Goal: Task Accomplishment & Management: Manage account settings

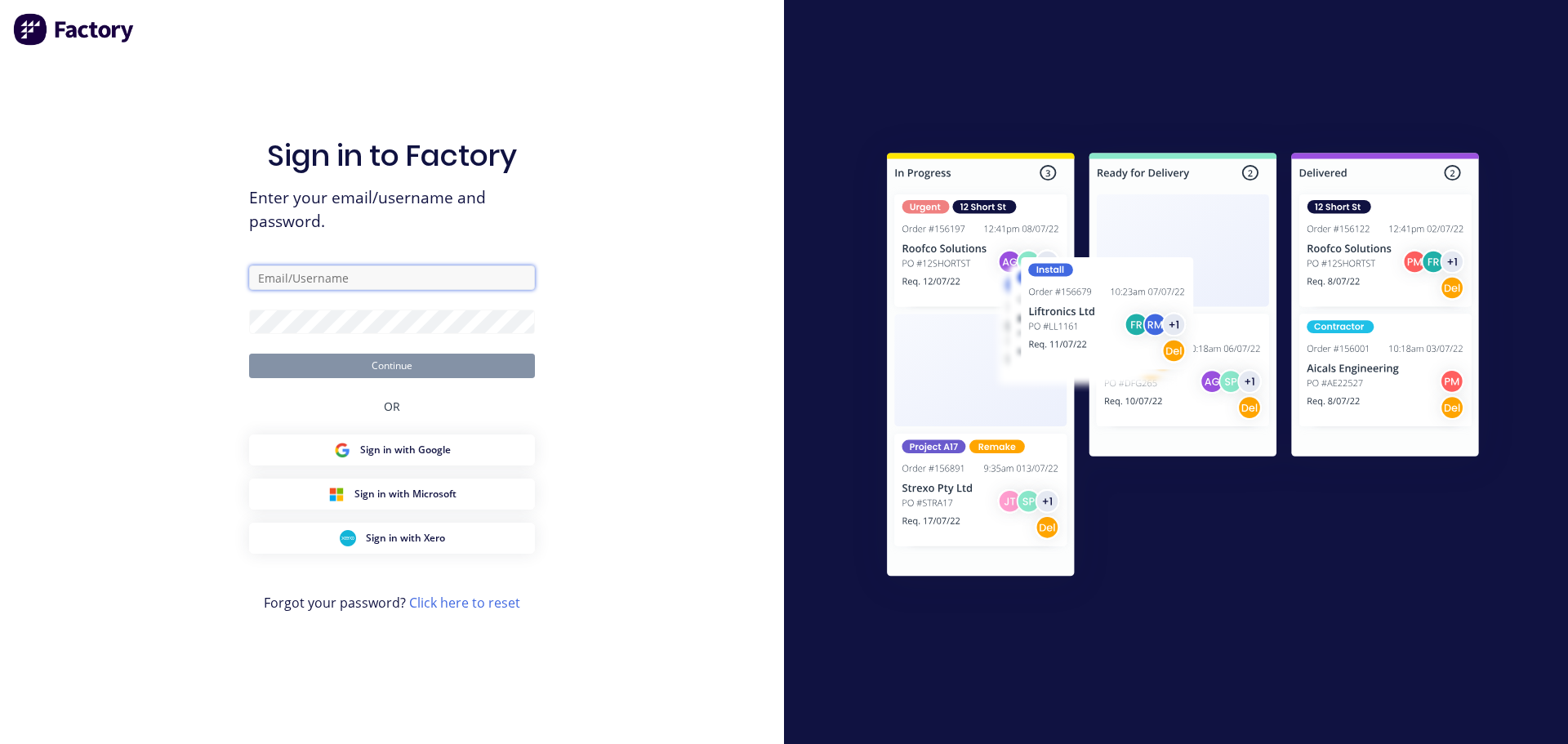
click at [398, 285] on input "text" at bounding box center [392, 278] width 285 height 24
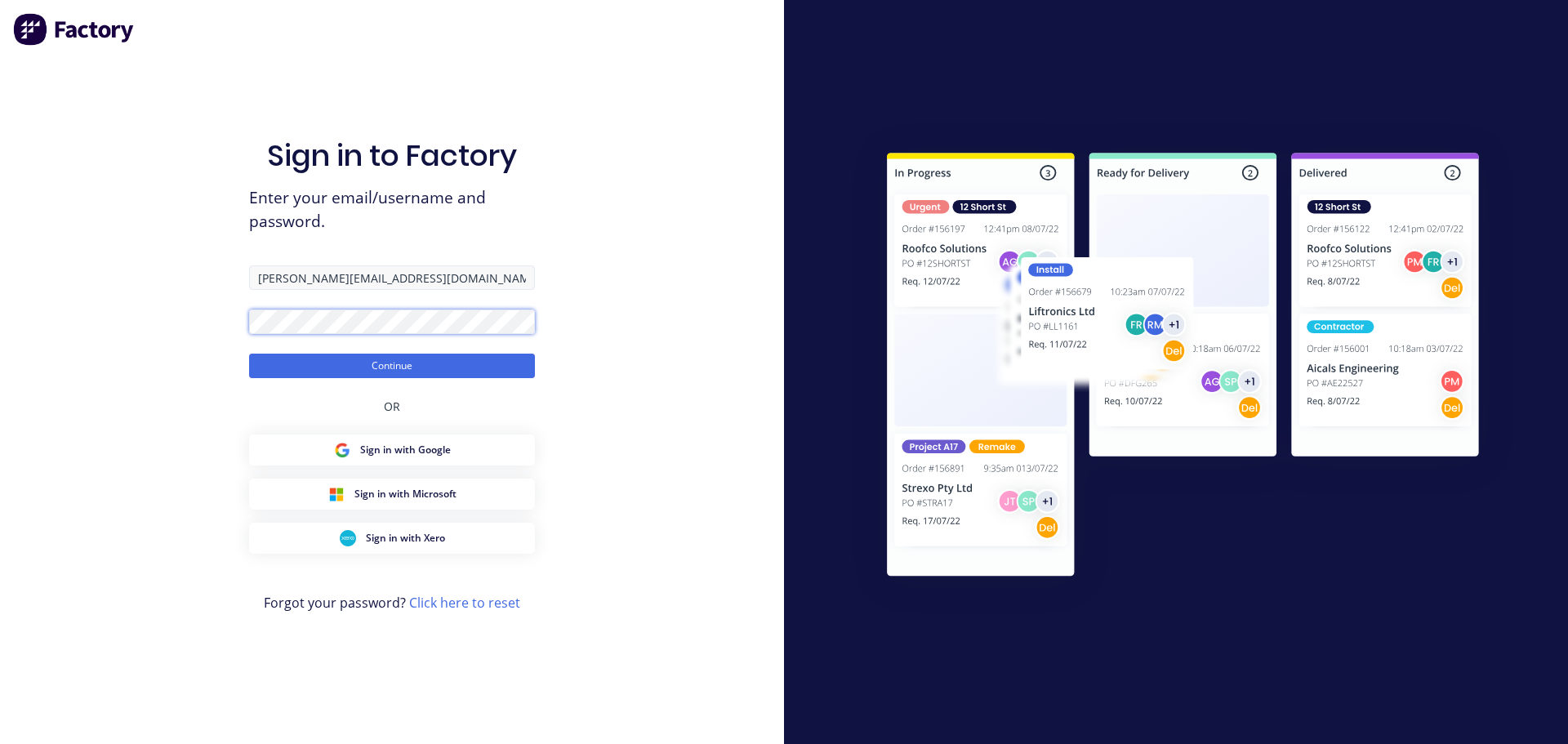
click at [249, 354] on button "Continue" at bounding box center [392, 366] width 285 height 24
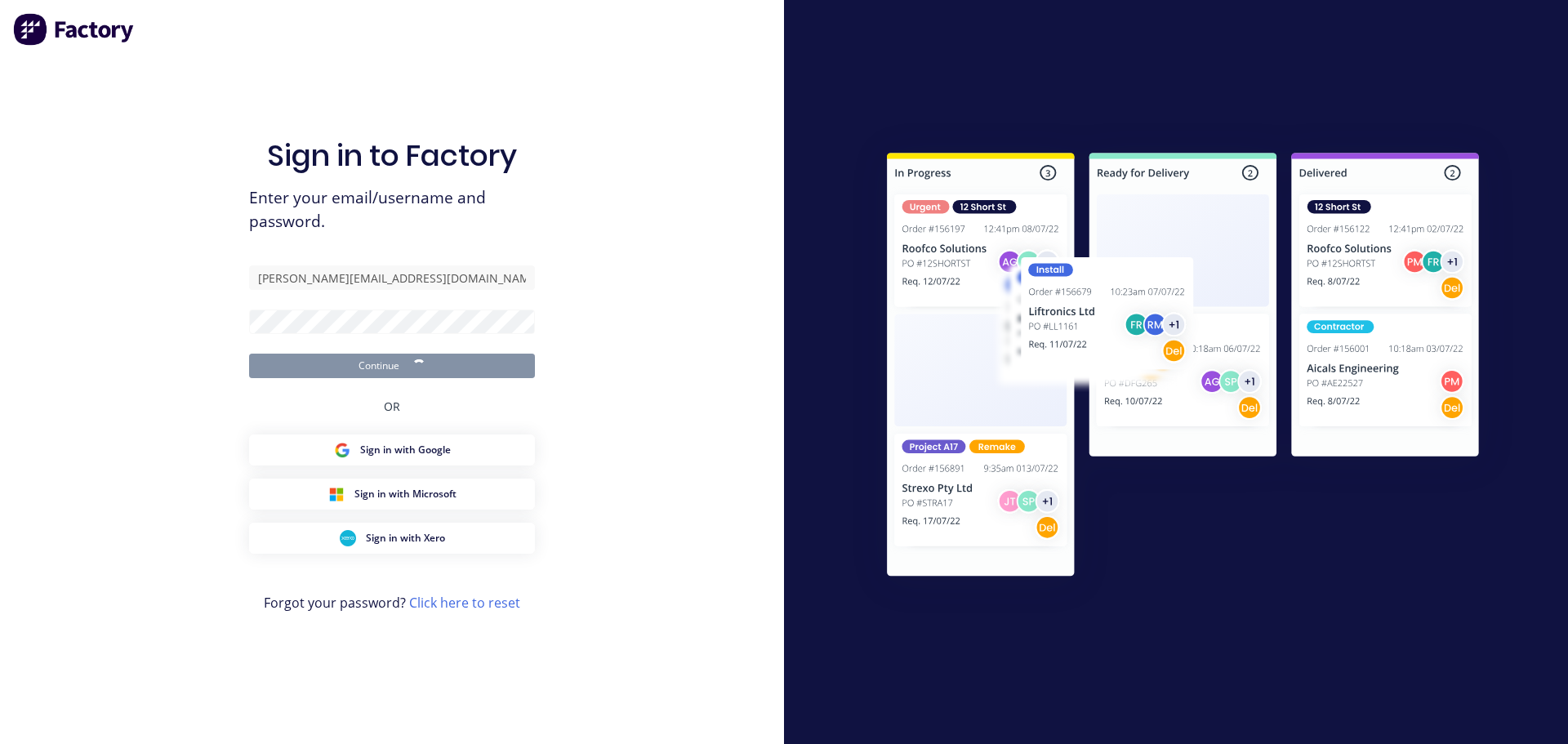
click at [705, 234] on div "Sign in to Factory Enter your email/username and password. harold+staging@facto…" at bounding box center [392, 372] width 784 height 744
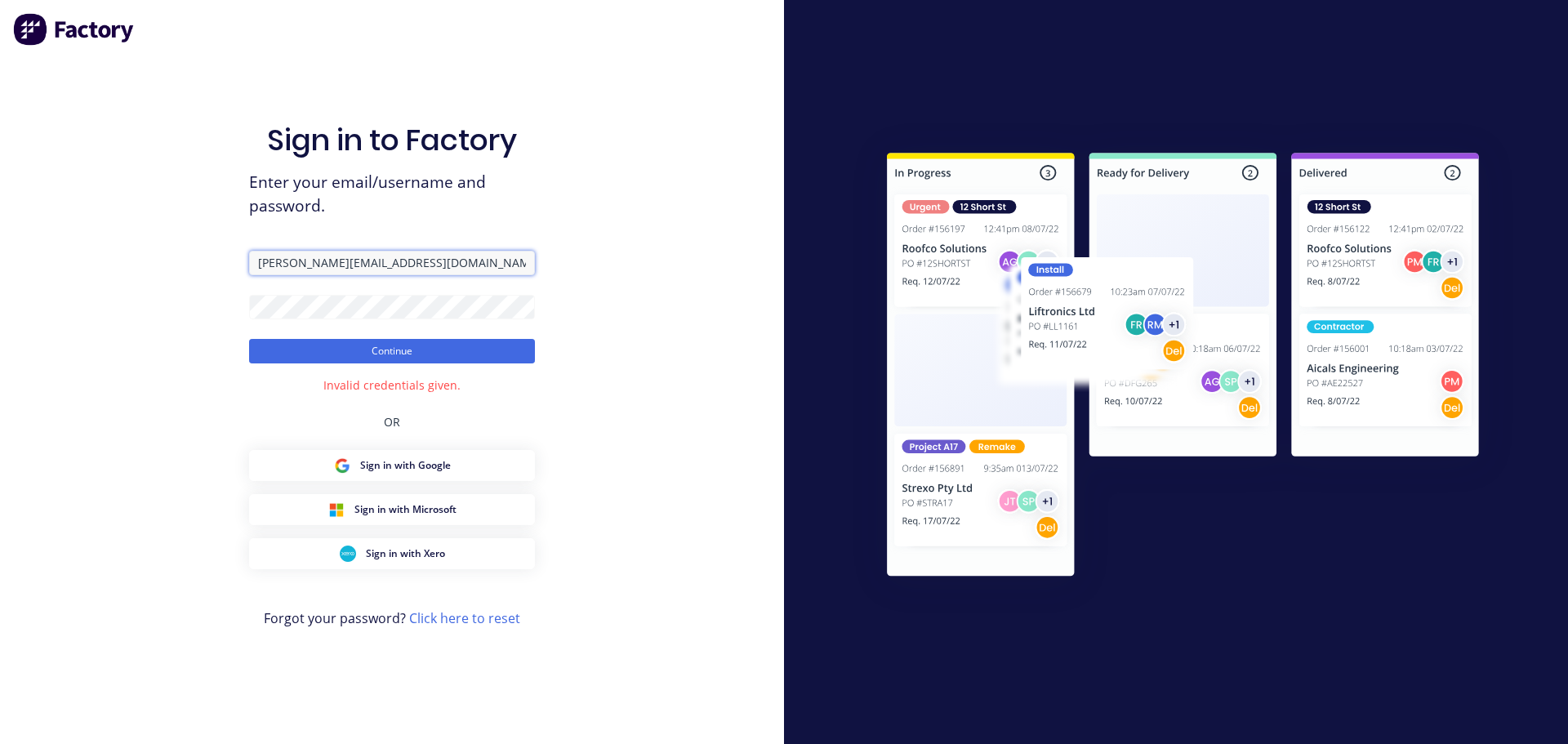
click at [315, 260] on input "harold+staging@factory.app" at bounding box center [392, 263] width 285 height 24
click at [458, 271] on input "harold+staging@factory.app" at bounding box center [392, 263] width 285 height 24
drag, startPoint x: 344, startPoint y: 261, endPoint x: 544, endPoint y: 266, distance: 200.1
click at [522, 263] on body "Sign in to Factory Enter your email/username and password. harold+staging@facto…" at bounding box center [784, 372] width 1568 height 744
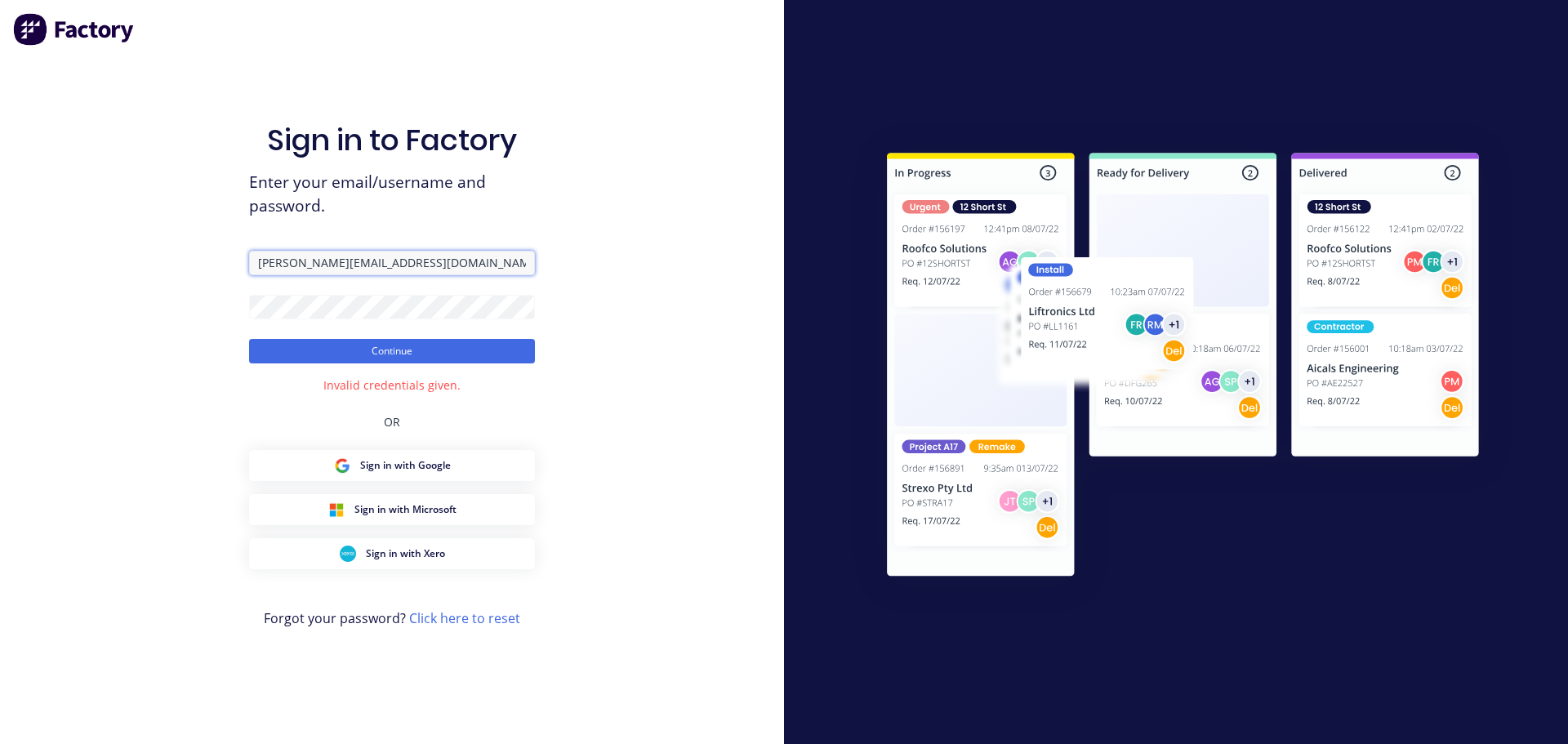
type input "harold+staging@hd.com"
drag, startPoint x: 634, startPoint y: 192, endPoint x: 489, endPoint y: 293, distance: 176.7
click at [629, 196] on div "Sign in to Factory Enter your email/username and password. harold+staging@hd.co…" at bounding box center [392, 372] width 784 height 744
click at [417, 342] on button "Continue" at bounding box center [392, 351] width 285 height 24
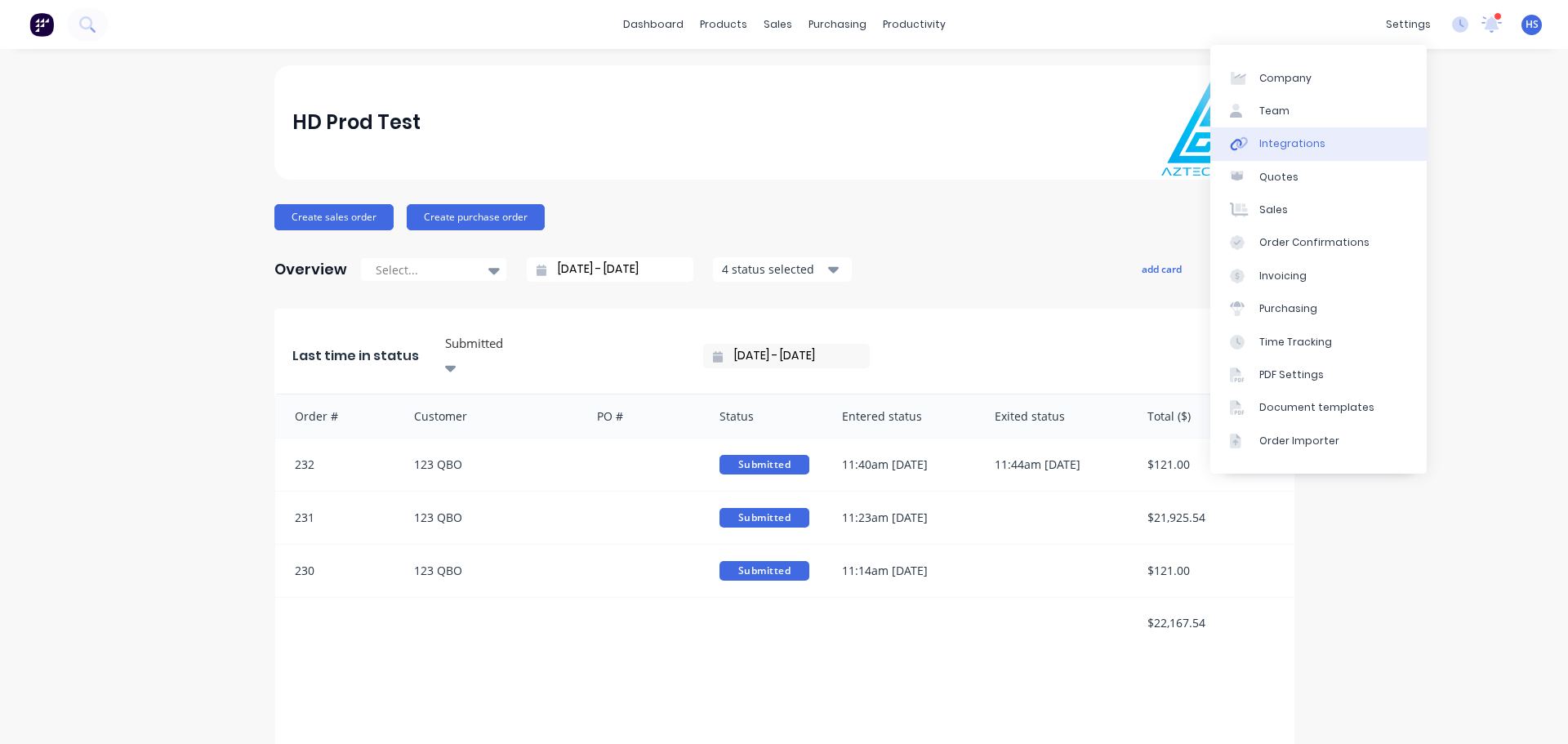
click at [1293, 130] on link "Integrations" at bounding box center [1318, 144] width 216 height 33
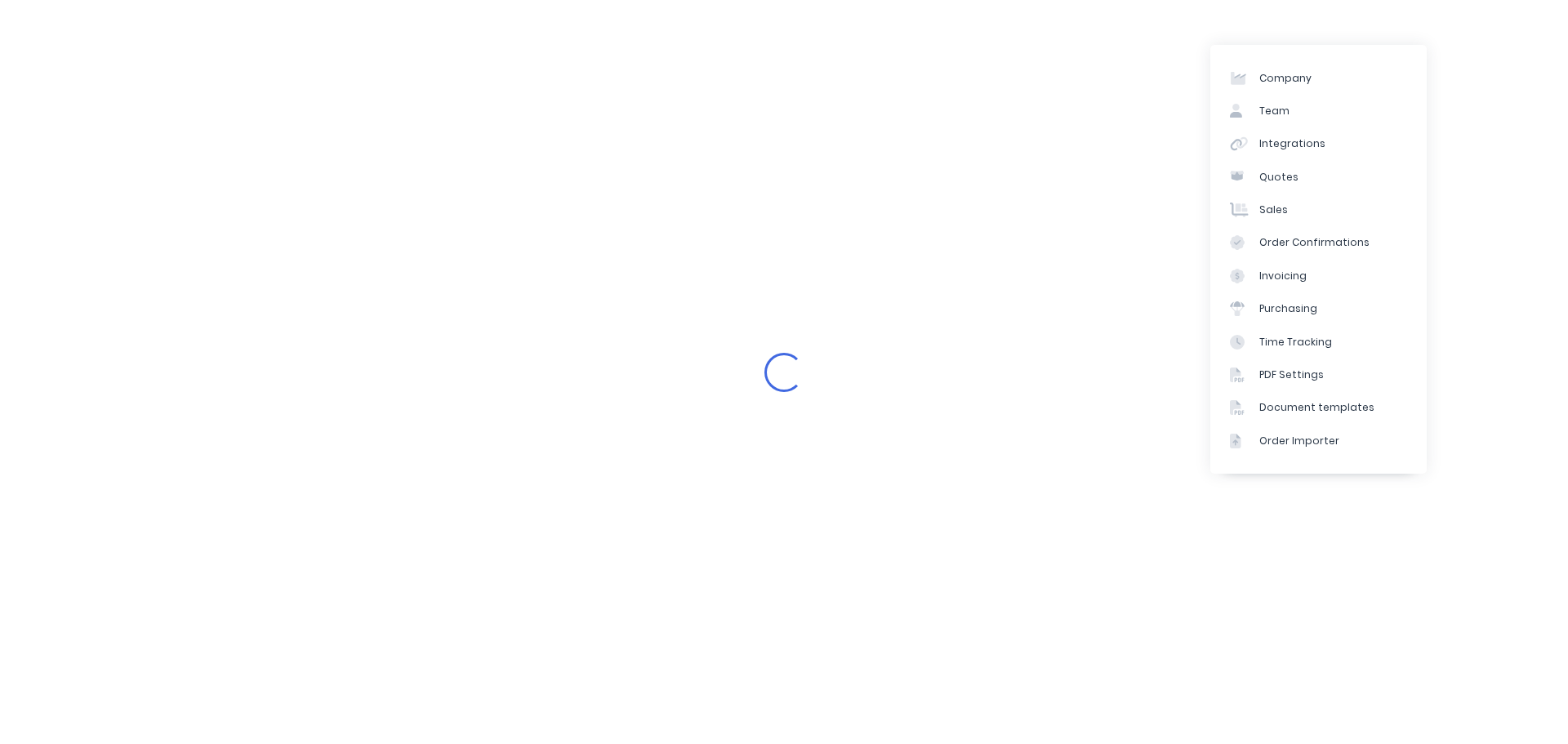
drag, startPoint x: 501, startPoint y: 142, endPoint x: 484, endPoint y: 3, distance: 140.0
click at [512, 109] on div "Loading..." at bounding box center [784, 372] width 1568 height 744
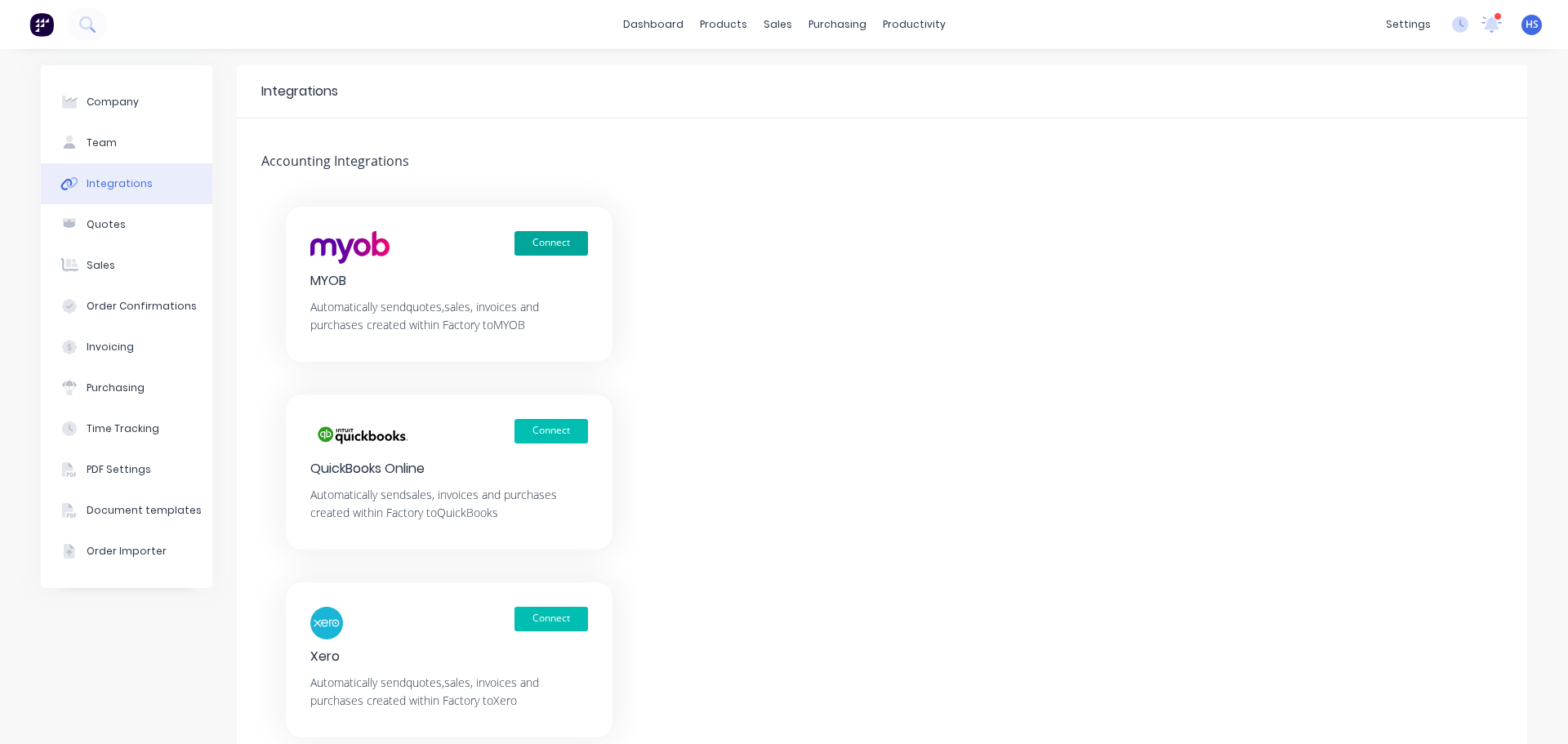
click at [559, 238] on button "Connect" at bounding box center [551, 243] width 74 height 24
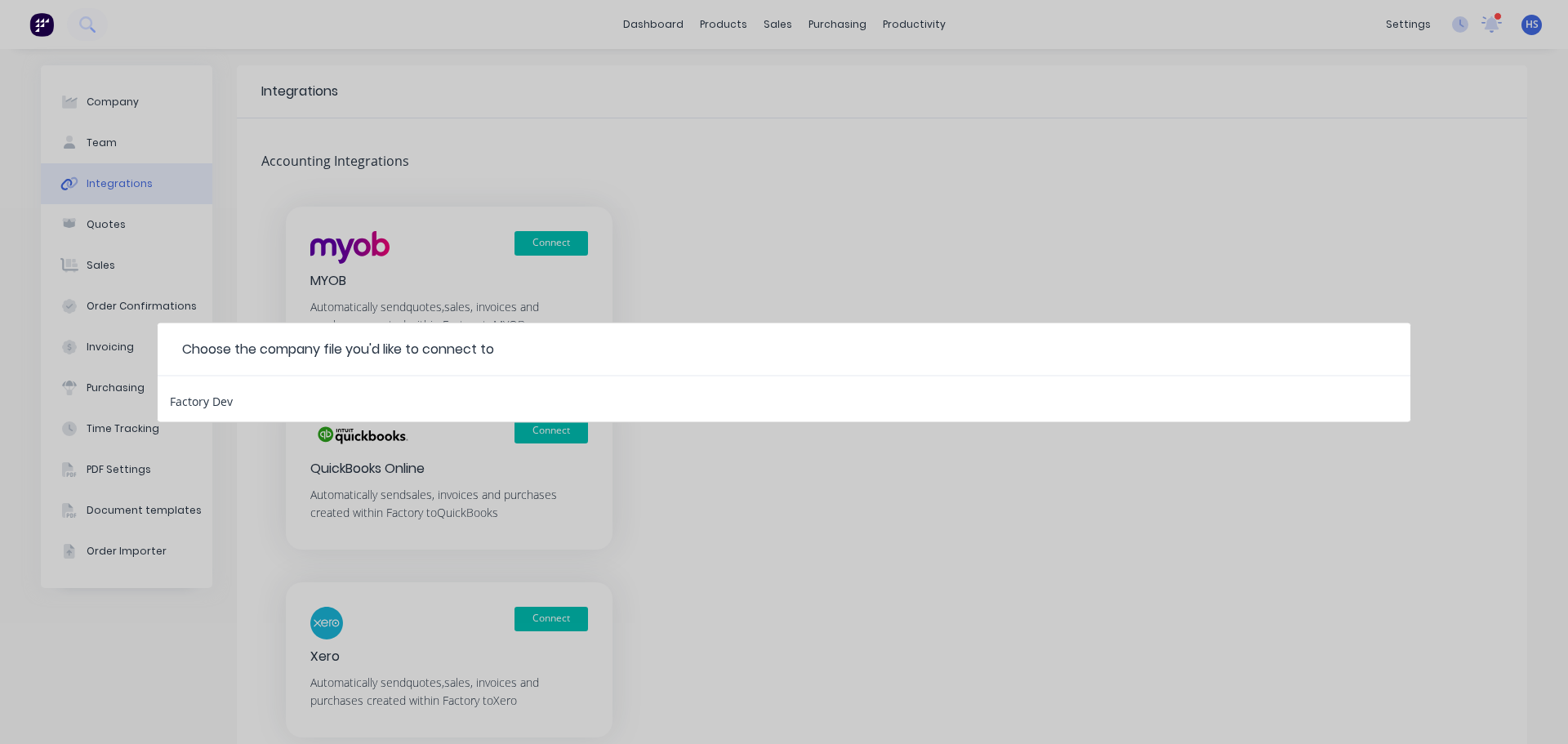
click at [276, 401] on div "Factory Dev" at bounding box center [784, 398] width 1252 height 46
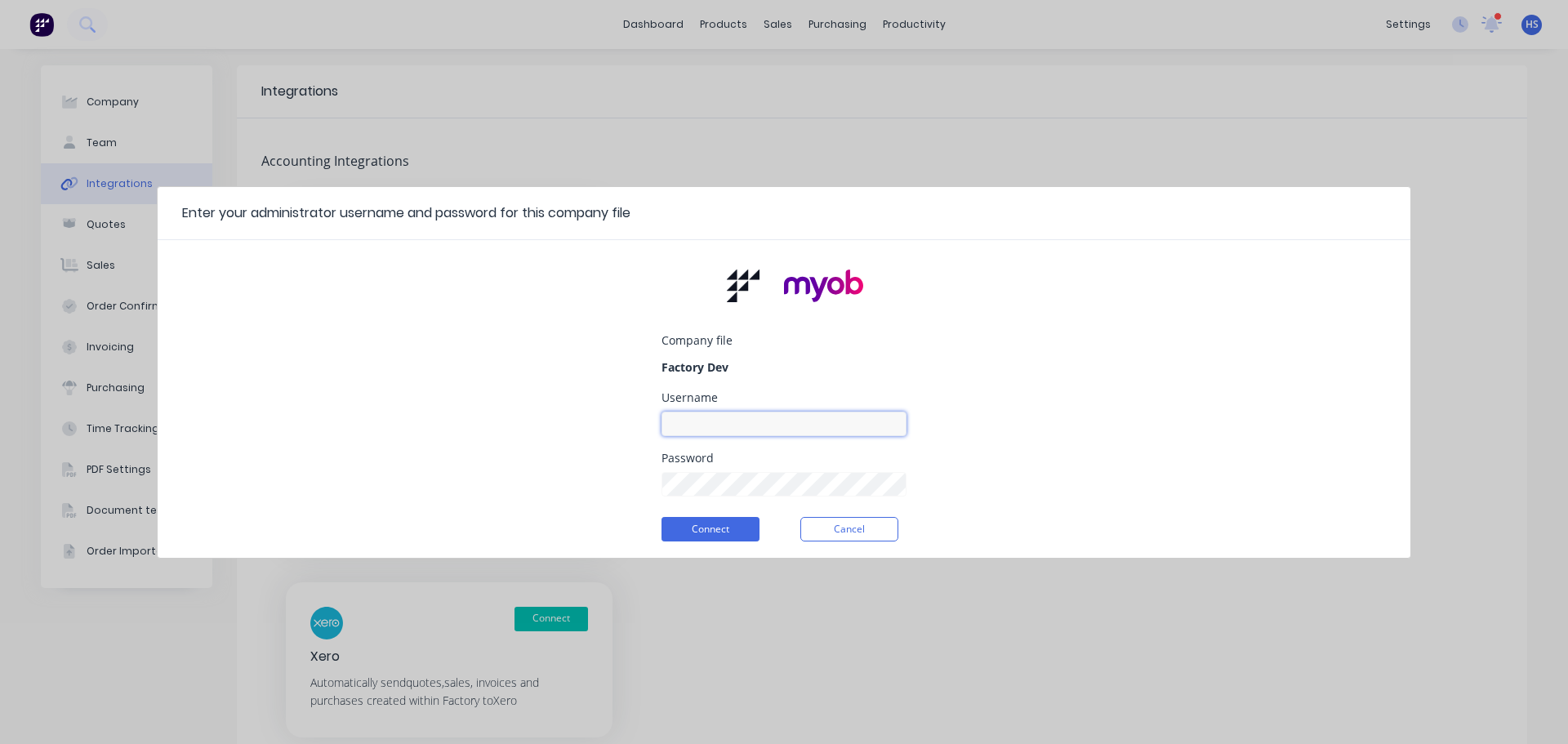
click at [762, 431] on input at bounding box center [784, 424] width 245 height 24
type input "myob_admin"
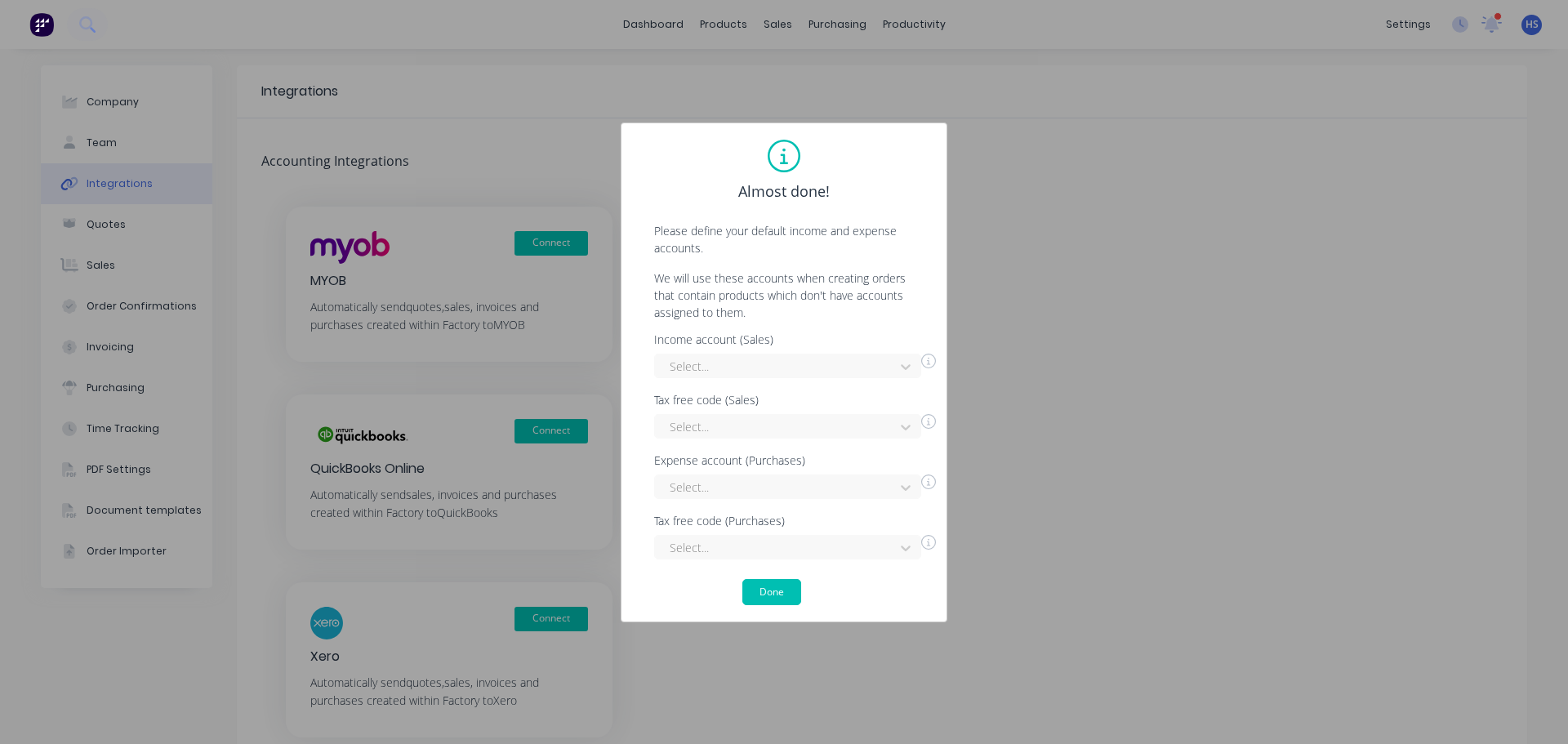
drag, startPoint x: 788, startPoint y: 370, endPoint x: 765, endPoint y: 383, distance: 26.4
click at [788, 370] on div at bounding box center [777, 367] width 218 height 21
click at [735, 404] on div "Interest Income" at bounding box center [787, 402] width 267 height 30
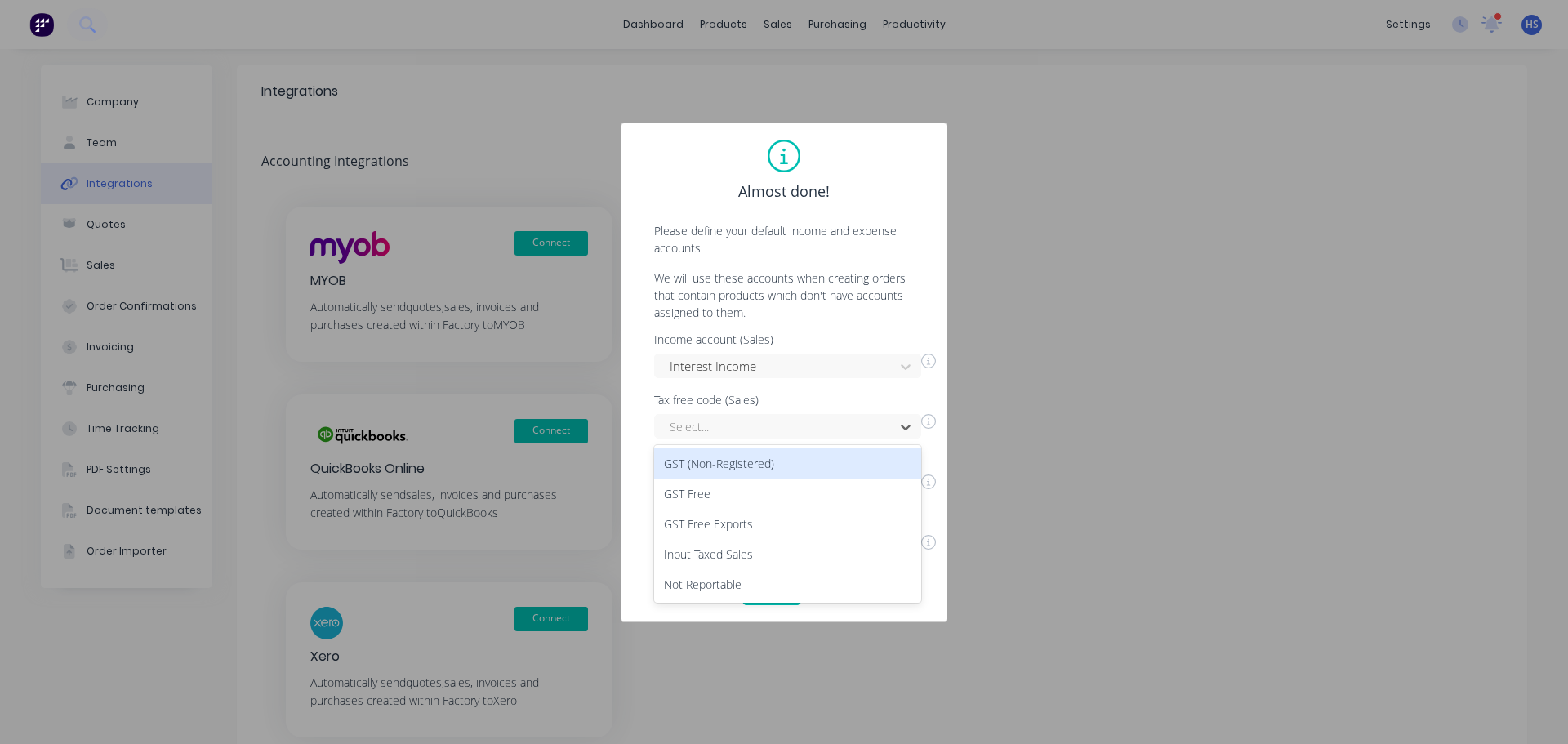
drag, startPoint x: 723, startPoint y: 436, endPoint x: 716, endPoint y: 469, distance: 33.7
click at [723, 436] on div at bounding box center [777, 427] width 218 height 21
click at [712, 502] on div "GST Free" at bounding box center [787, 493] width 267 height 30
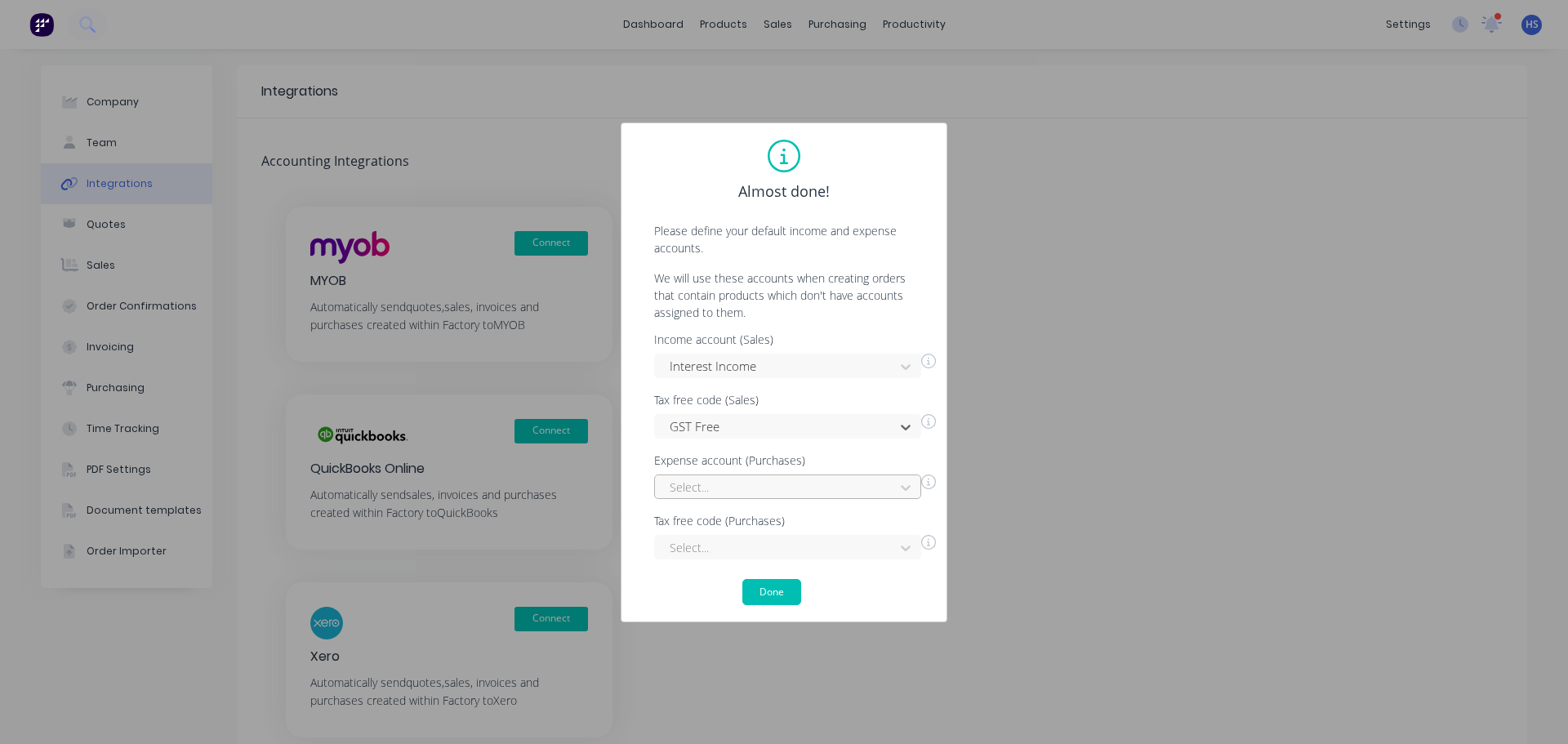
scroll to position [129, 0]
click at [762, 490] on div "Select..." at bounding box center [787, 487] width 267 height 24
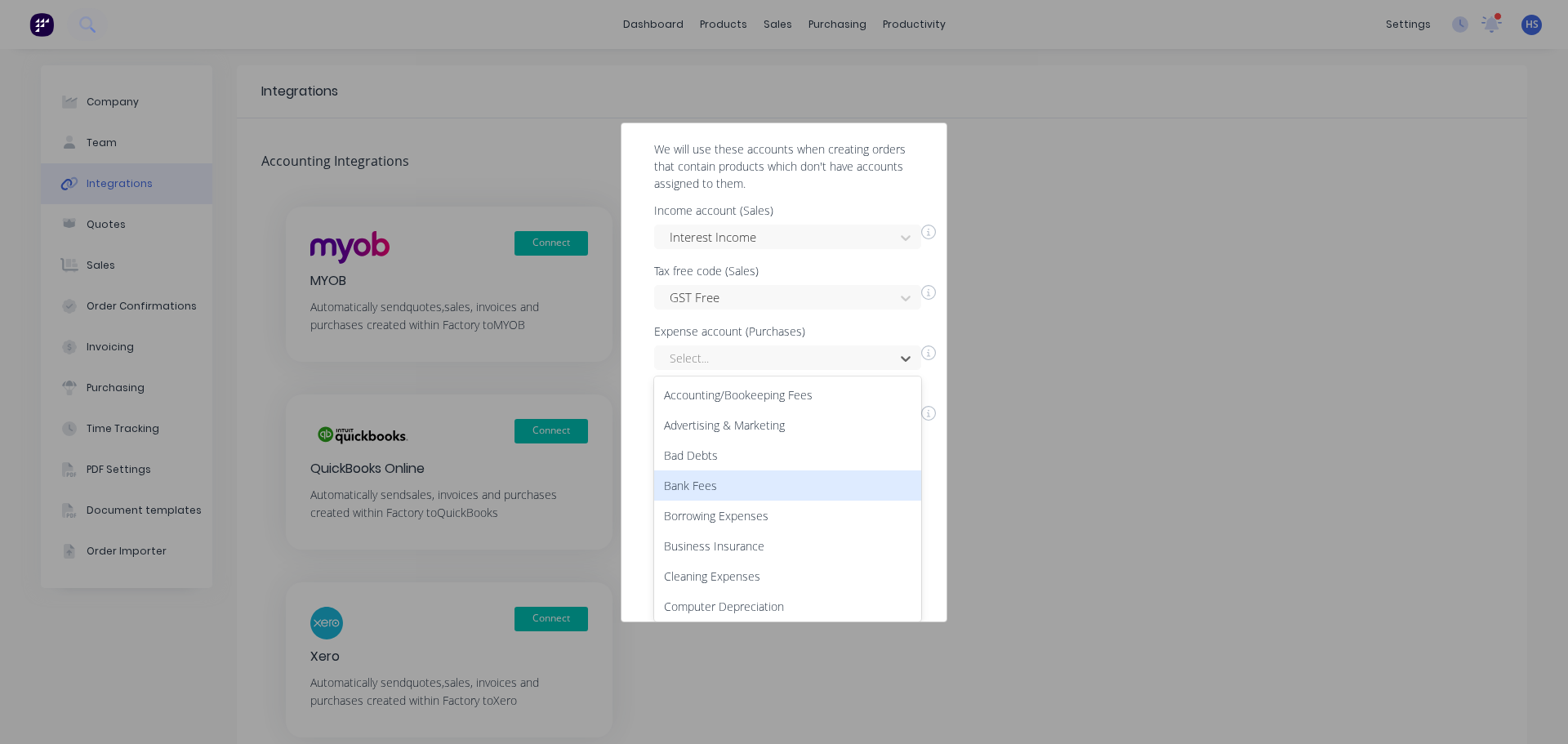
click at [756, 478] on div "Bank Fees" at bounding box center [787, 485] width 267 height 30
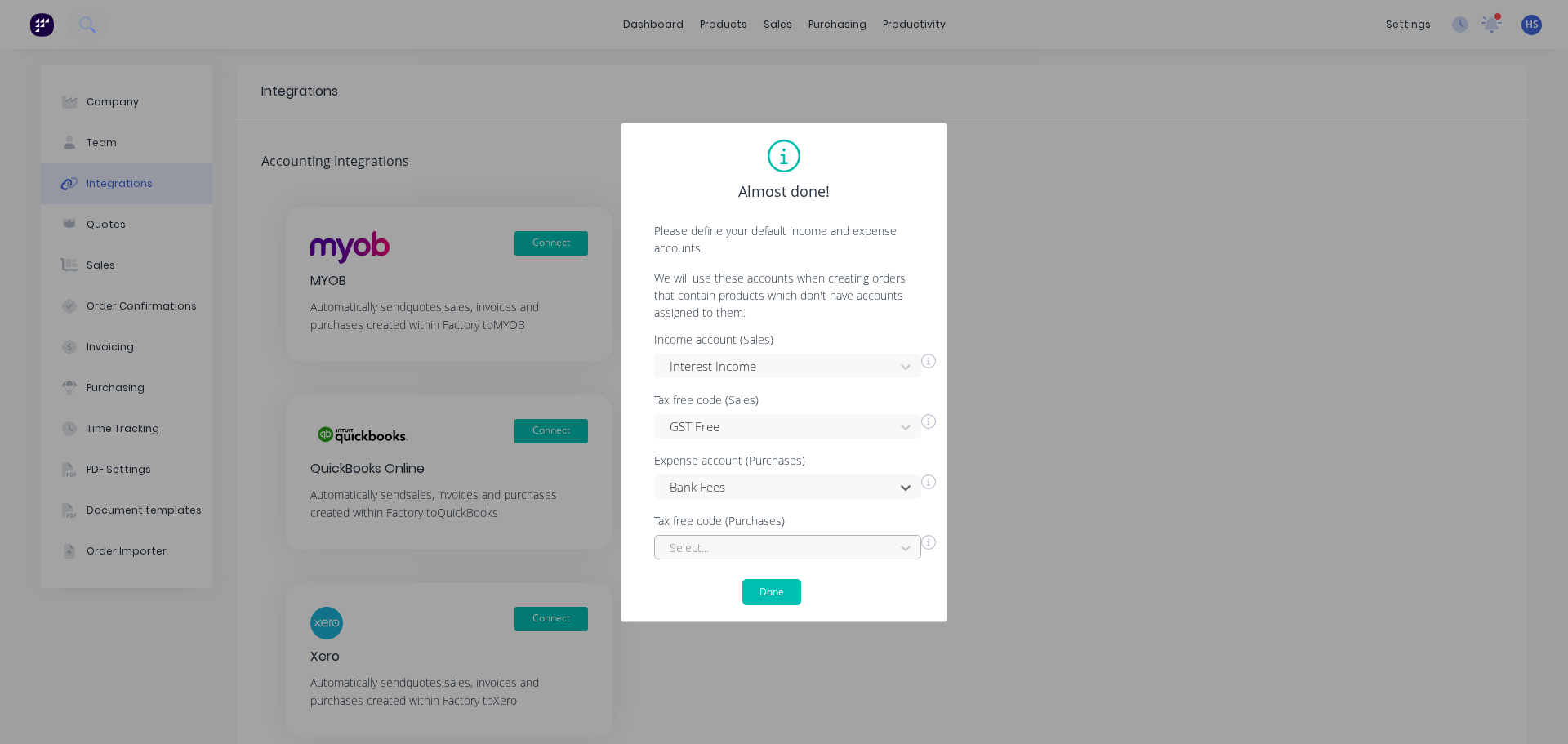
click at [734, 544] on div "Select..." at bounding box center [787, 547] width 267 height 24
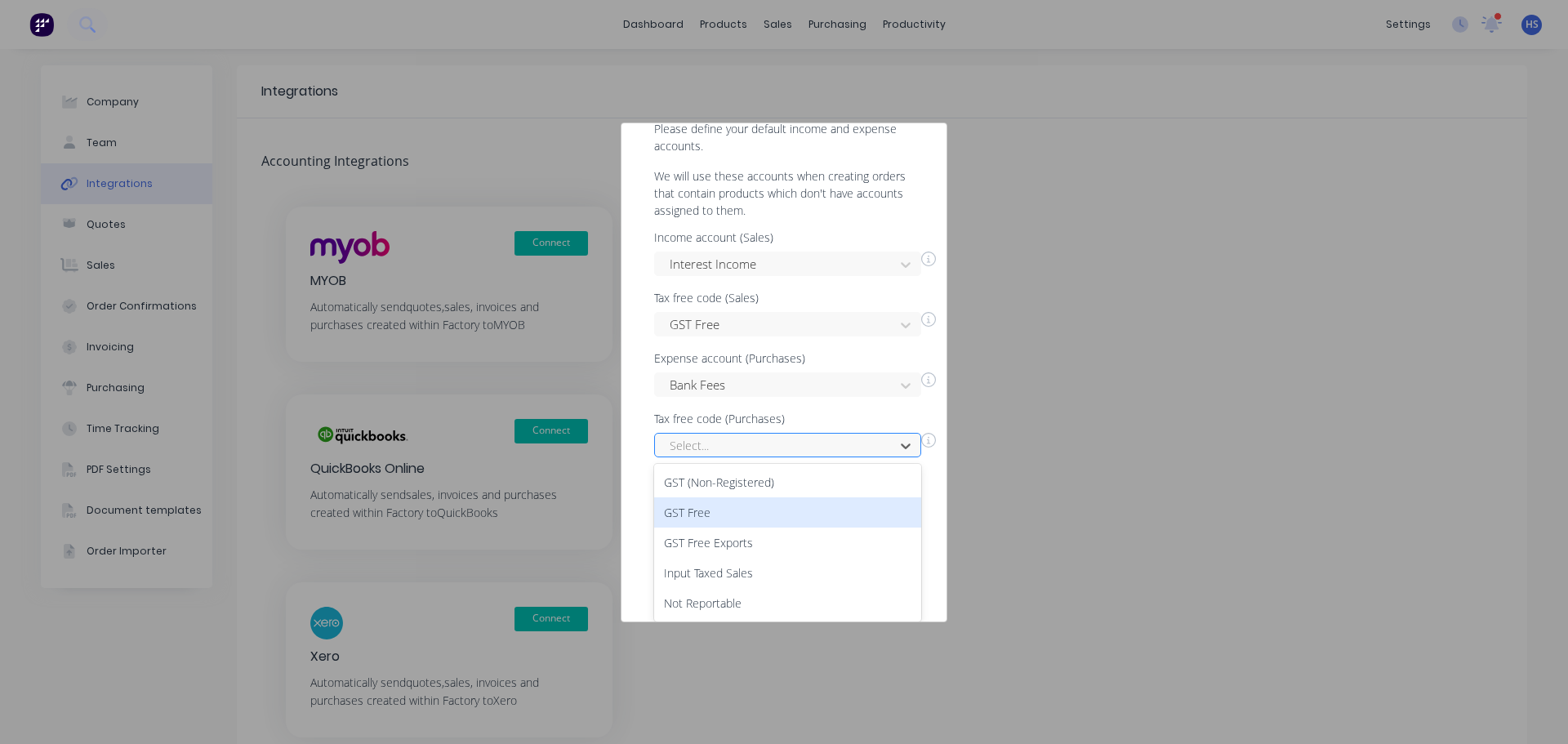
drag, startPoint x: 716, startPoint y: 510, endPoint x: 722, endPoint y: 537, distance: 27.7
click at [716, 516] on div "GST Free" at bounding box center [787, 512] width 267 height 30
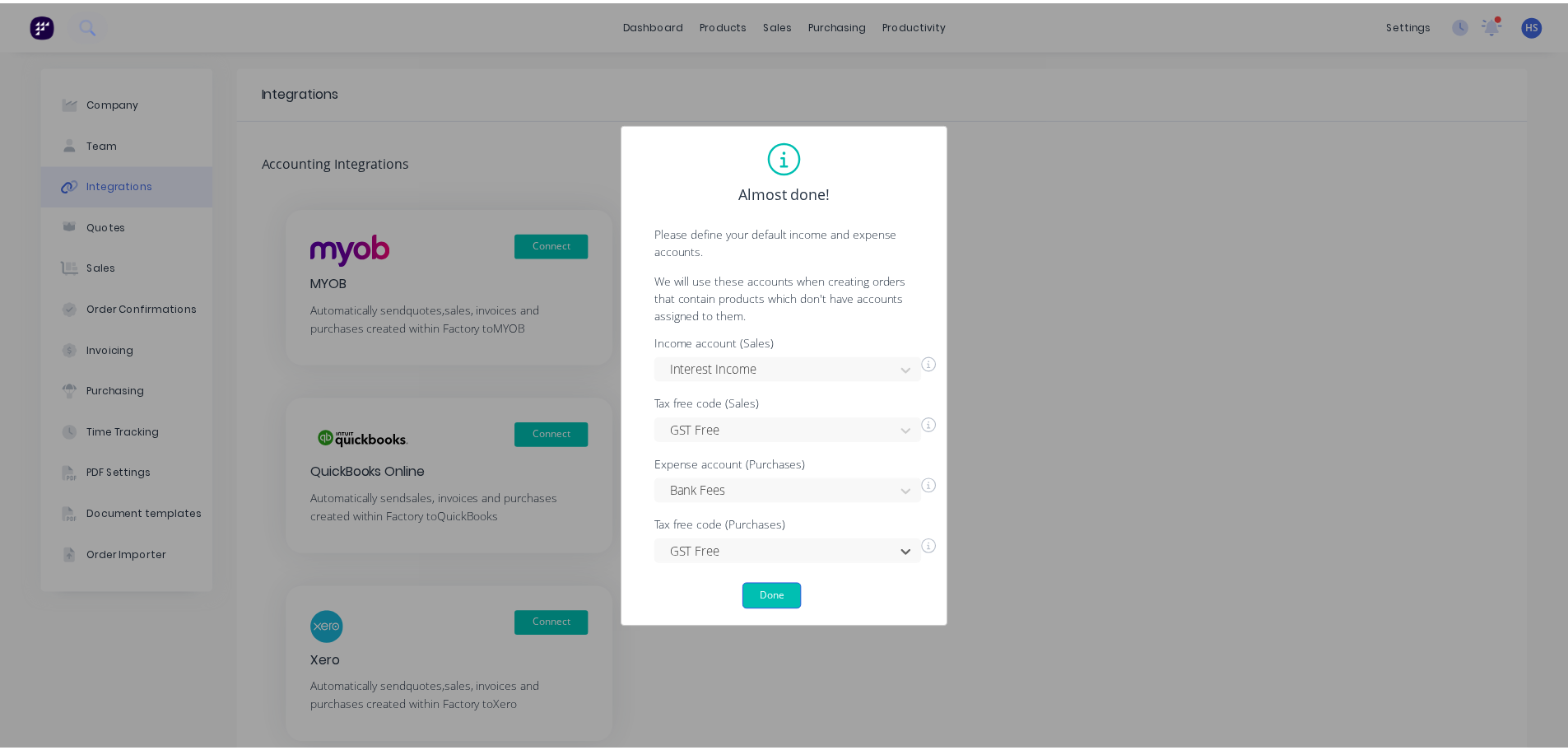
scroll to position [0, 0]
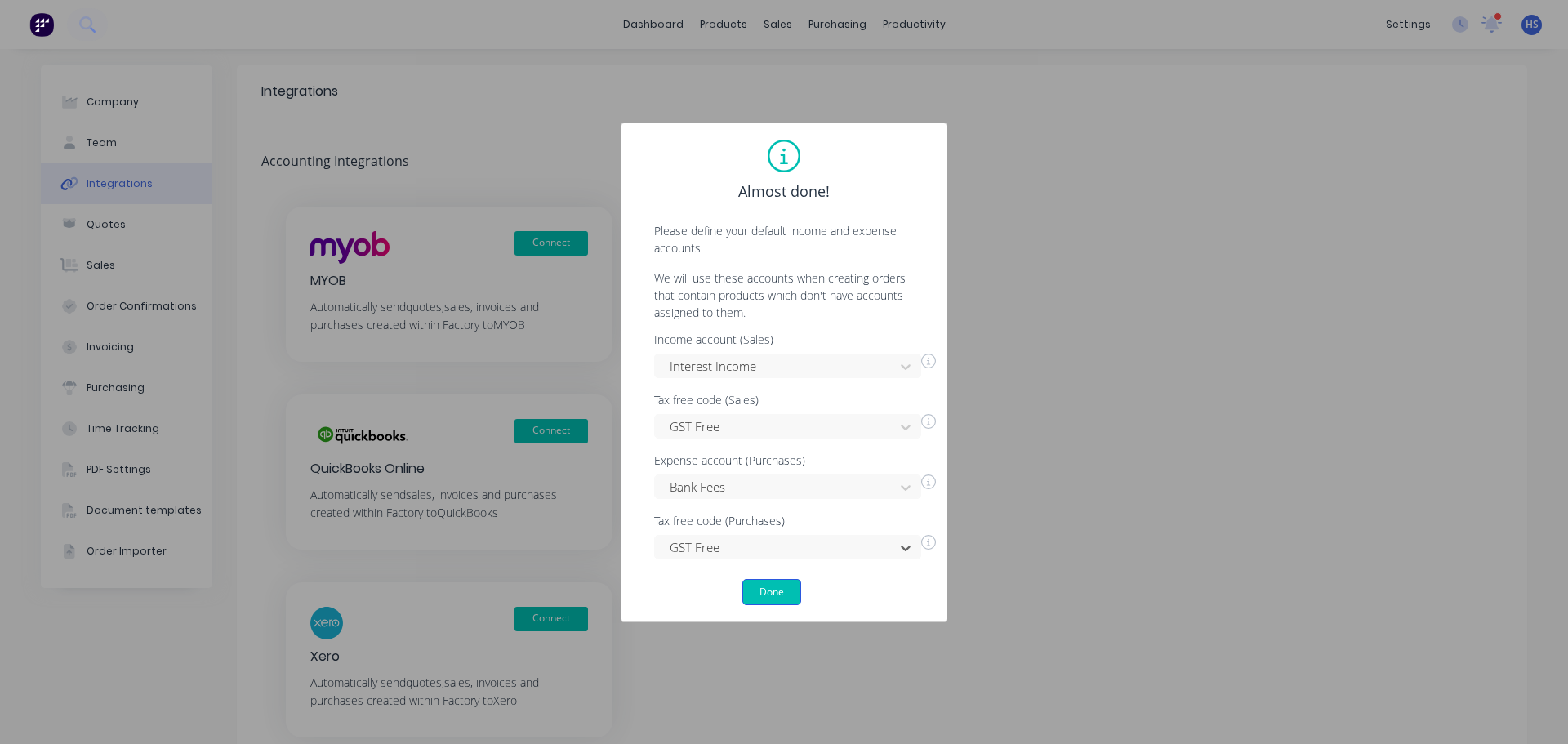
click at [765, 585] on button "Done" at bounding box center [771, 592] width 59 height 26
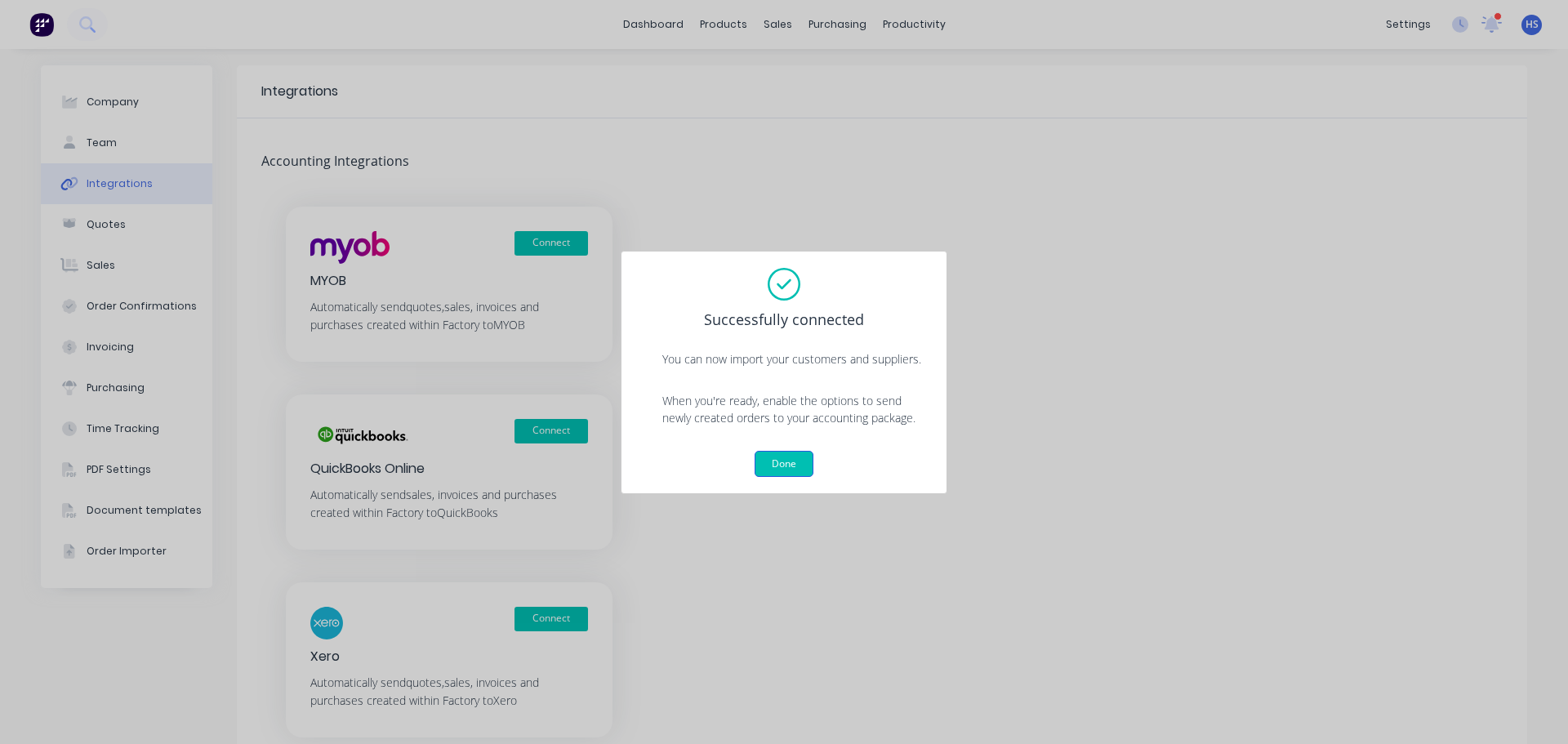
click at [790, 463] on button "Done" at bounding box center [784, 464] width 59 height 26
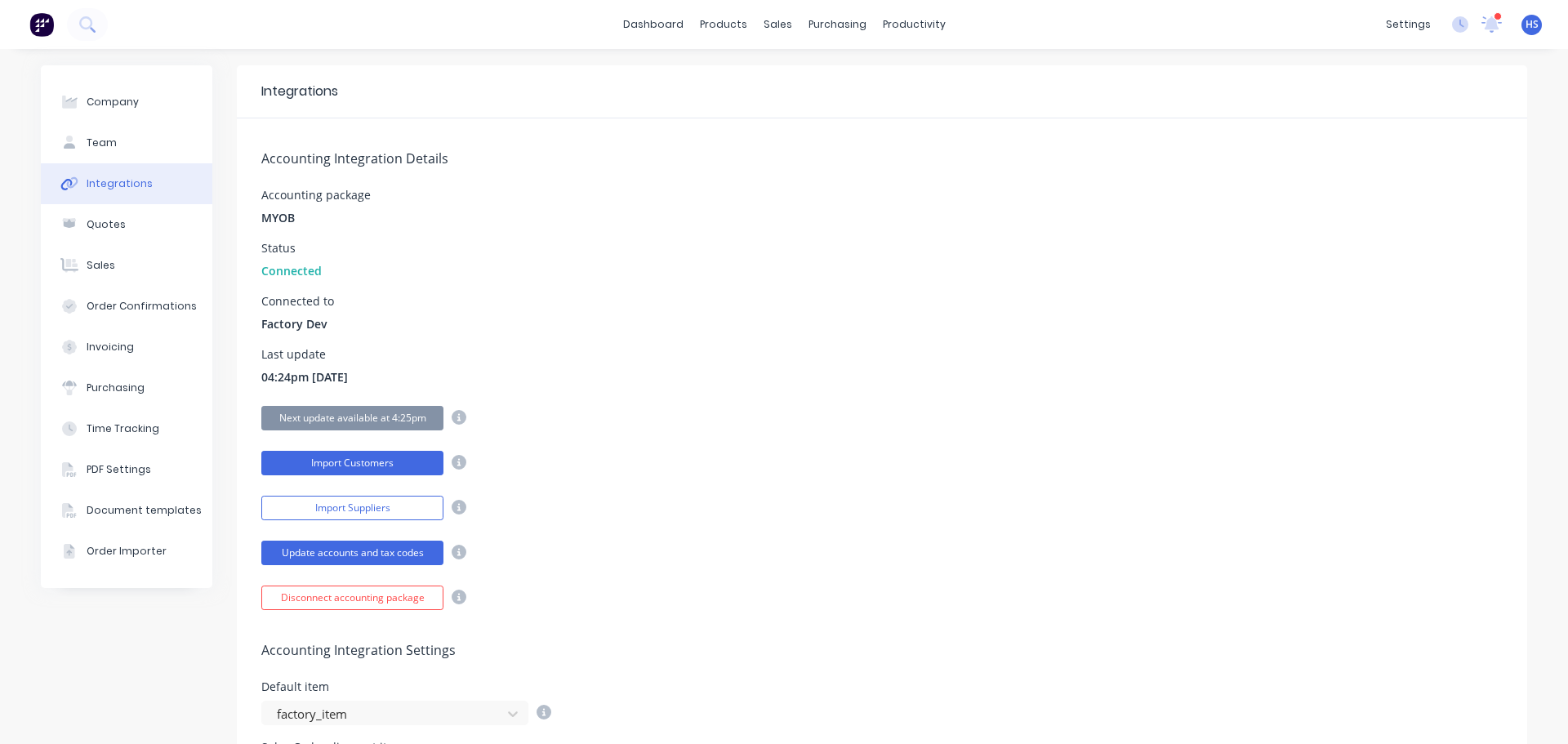
click at [387, 458] on button "Import Customers" at bounding box center [352, 463] width 182 height 24
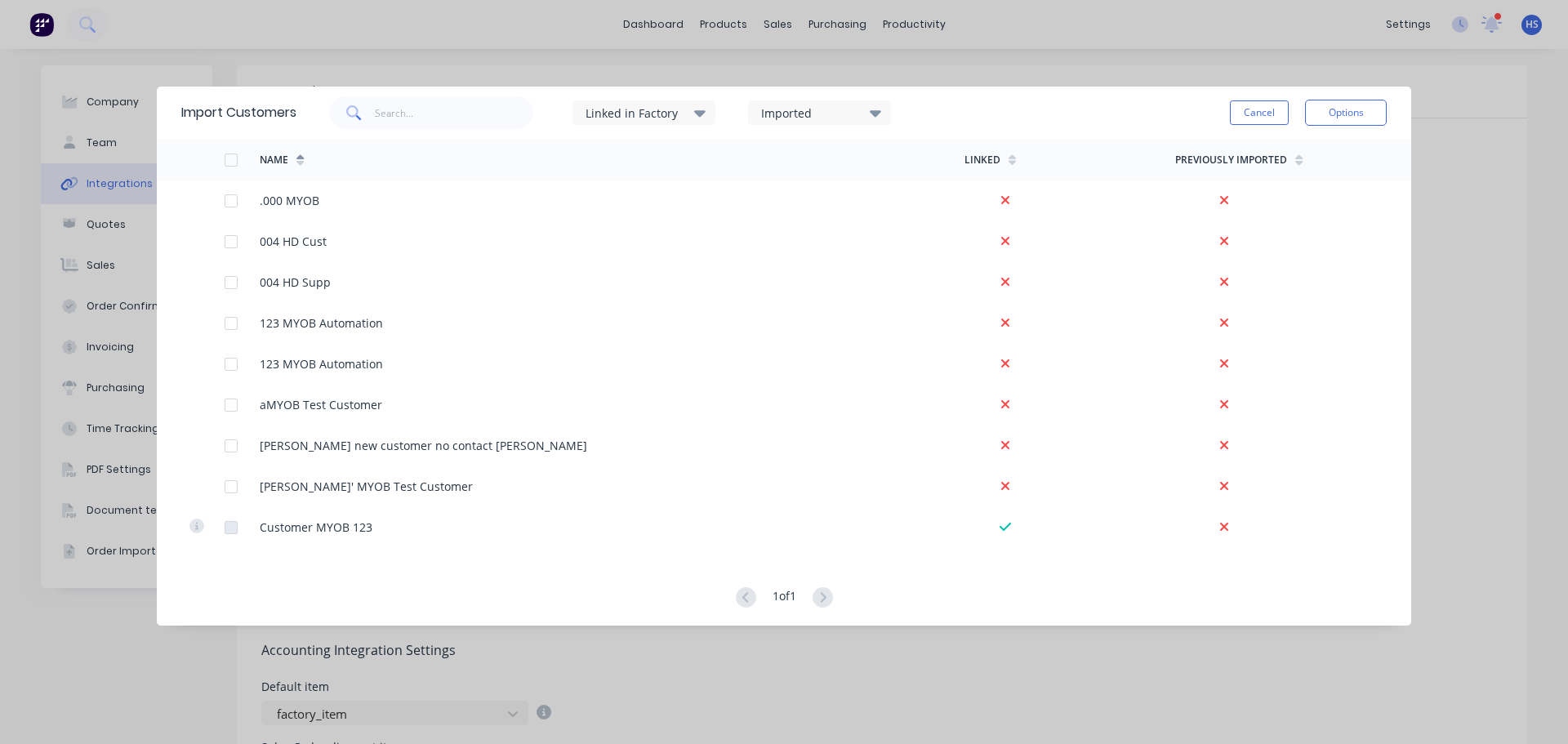
click at [229, 162] on div at bounding box center [231, 160] width 33 height 33
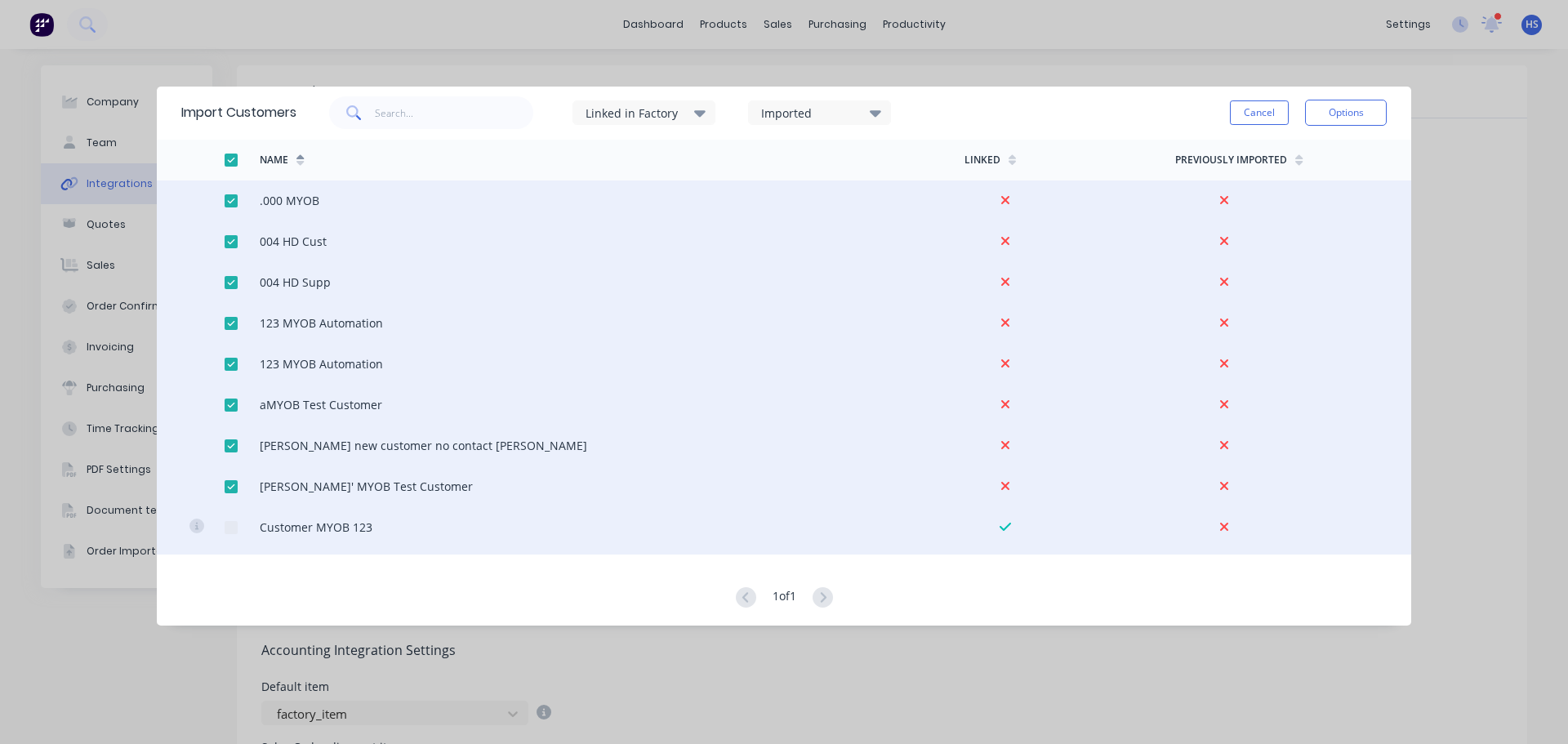
drag, startPoint x: 235, startPoint y: 155, endPoint x: 268, endPoint y: 160, distance: 33.4
click at [235, 155] on div at bounding box center [231, 160] width 33 height 33
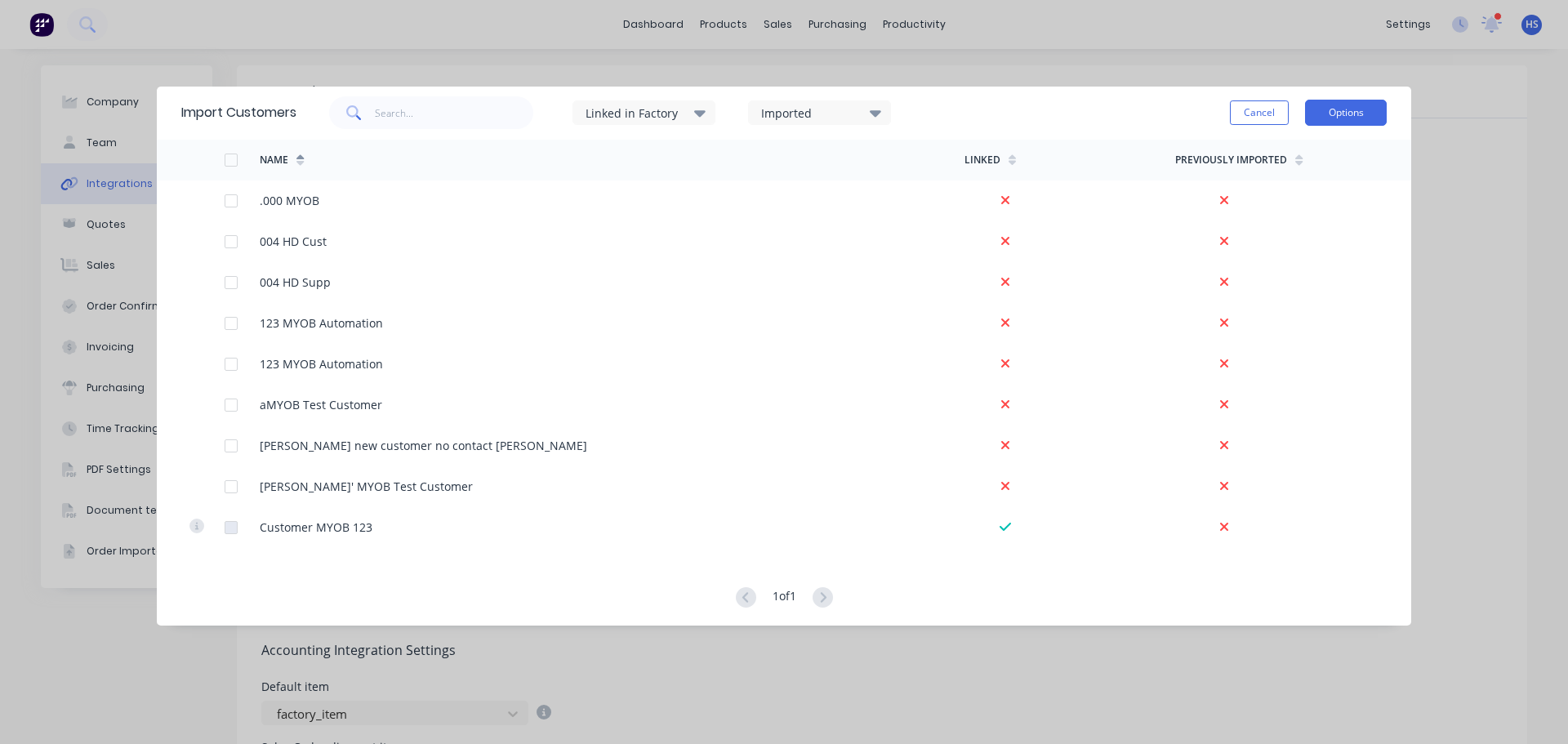
click at [1339, 105] on button "Options" at bounding box center [1346, 112] width 81 height 26
click at [1309, 200] on div "Import all customers" at bounding box center [1309, 195] width 125 height 23
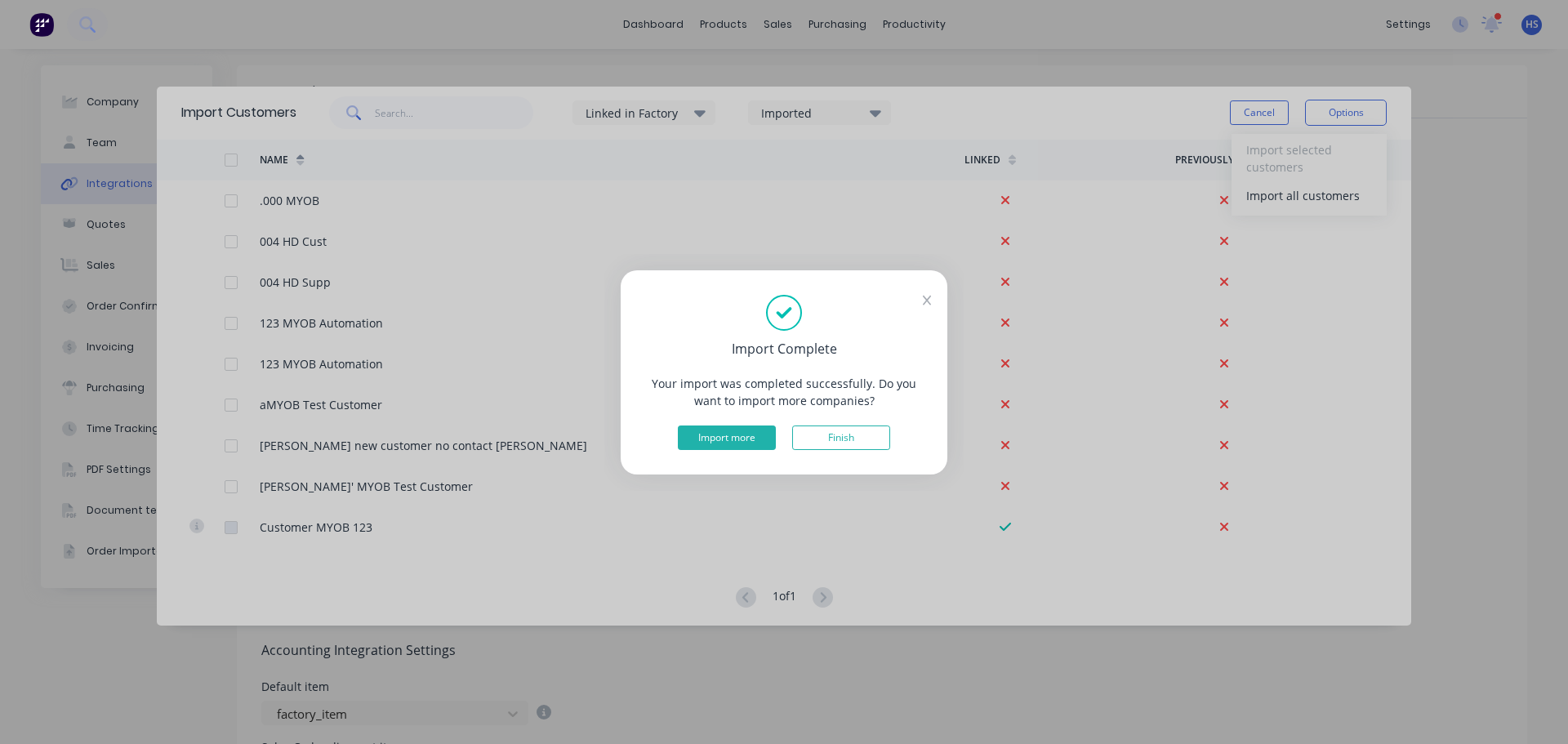
click at [728, 433] on button "Import more" at bounding box center [726, 438] width 98 height 24
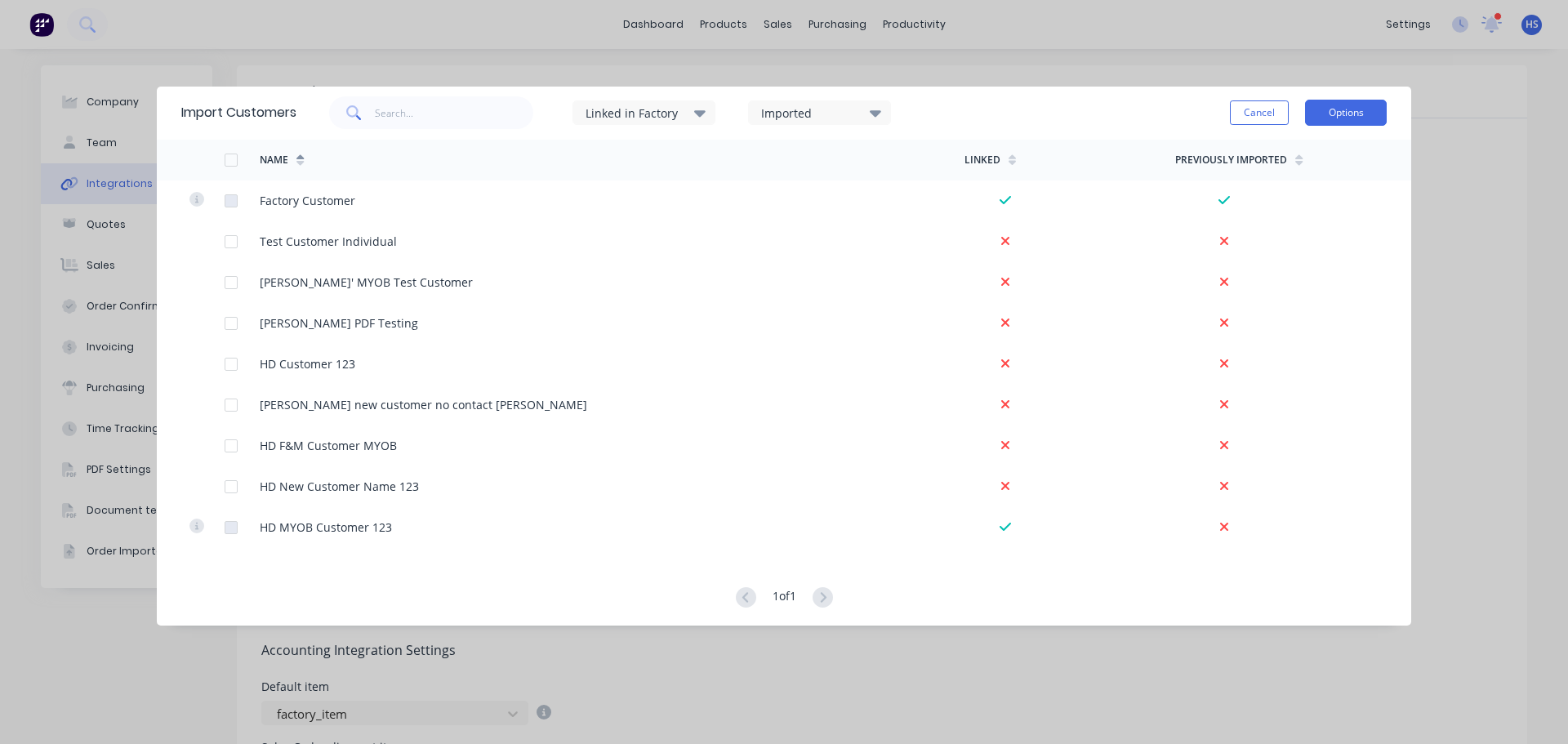
click at [1324, 114] on button "Options" at bounding box center [1346, 112] width 81 height 26
click at [1284, 199] on div "Import all customers" at bounding box center [1309, 195] width 125 height 23
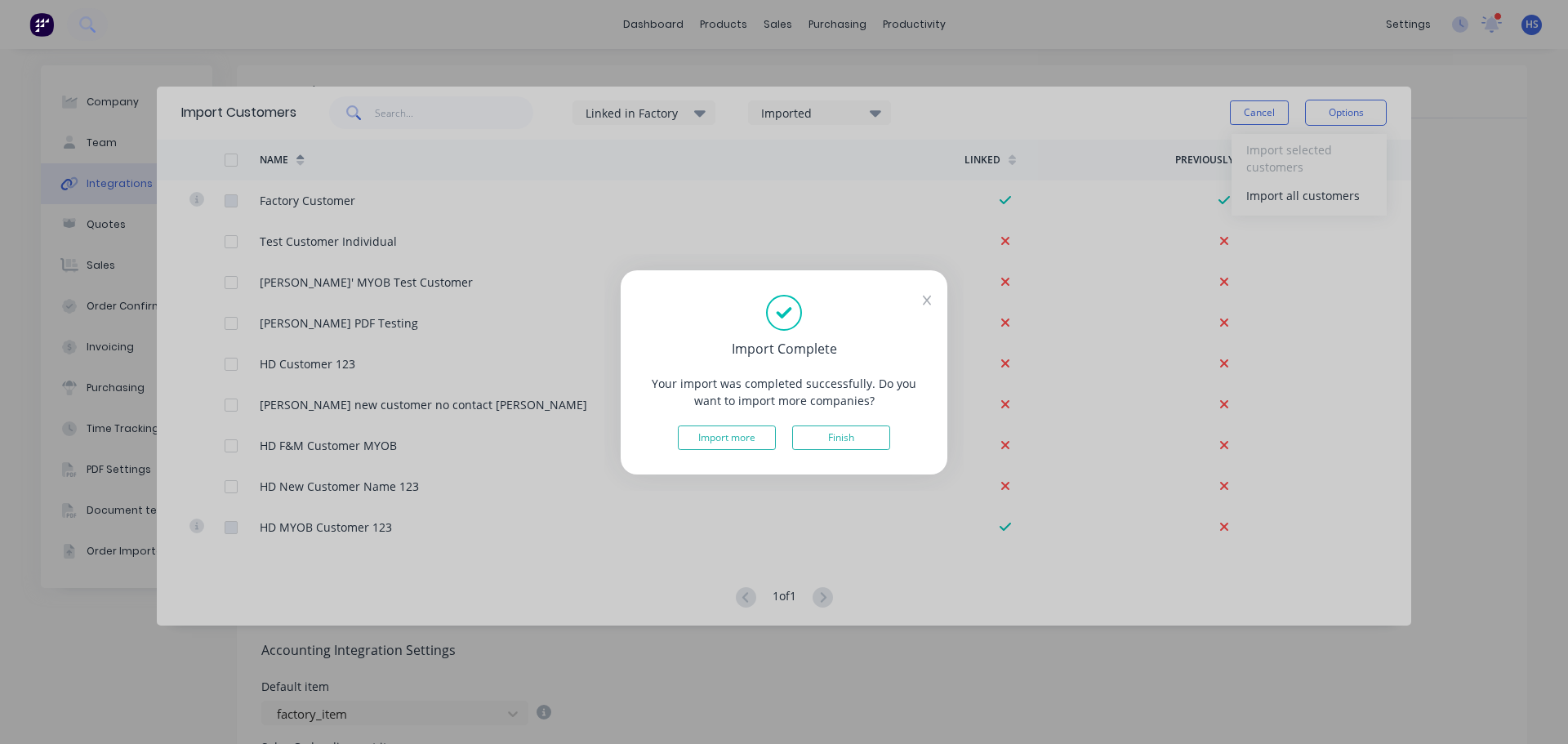
drag, startPoint x: 925, startPoint y: 299, endPoint x: 861, endPoint y: 265, distance: 72.5
click at [925, 299] on icon at bounding box center [927, 300] width 9 height 11
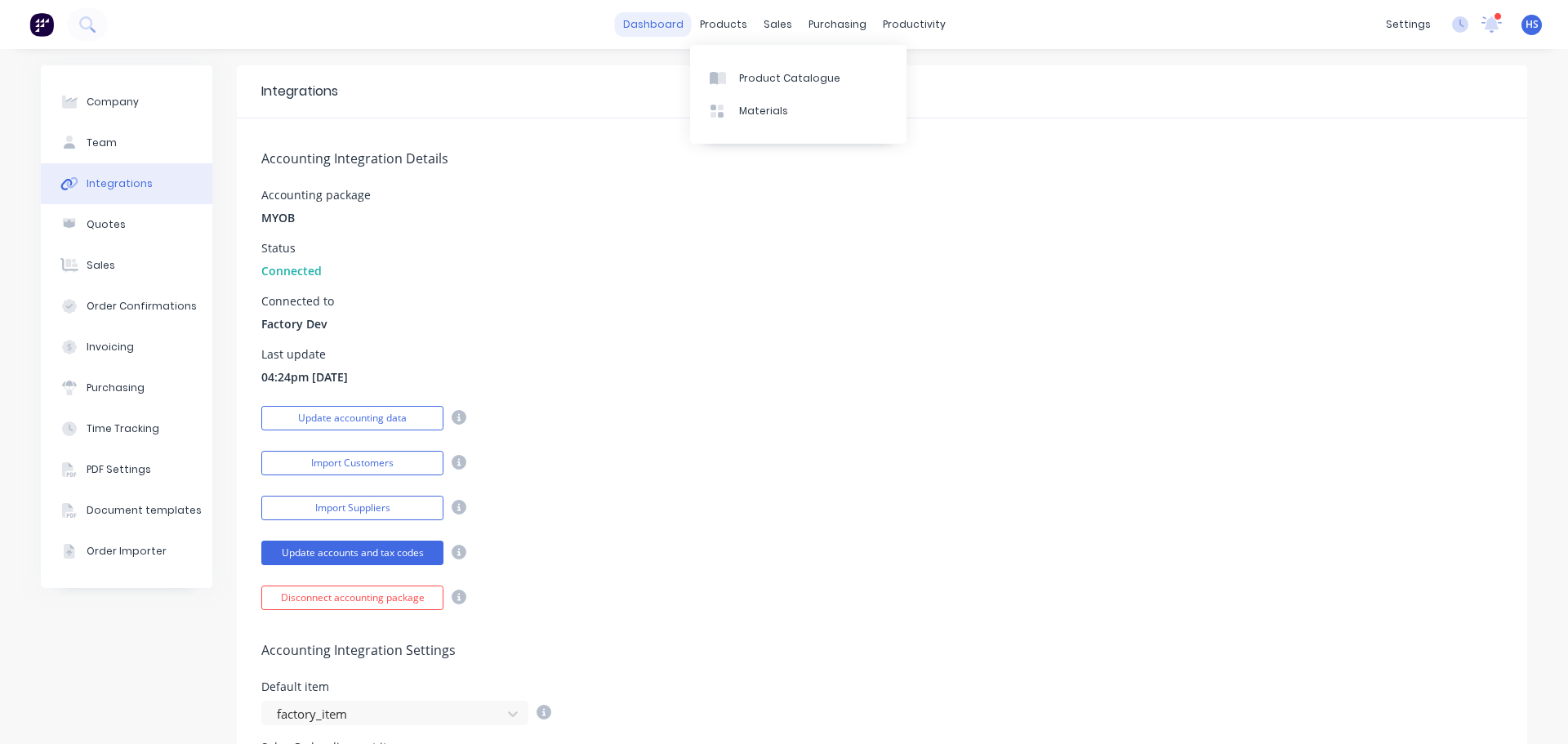
click at [626, 25] on link "dashboard" at bounding box center [653, 24] width 77 height 24
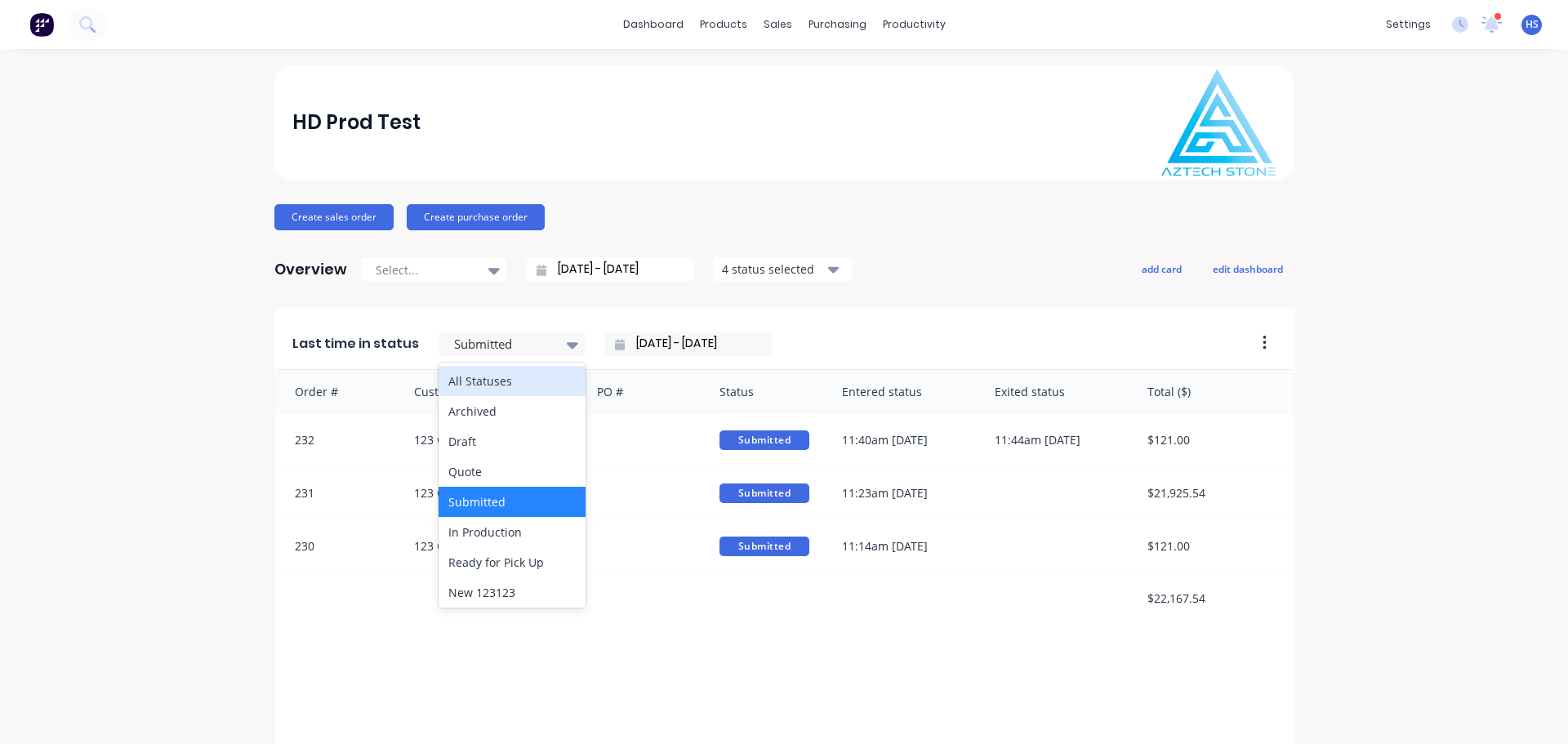
drag, startPoint x: 515, startPoint y: 348, endPoint x: 499, endPoint y: 370, distance: 27.2
click at [516, 346] on div at bounding box center [503, 344] width 103 height 21
click at [484, 375] on div "All Statuses" at bounding box center [512, 381] width 147 height 30
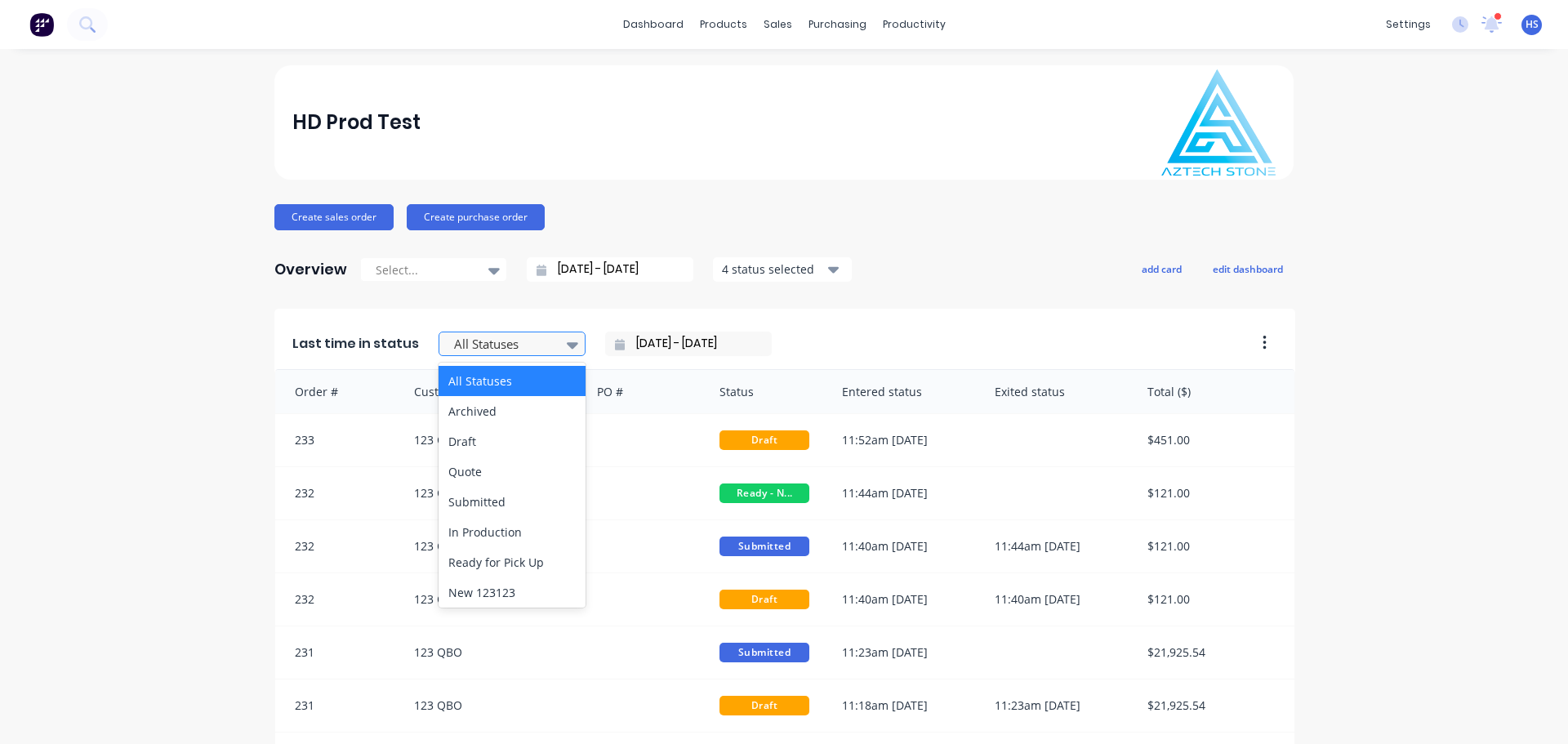
drag, startPoint x: 488, startPoint y: 338, endPoint x: 469, endPoint y: 356, distance: 26.2
click at [483, 339] on div at bounding box center [503, 344] width 103 height 21
click at [1066, 275] on div "Overview Select... [DATE] - [DATE] 4 status selected add card edit dashboard" at bounding box center [784, 270] width 1019 height 33
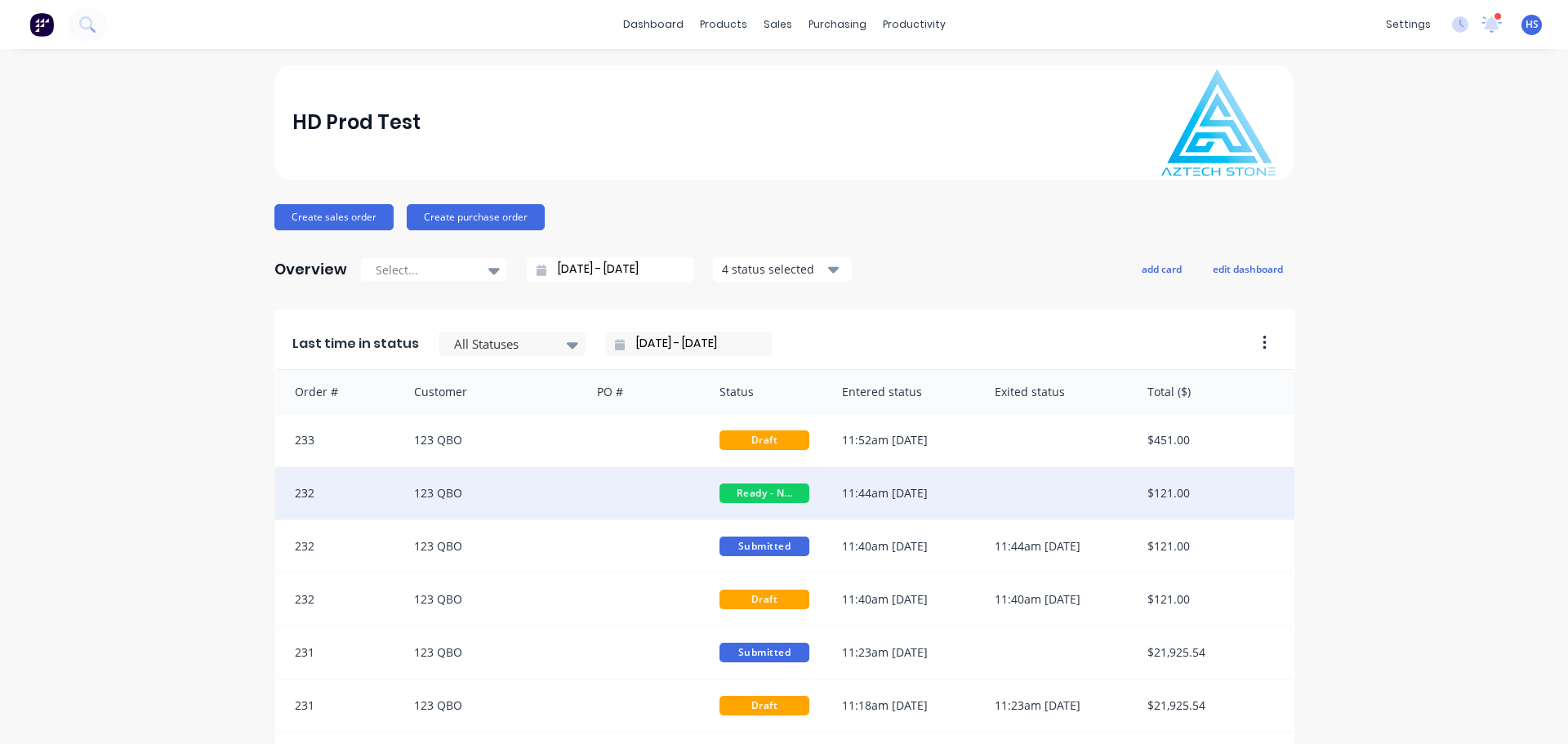
click at [376, 486] on div "232" at bounding box center [336, 493] width 123 height 52
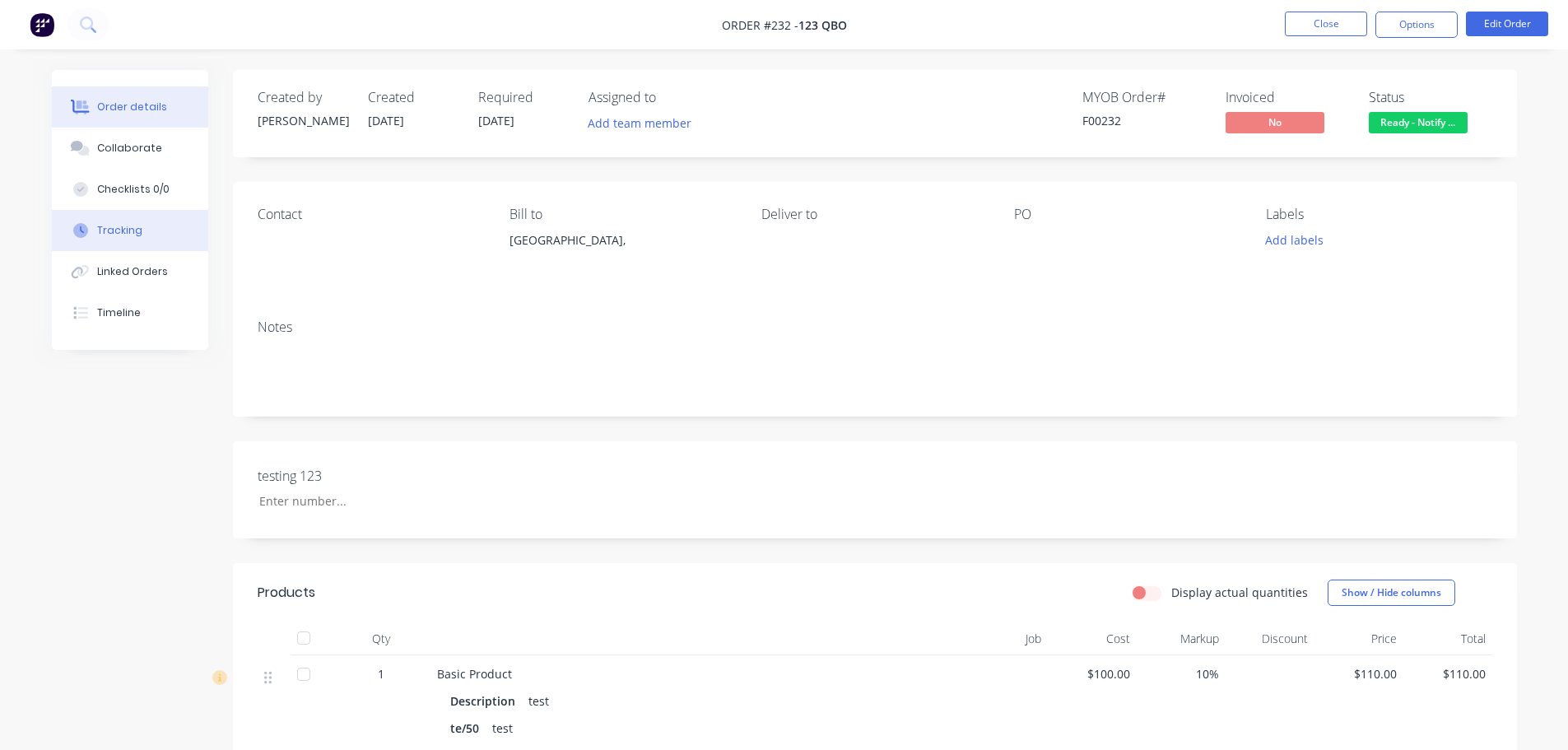
click at [151, 234] on button "Tracking" at bounding box center [129, 230] width 156 height 41
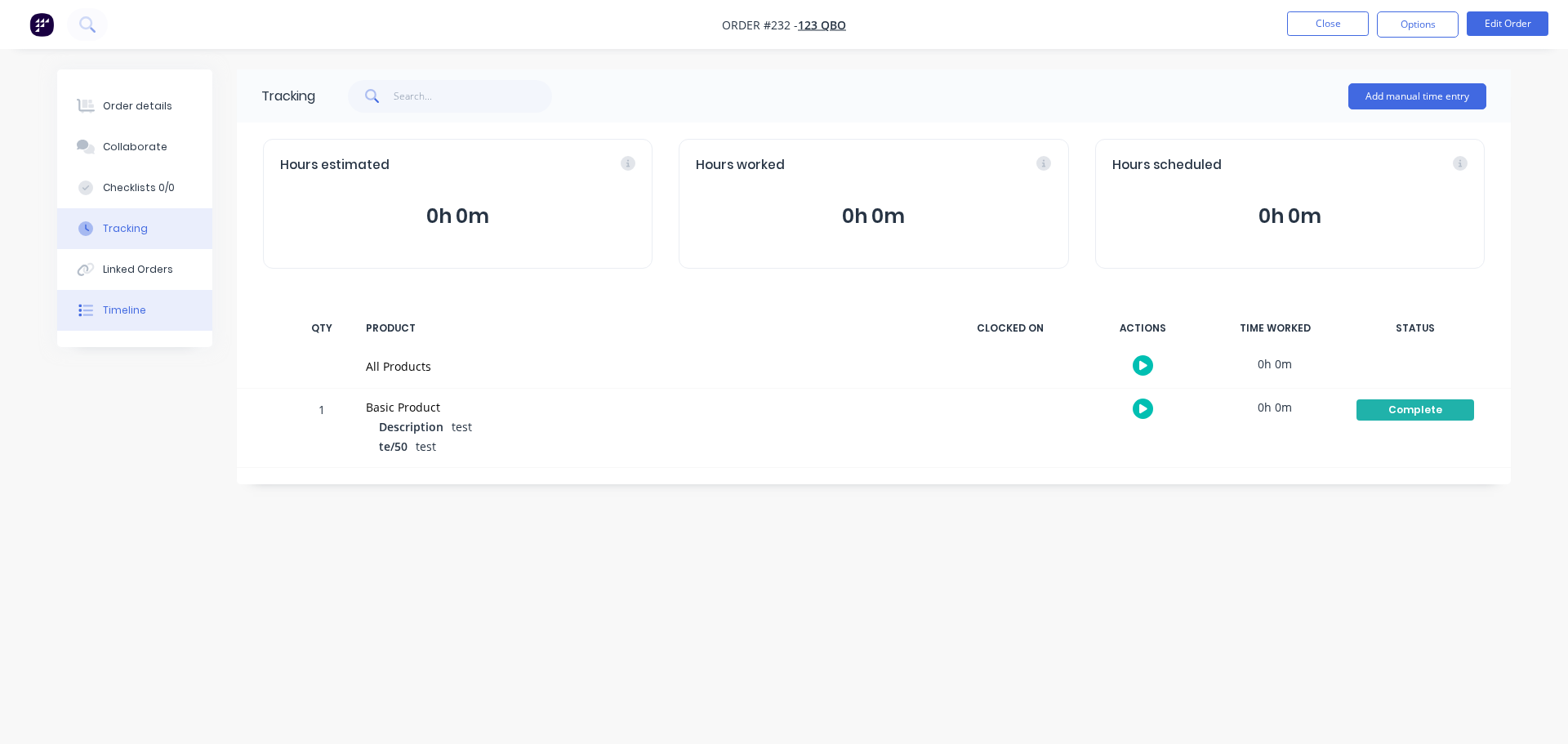
click at [108, 313] on div "Timeline" at bounding box center [125, 310] width 43 height 15
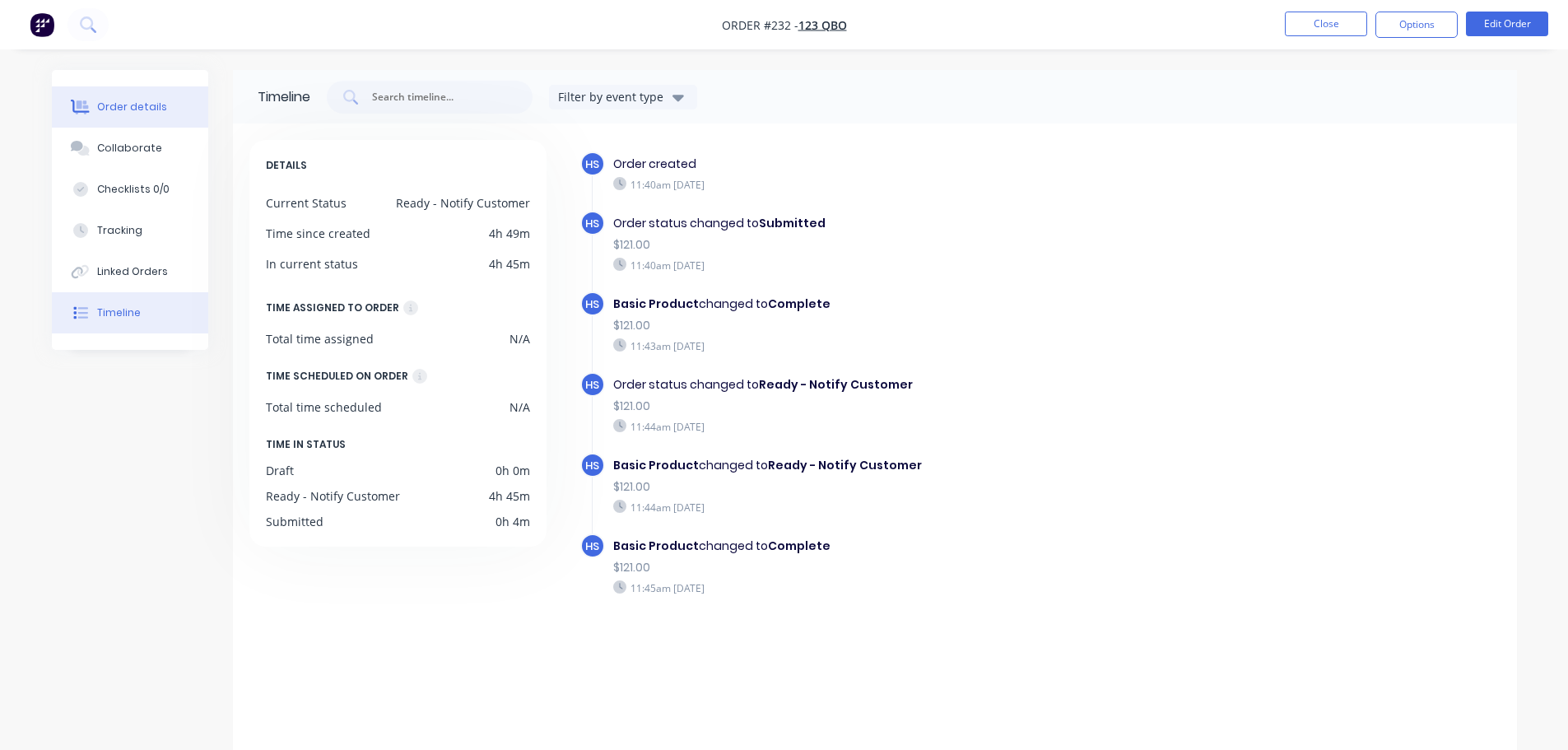
drag, startPoint x: 135, startPoint y: 109, endPoint x: 227, endPoint y: 109, distance: 92.0
click at [134, 109] on div "Order details" at bounding box center [132, 106] width 70 height 15
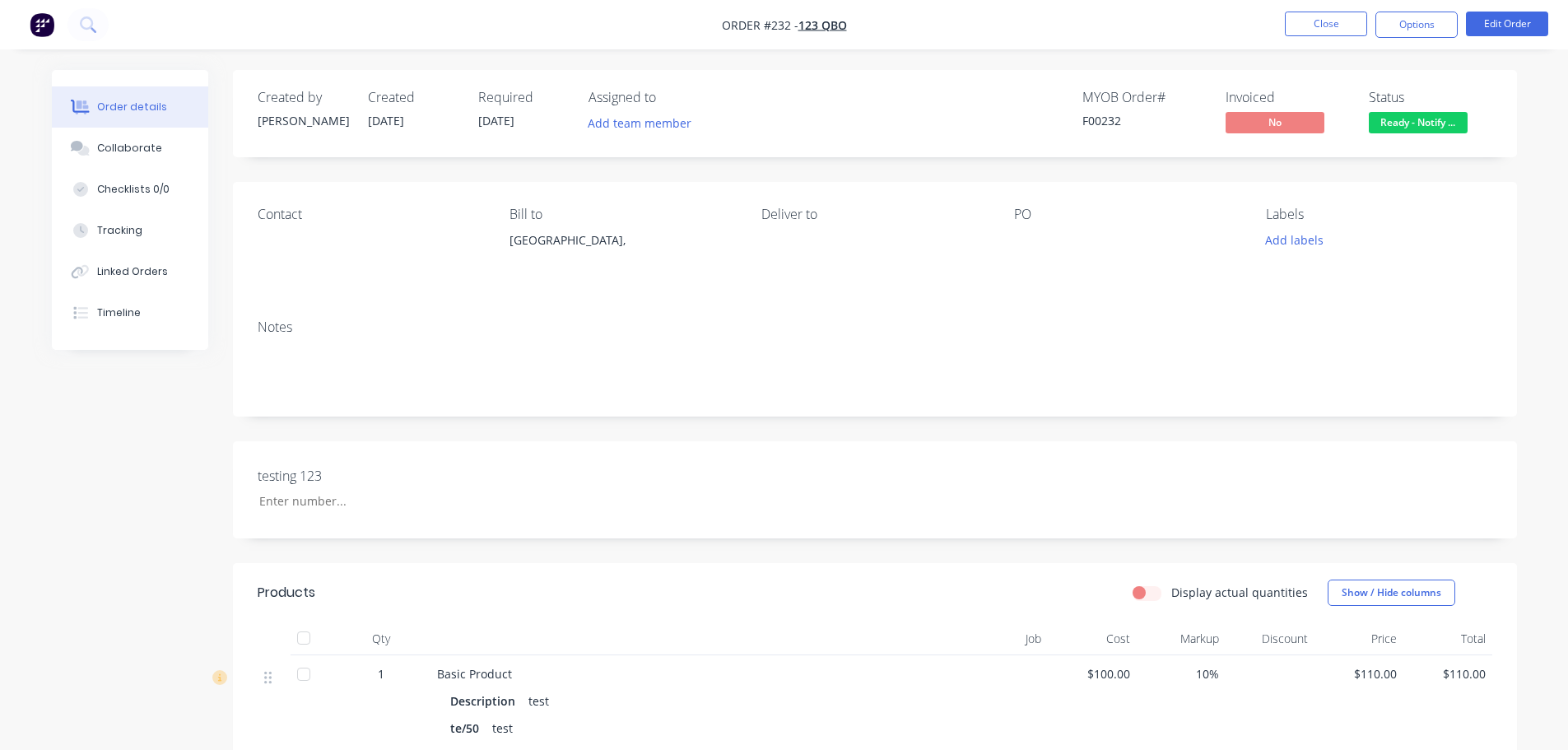
click at [1429, 119] on span "Ready - Notify ..." at bounding box center [1417, 122] width 98 height 21
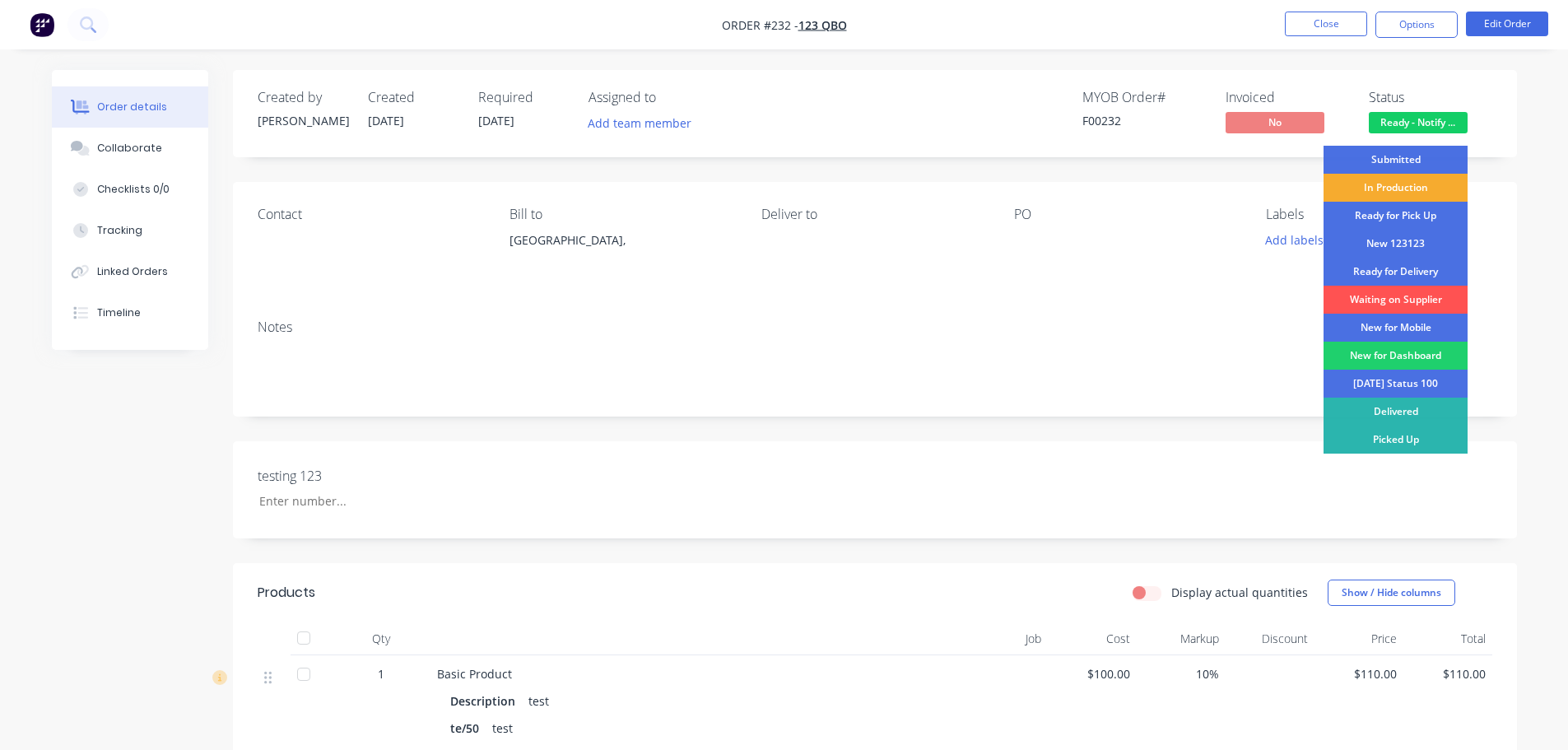
click at [1406, 184] on div "In Production" at bounding box center [1395, 188] width 144 height 28
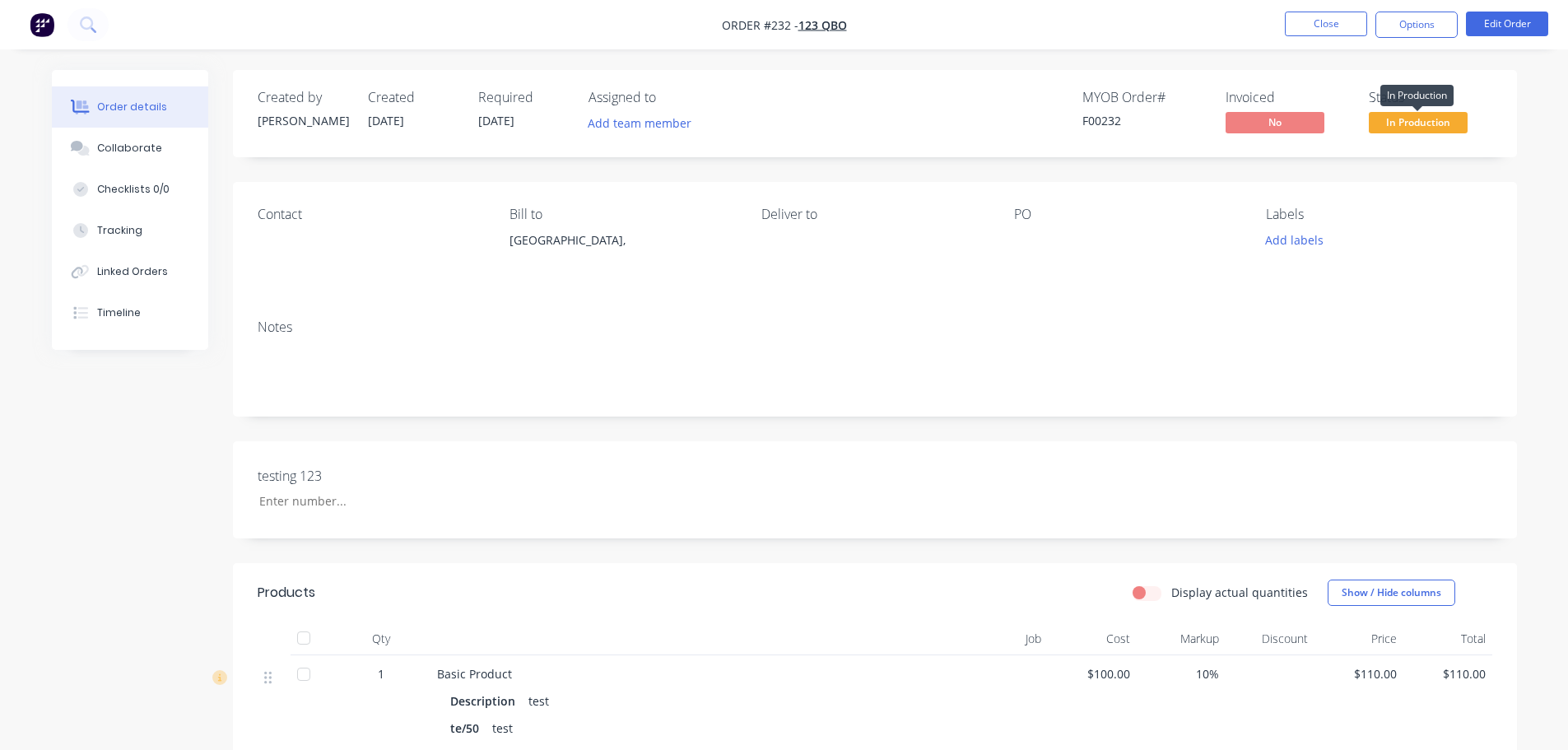
click at [1433, 123] on span "In Production" at bounding box center [1417, 122] width 98 height 21
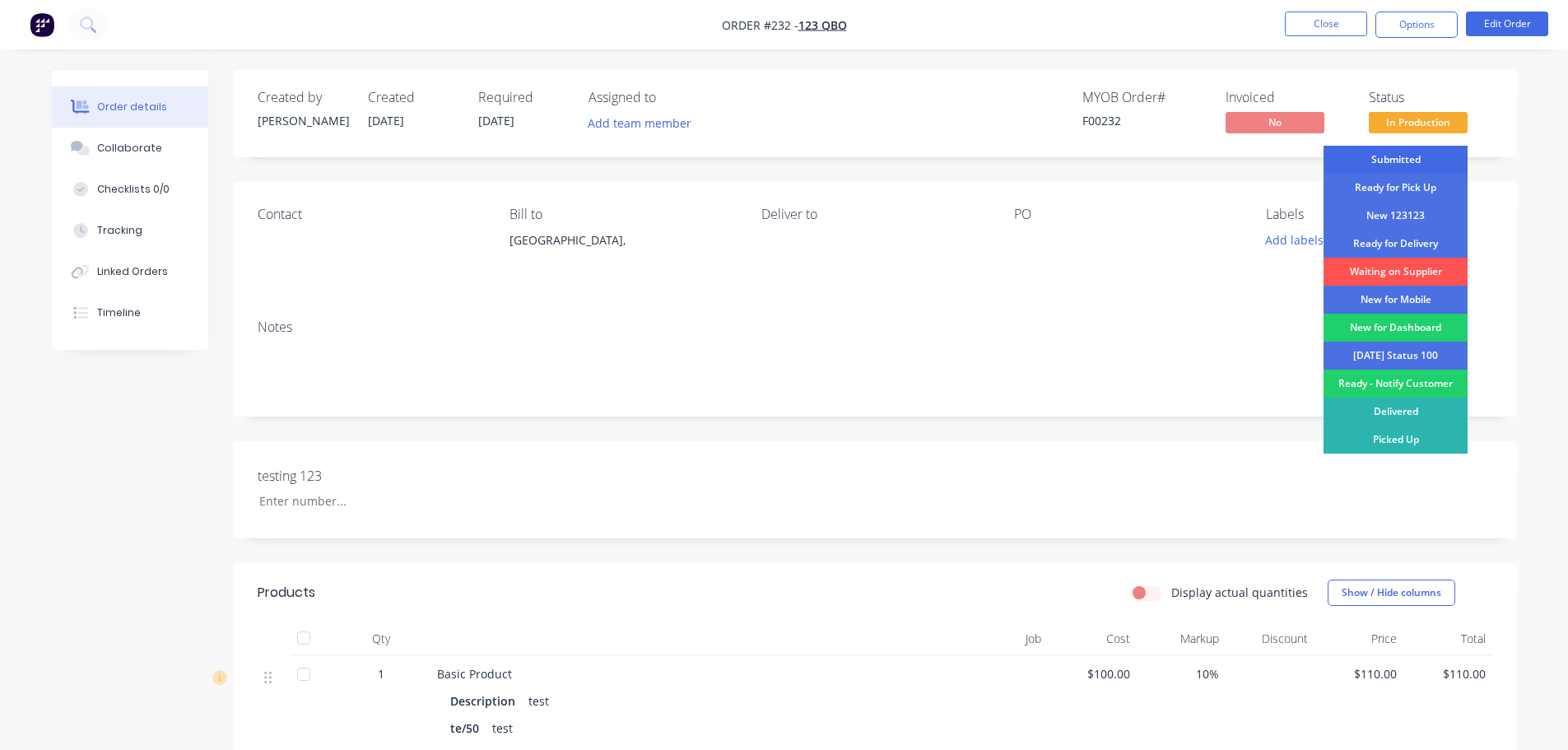
click at [1392, 155] on div "Submitted" at bounding box center [1395, 160] width 144 height 28
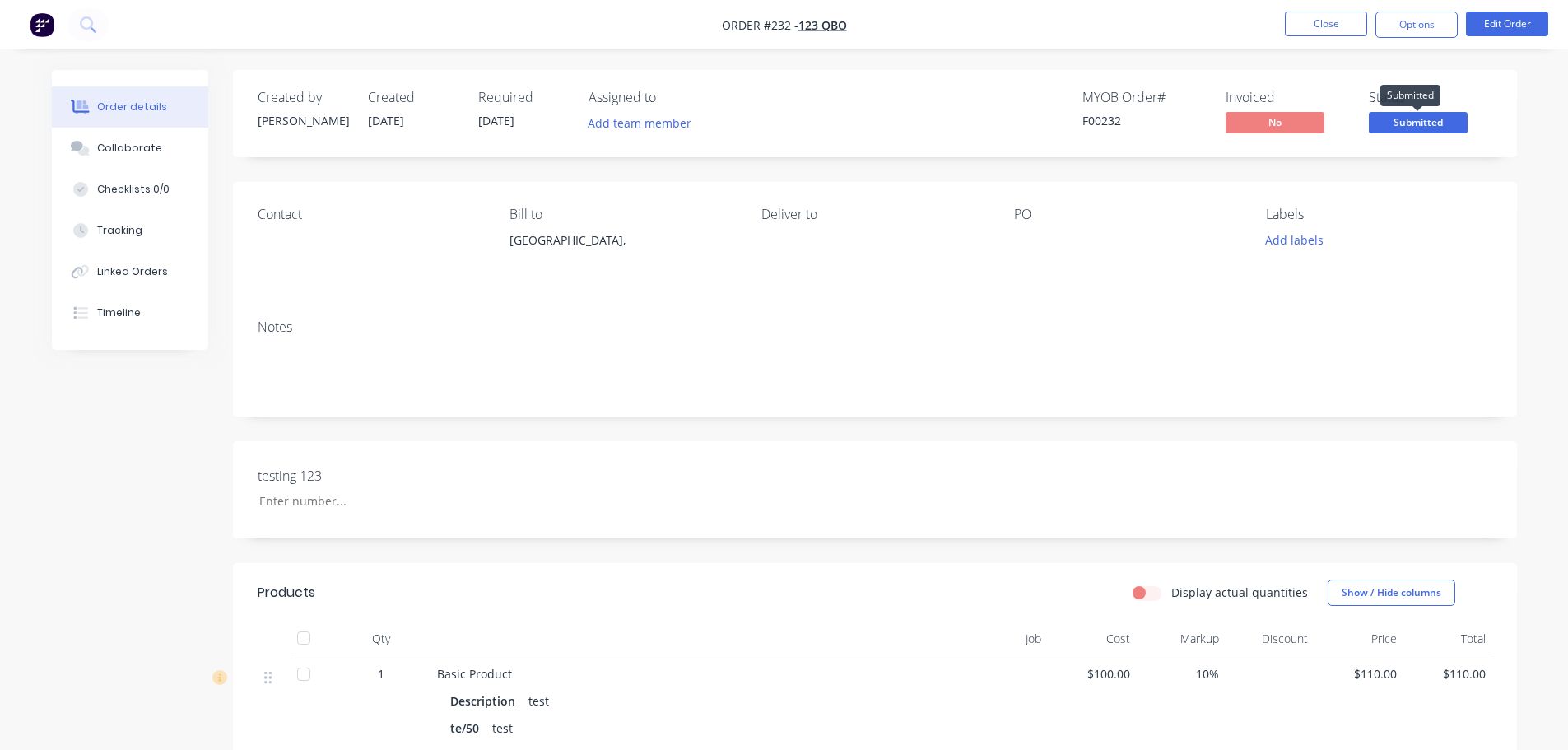
click at [1432, 126] on span "Submitted" at bounding box center [1417, 122] width 98 height 21
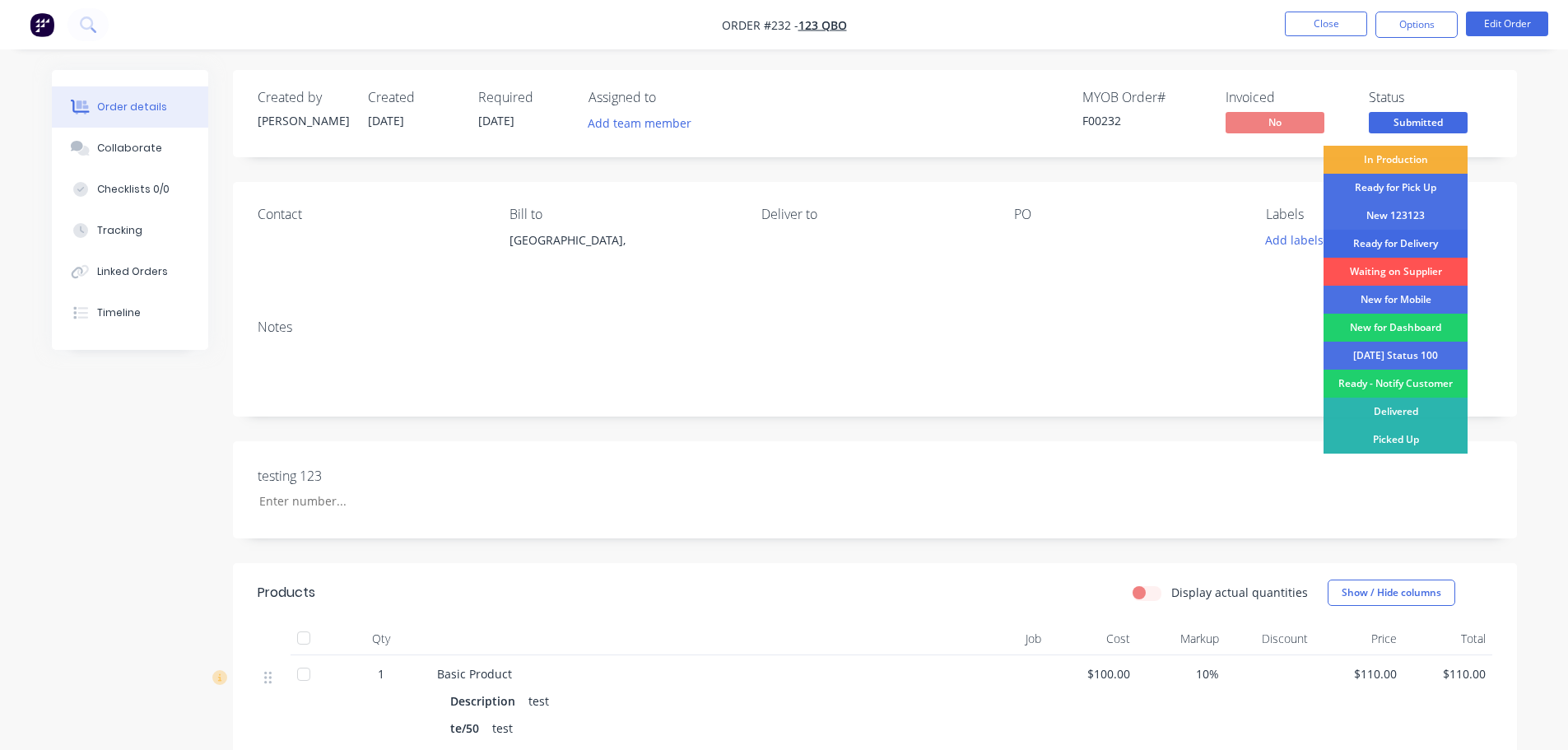
click at [1413, 234] on div "Ready for Delivery" at bounding box center [1395, 243] width 144 height 28
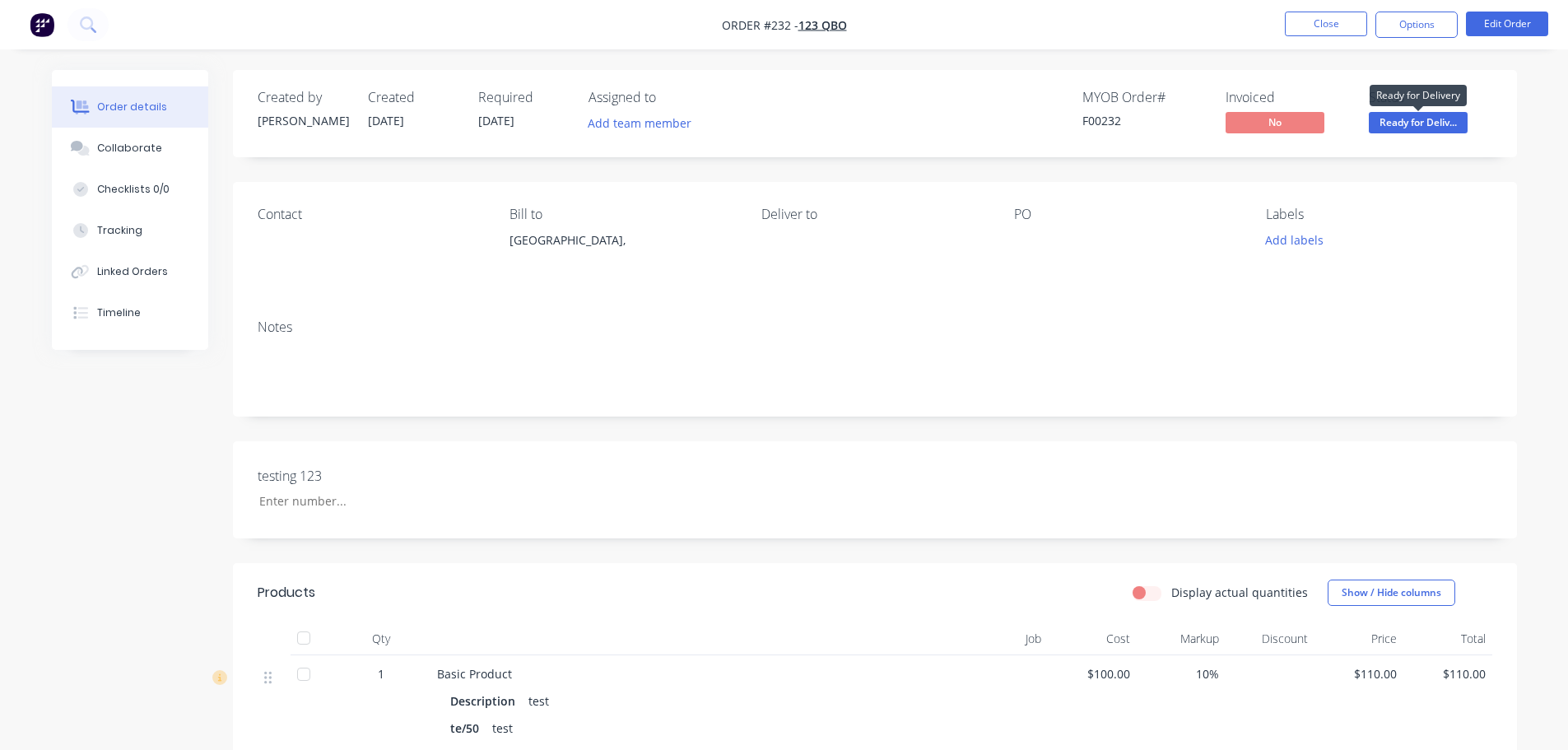
click at [1435, 127] on span "Ready for Deliv..." at bounding box center [1417, 122] width 98 height 21
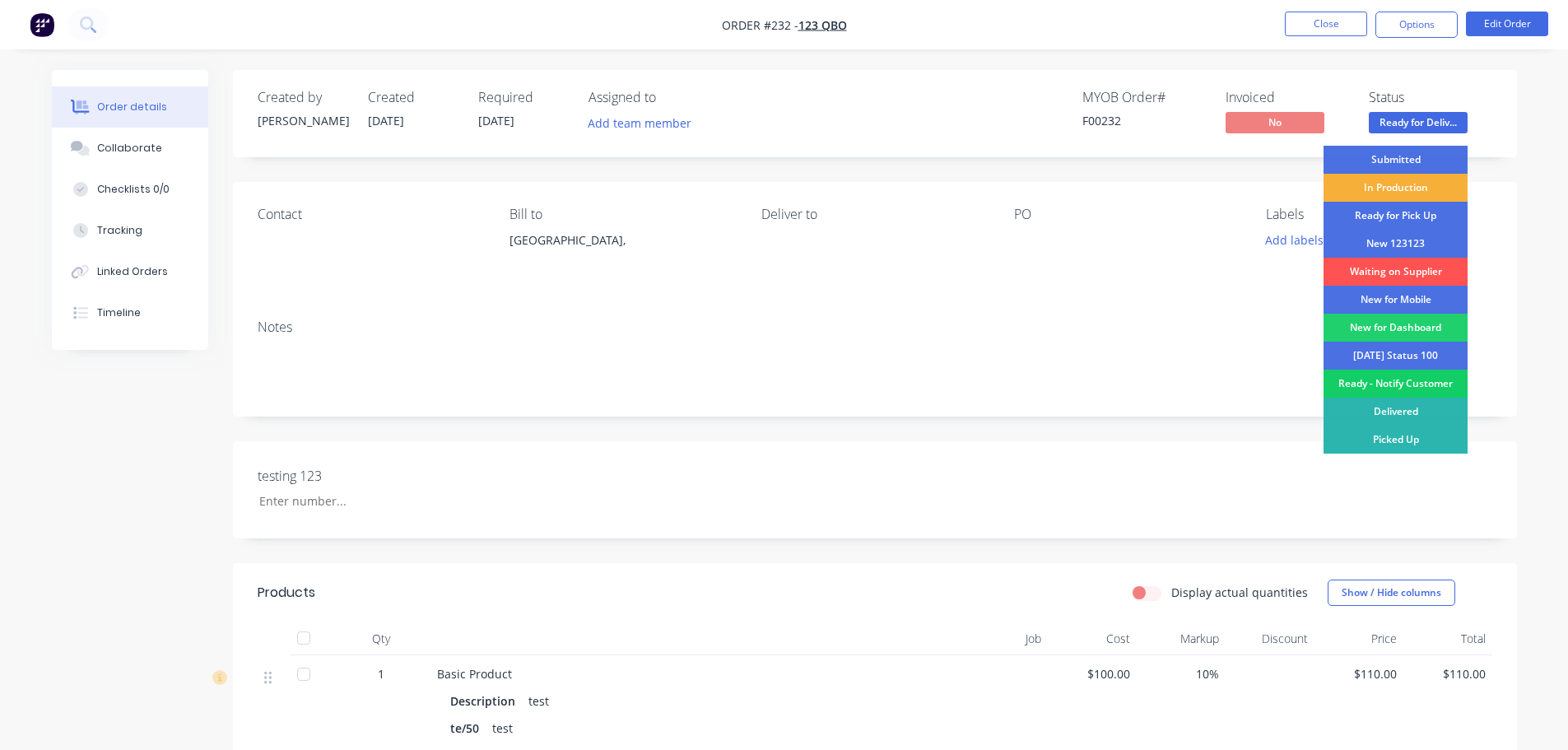
click at [1402, 379] on div "Ready - Notify Customer" at bounding box center [1395, 384] width 144 height 28
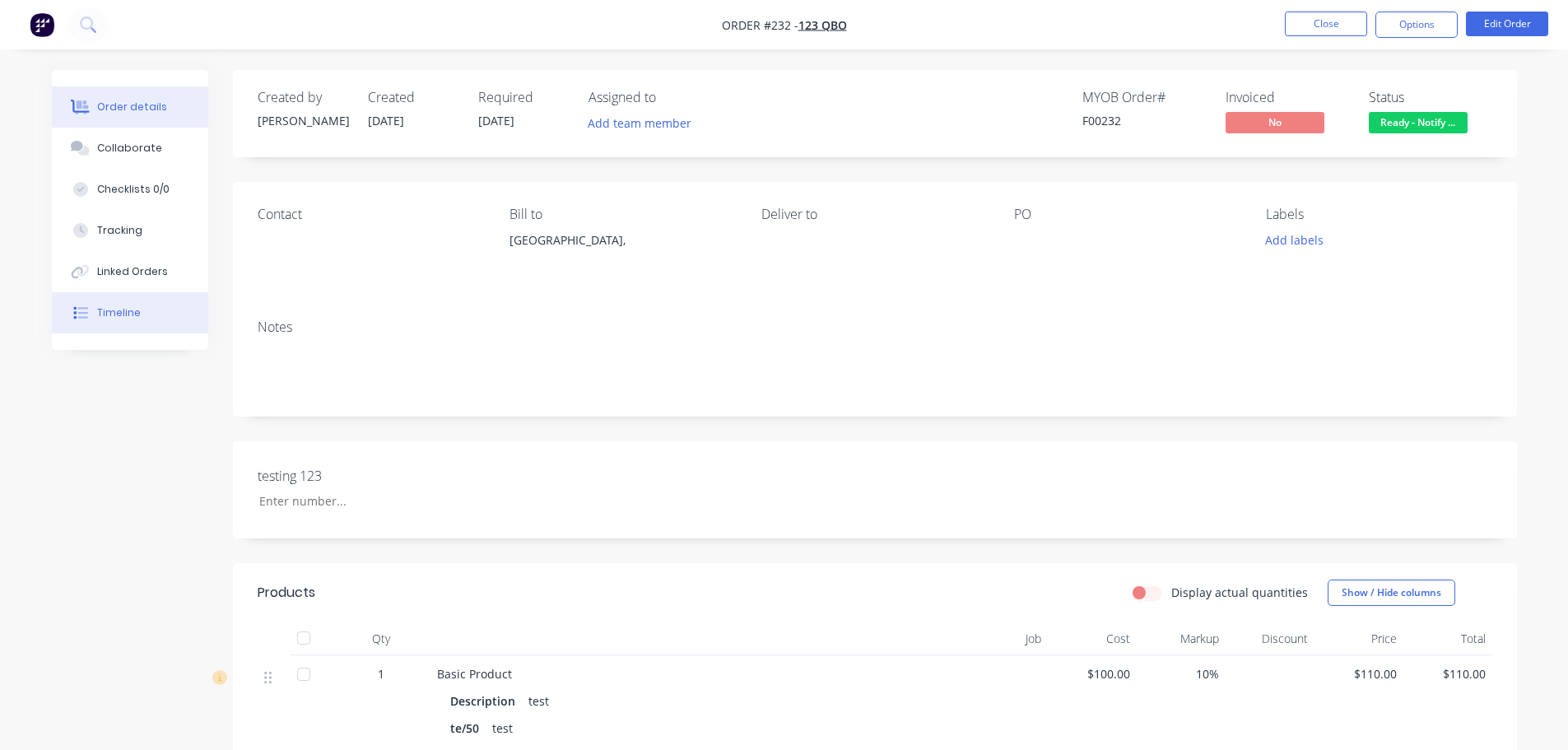
click at [139, 319] on button "Timeline" at bounding box center [129, 312] width 156 height 41
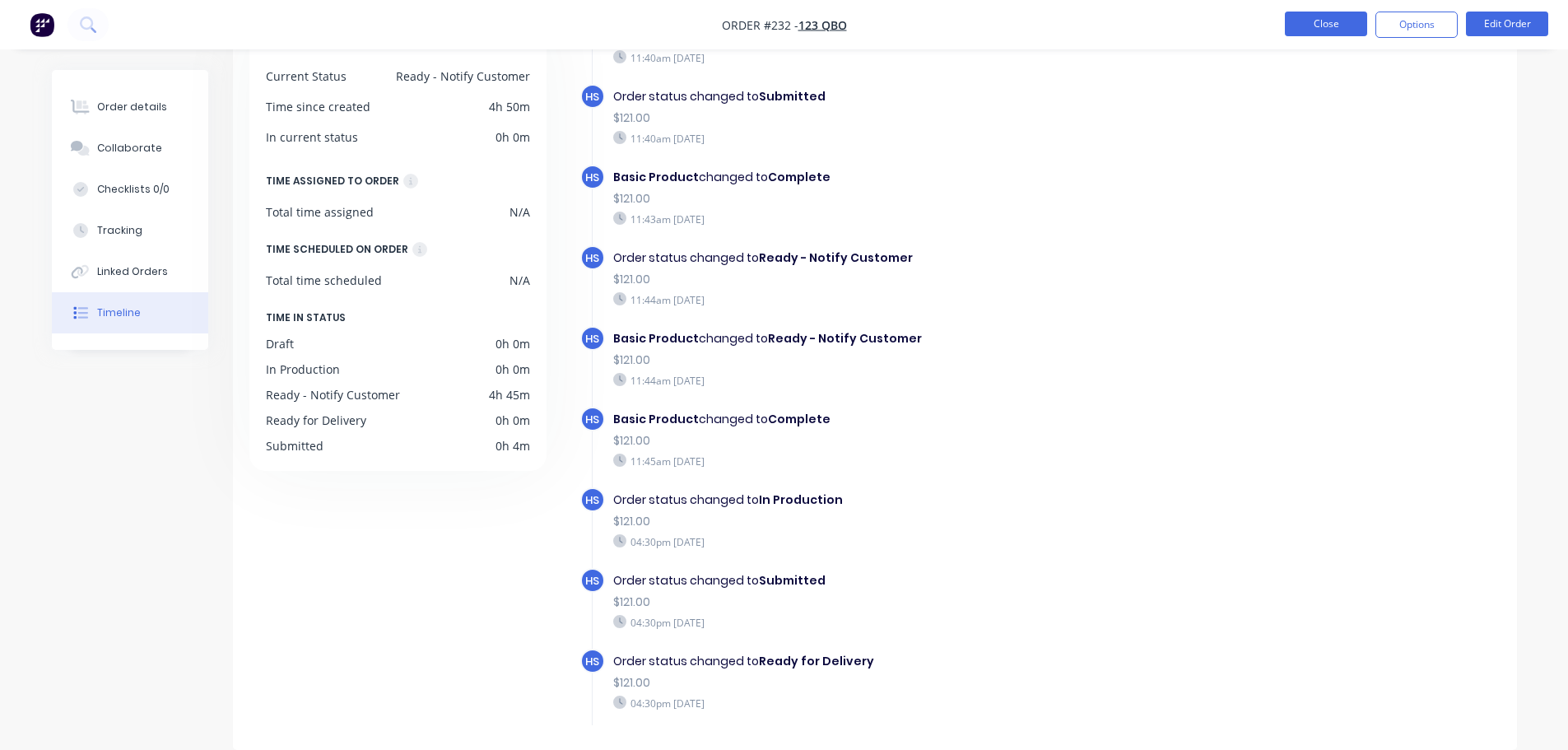
click at [1317, 24] on button "Close" at bounding box center [1326, 24] width 82 height 24
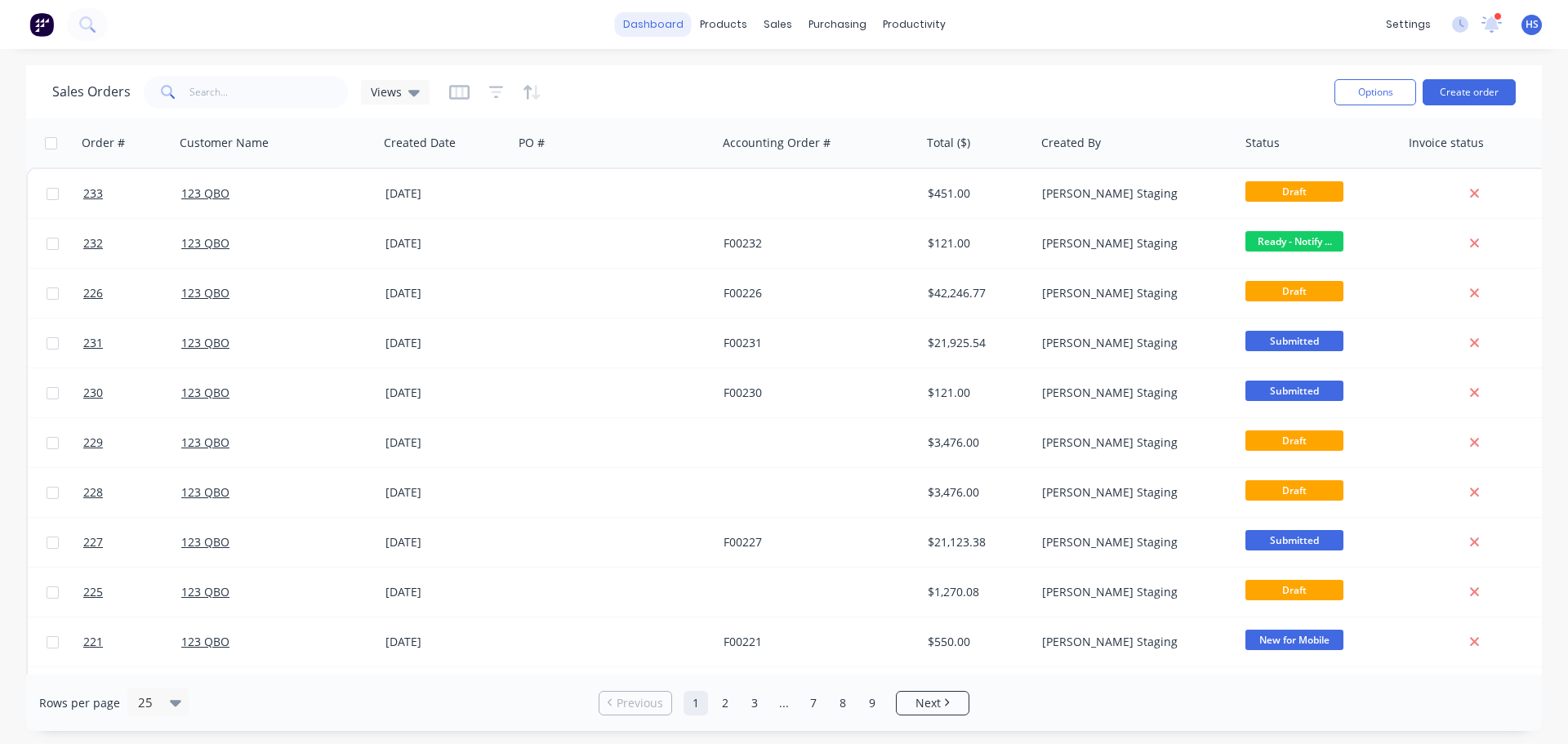
click at [655, 28] on link "dashboard" at bounding box center [653, 24] width 77 height 24
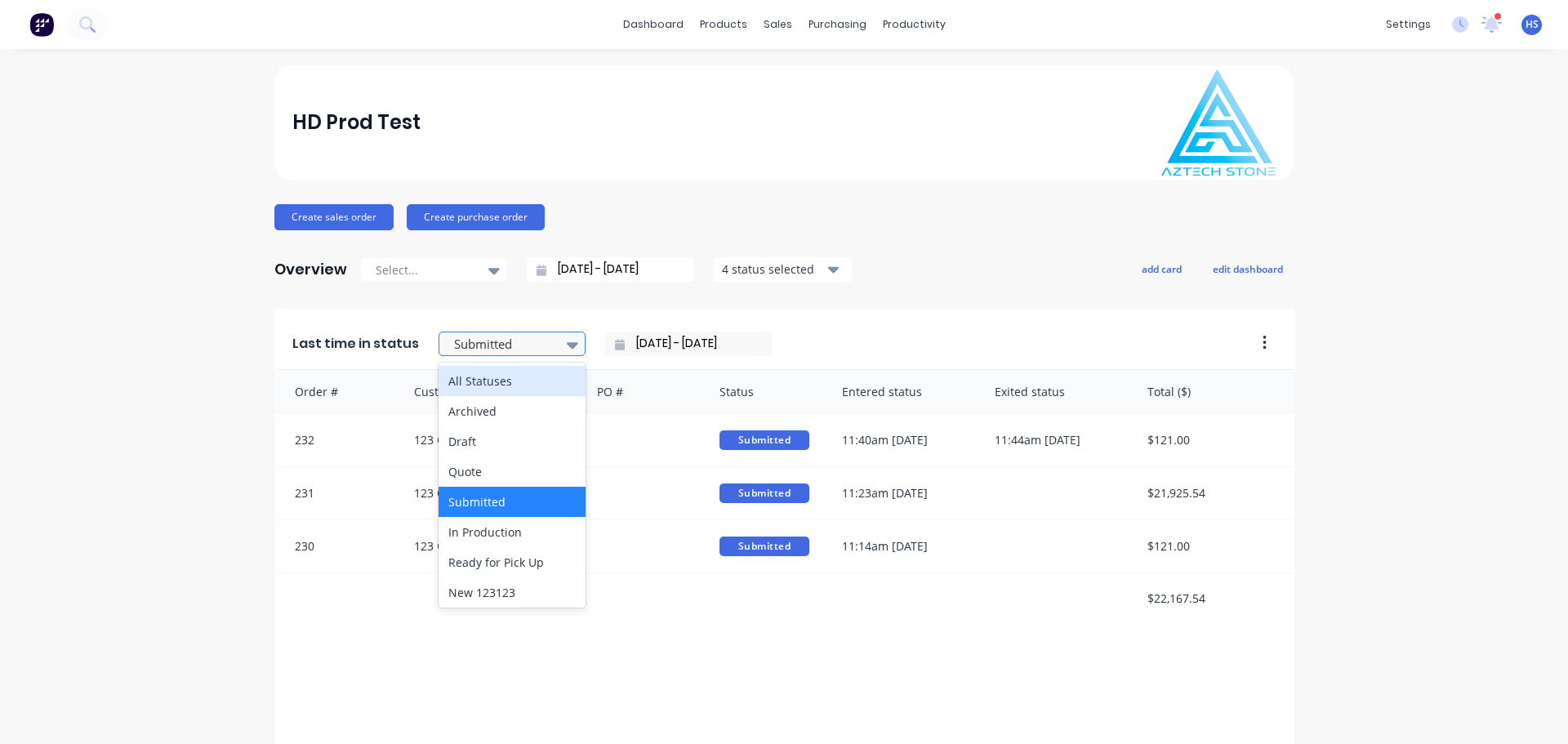
click at [480, 337] on div at bounding box center [503, 344] width 103 height 21
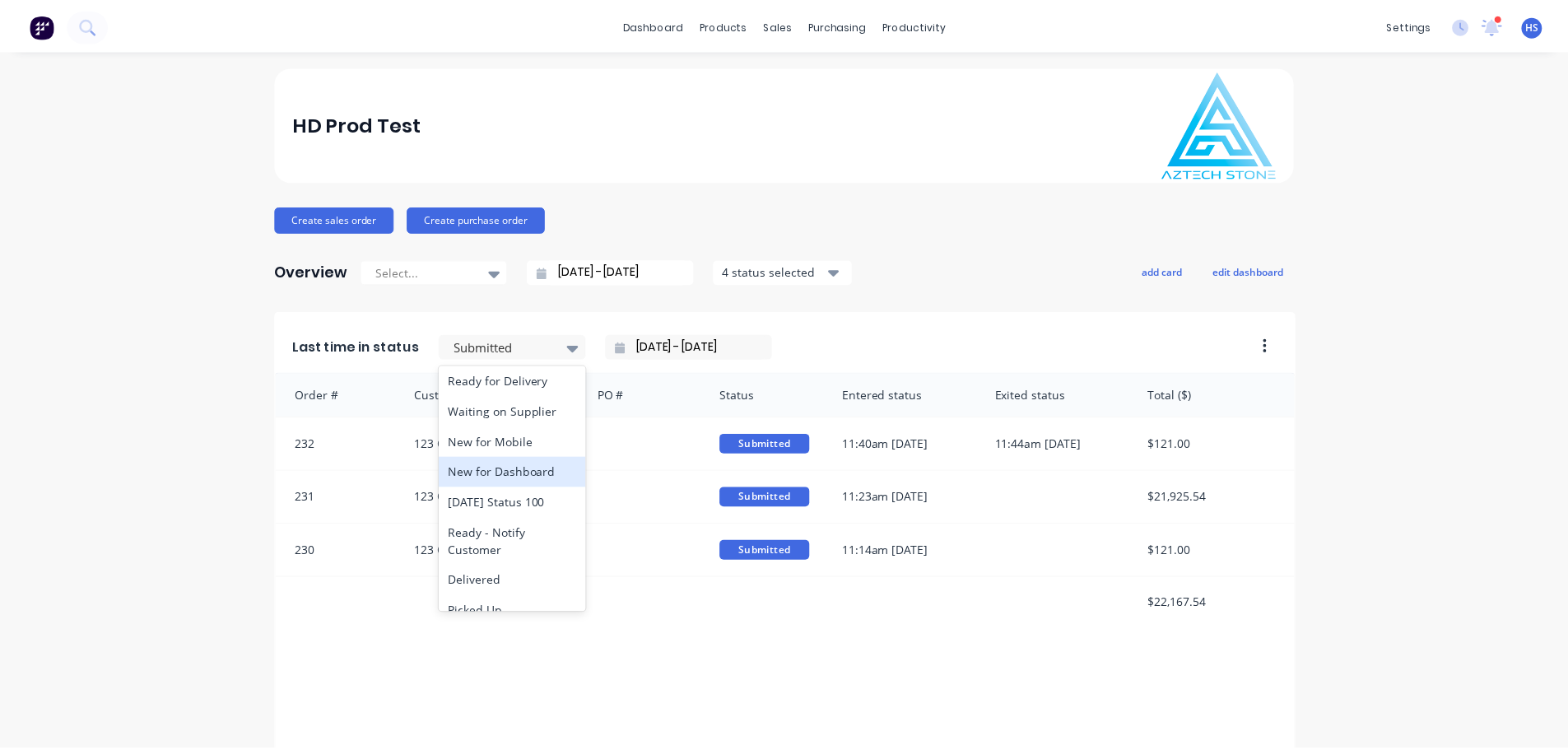
scroll to position [264, 0]
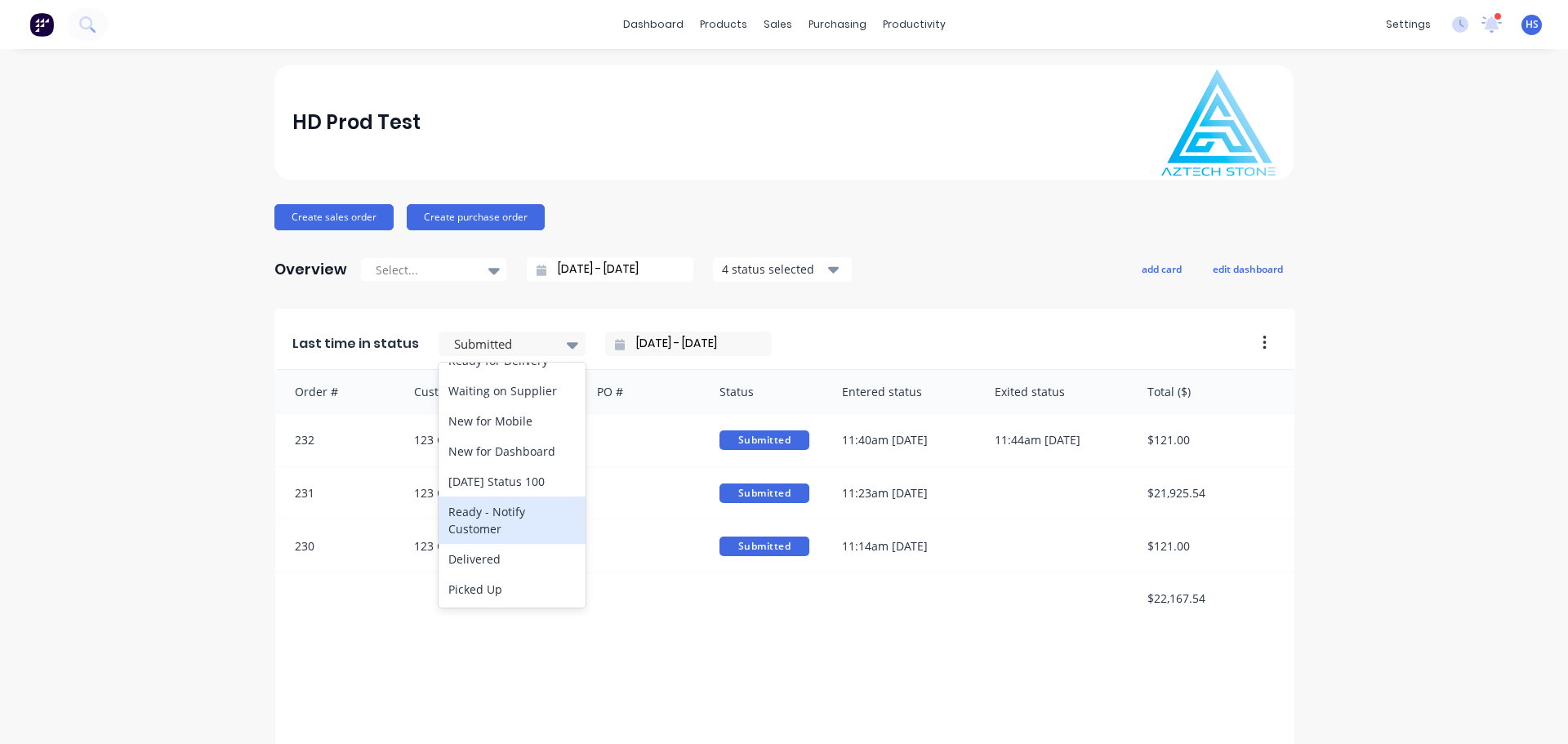
click at [516, 523] on div "Ready - Notify Customer" at bounding box center [512, 520] width 147 height 48
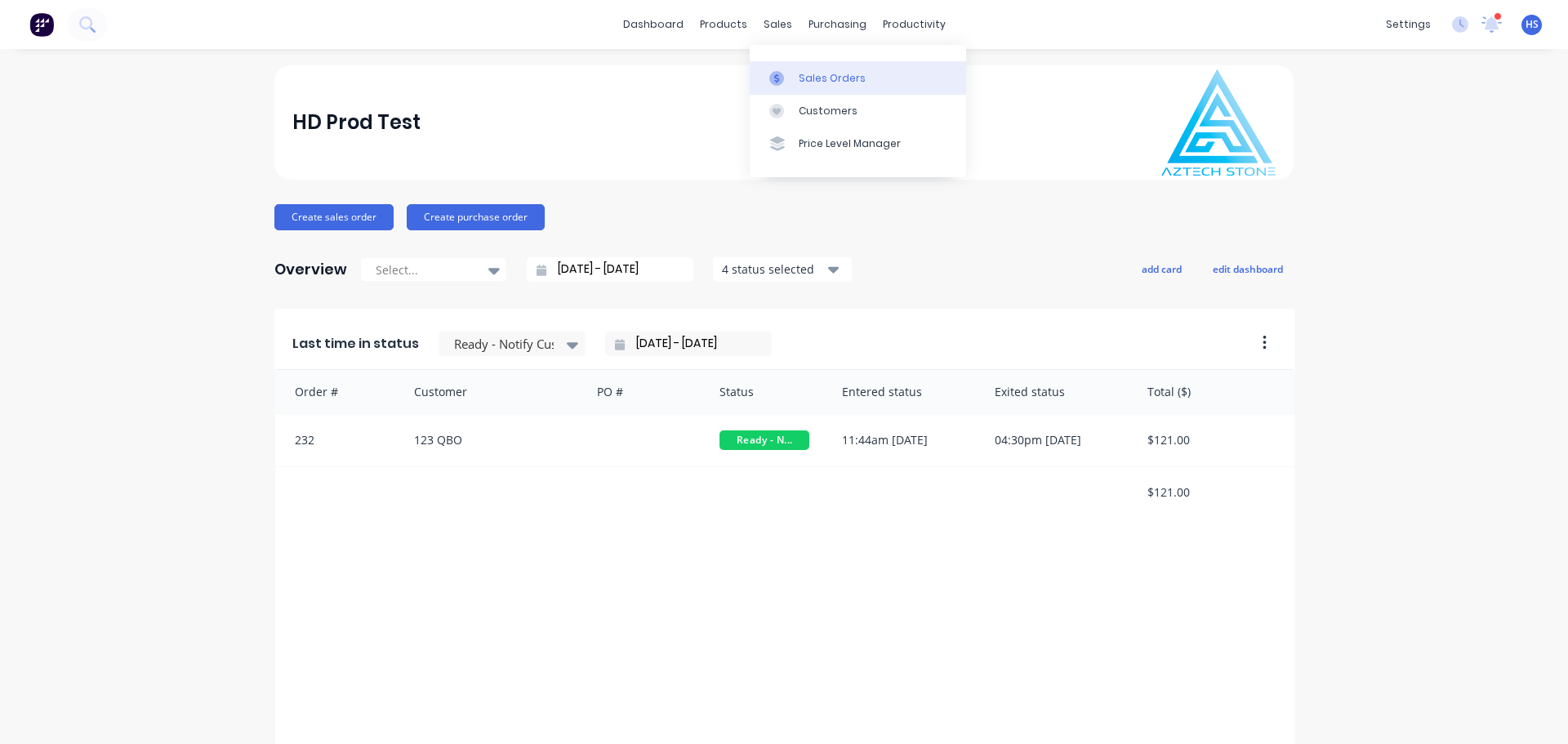
click at [819, 77] on div "Sales Orders" at bounding box center [831, 78] width 67 height 15
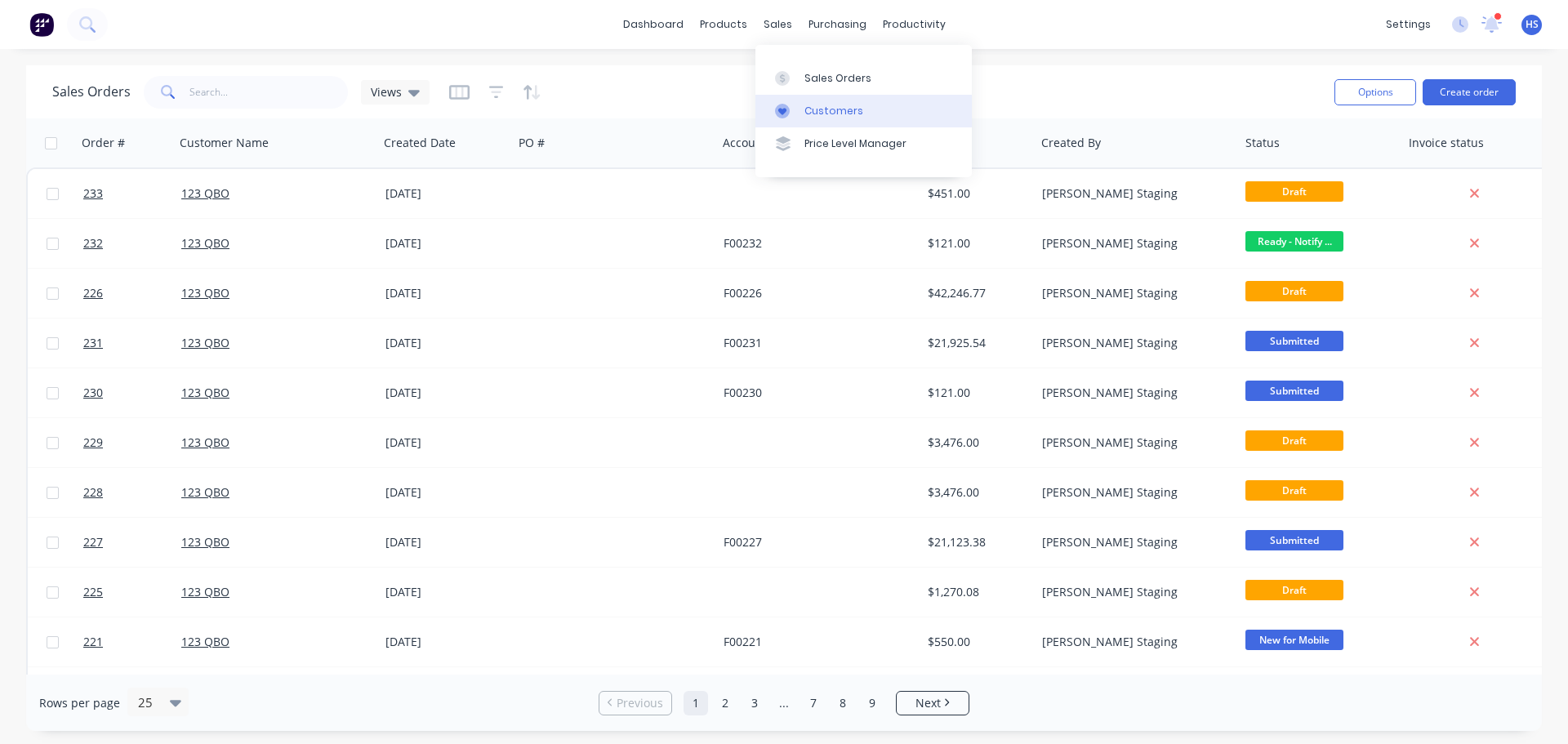
click at [812, 105] on div "Customers" at bounding box center [834, 111] width 59 height 15
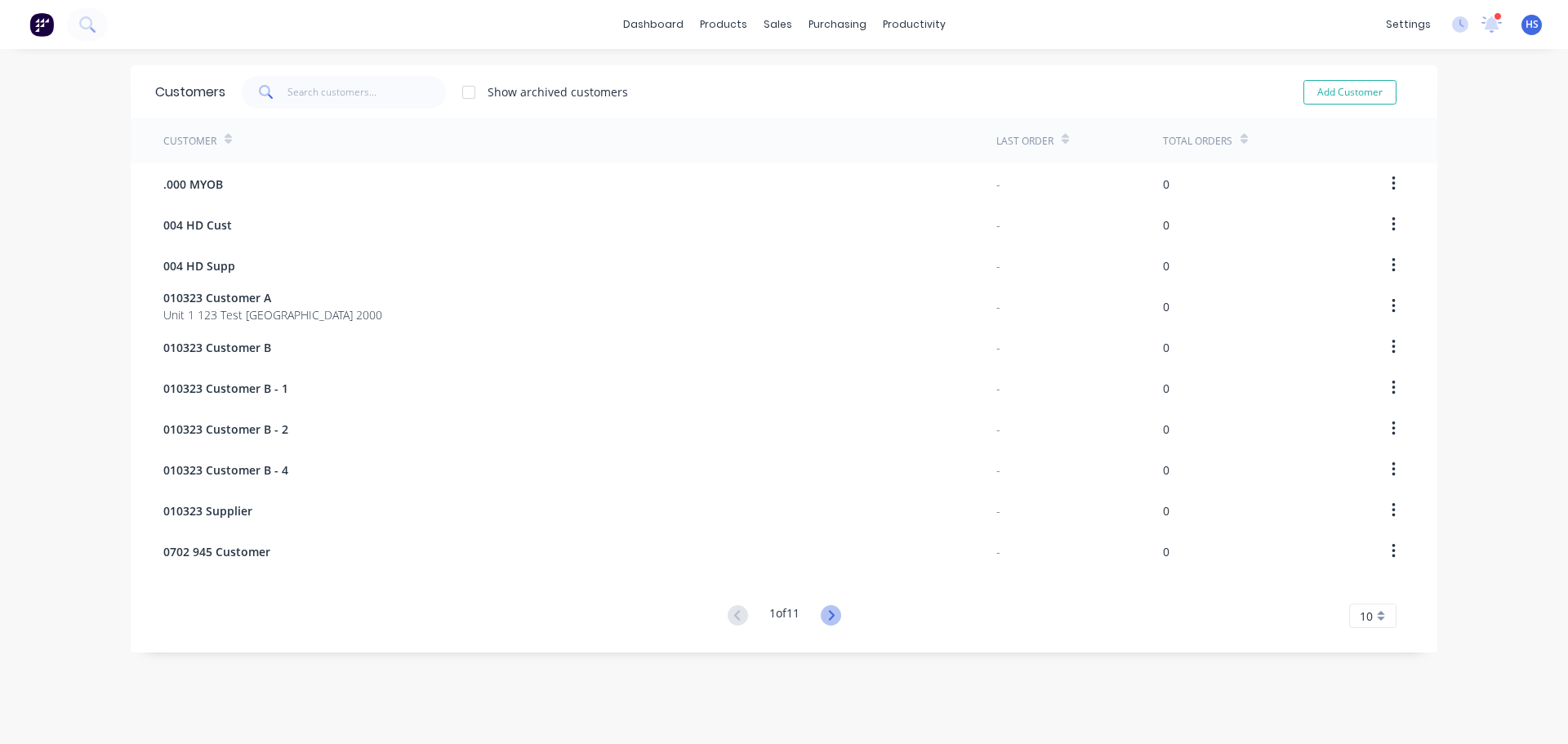
click at [828, 611] on icon at bounding box center [830, 614] width 6 height 10
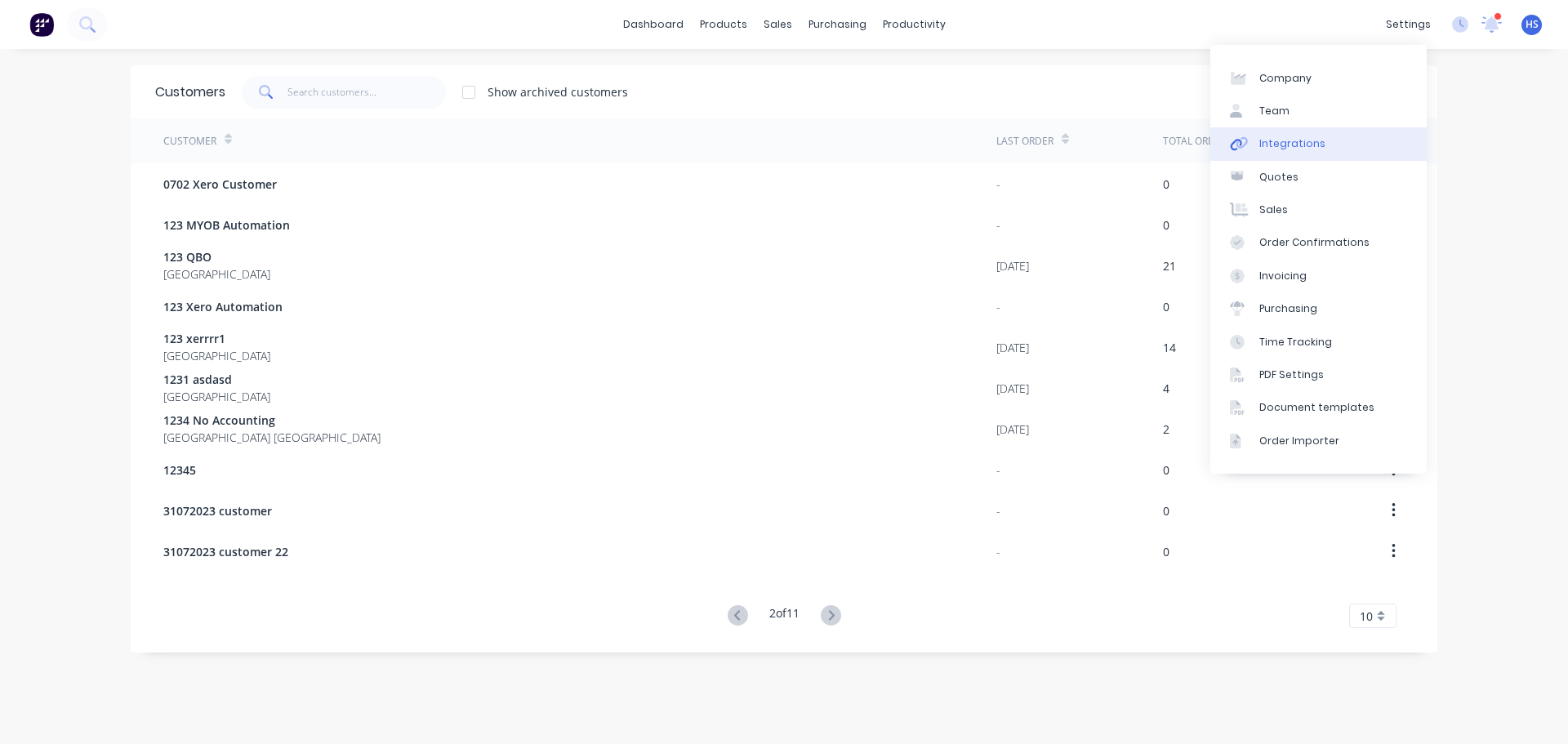
click at [1293, 147] on div "Integrations" at bounding box center [1292, 144] width 66 height 15
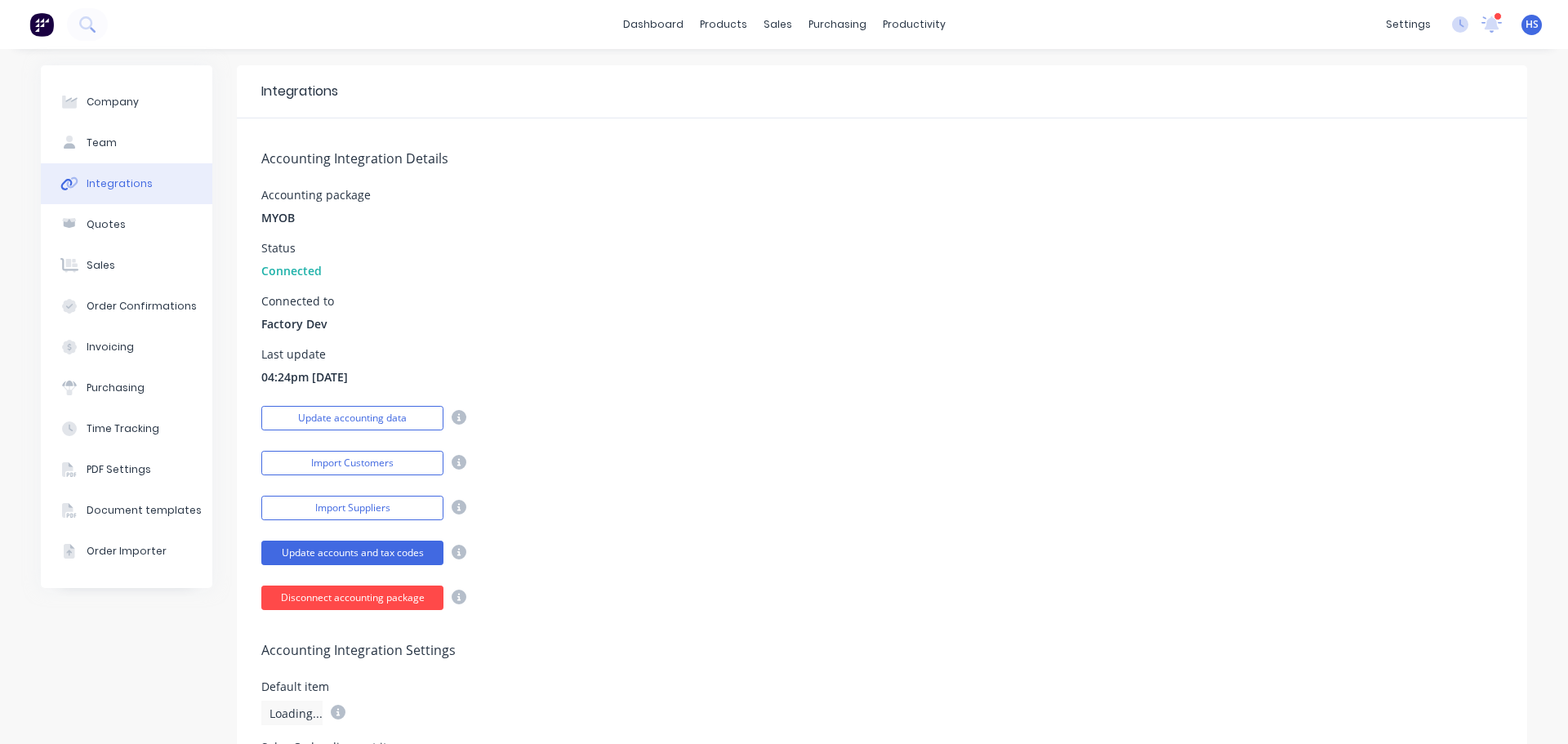
click at [364, 601] on button "Disconnect accounting package" at bounding box center [352, 598] width 182 height 24
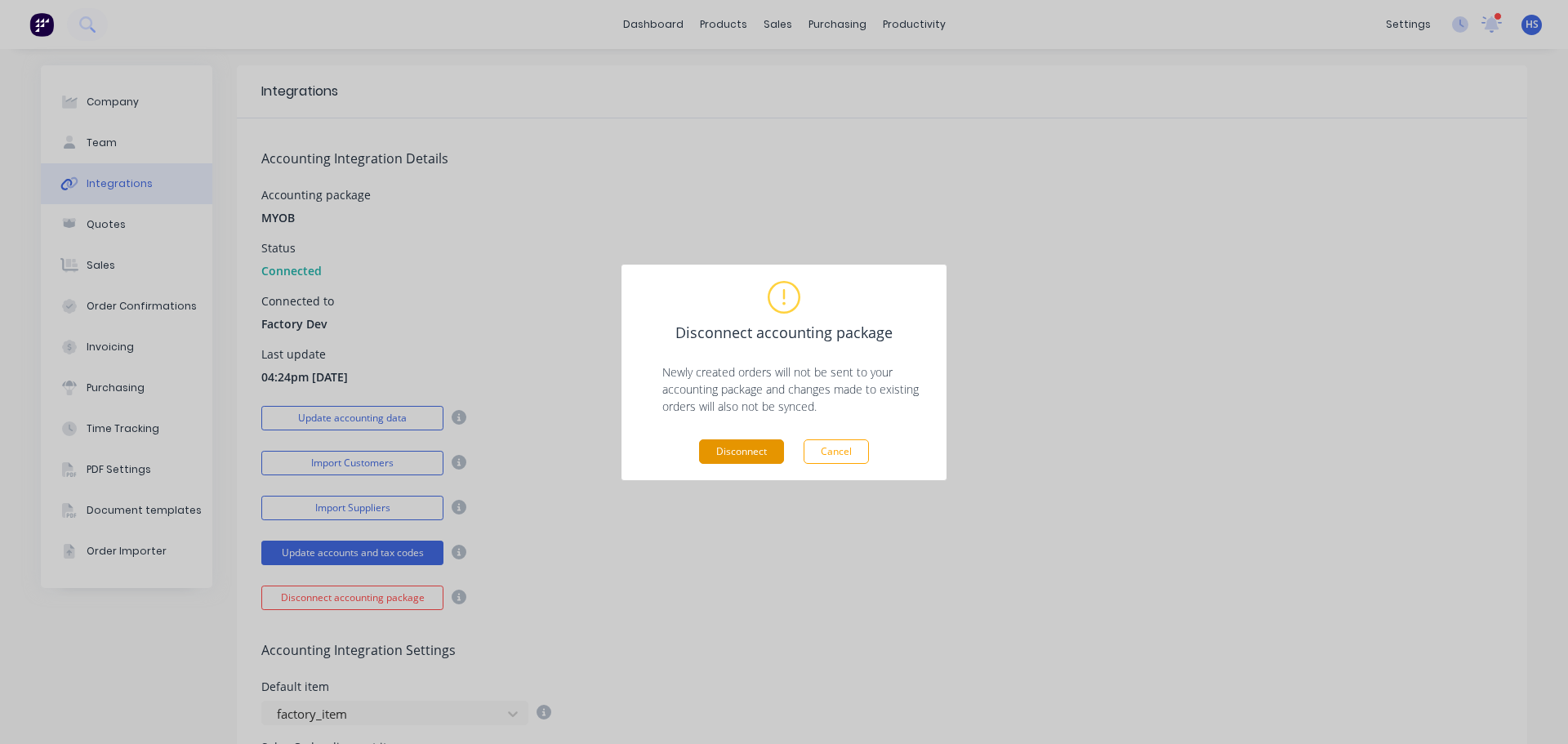
click at [738, 452] on button "Disconnect" at bounding box center [741, 452] width 85 height 24
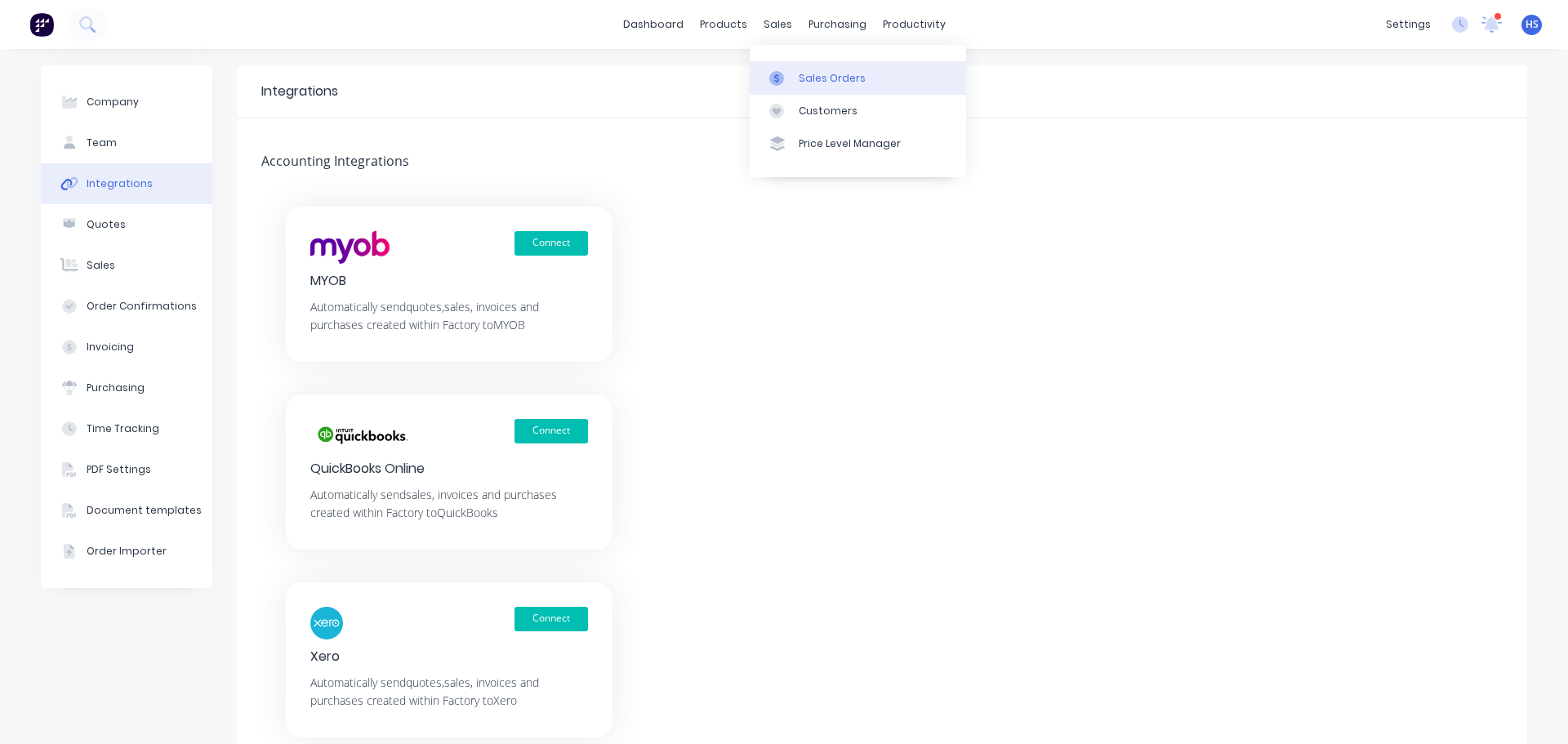
click at [847, 76] on div "Sales Orders" at bounding box center [831, 78] width 67 height 15
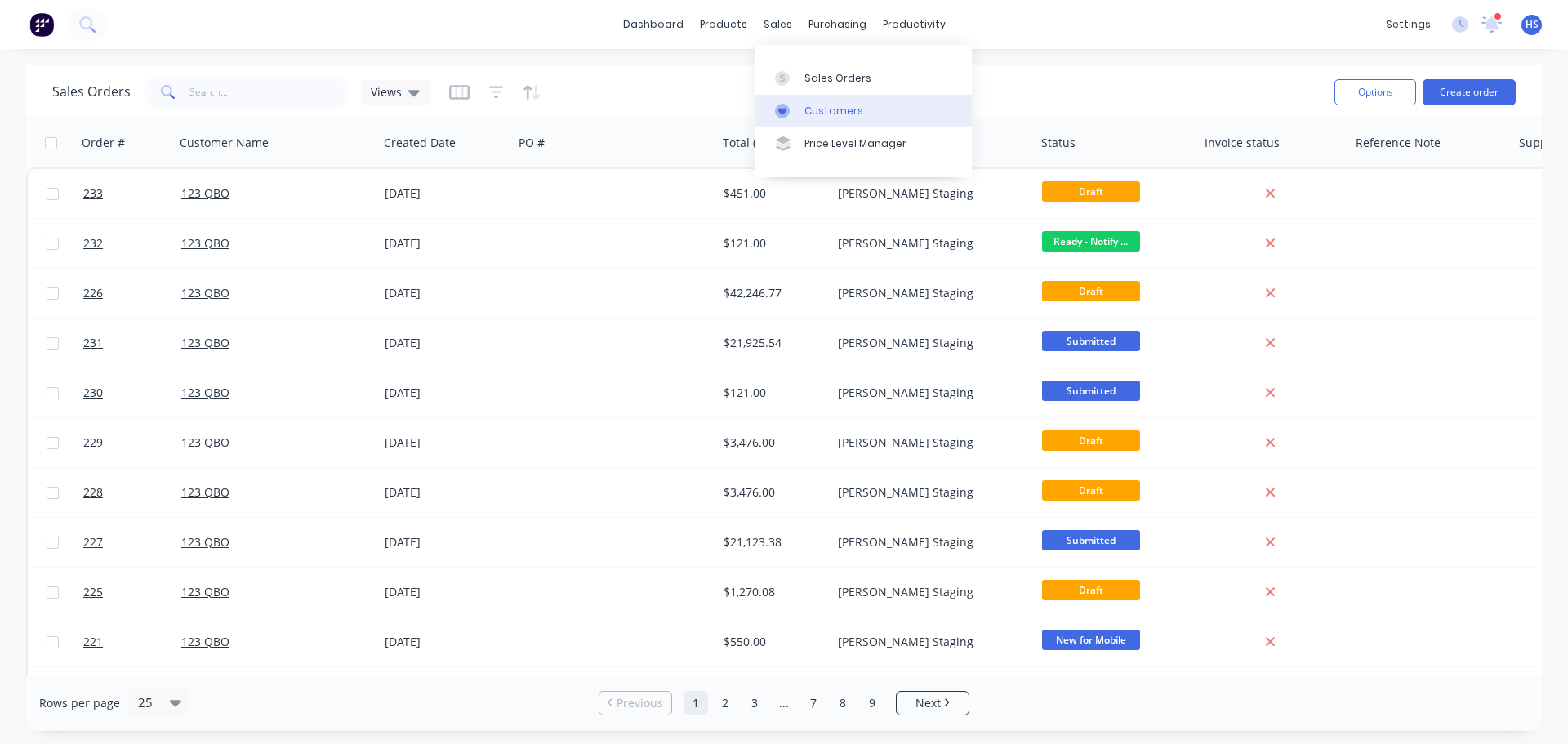
click at [850, 114] on div "Customers" at bounding box center [834, 111] width 59 height 15
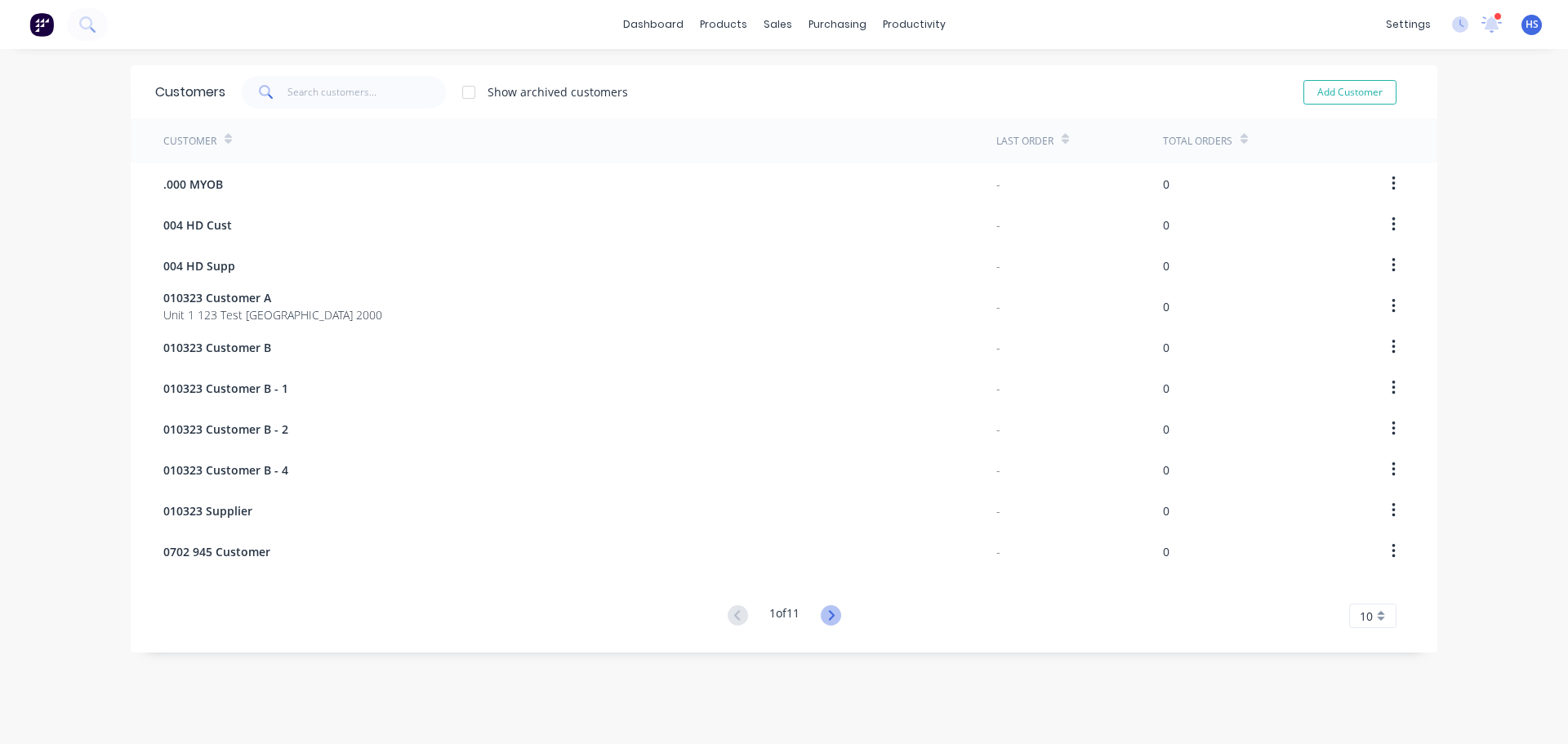
click at [825, 607] on icon at bounding box center [831, 616] width 21 height 21
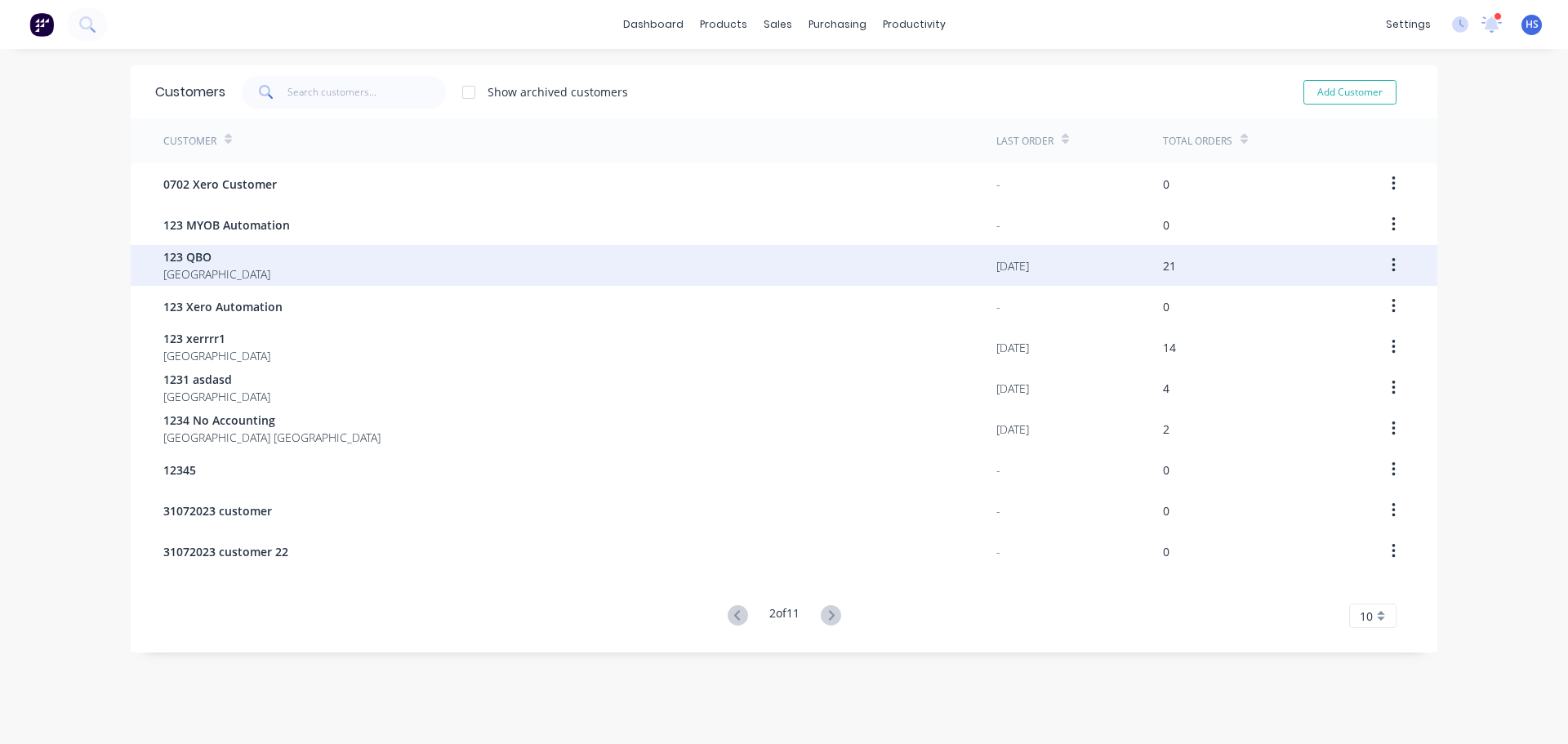
click at [309, 272] on div "123 QBO [GEOGRAPHIC_DATA]" at bounding box center [579, 265] width 833 height 41
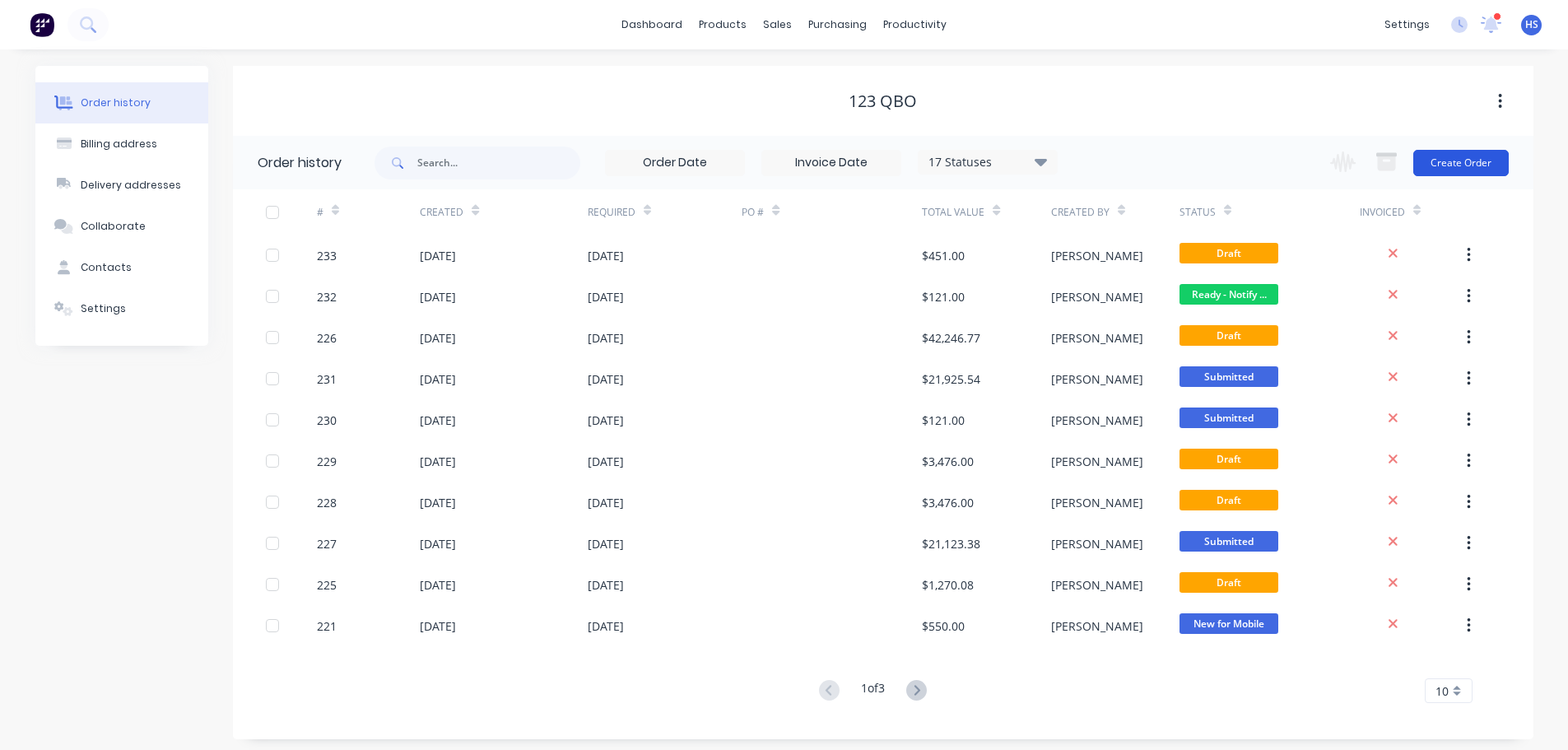
click at [1476, 155] on button "Create Order" at bounding box center [1461, 163] width 96 height 26
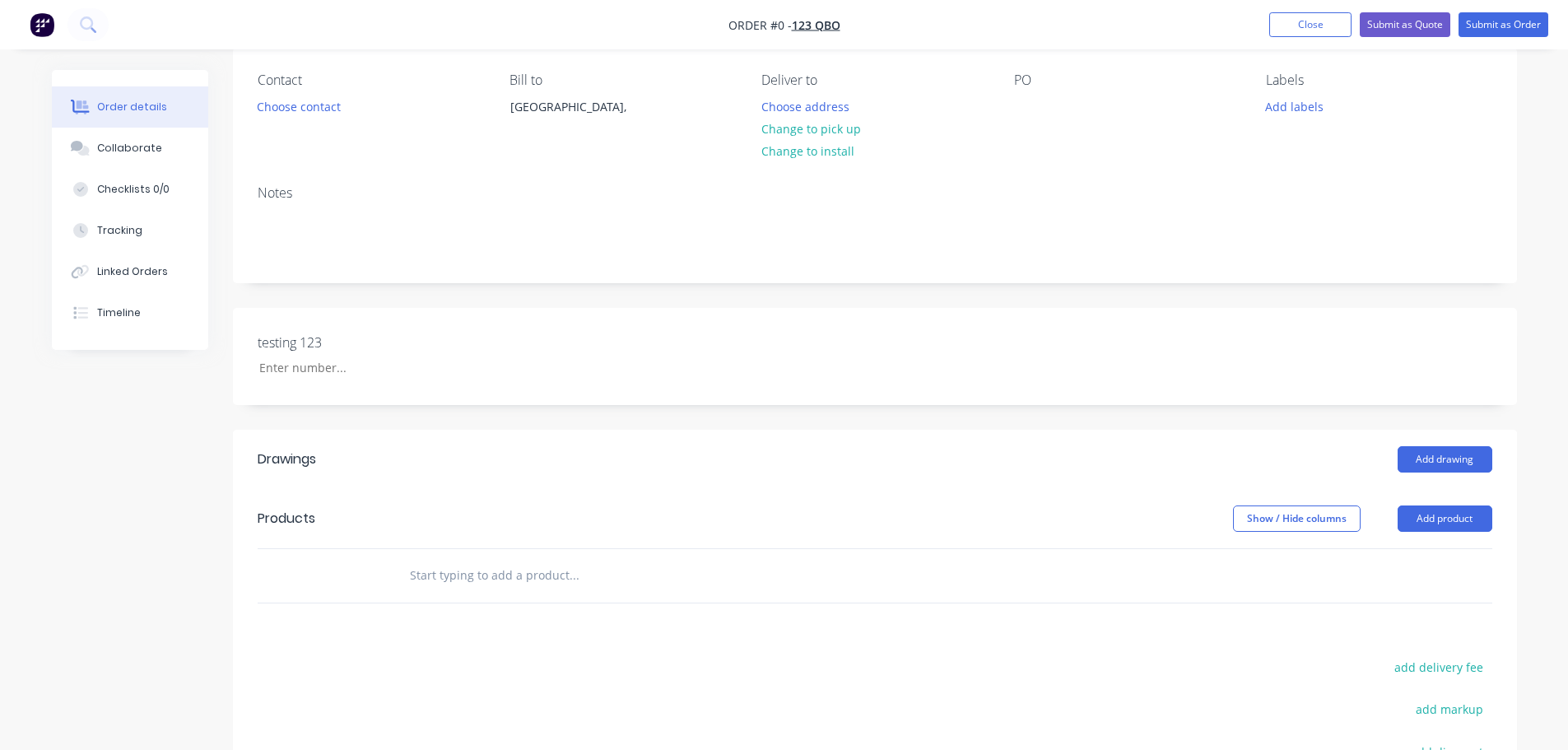
scroll to position [165, 0]
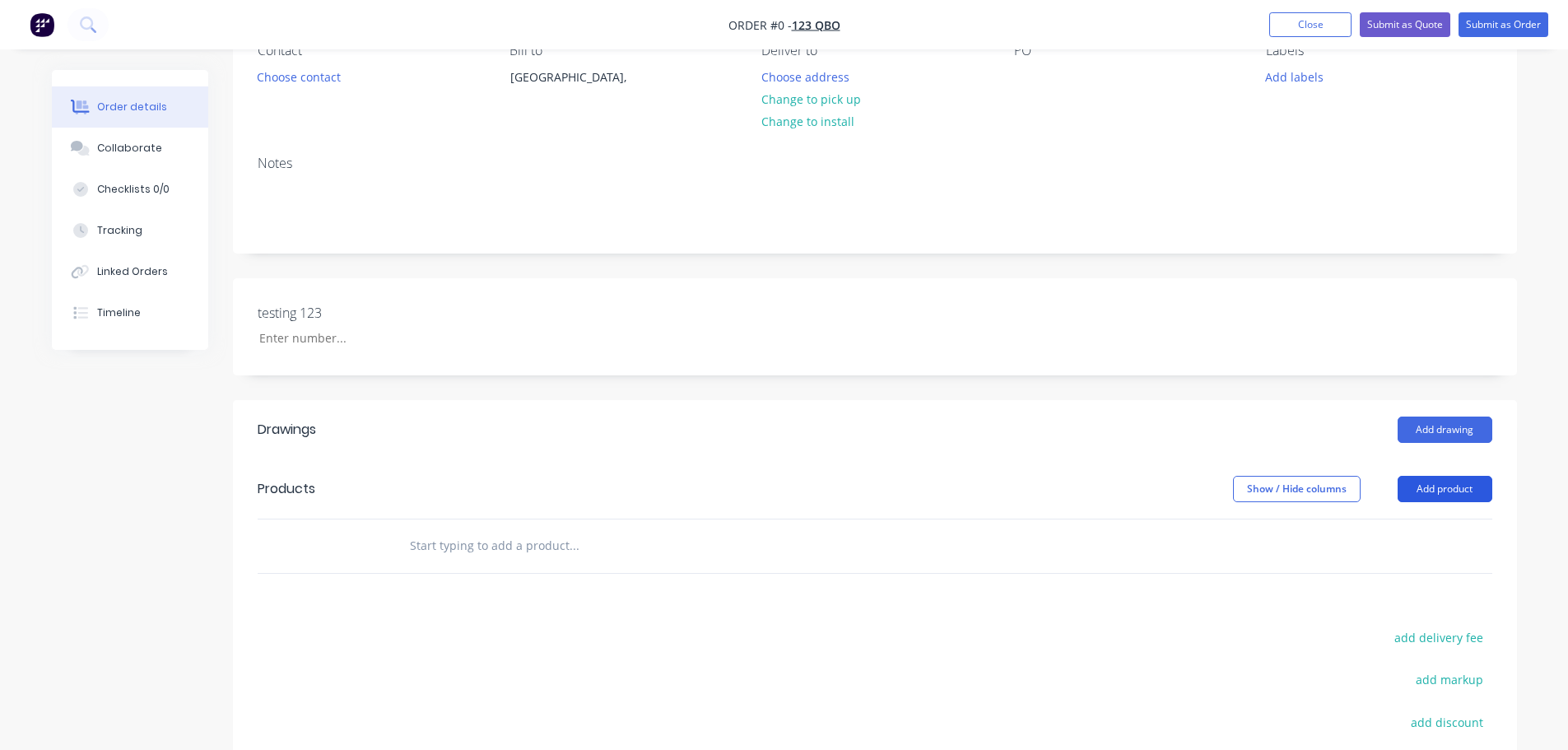
click at [1455, 490] on button "Add product" at bounding box center [1444, 489] width 95 height 26
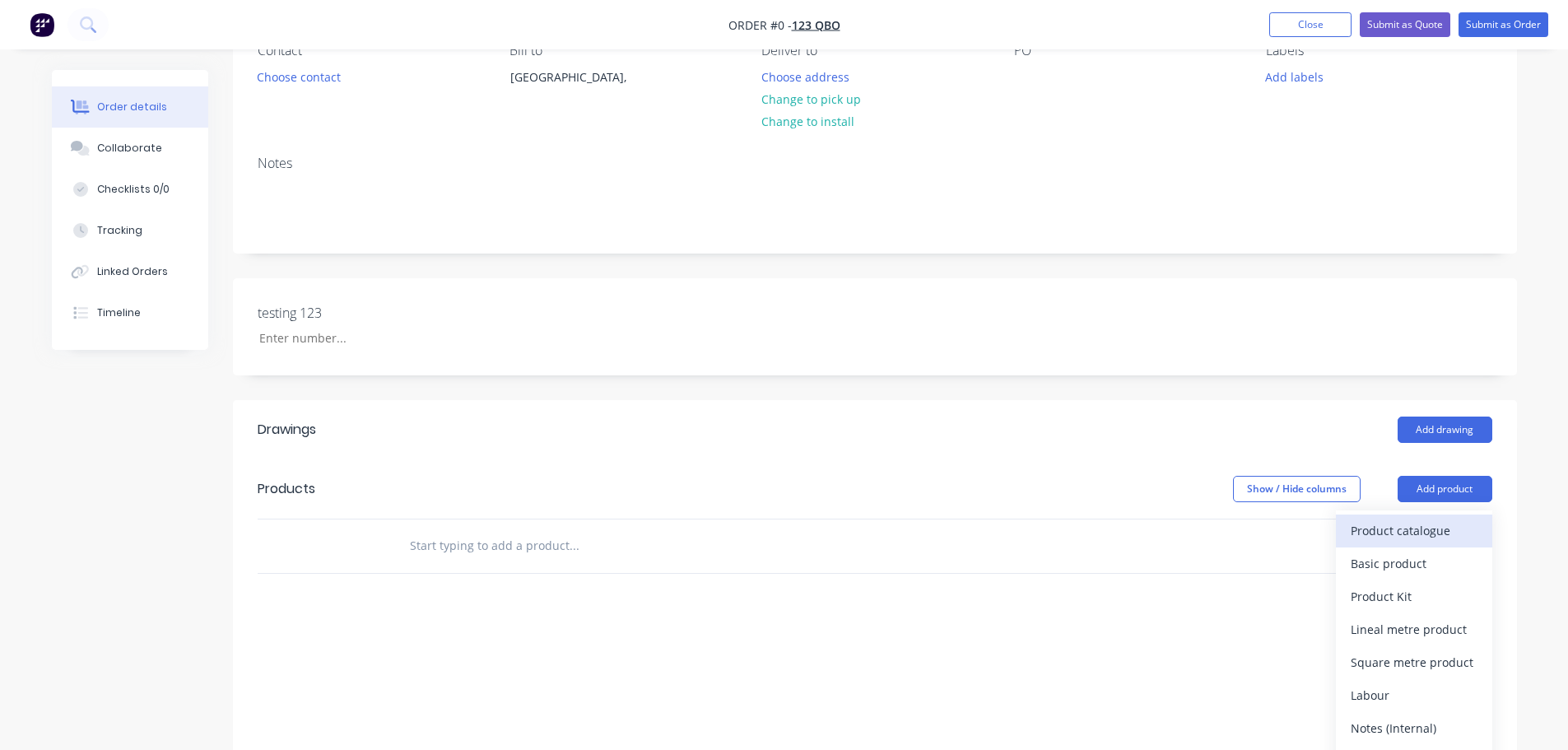
click at [1398, 535] on div "Product catalogue" at bounding box center [1413, 530] width 126 height 24
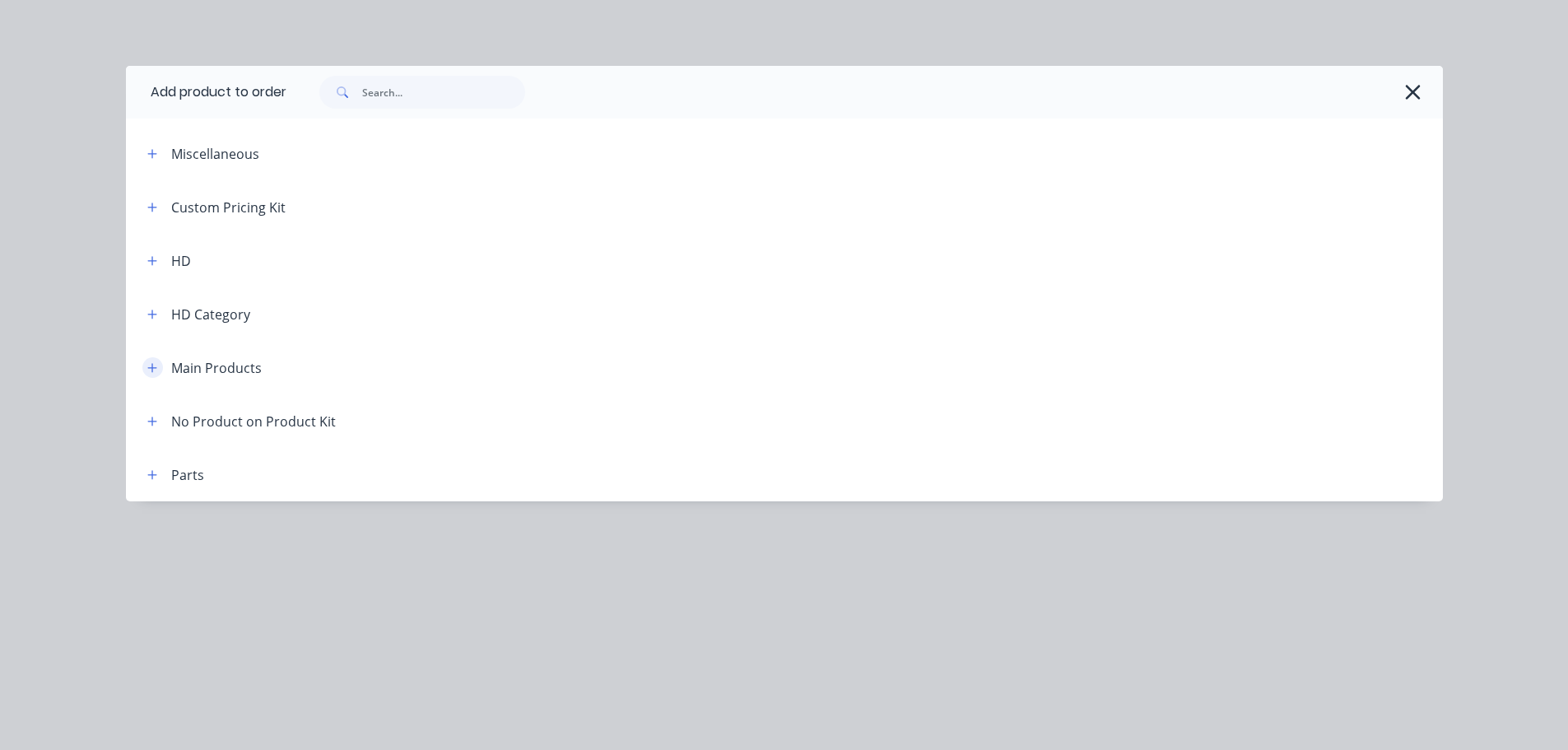
click at [150, 364] on icon "button" at bounding box center [152, 367] width 10 height 11
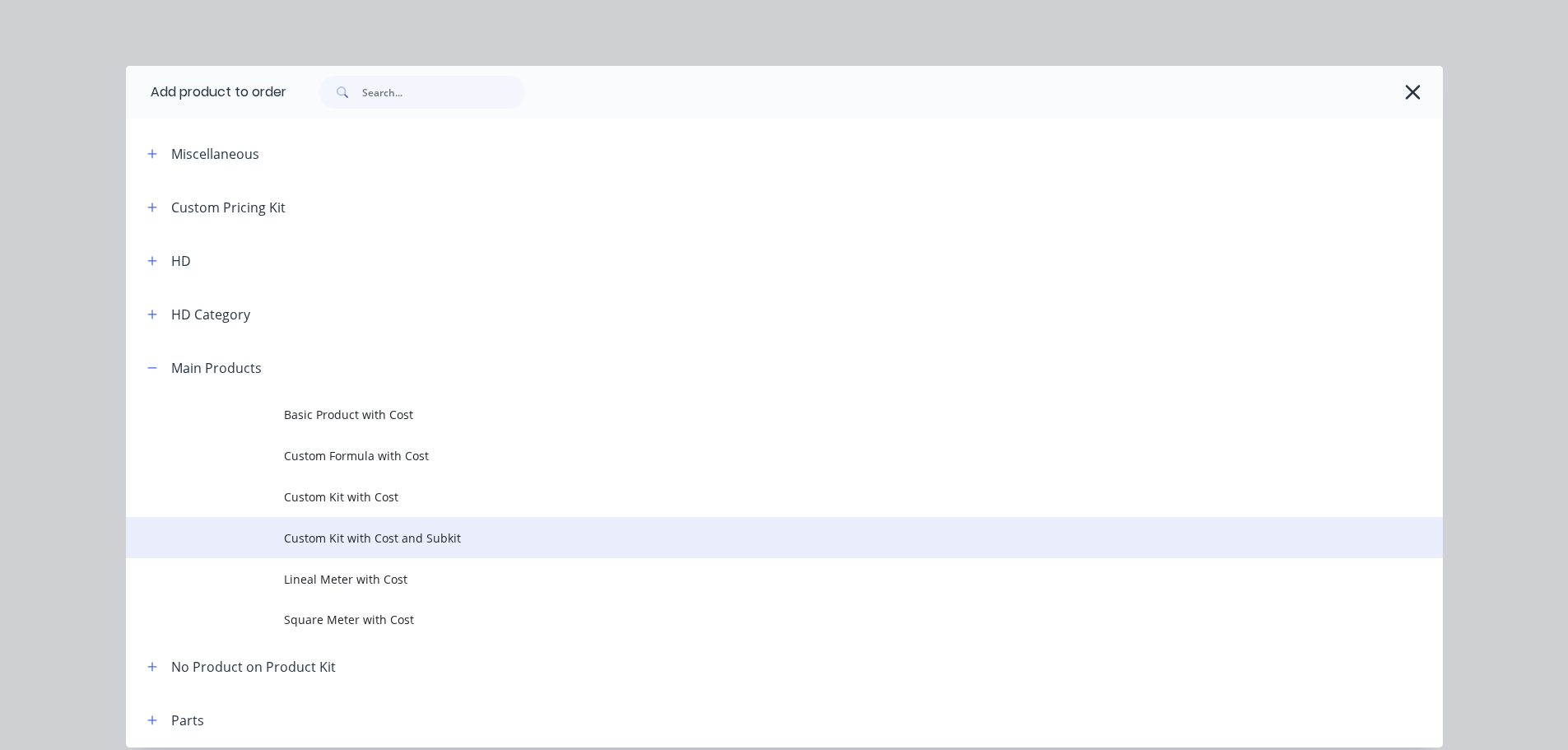
click at [433, 540] on span "Custom Kit with Cost and Subkit" at bounding box center [747, 538] width 927 height 17
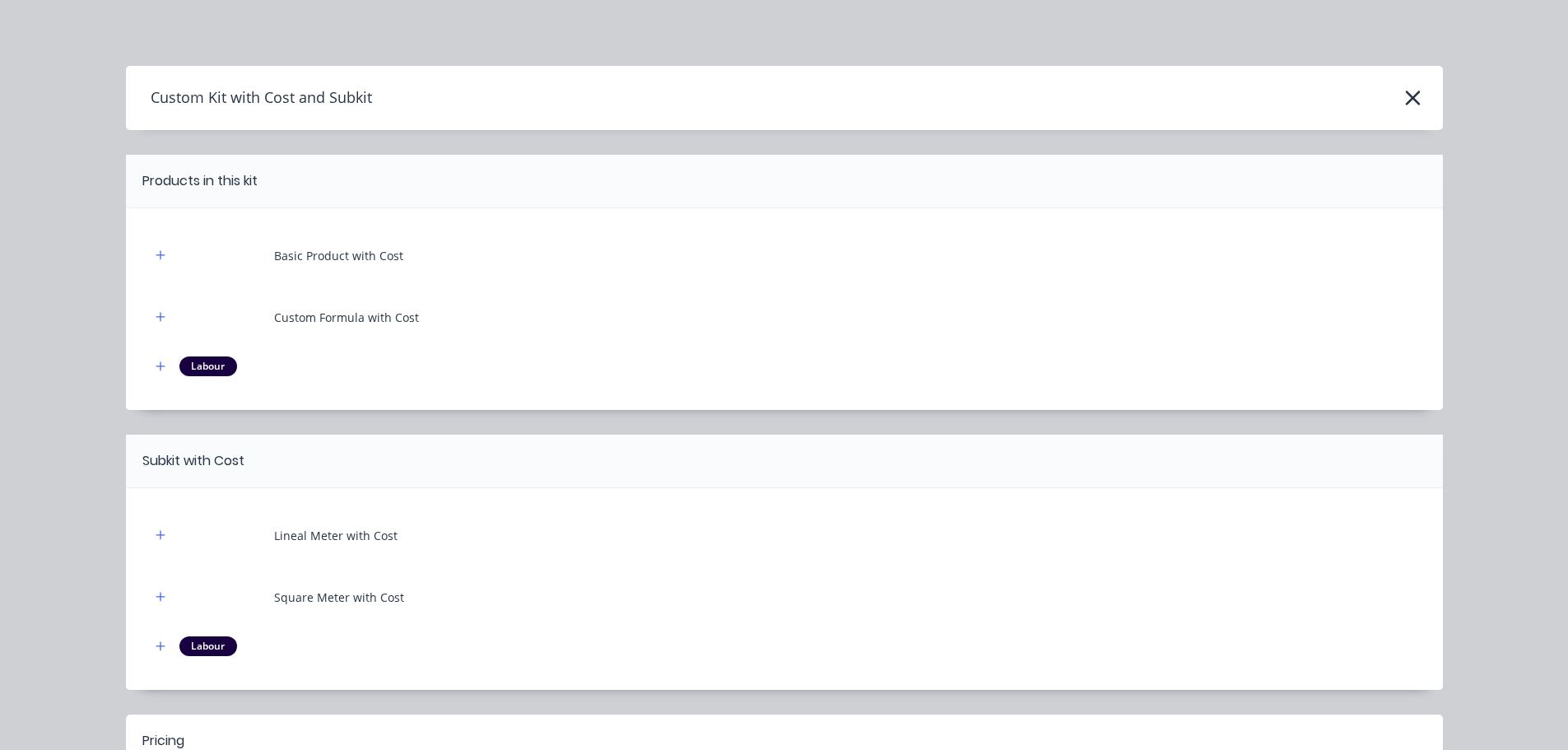
scroll to position [203, 0]
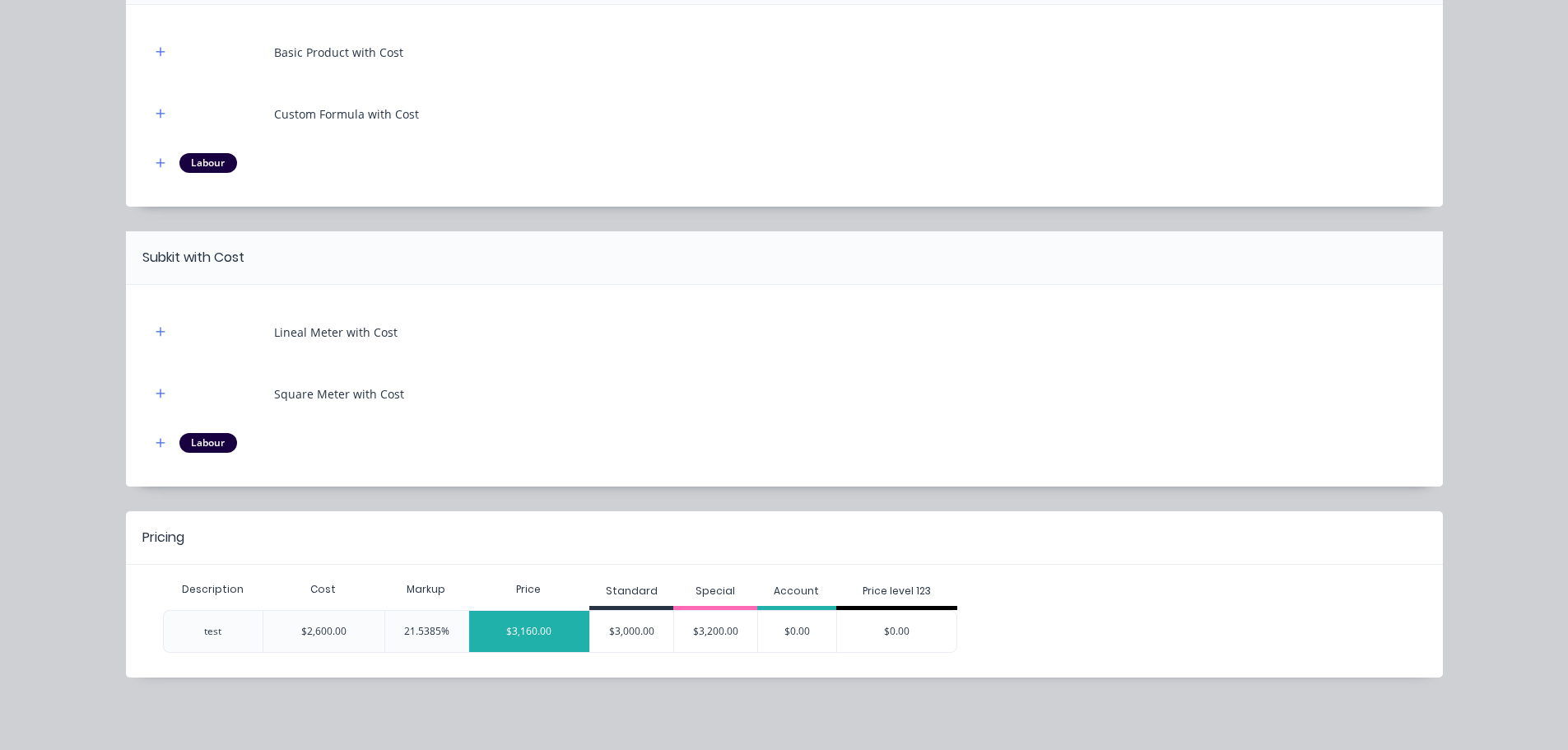
click at [528, 638] on div "$3,160.00" at bounding box center [529, 631] width 121 height 41
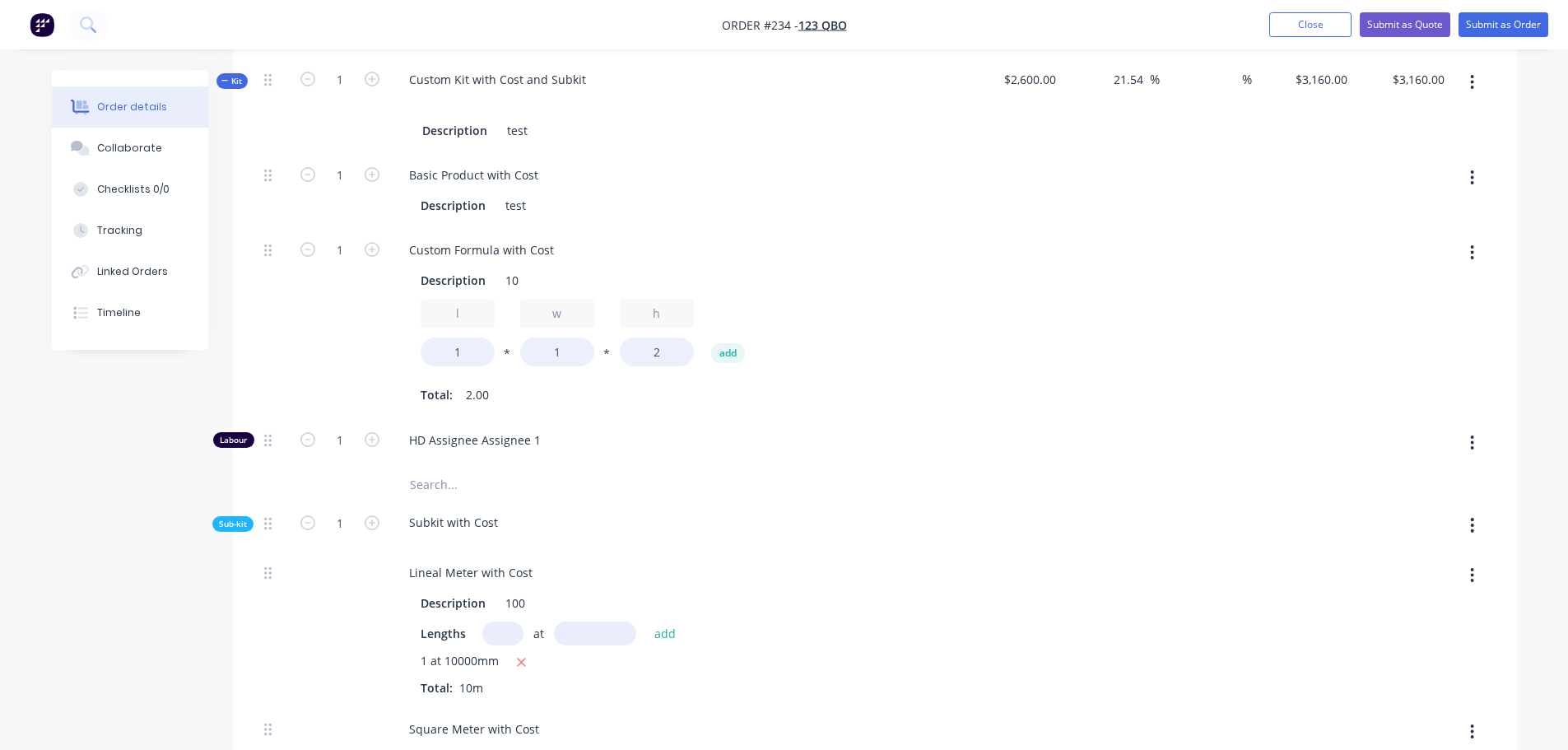
scroll to position [412, 0]
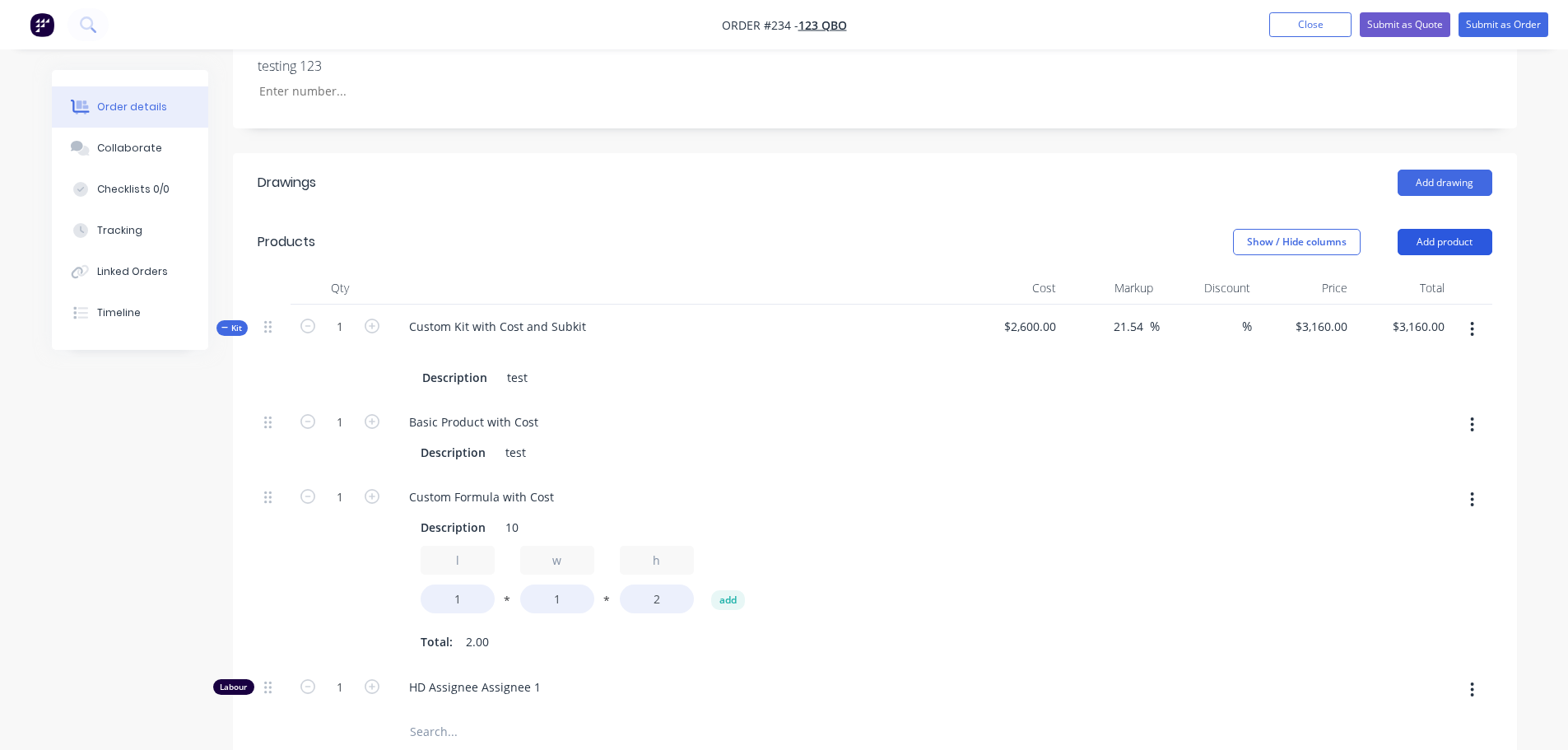
click at [1473, 242] on button "Add product" at bounding box center [1444, 242] width 95 height 26
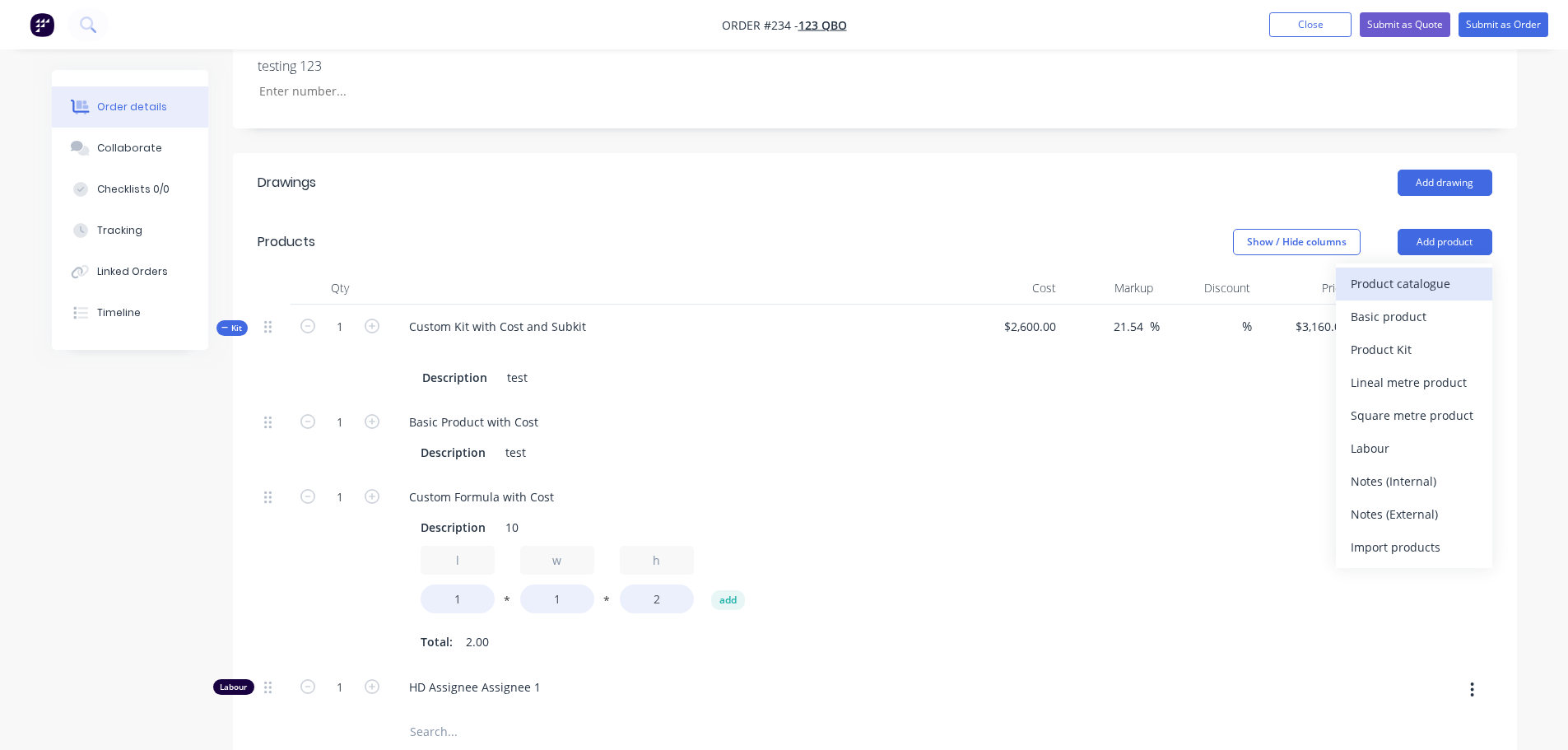
click at [1387, 287] on div "Product catalogue" at bounding box center [1413, 283] width 126 height 24
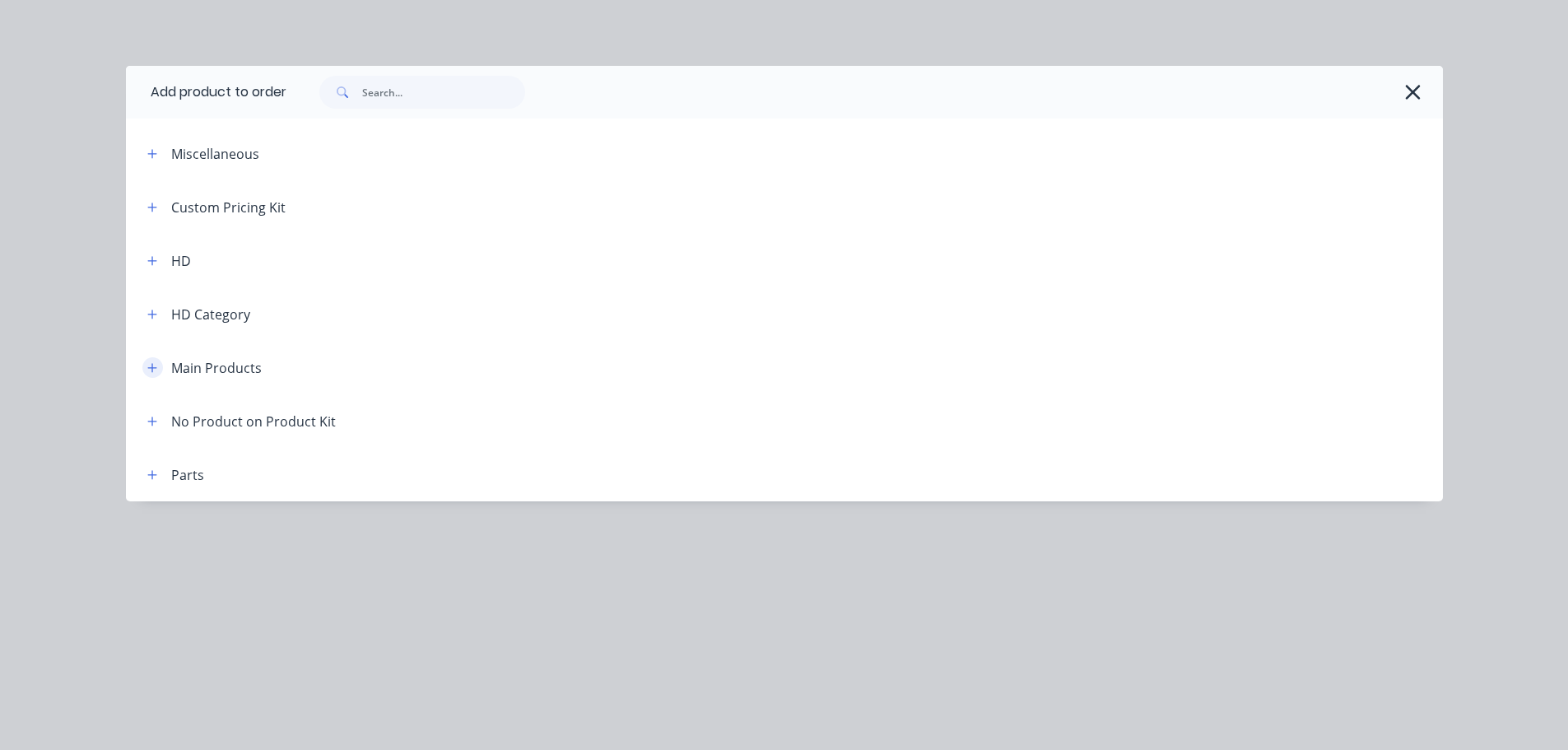
click at [151, 370] on icon "button" at bounding box center [152, 367] width 10 height 11
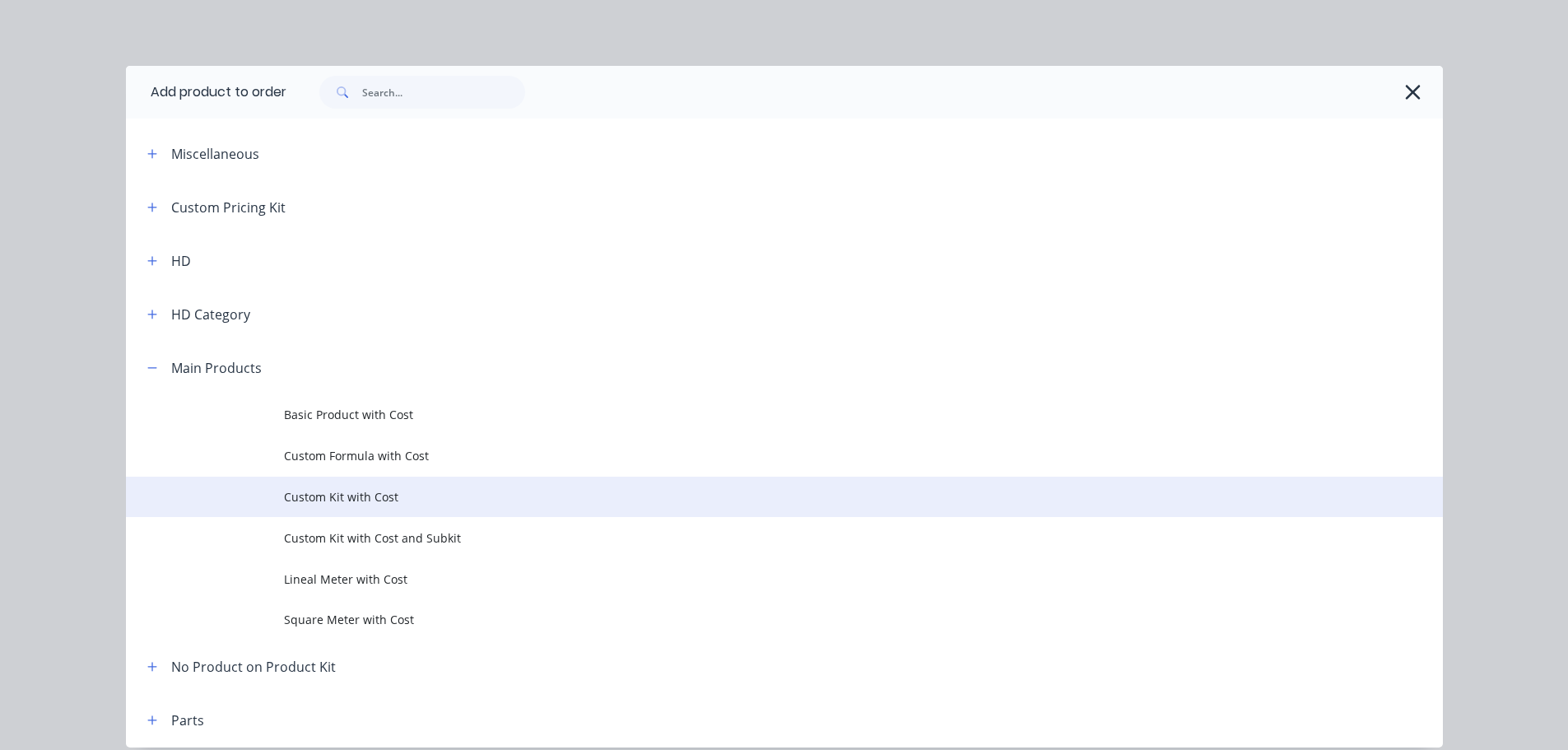
click at [429, 501] on span "Custom Kit with Cost" at bounding box center [747, 497] width 927 height 17
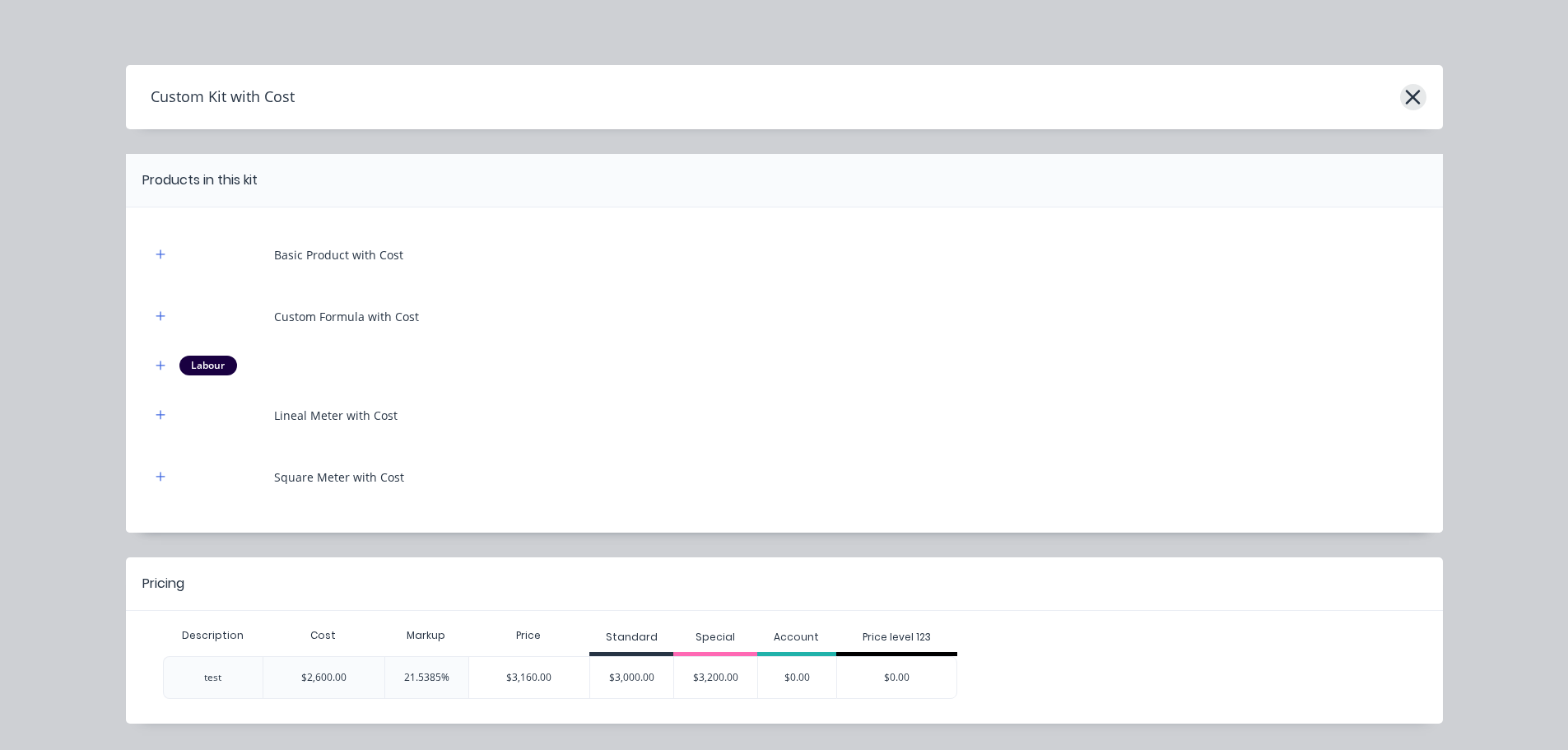
scroll to position [0, 0]
click at [1410, 99] on icon "button" at bounding box center [1413, 98] width 17 height 23
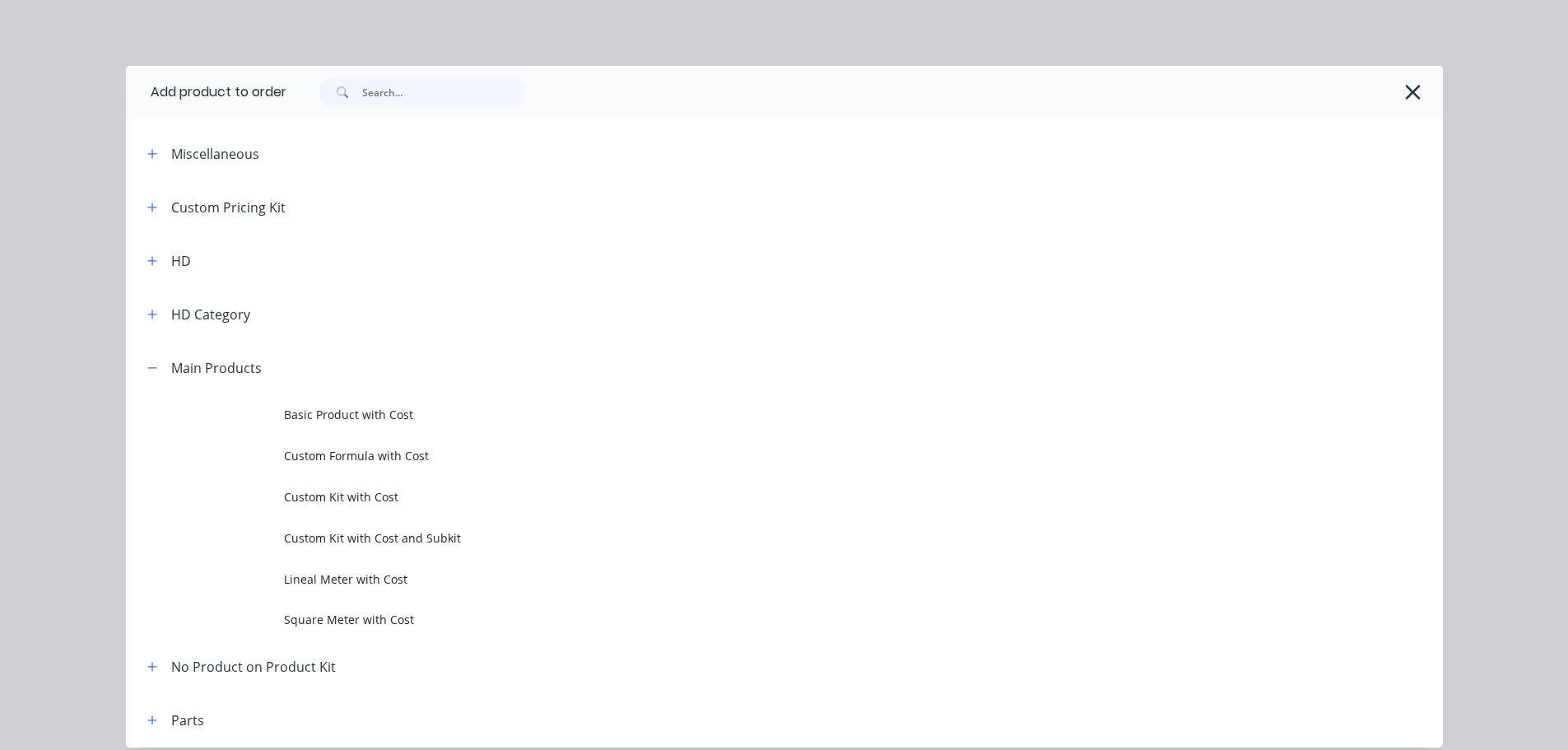
click at [1404, 94] on icon "button" at bounding box center [1413, 92] width 17 height 23
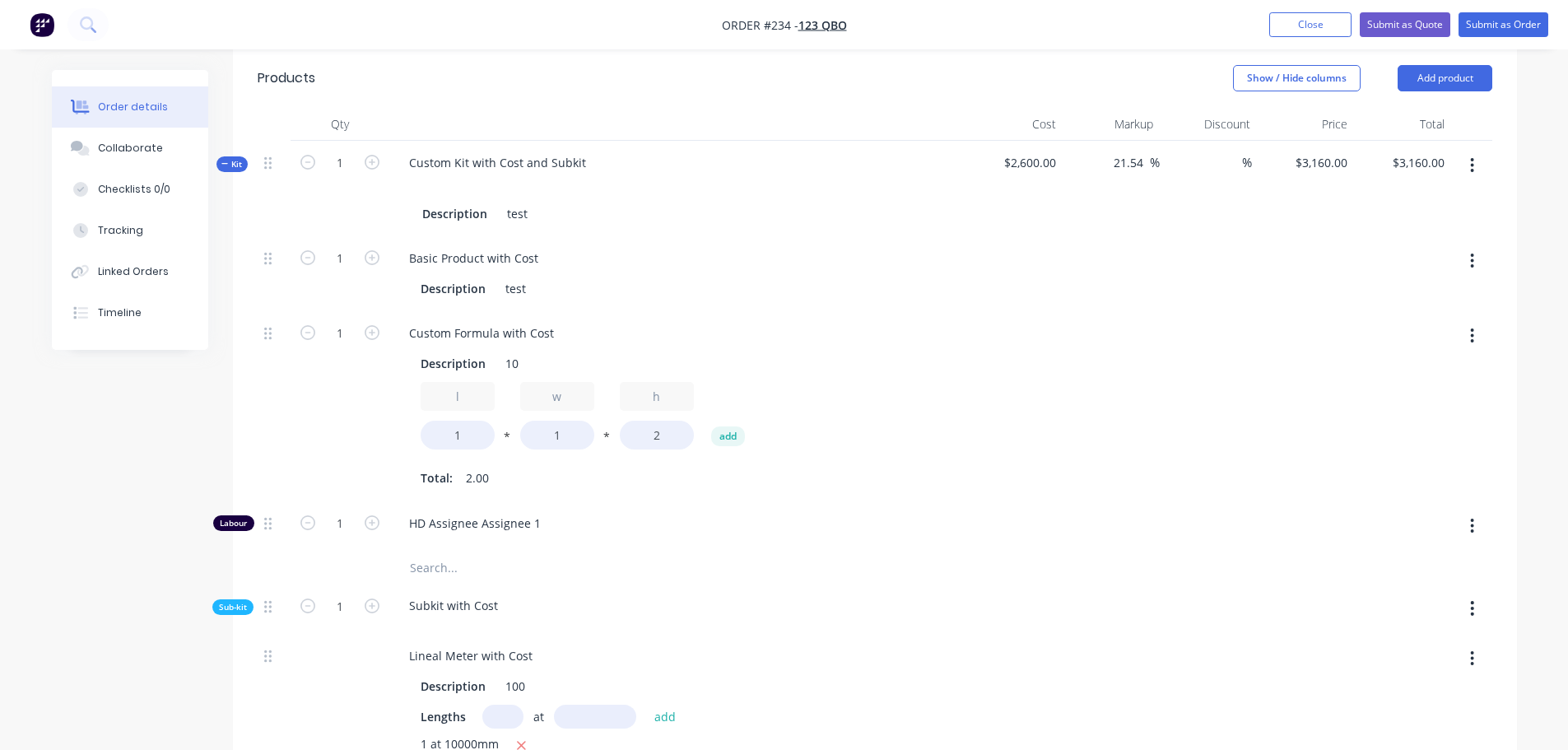
scroll to position [576, 0]
drag, startPoint x: 1480, startPoint y: 163, endPoint x: 1452, endPoint y: 184, distance: 35.0
click at [1478, 165] on button "button" at bounding box center [1471, 165] width 38 height 30
click at [1363, 329] on div "Delete" at bounding box center [1413, 339] width 126 height 24
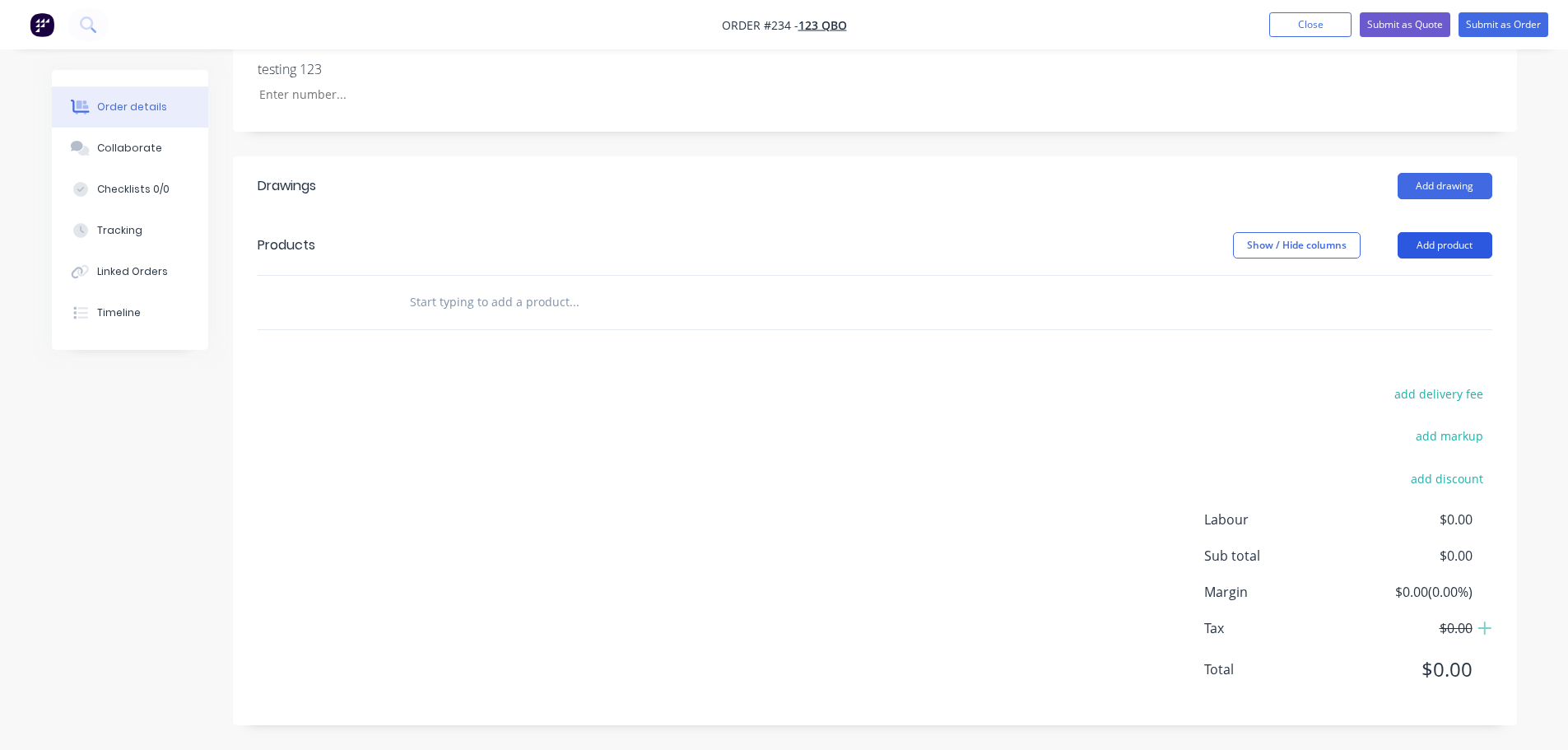
click at [1449, 248] on button "Add product" at bounding box center [1444, 245] width 95 height 26
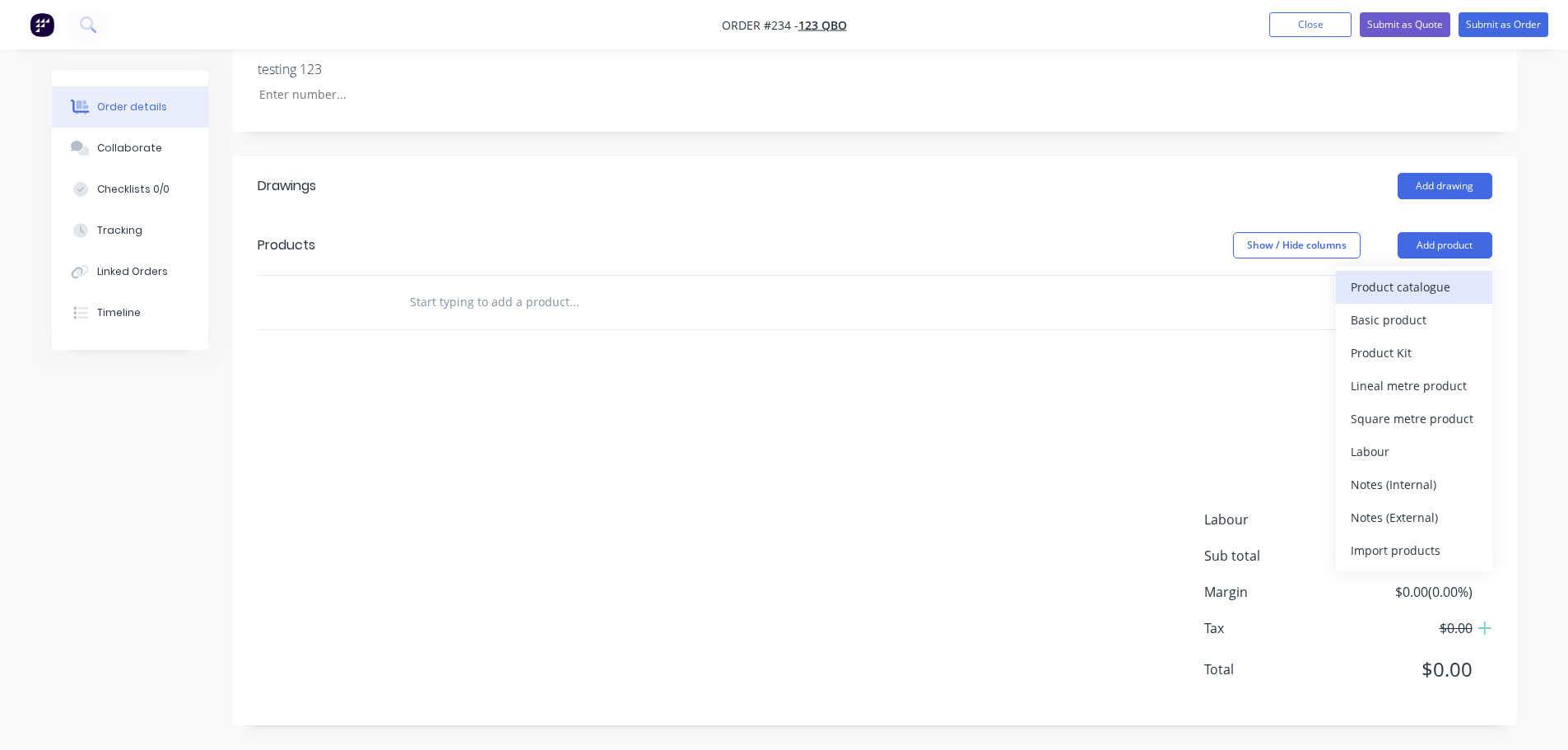
click at [1404, 276] on button "Product catalogue" at bounding box center [1413, 288] width 156 height 33
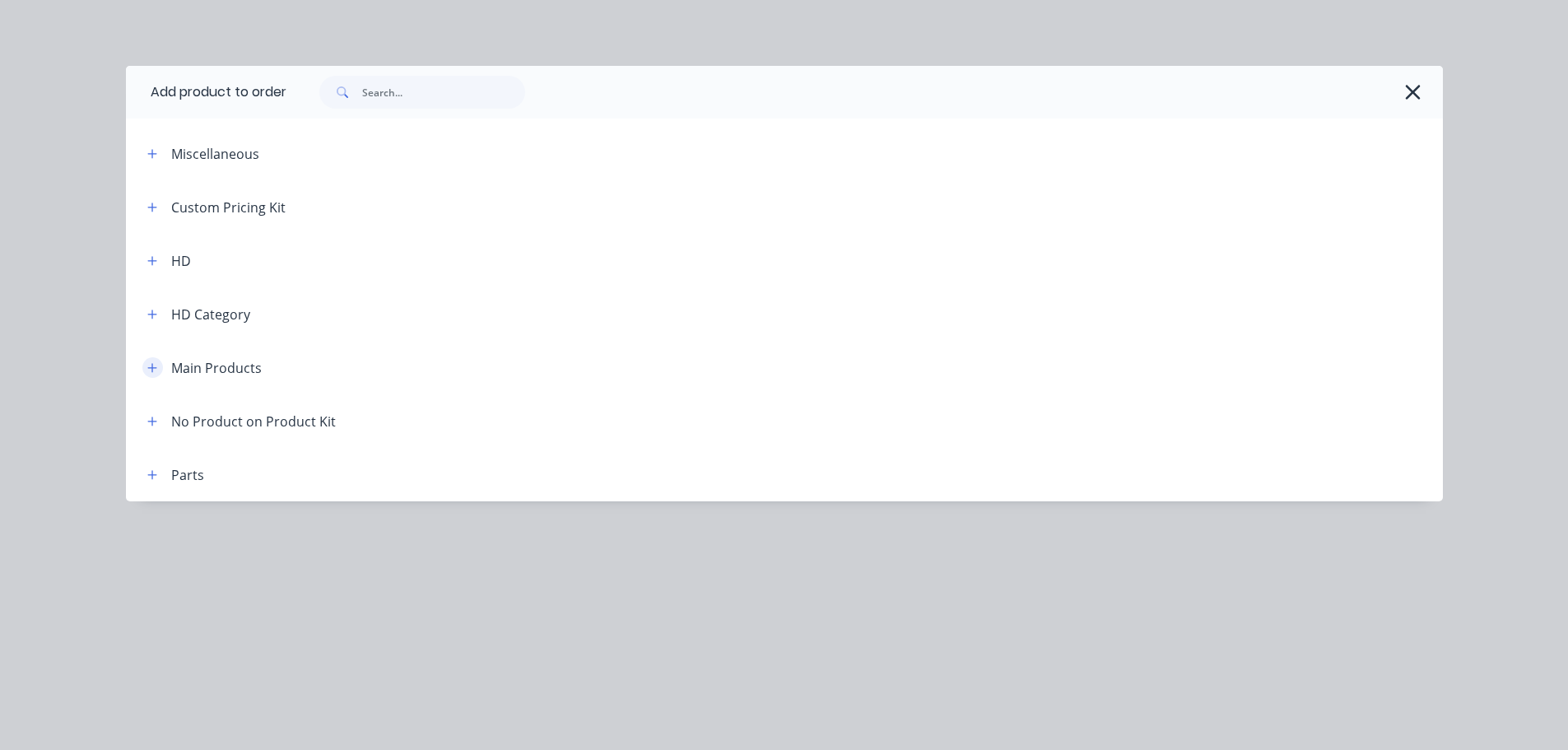
click at [152, 367] on icon "button" at bounding box center [152, 367] width 10 height 11
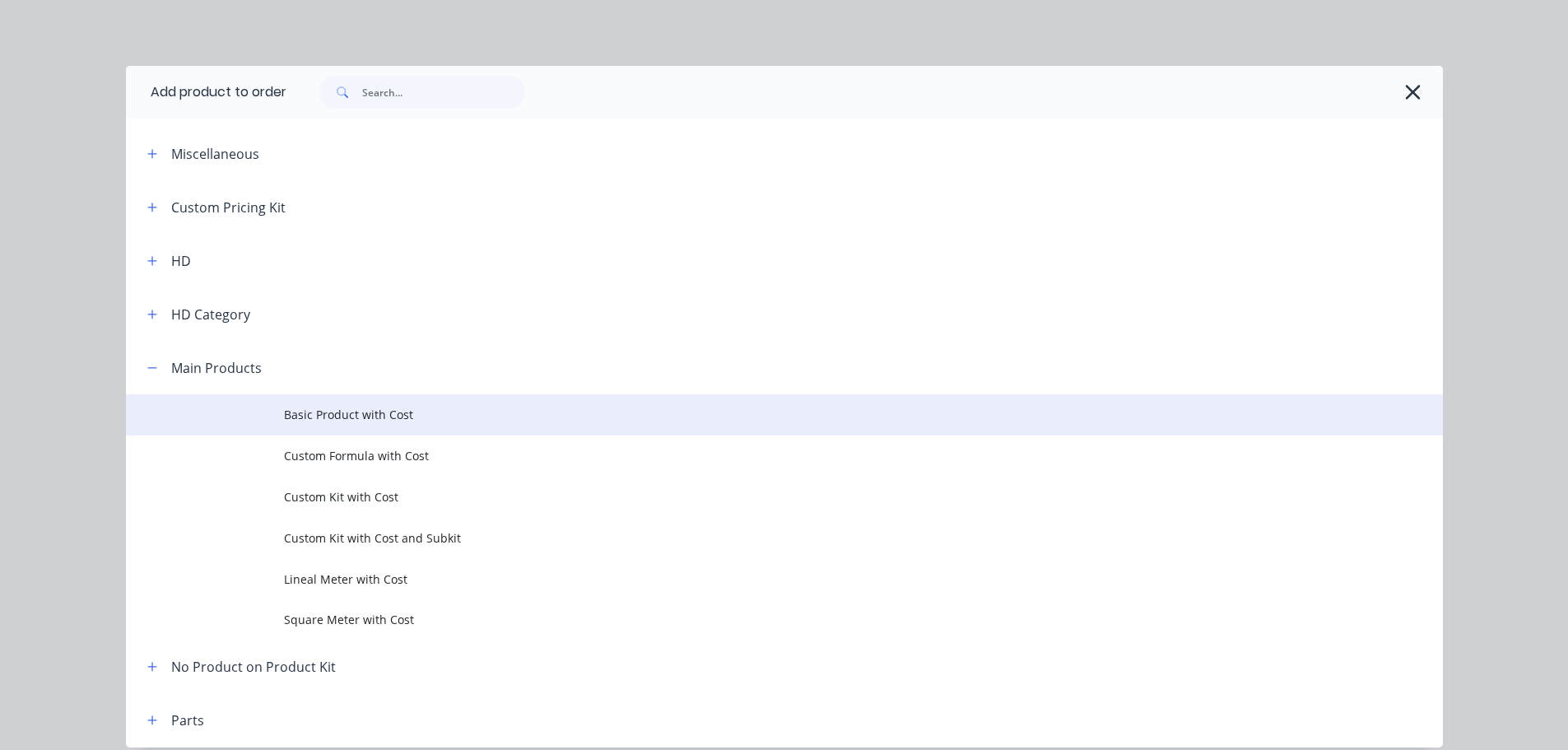
click at [381, 418] on span "Basic Product with Cost" at bounding box center [747, 414] width 927 height 17
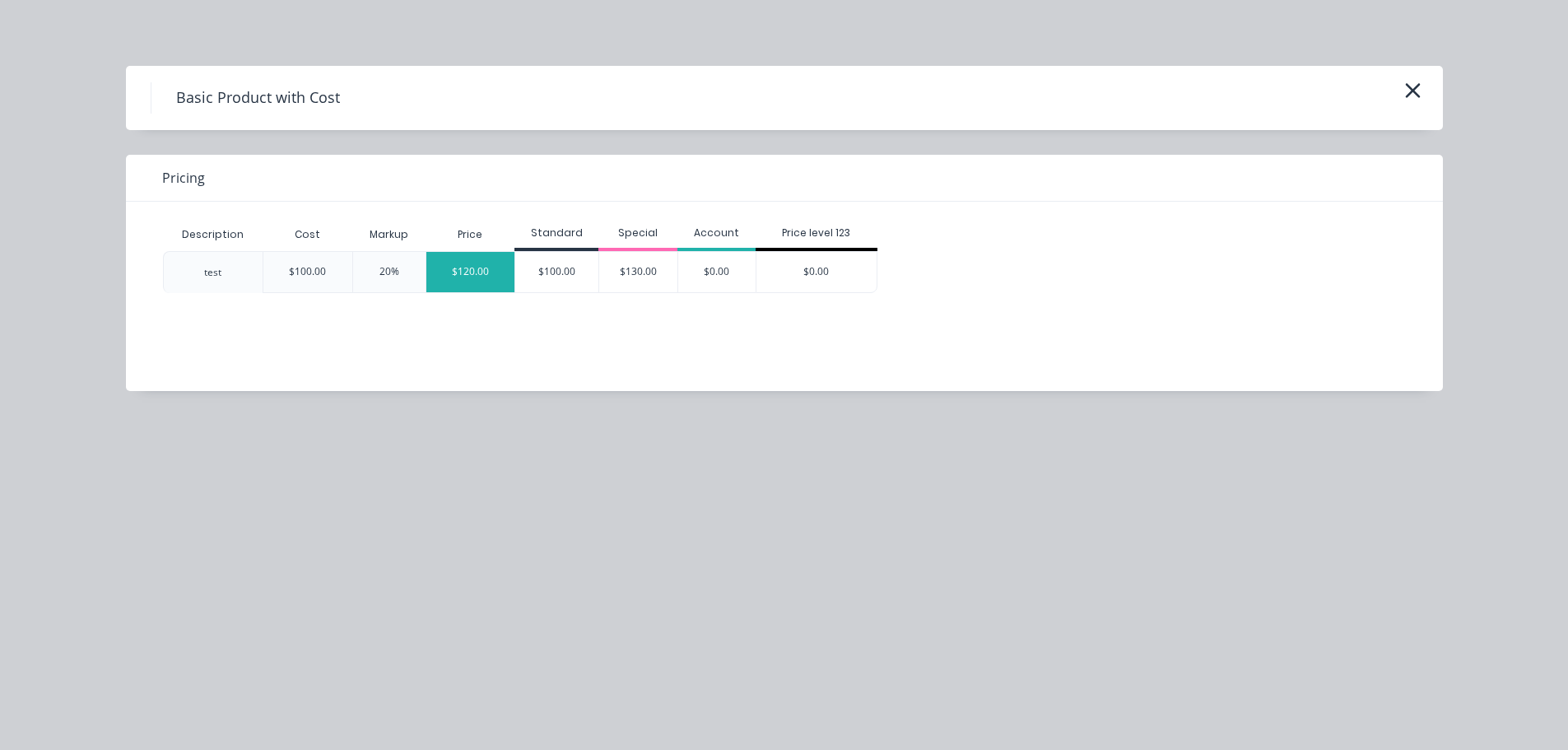
click at [488, 276] on div "$120.00" at bounding box center [471, 272] width 89 height 40
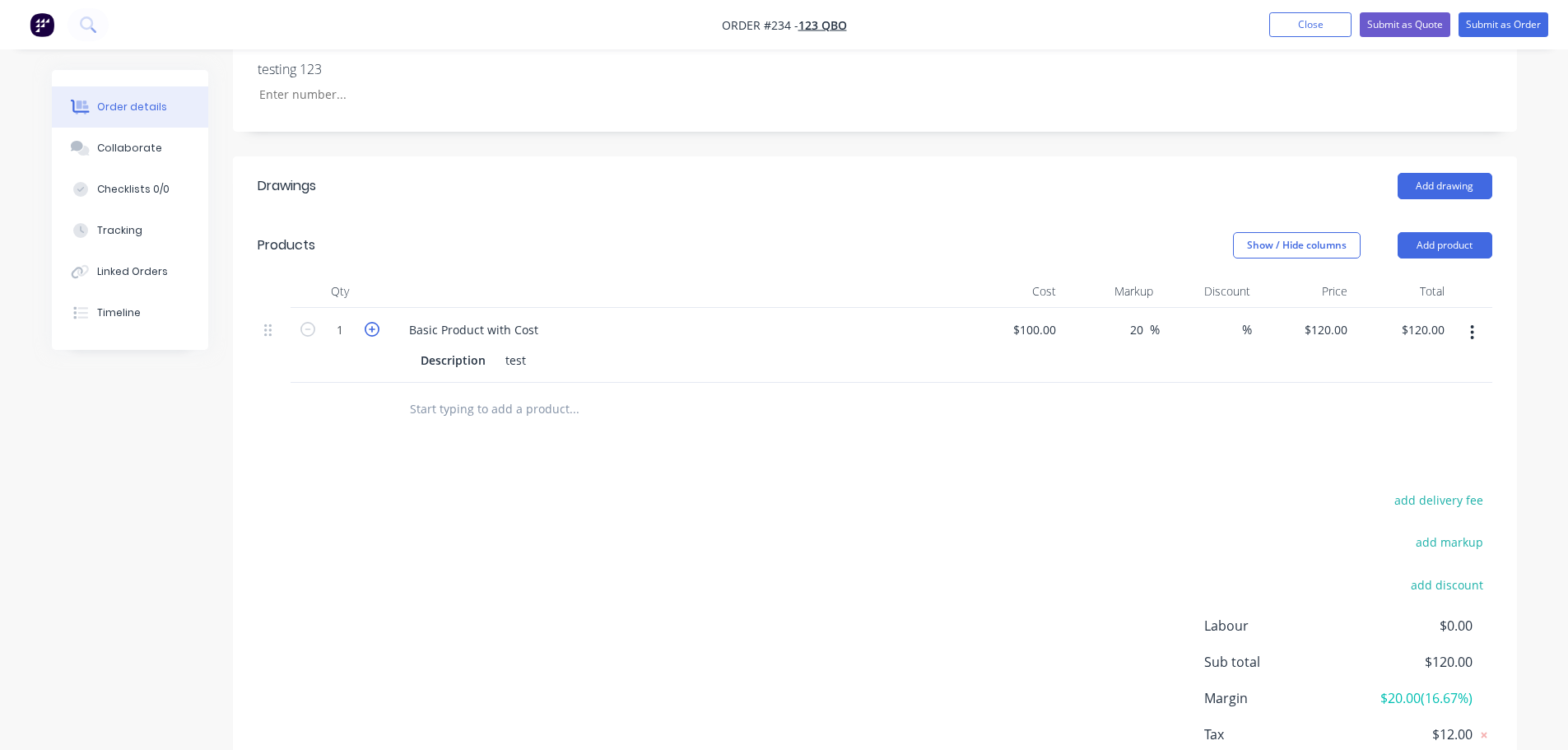
click at [370, 326] on icon "button" at bounding box center [371, 329] width 15 height 15
type input "2"
type input "$240.00"
click at [370, 325] on icon "button" at bounding box center [371, 329] width 15 height 15
type input "3"
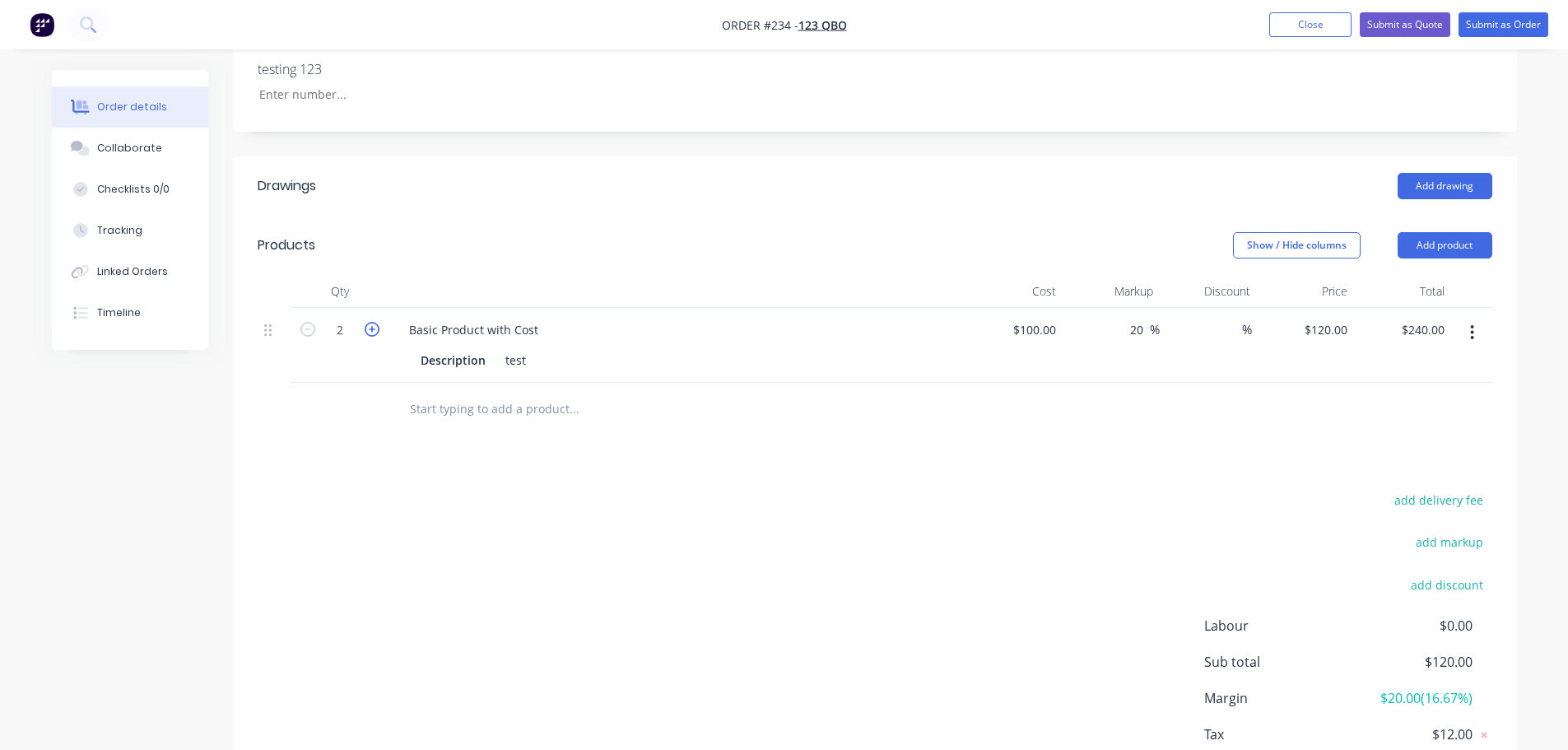
type input "$360.00"
click at [370, 325] on icon "button" at bounding box center [371, 329] width 15 height 15
type input "4"
type input "$480.00"
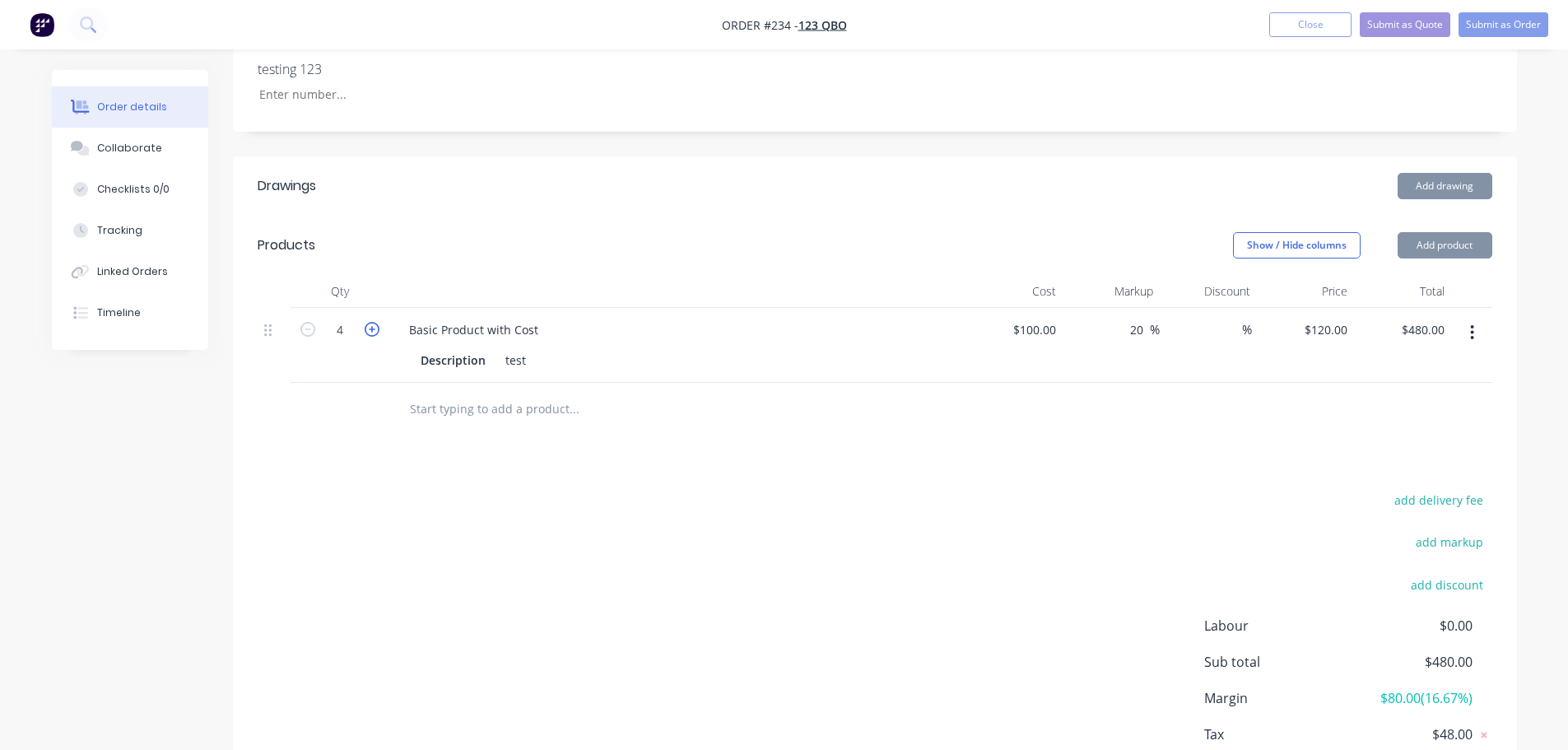
click at [370, 325] on icon "button" at bounding box center [371, 329] width 15 height 15
type input "5"
type input "$600.00"
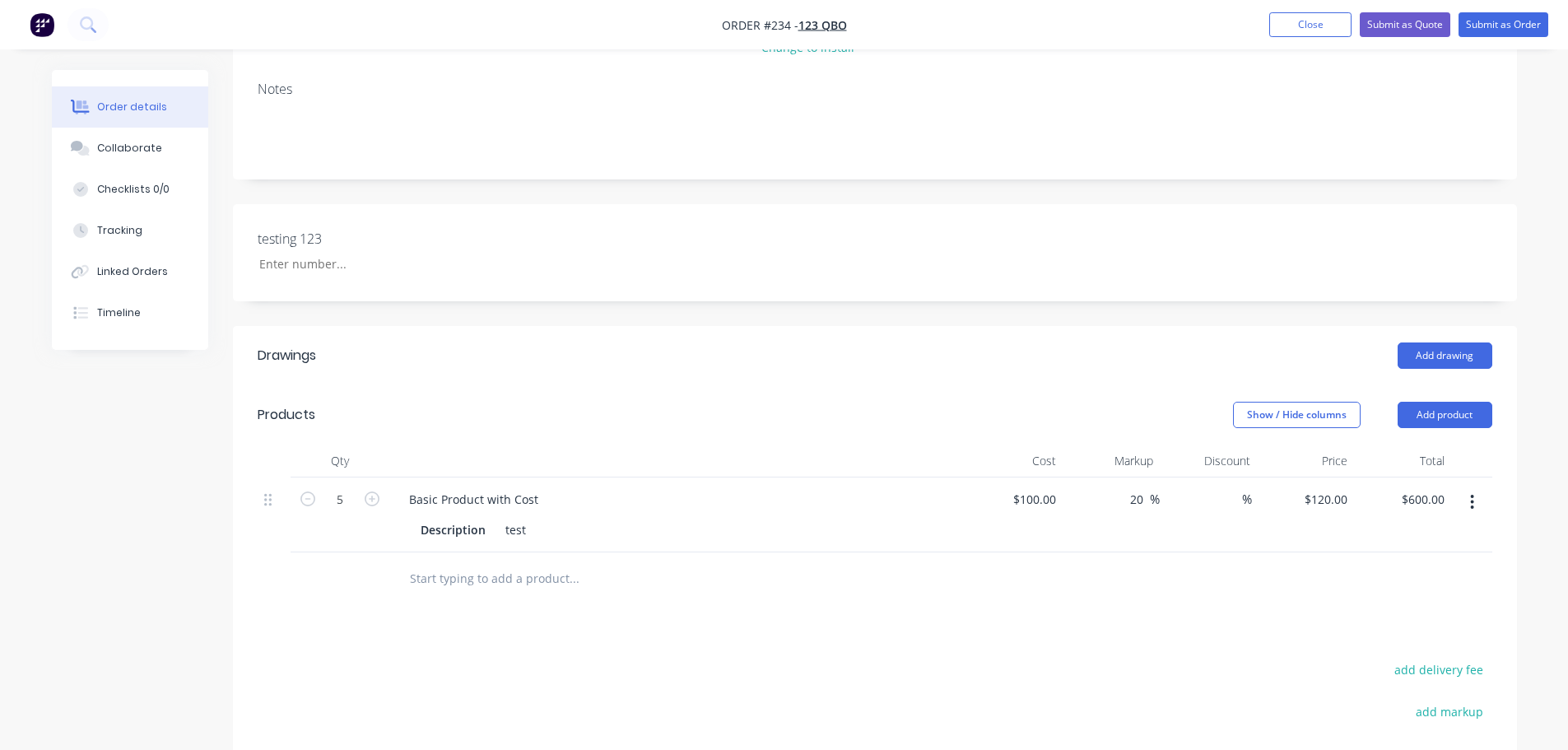
scroll to position [79, 0]
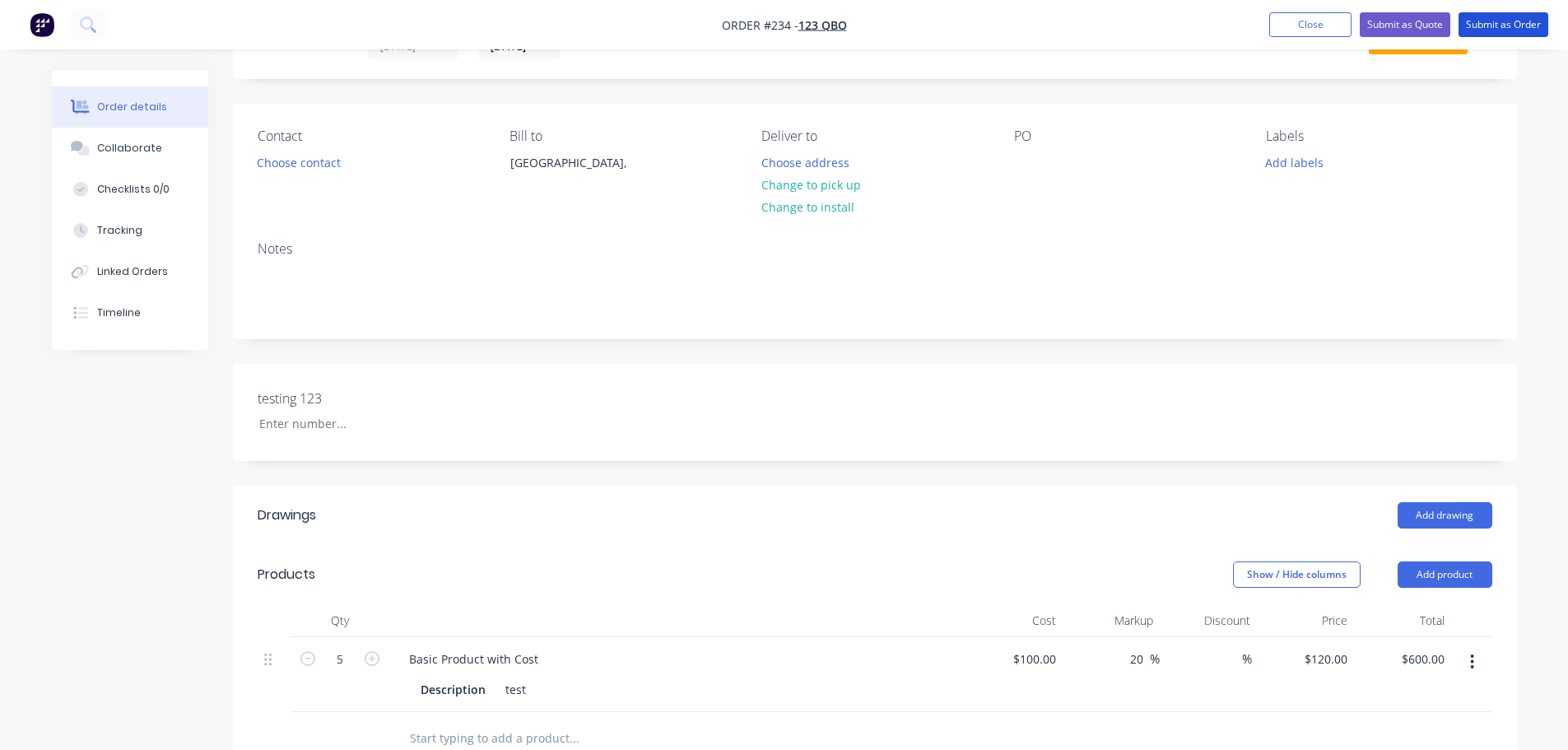
drag, startPoint x: 1518, startPoint y: 24, endPoint x: 1347, endPoint y: 68, distance: 176.6
click at [1518, 24] on button "Submit as Order" at bounding box center [1503, 24] width 90 height 24
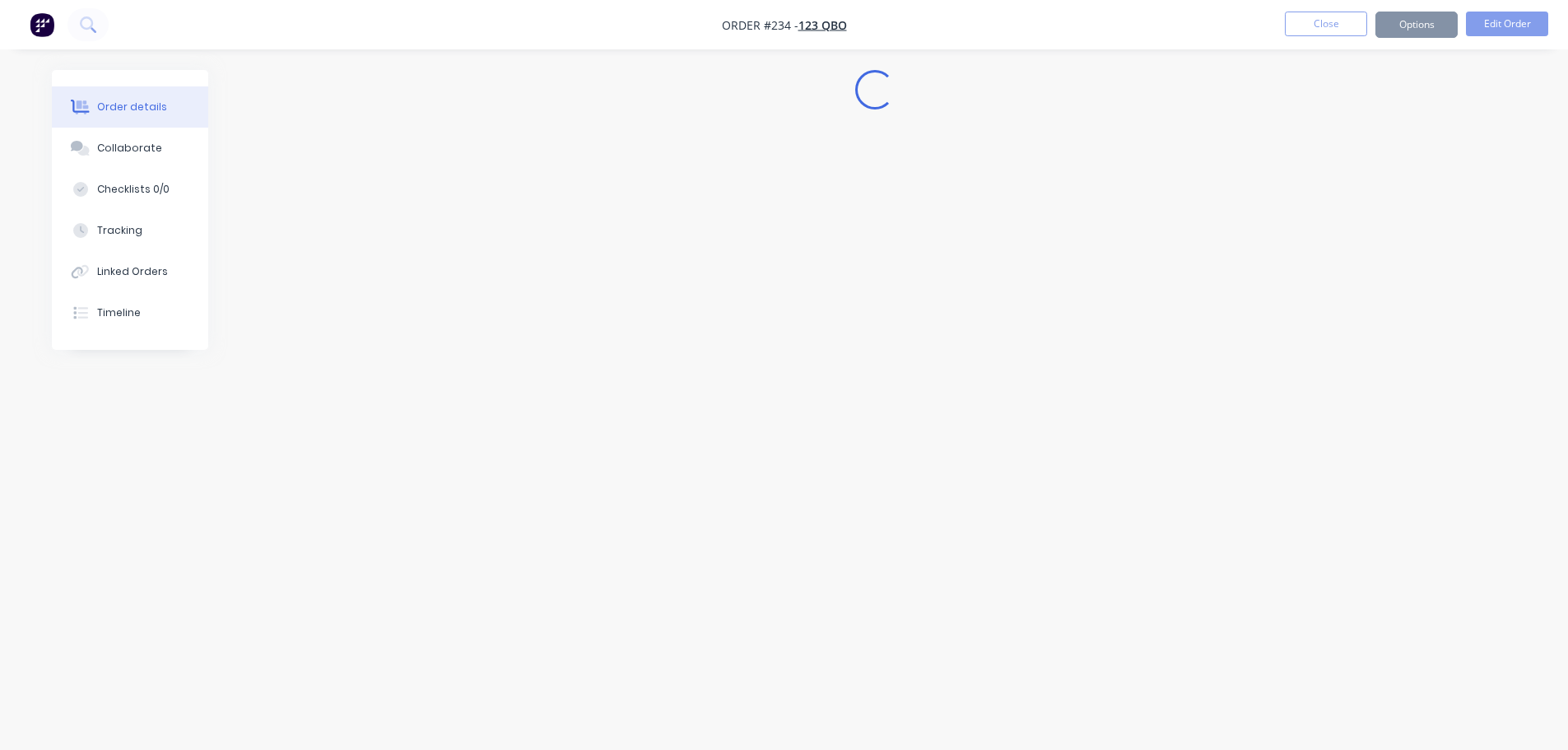
scroll to position [0, 0]
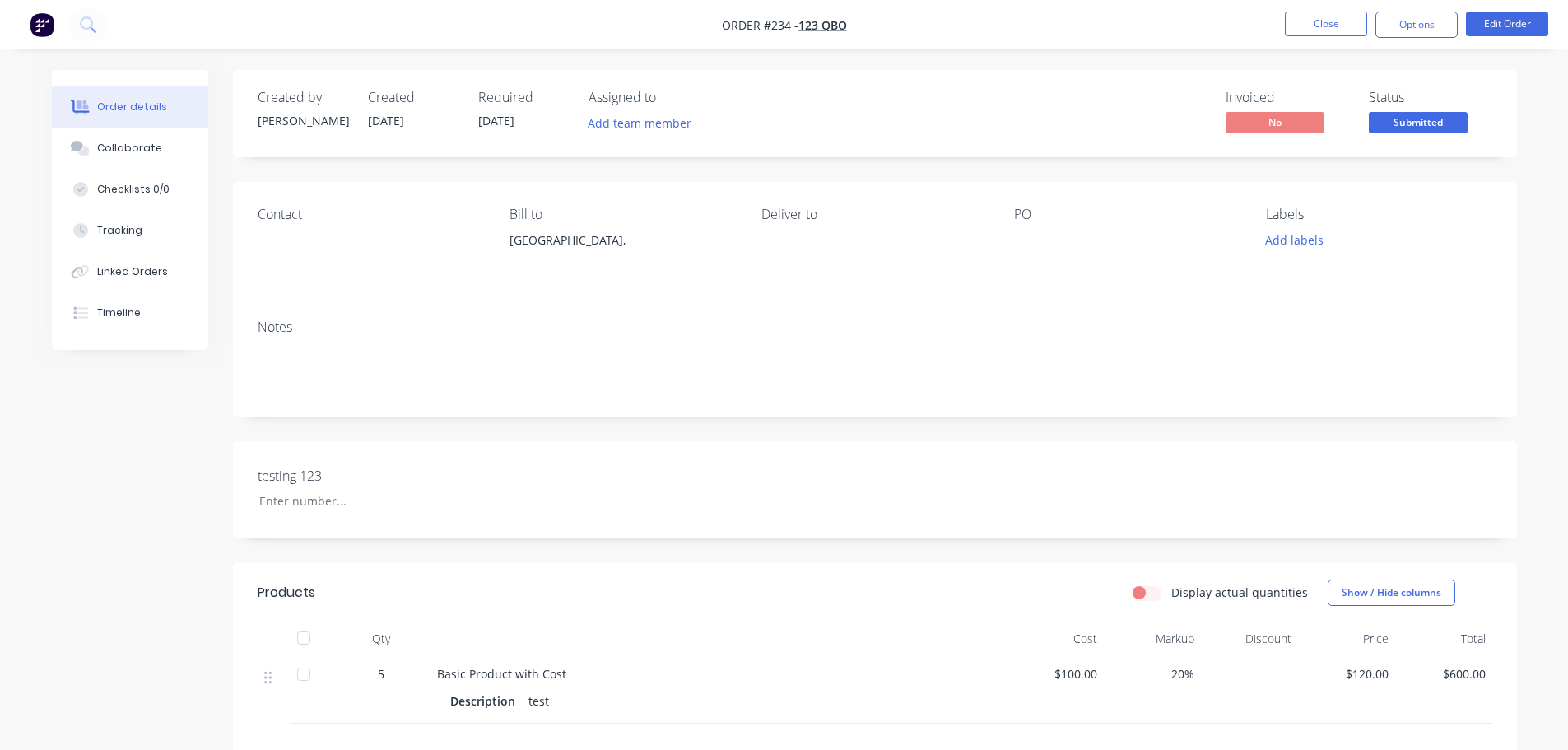
drag, startPoint x: 1424, startPoint y: 28, endPoint x: 1405, endPoint y: 42, distance: 23.6
click at [1424, 28] on button "Options" at bounding box center [1416, 24] width 82 height 26
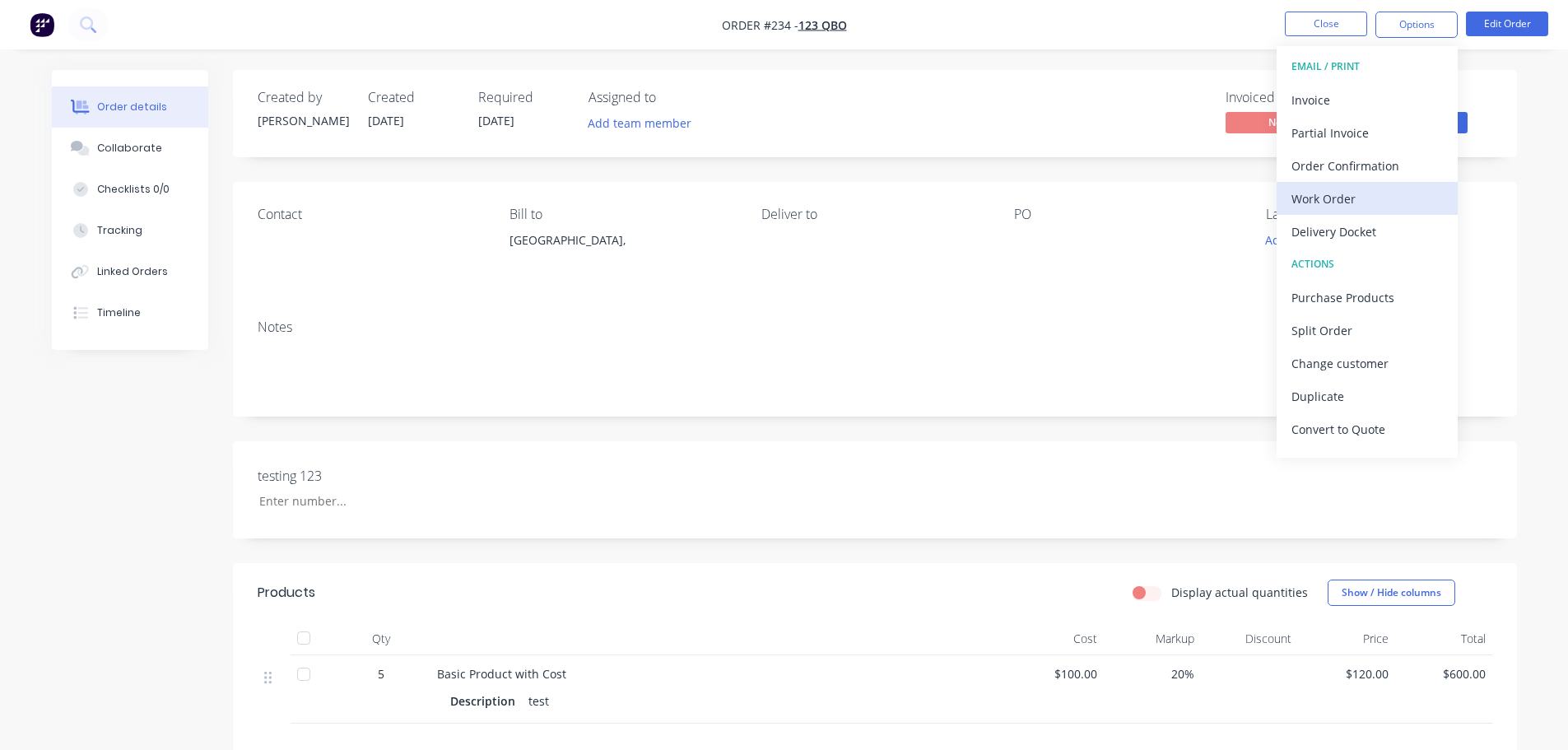
click at [1347, 194] on div "Work Order" at bounding box center [1367, 198] width 152 height 24
drag, startPoint x: 1338, startPoint y: 202, endPoint x: 1350, endPoint y: 197, distance: 13.0
click at [1341, 202] on div "Custom" at bounding box center [1367, 198] width 152 height 24
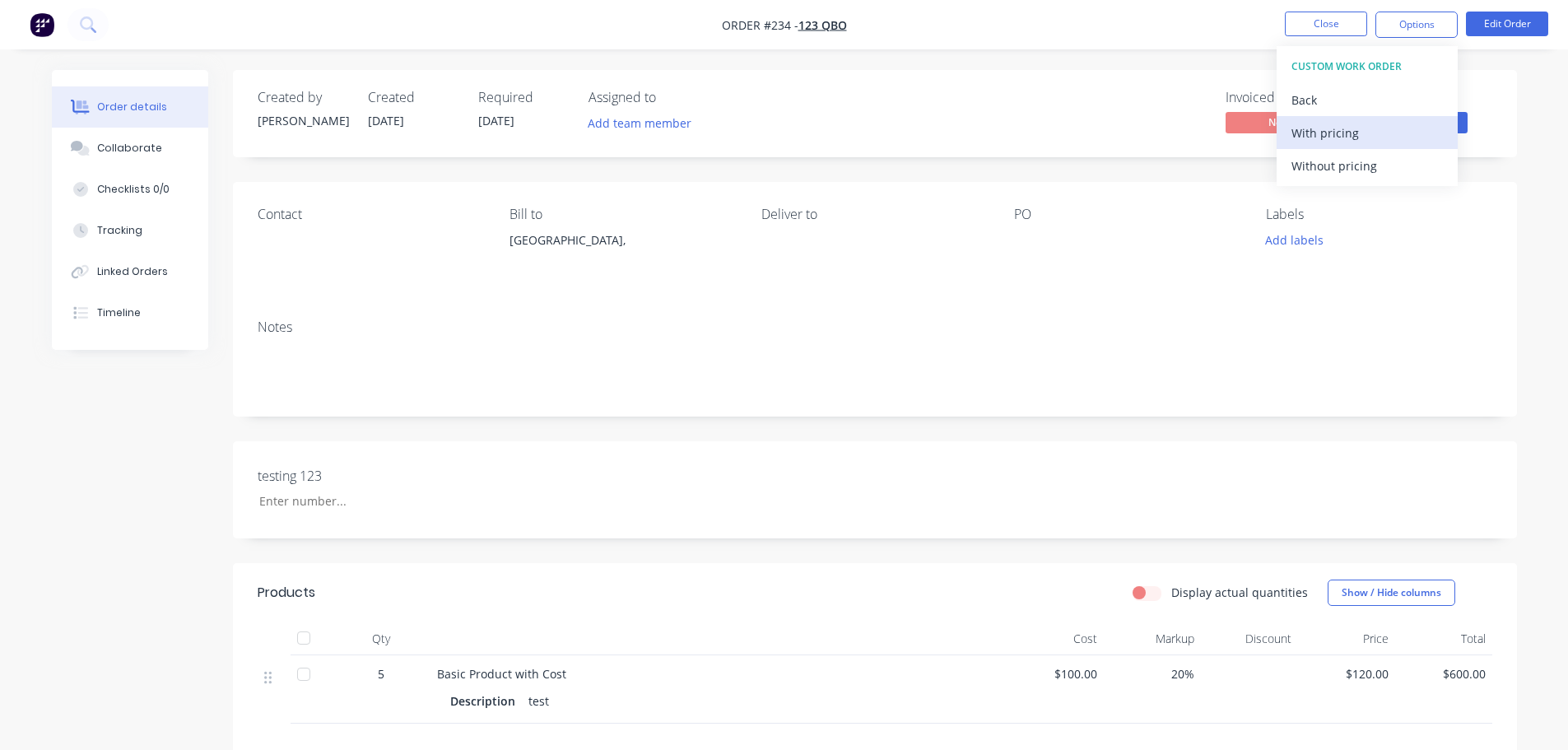
click at [1373, 131] on div "With pricing" at bounding box center [1367, 133] width 152 height 24
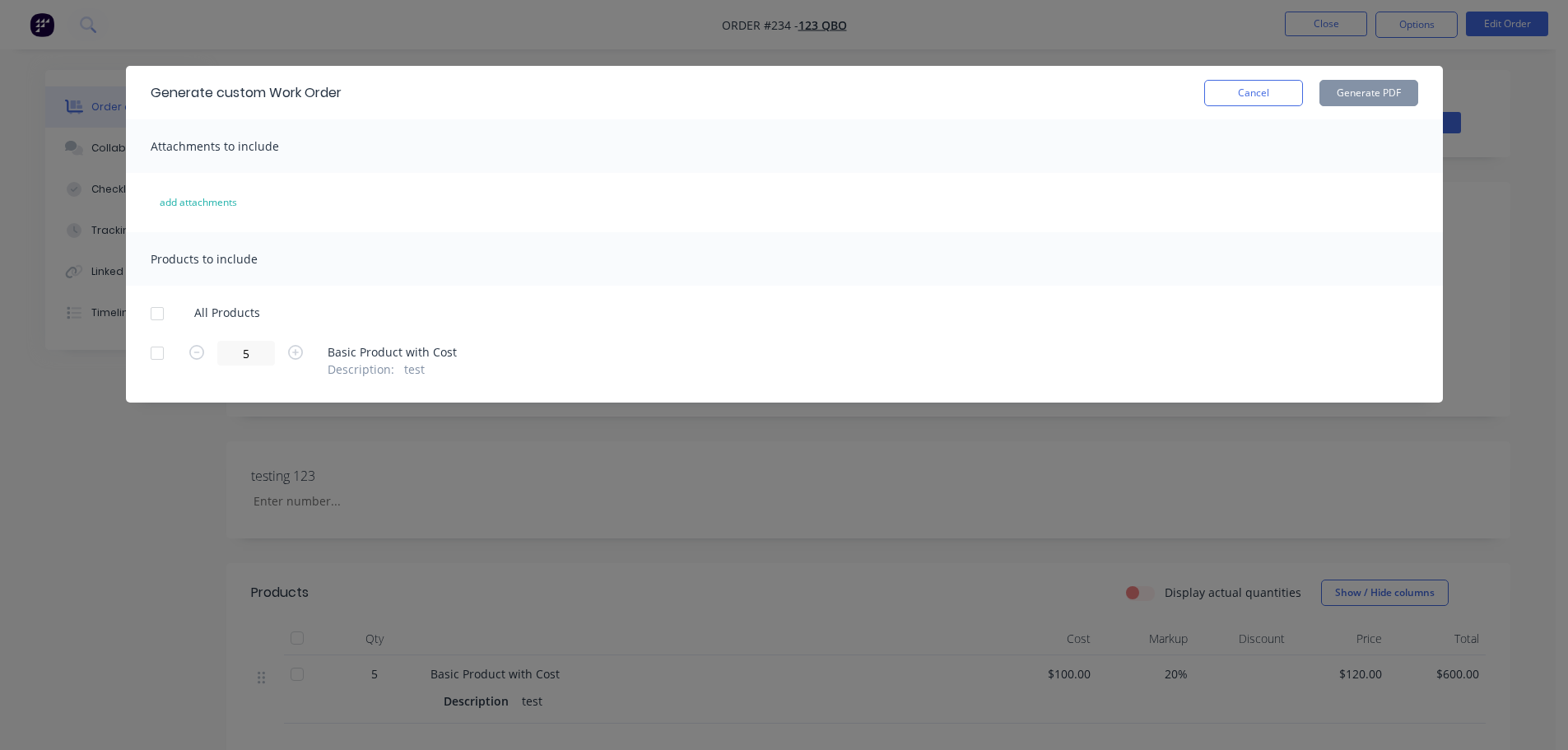
drag, startPoint x: 158, startPoint y: 358, endPoint x: 169, endPoint y: 356, distance: 11.2
click at [158, 357] on div at bounding box center [157, 353] width 33 height 33
click at [247, 354] on input "5" at bounding box center [246, 353] width 58 height 24
click at [197, 350] on icon "button" at bounding box center [196, 352] width 15 height 15
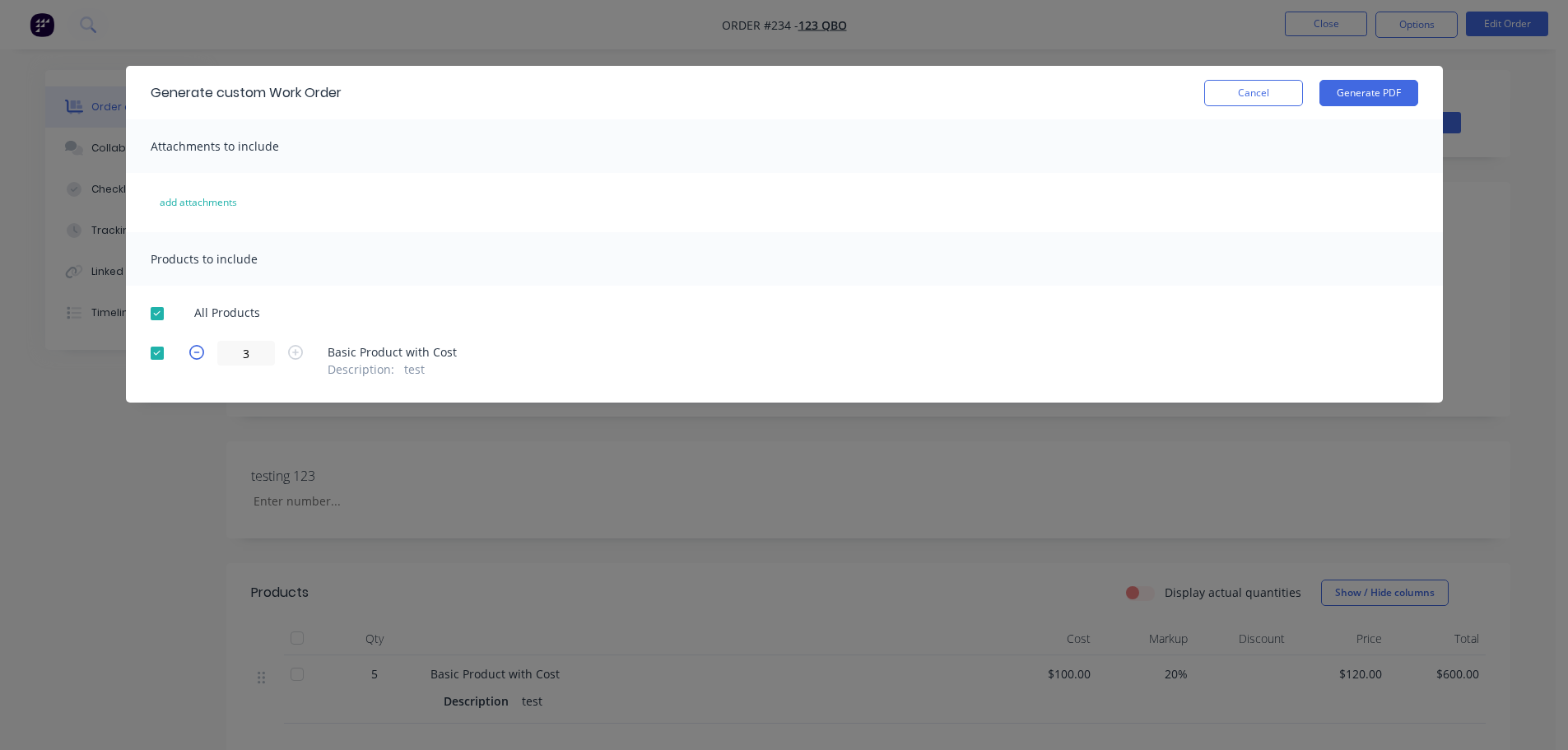
click at [197, 350] on icon "button" at bounding box center [196, 352] width 15 height 15
type input "2"
click at [1397, 94] on button "Generate PDF" at bounding box center [1368, 93] width 98 height 26
click at [204, 351] on button "button" at bounding box center [196, 355] width 22 height 19
click at [200, 352] on icon "button" at bounding box center [196, 352] width 15 height 15
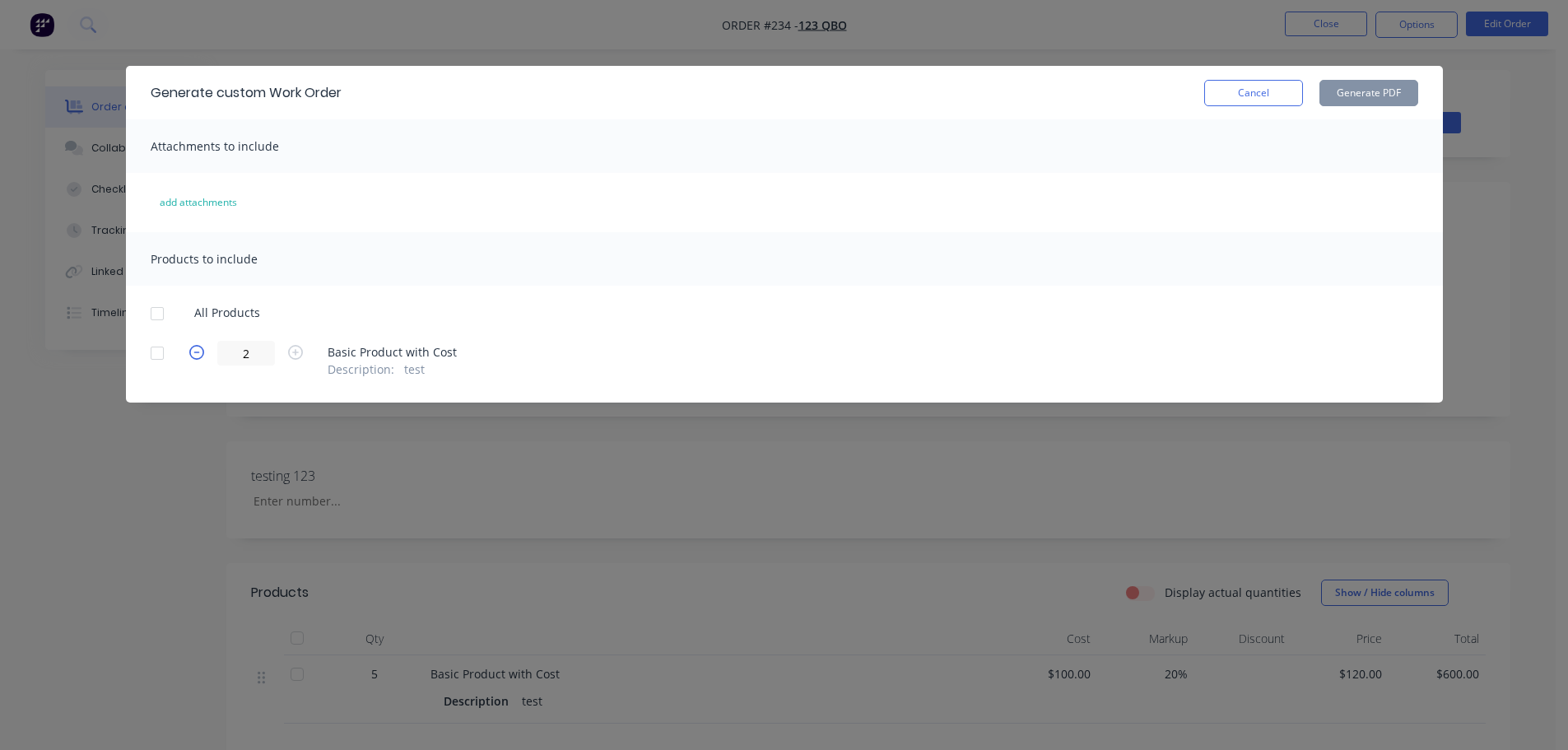
type input "1"
click at [163, 320] on div at bounding box center [157, 314] width 33 height 33
click at [1381, 96] on button "Generate PDF" at bounding box center [1368, 93] width 98 height 26
drag, startPoint x: 231, startPoint y: 344, endPoint x: 299, endPoint y: 353, distance: 68.6
click at [284, 355] on div "2" at bounding box center [246, 353] width 124 height 24
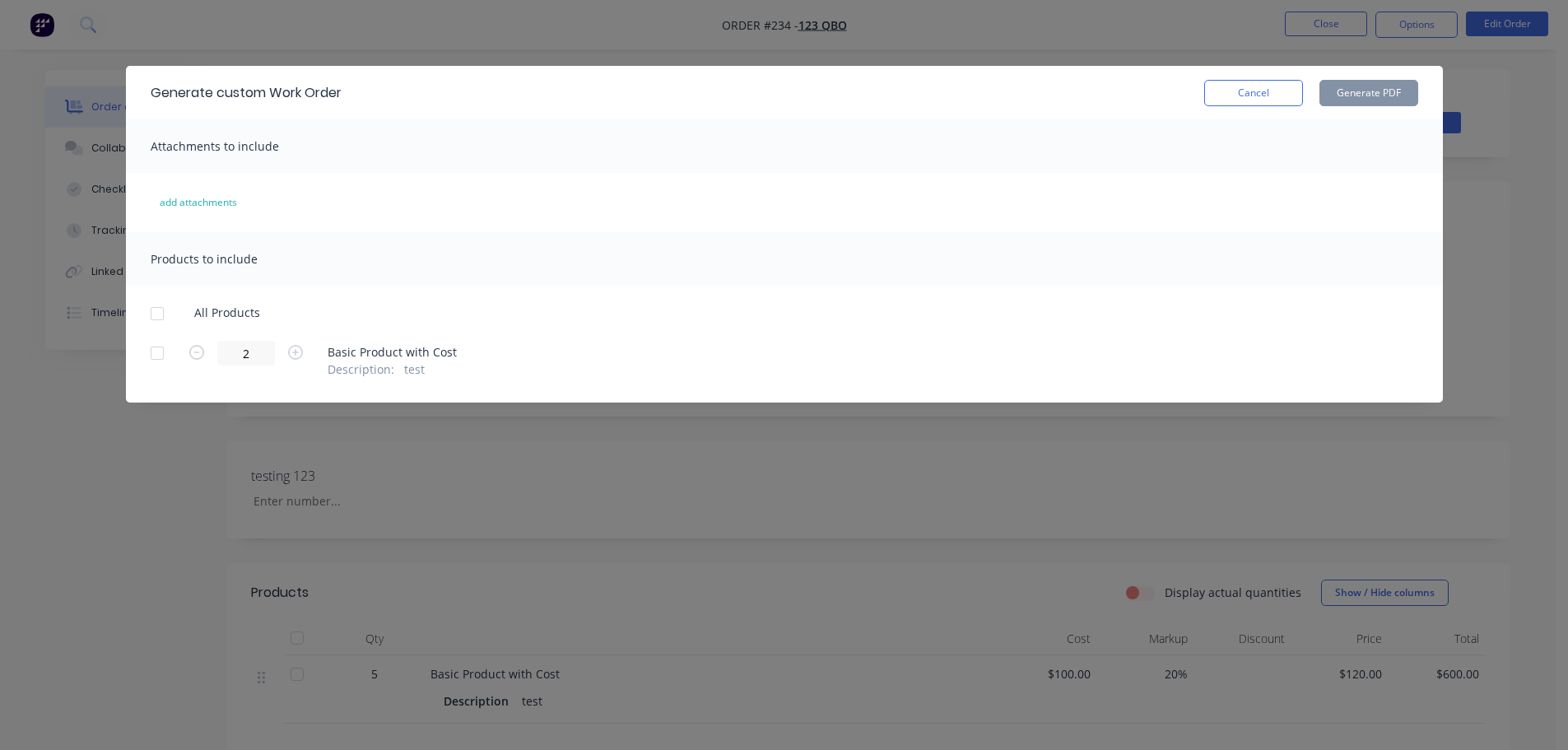
click at [653, 331] on div "All Products 2 Basic Product with Cost Description : test" at bounding box center [784, 341] width 1317 height 72
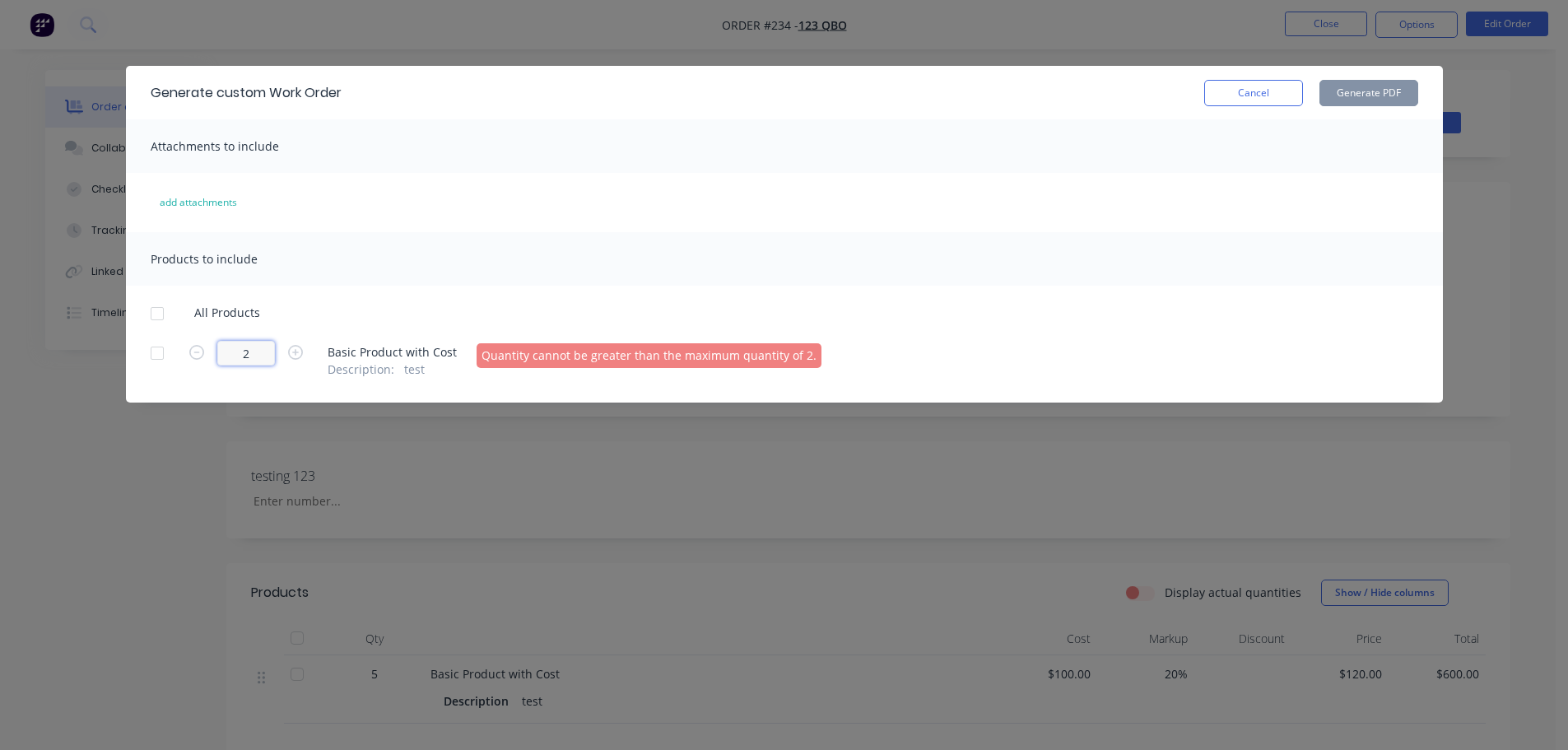
drag, startPoint x: 258, startPoint y: 351, endPoint x: 549, endPoint y: 331, distance: 291.7
click at [451, 346] on div "2 Basic Product with Cost Description : test Quantity cannot be greater than th…" at bounding box center [784, 359] width 1267 height 37
click at [704, 296] on div "Products to include All Products 2 Basic Product with Cost Description : test Q…" at bounding box center [784, 304] width 1317 height 146
drag, startPoint x: 236, startPoint y: 340, endPoint x: 302, endPoint y: 355, distance: 67.7
click at [298, 355] on div "All Products 2 Basic Product with Cost Description : test Quantity cannot be gr…" at bounding box center [784, 341] width 1317 height 72
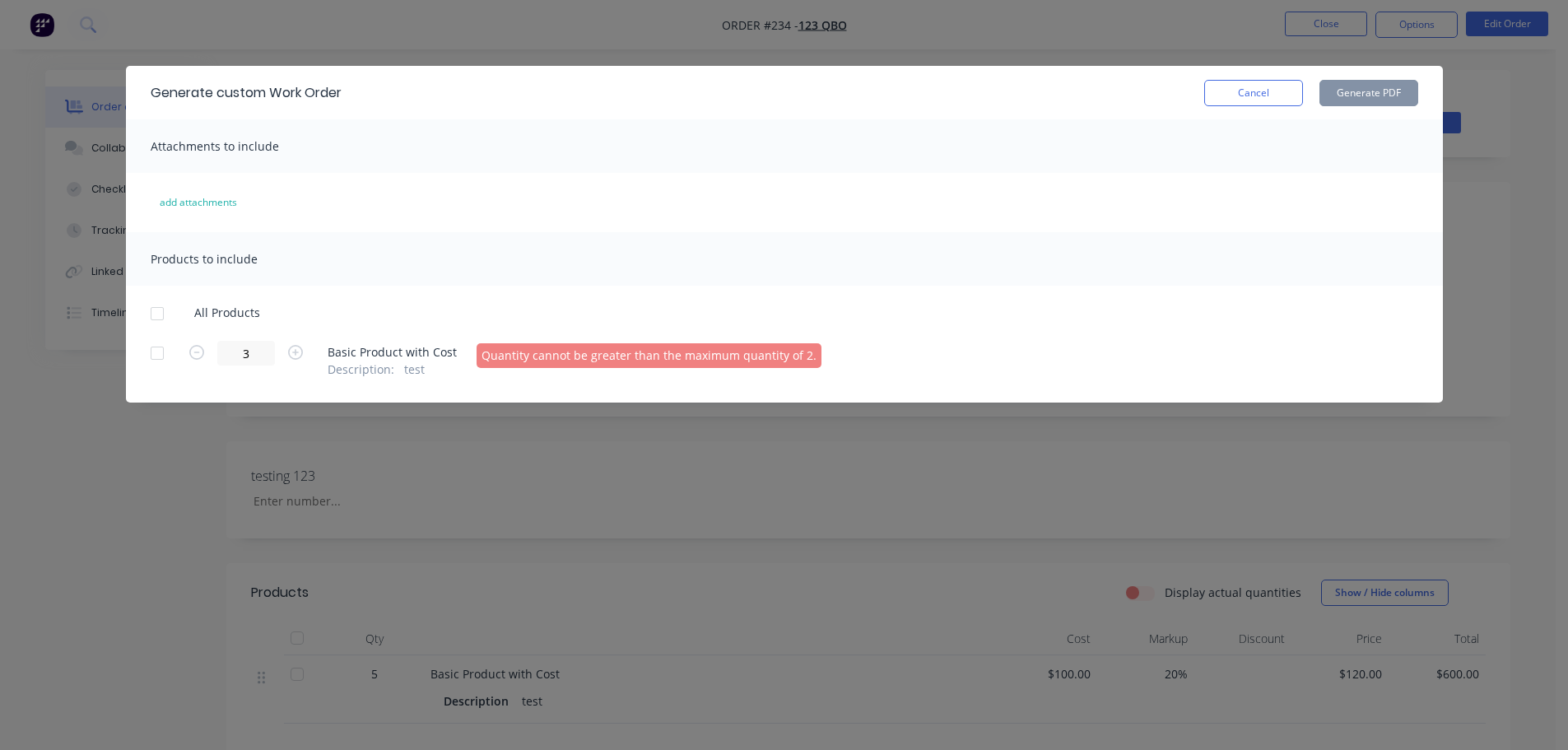
type input "2"
click at [602, 304] on div "Products to include All Products 2 Basic Product with Cost Description : test Q…" at bounding box center [784, 304] width 1317 height 146
click at [162, 310] on div at bounding box center [157, 314] width 33 height 33
click at [1010, 352] on div "2 Basic Product with Cost Description : test Quantity cannot be greater than th…" at bounding box center [784, 359] width 1267 height 37
click at [1385, 94] on button "Generate PDF" at bounding box center [1368, 93] width 98 height 26
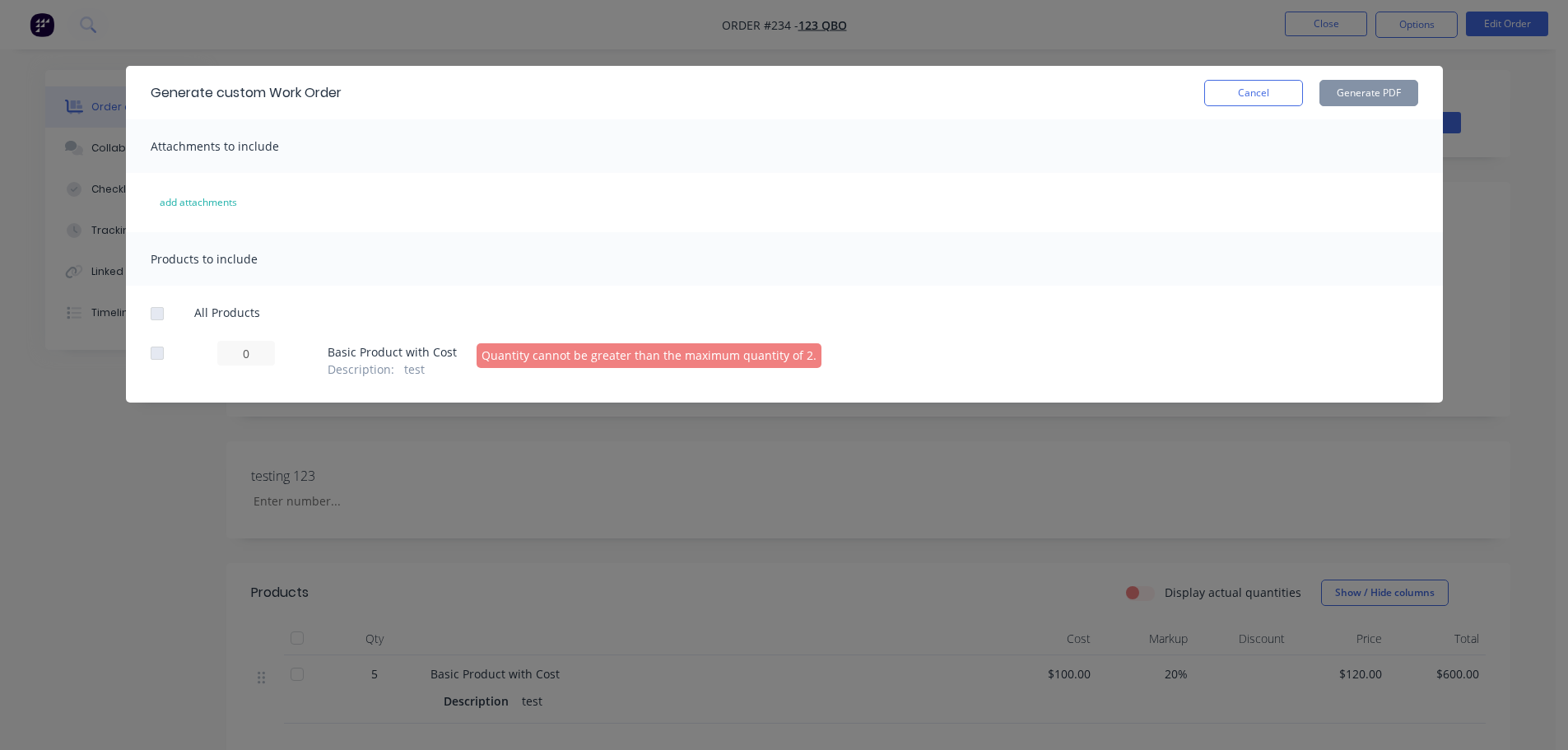
click at [158, 309] on div at bounding box center [157, 314] width 33 height 33
click at [1218, 289] on div "Products to include All Products 0 Basic Product with Cost Description : test Q…" at bounding box center [784, 304] width 1317 height 146
click at [1261, 88] on button "Cancel" at bounding box center [1252, 93] width 98 height 26
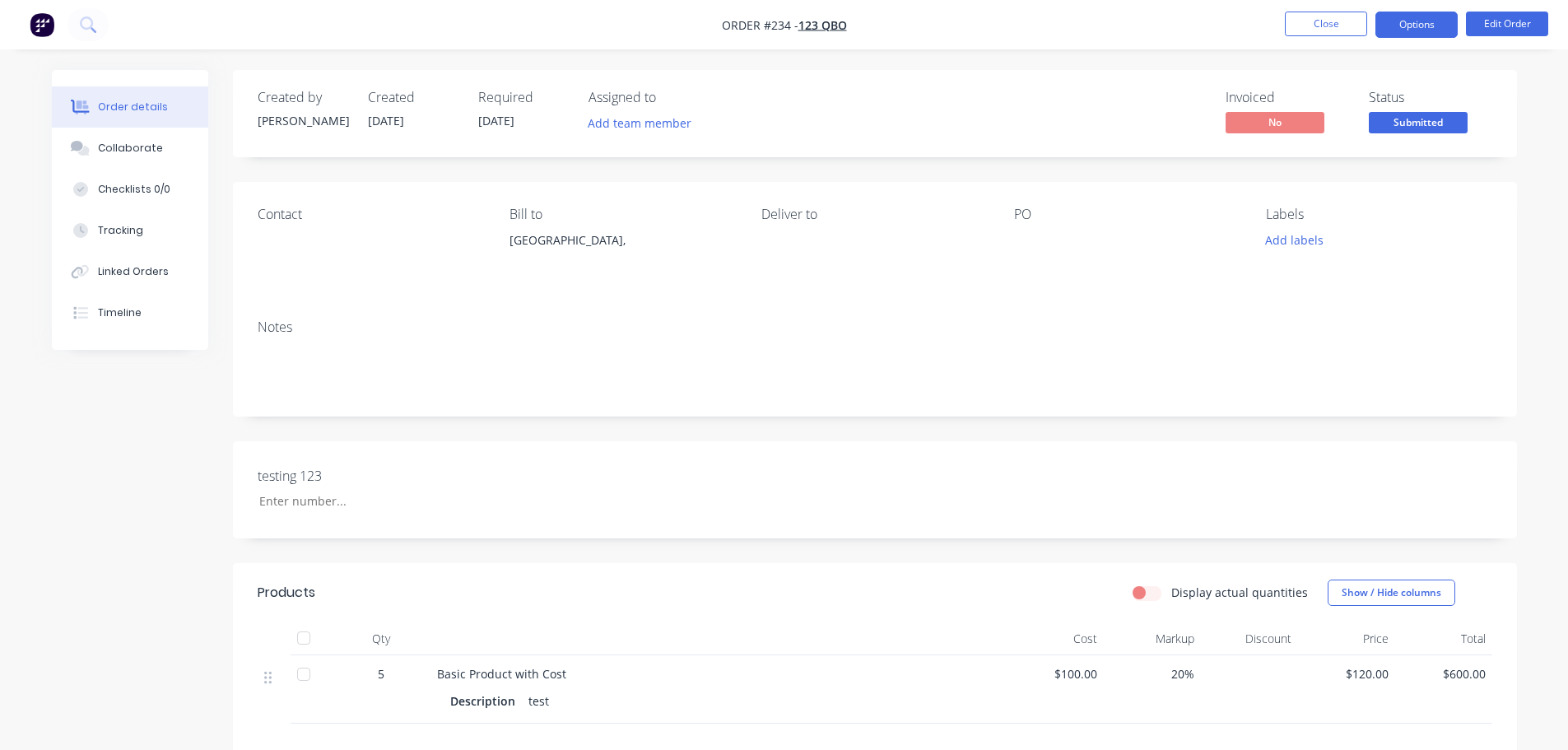
click at [1424, 32] on button "Options" at bounding box center [1416, 24] width 82 height 26
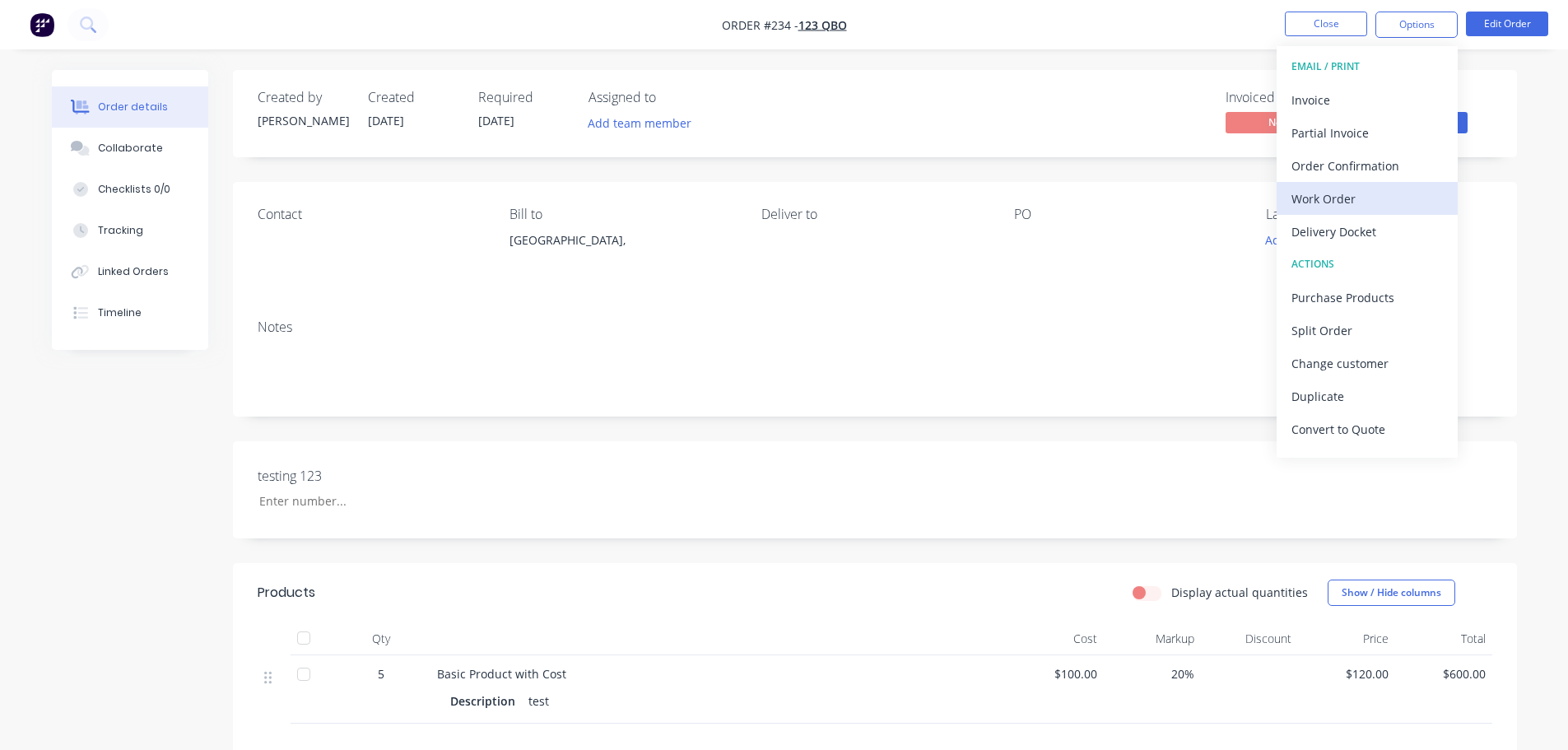
click at [1369, 197] on div "Work Order" at bounding box center [1367, 198] width 152 height 24
click at [1367, 199] on div "Custom" at bounding box center [1367, 198] width 152 height 24
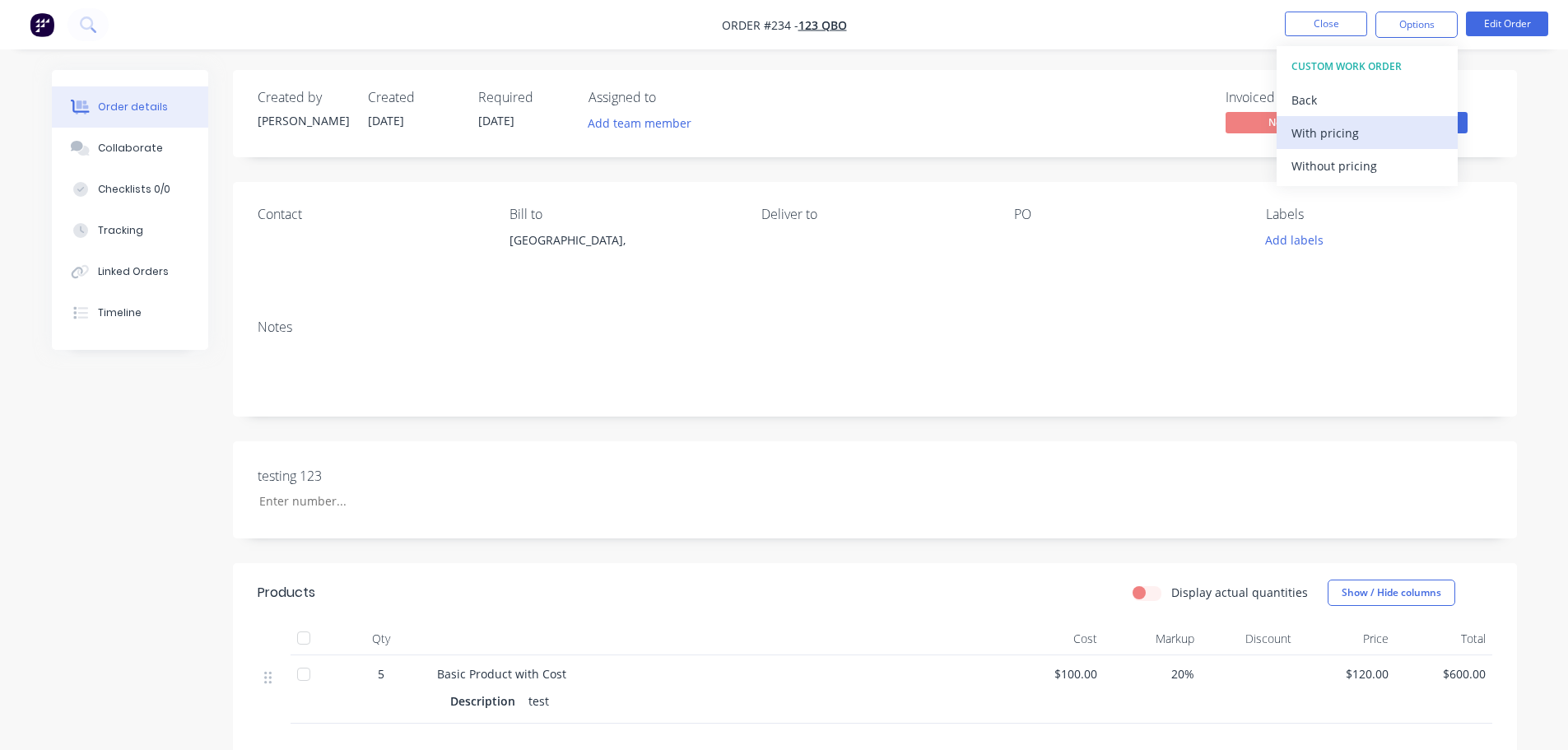
click at [1378, 141] on div "With pricing" at bounding box center [1367, 133] width 152 height 24
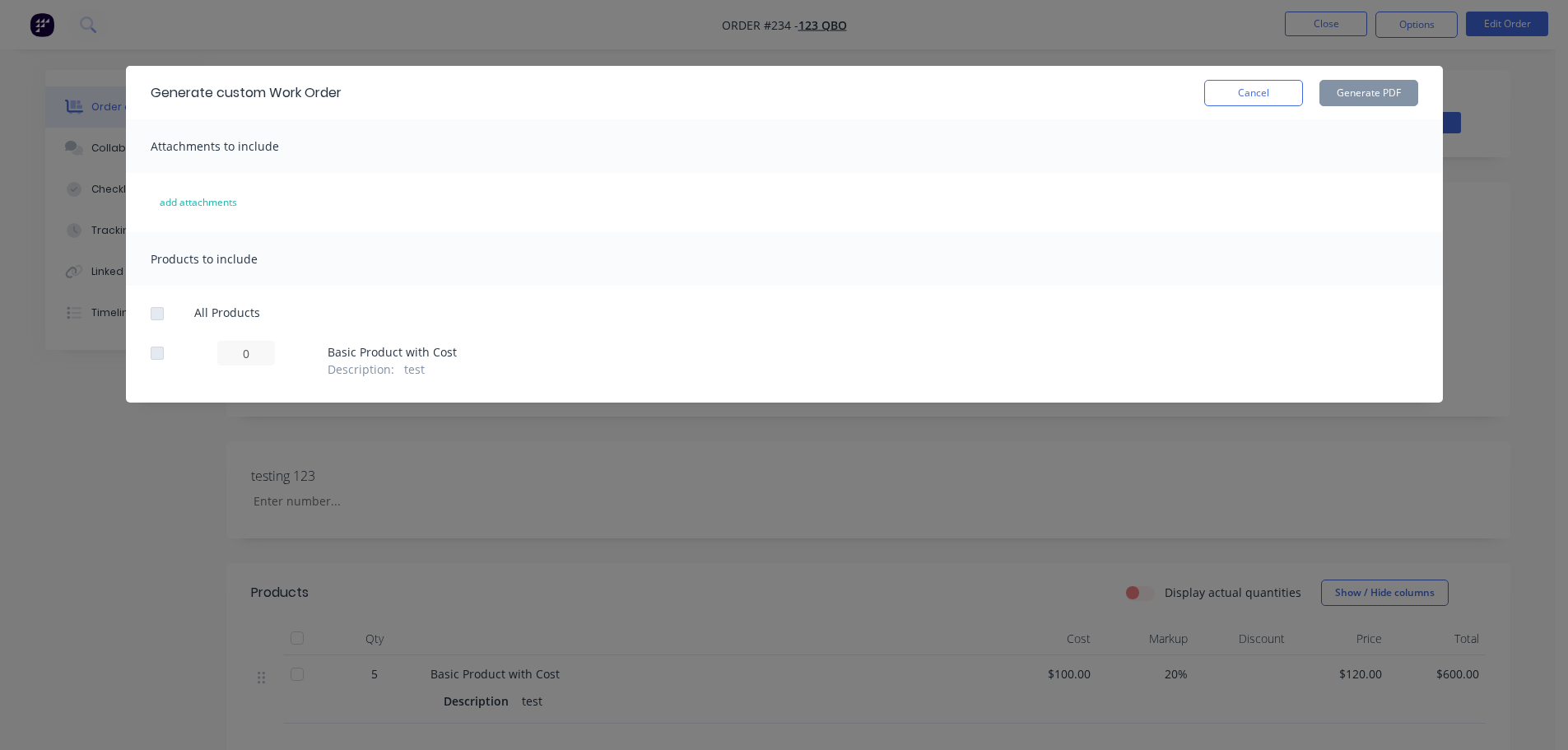
click at [161, 316] on div at bounding box center [157, 314] width 33 height 33
drag, startPoint x: 1259, startPoint y: 86, endPoint x: 1406, endPoint y: 27, distance: 158.4
click at [1266, 85] on button "Cancel" at bounding box center [1252, 93] width 98 height 26
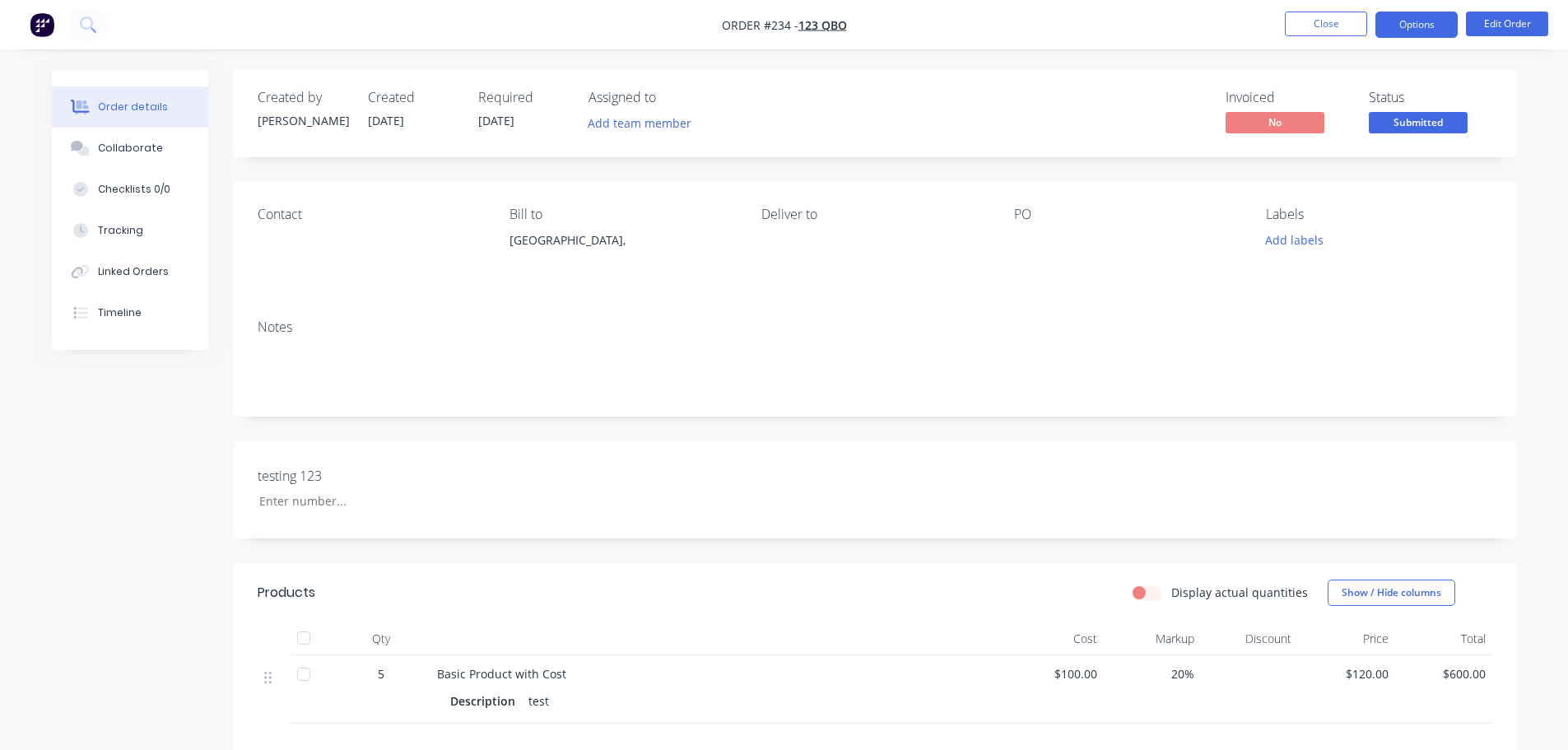
click at [1422, 17] on button "Options" at bounding box center [1416, 24] width 82 height 26
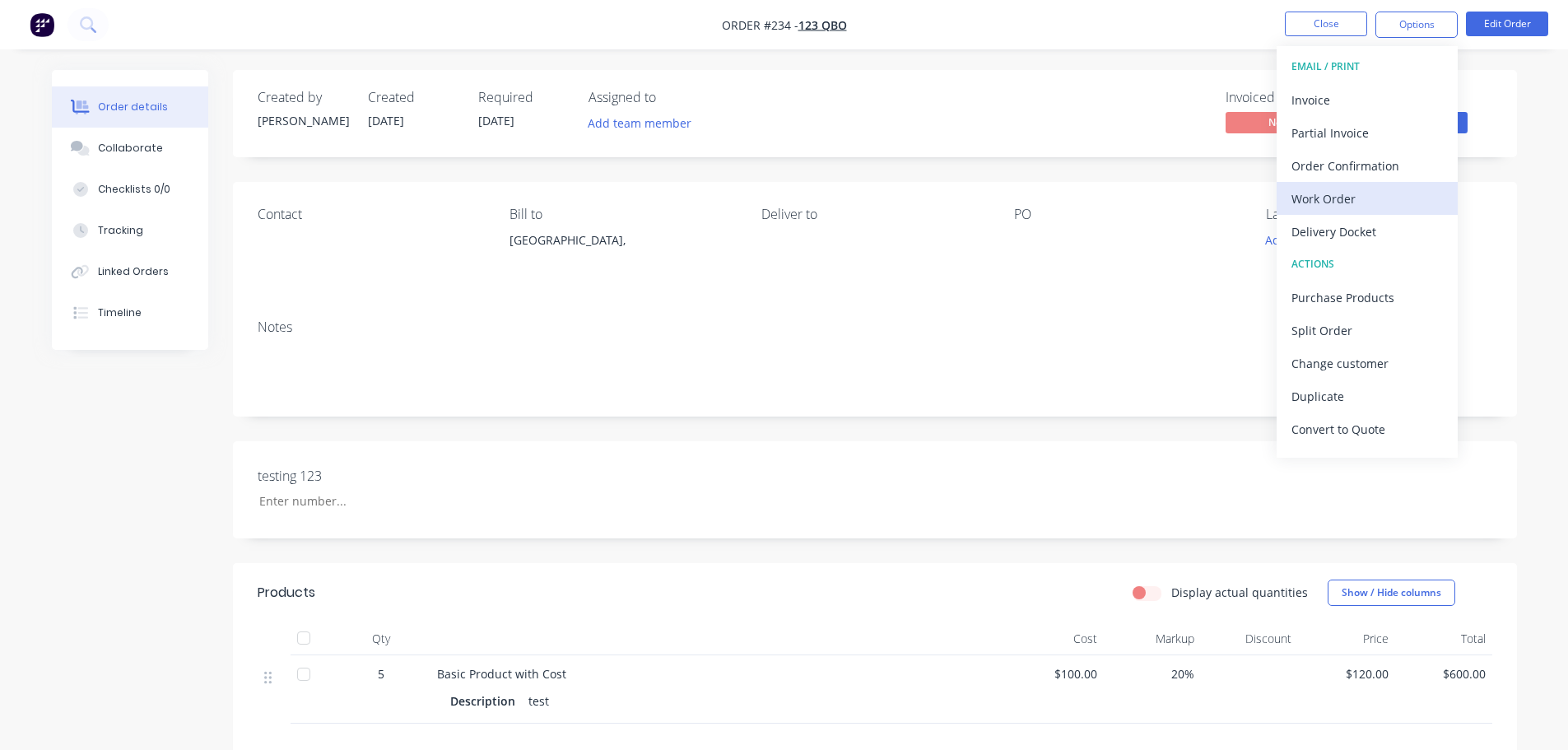
click at [1389, 187] on div "Work Order" at bounding box center [1367, 198] width 152 height 24
click at [1374, 199] on div "Custom" at bounding box center [1367, 198] width 152 height 24
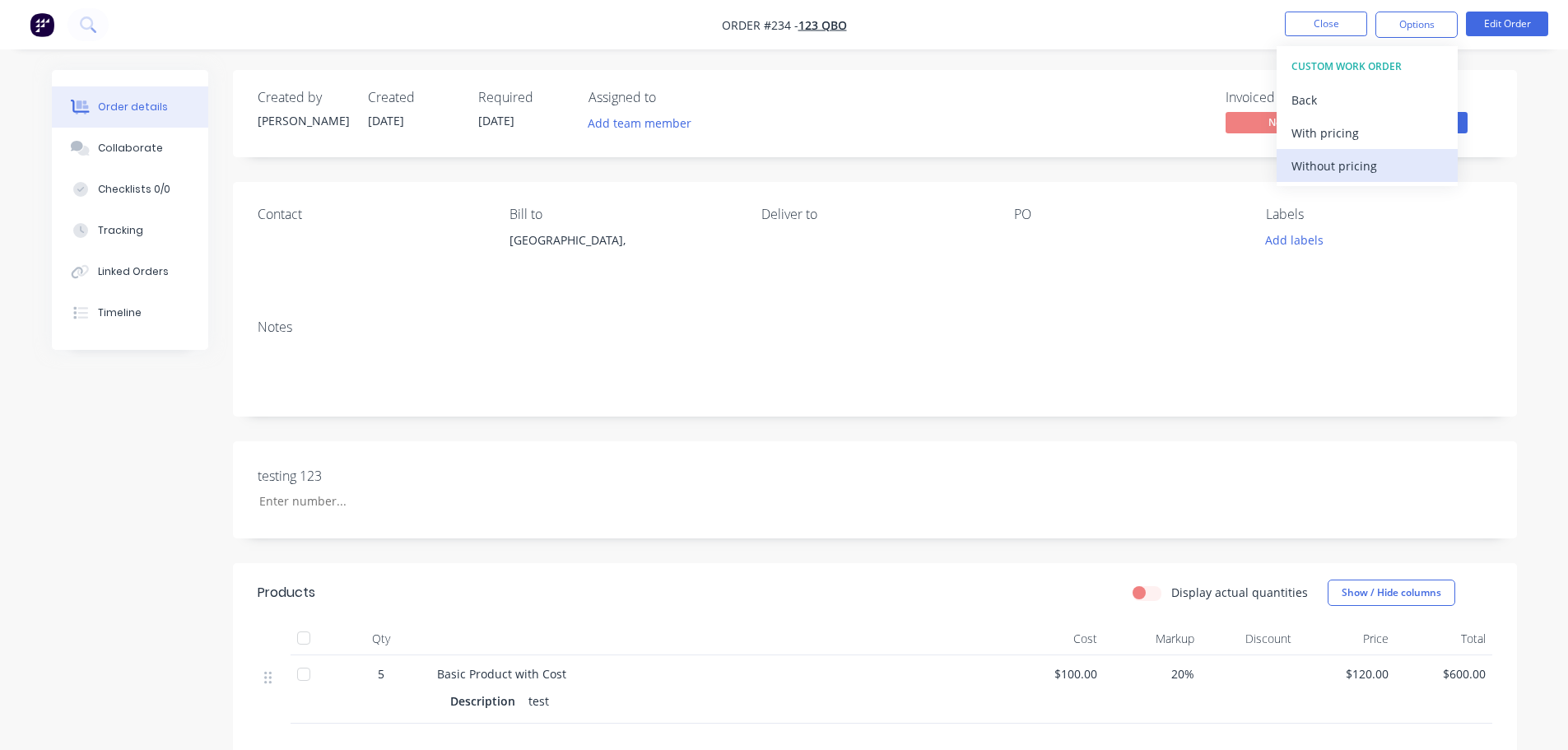
click at [1383, 177] on div "Without pricing" at bounding box center [1367, 166] width 152 height 24
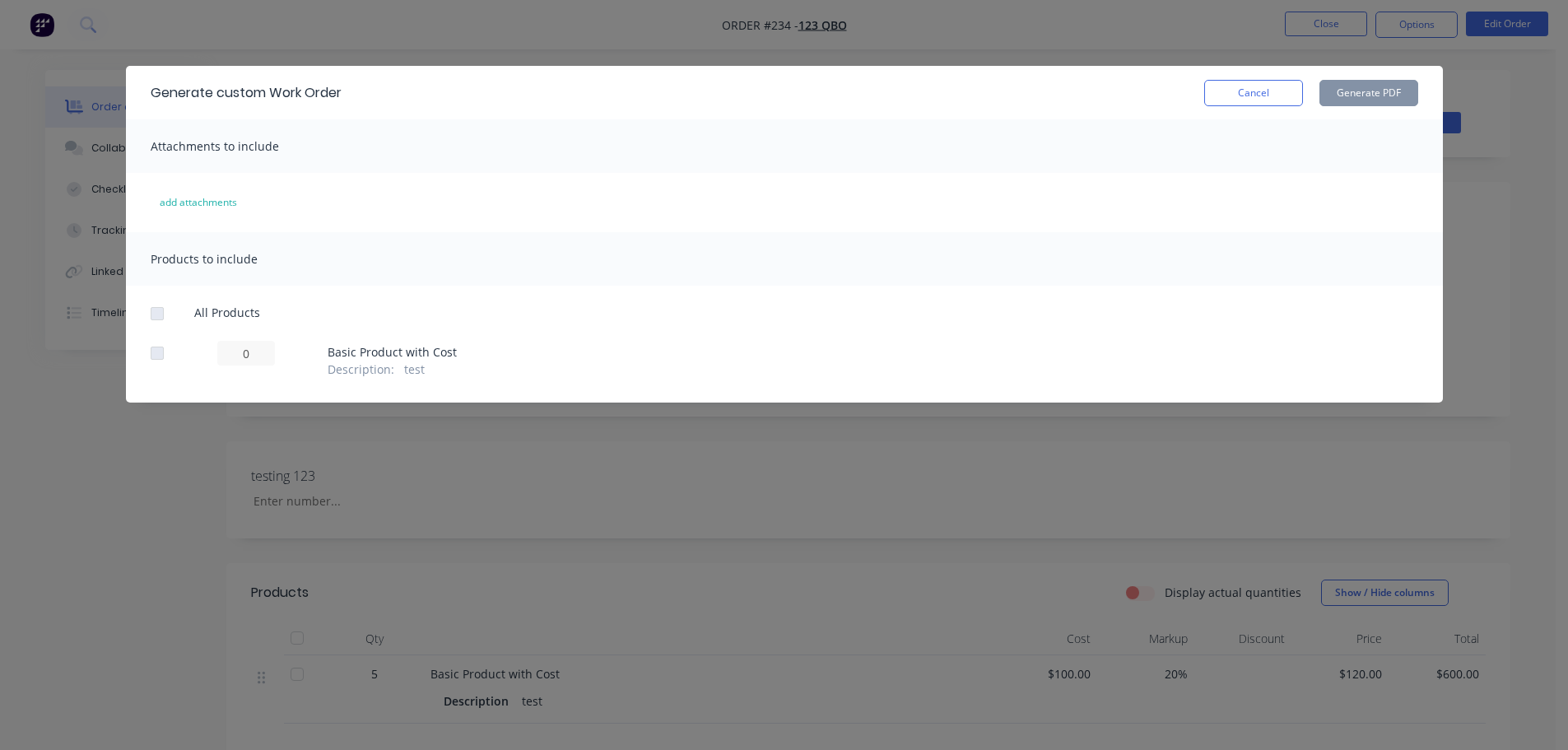
click at [159, 317] on div at bounding box center [157, 314] width 33 height 33
click at [157, 352] on div at bounding box center [157, 353] width 33 height 33
click at [1280, 96] on button "Cancel" at bounding box center [1252, 93] width 98 height 26
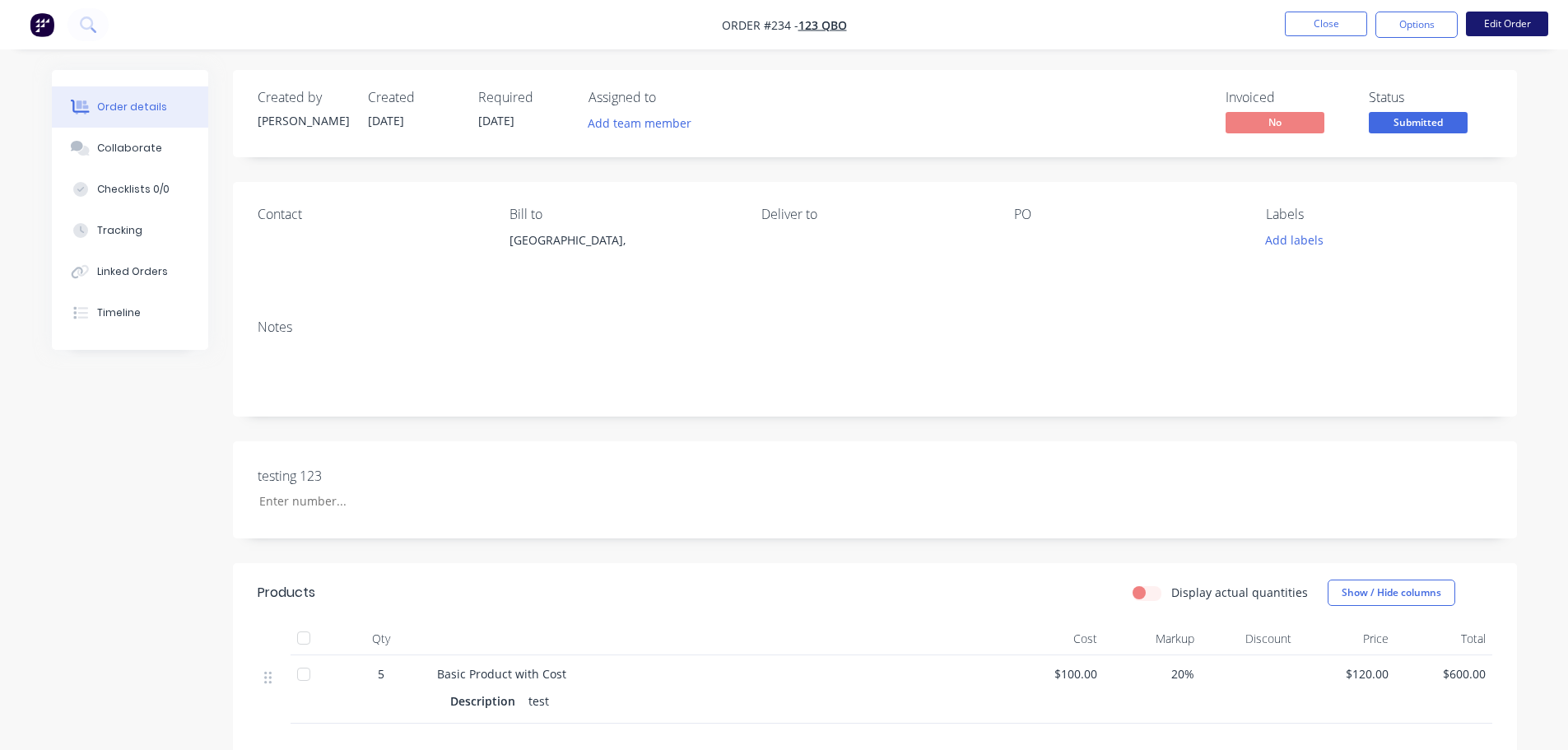
click at [1524, 17] on button "Edit Order" at bounding box center [1506, 24] width 82 height 24
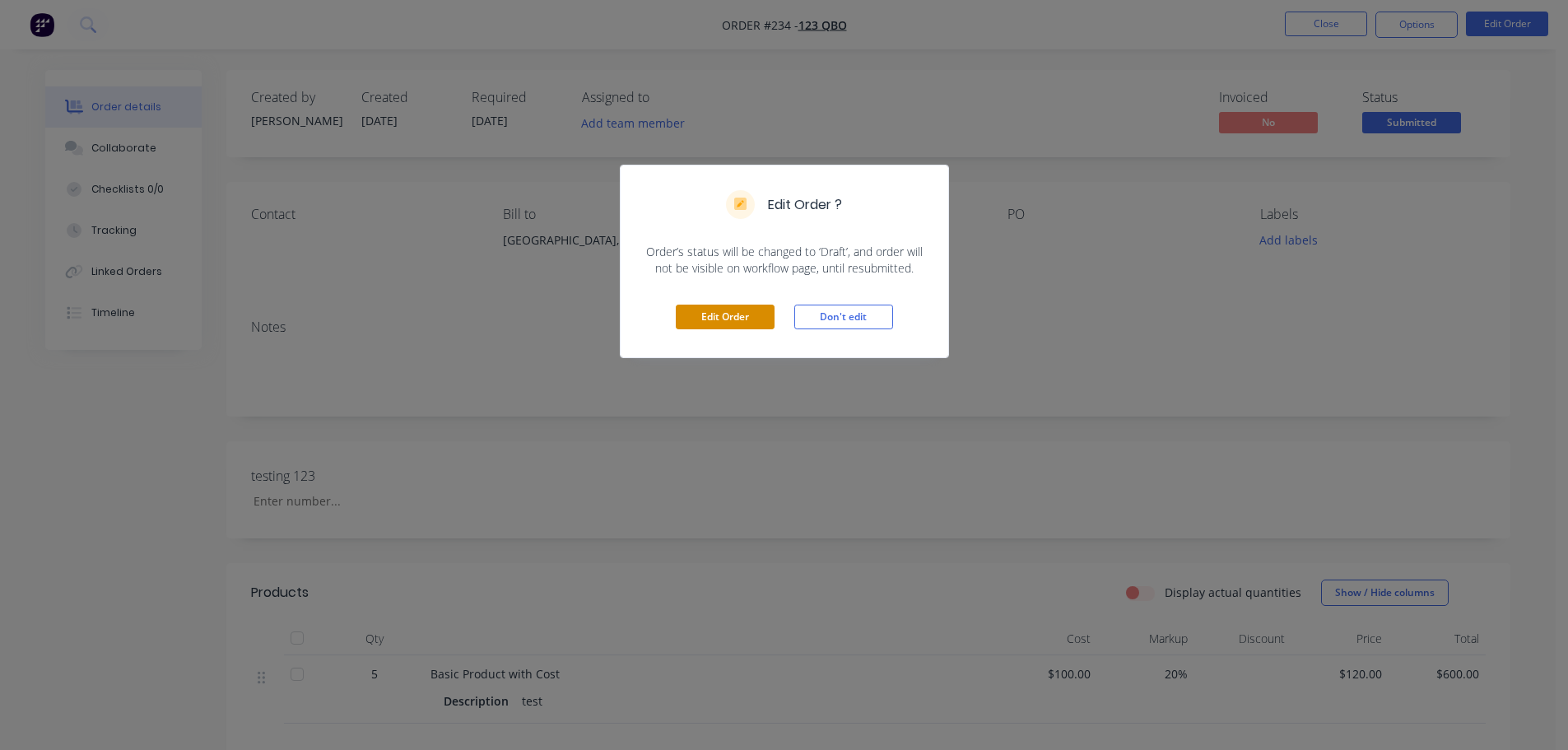
click at [762, 324] on button "Edit Order" at bounding box center [724, 317] width 98 height 24
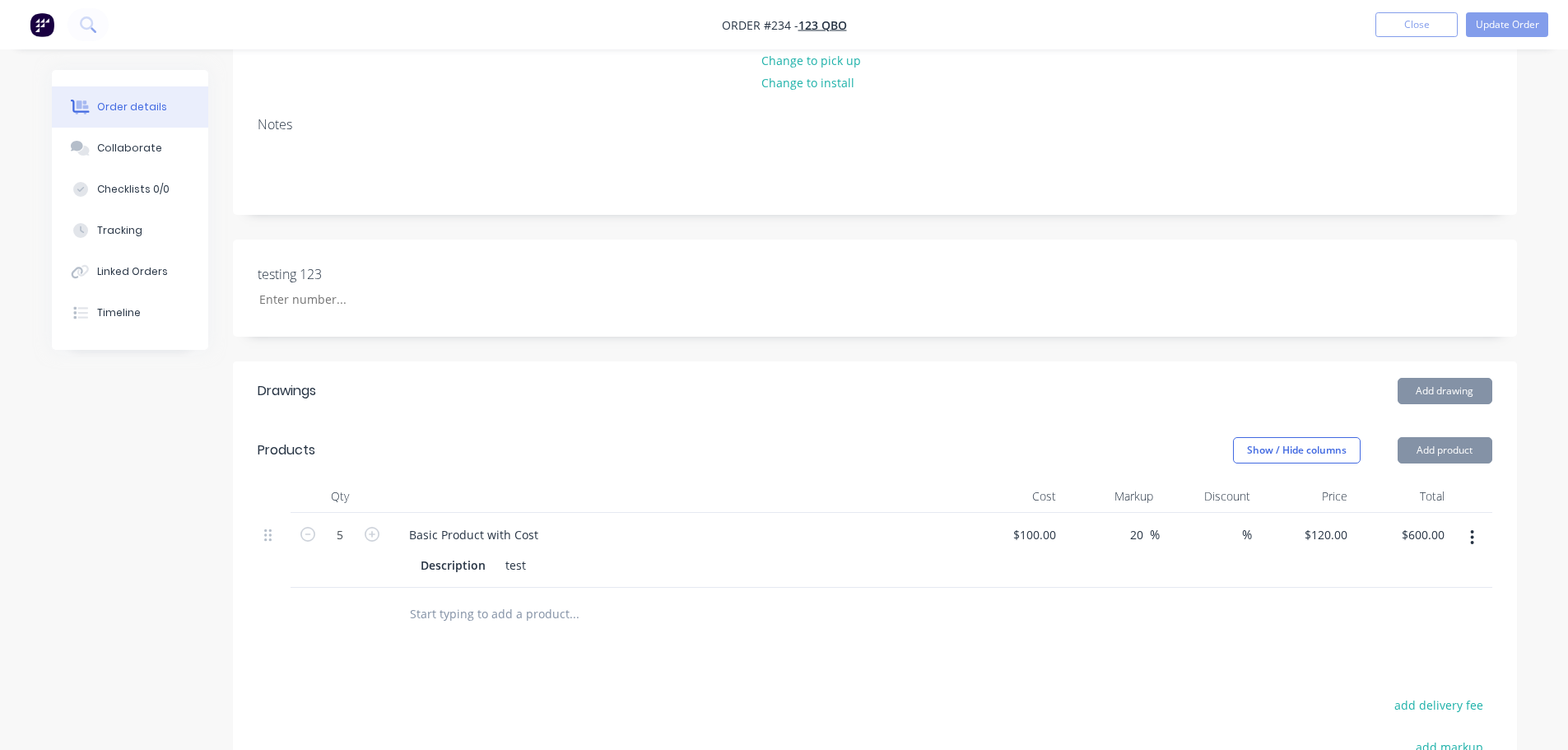
scroll to position [247, 0]
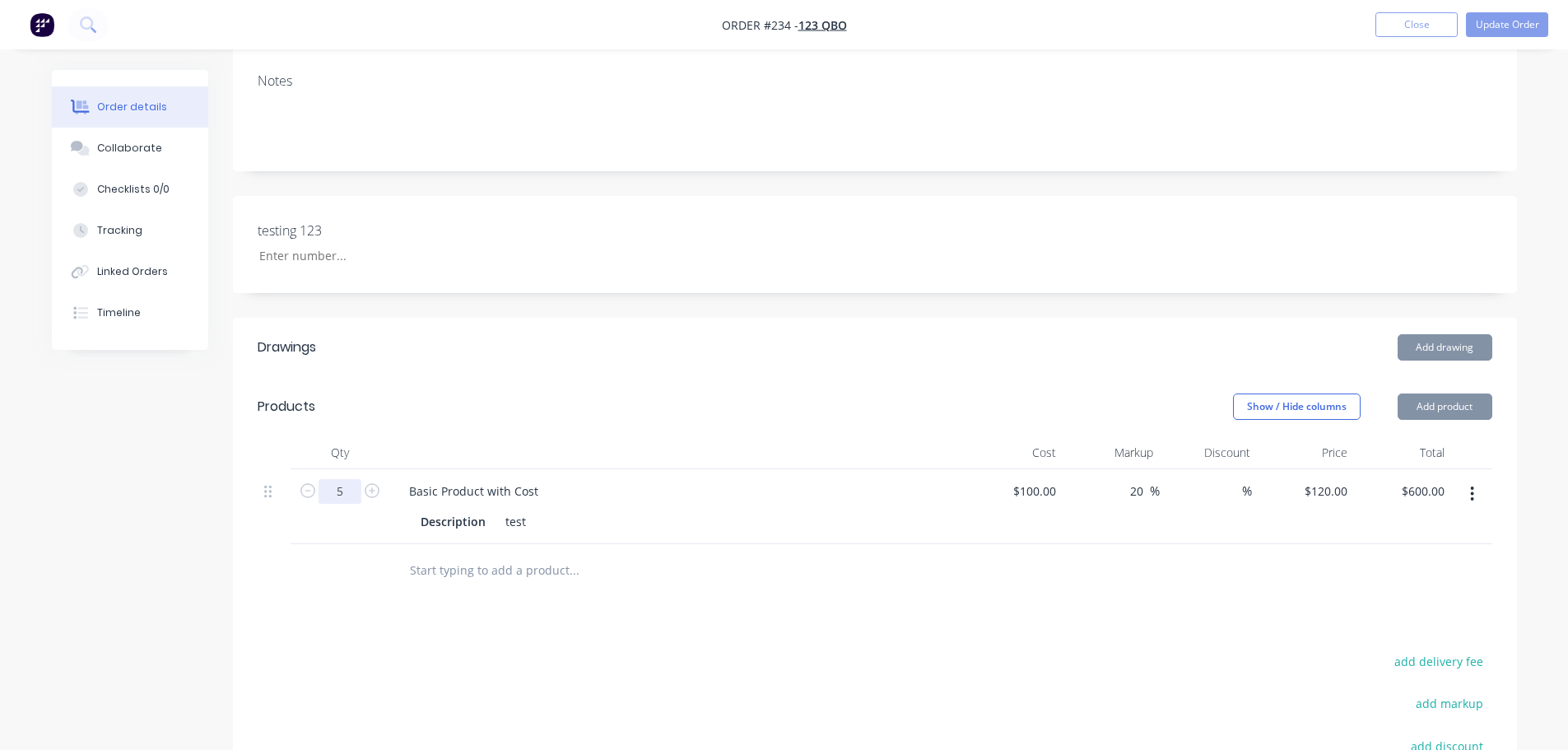
click at [342, 487] on input "5" at bounding box center [339, 491] width 43 height 24
type input "10"
type input "$1,200.00"
click at [715, 408] on div "Show / Hide columns Add product" at bounding box center [1005, 406] width 972 height 26
click at [1527, 17] on button "Update Order" at bounding box center [1506, 24] width 82 height 24
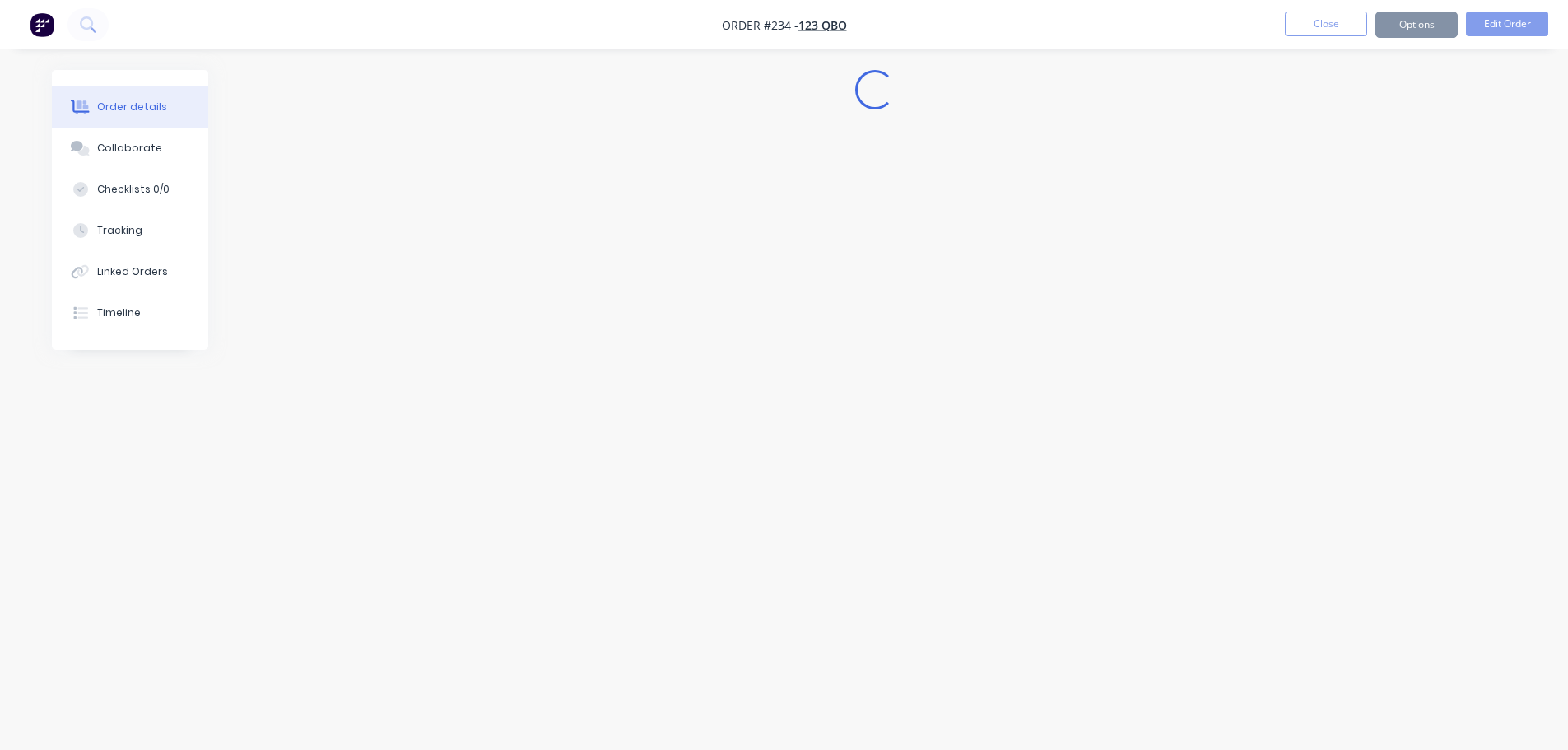
scroll to position [0, 0]
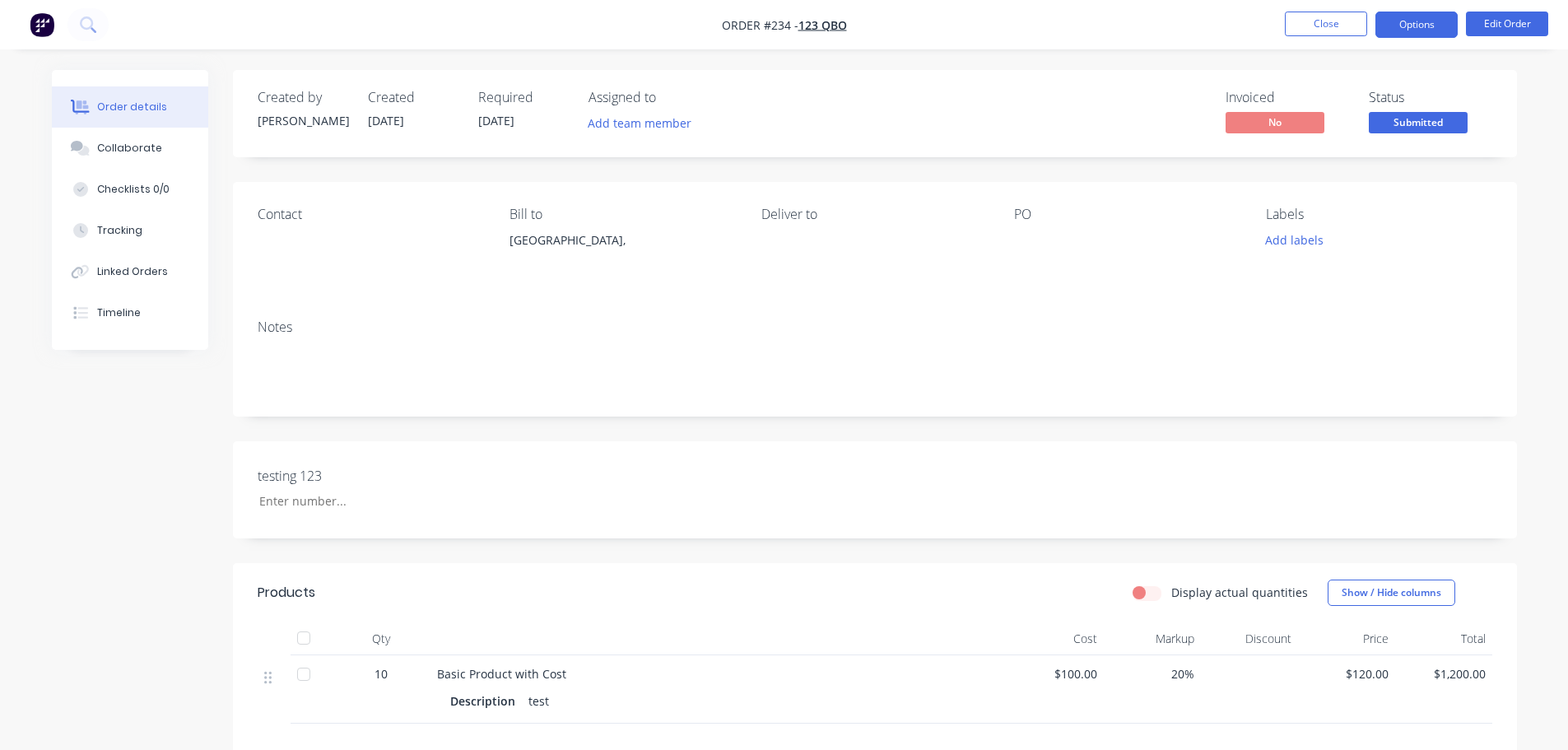
click at [1424, 23] on button "Options" at bounding box center [1416, 24] width 82 height 26
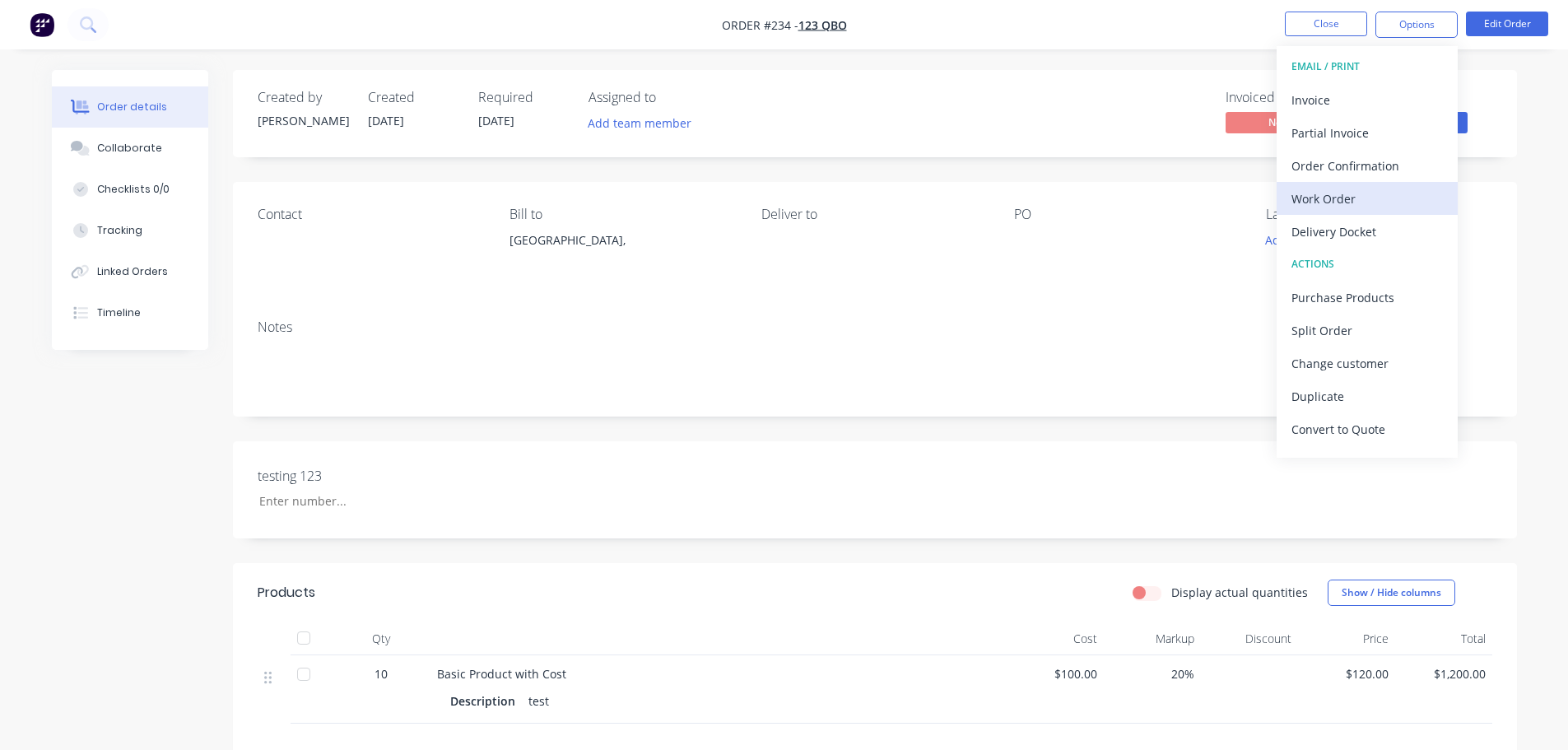
click at [1347, 205] on div "Work Order" at bounding box center [1367, 198] width 152 height 24
click at [1303, 204] on div "Custom" at bounding box center [1367, 198] width 152 height 24
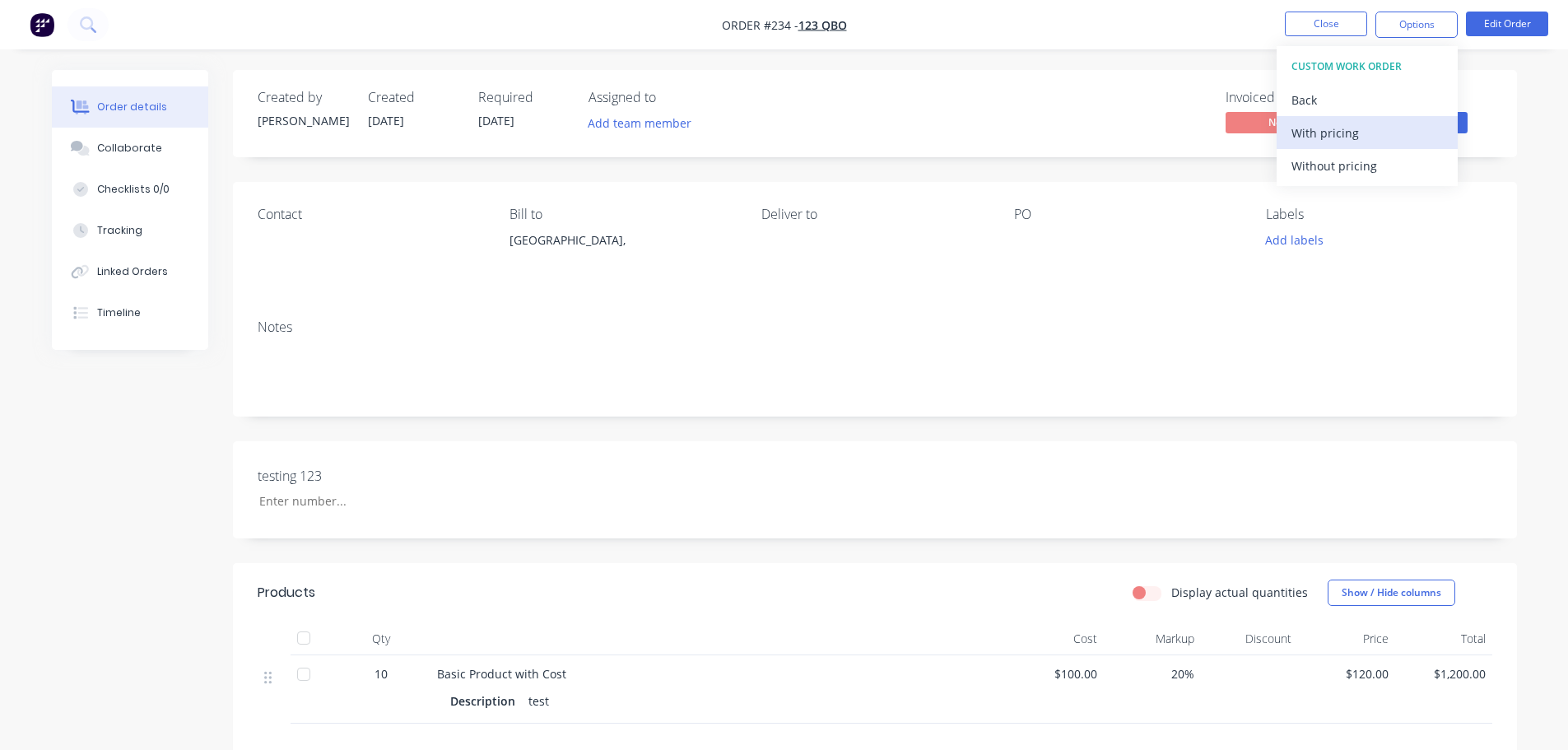
click at [1356, 129] on div "With pricing" at bounding box center [1367, 133] width 152 height 24
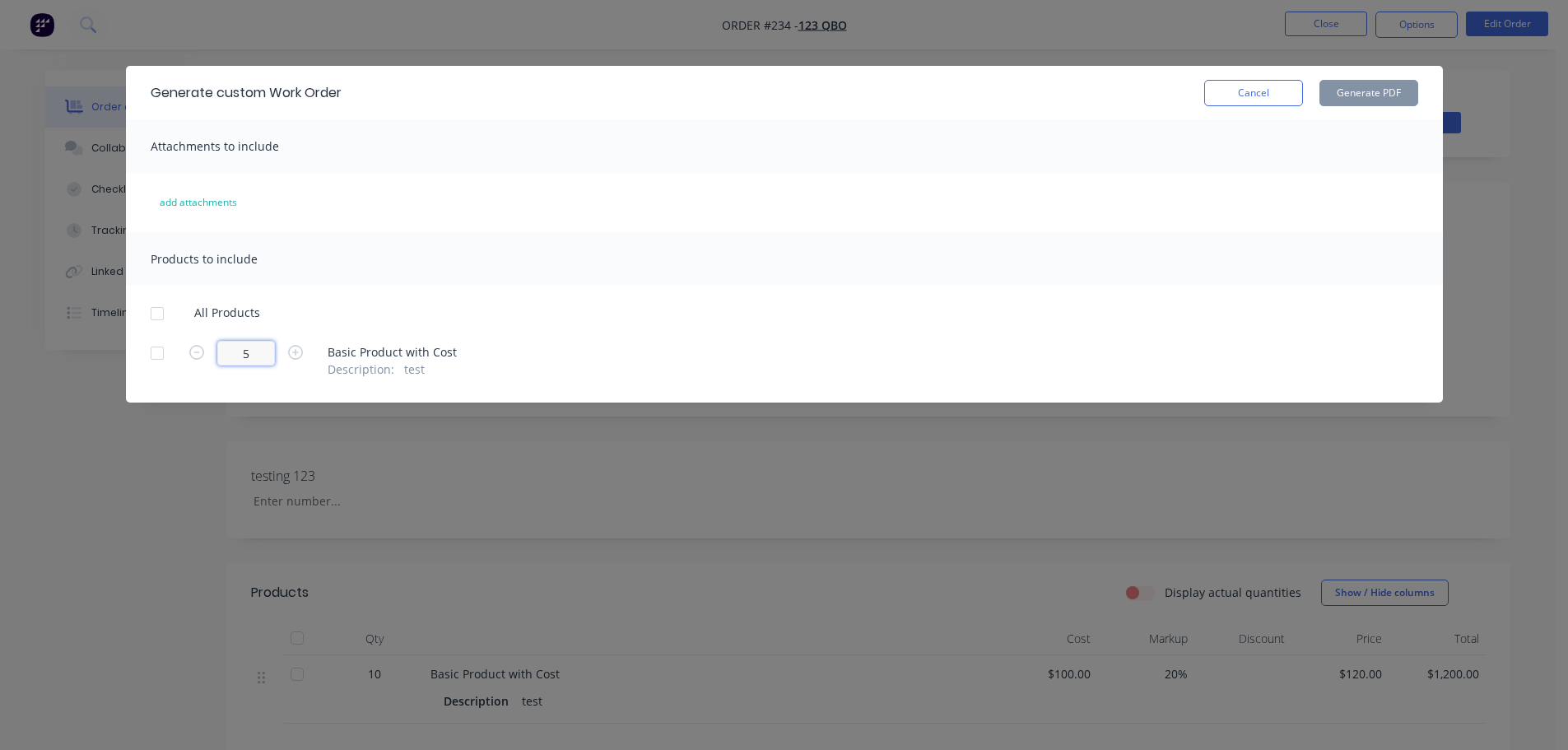
drag, startPoint x: 260, startPoint y: 356, endPoint x: 251, endPoint y: 356, distance: 9.0
click at [257, 356] on input "5" at bounding box center [246, 353] width 58 height 24
click at [298, 347] on icon "button" at bounding box center [295, 352] width 15 height 15
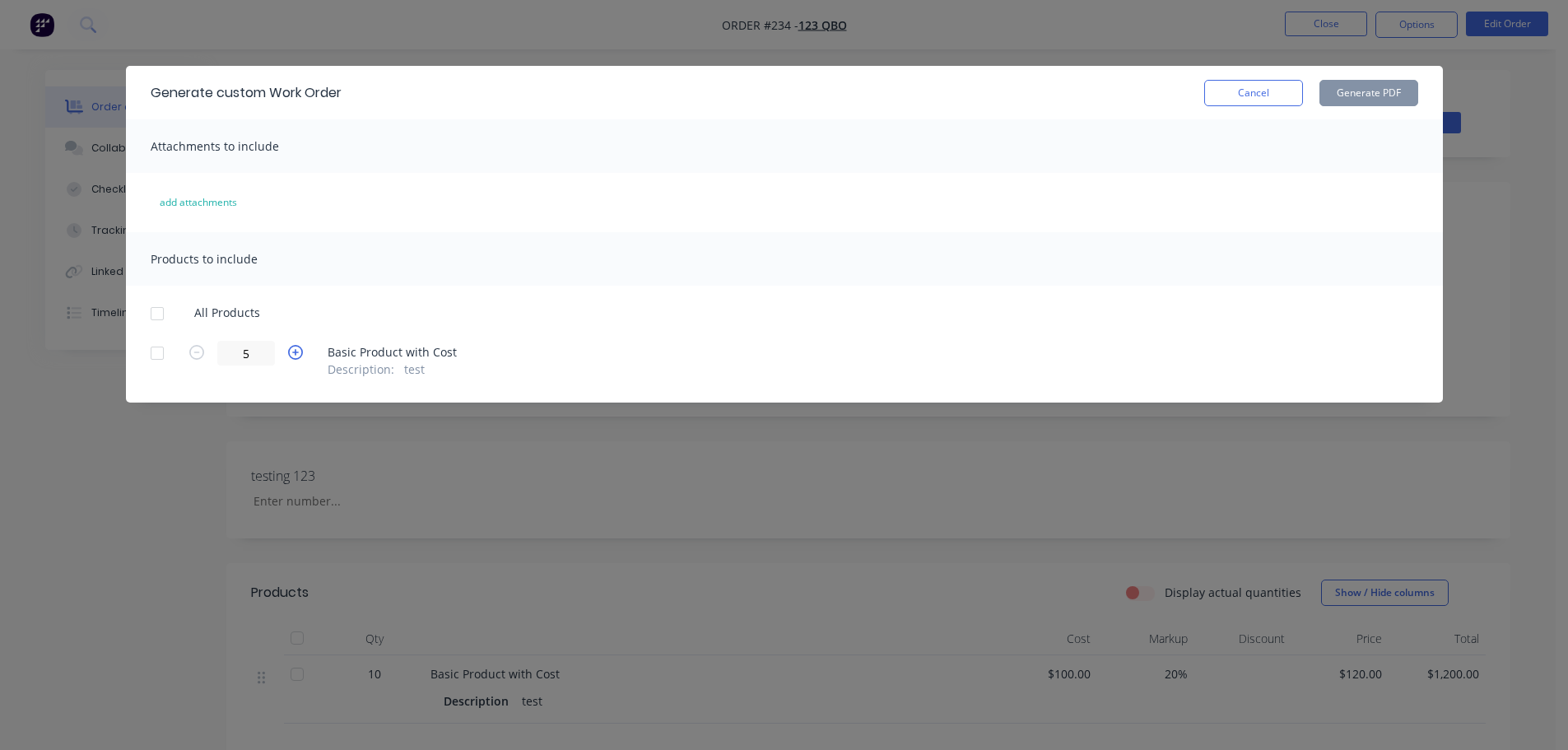
click at [298, 347] on icon "button" at bounding box center [295, 352] width 15 height 15
drag, startPoint x: 1264, startPoint y: 92, endPoint x: 1306, endPoint y: 29, distance: 75.7
click at [1264, 92] on button "Cancel" at bounding box center [1252, 93] width 98 height 26
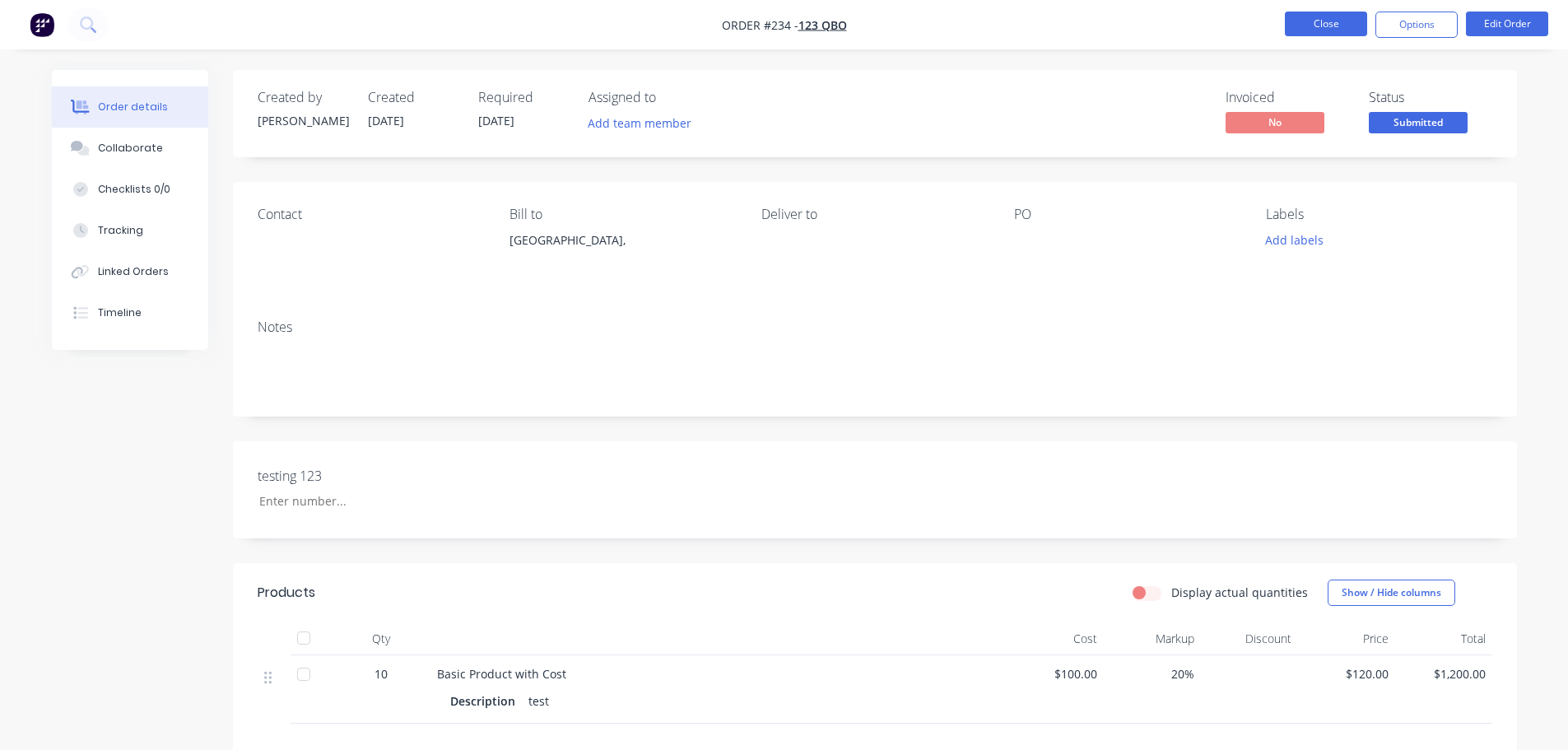
click at [1308, 24] on button "Close" at bounding box center [1326, 24] width 82 height 24
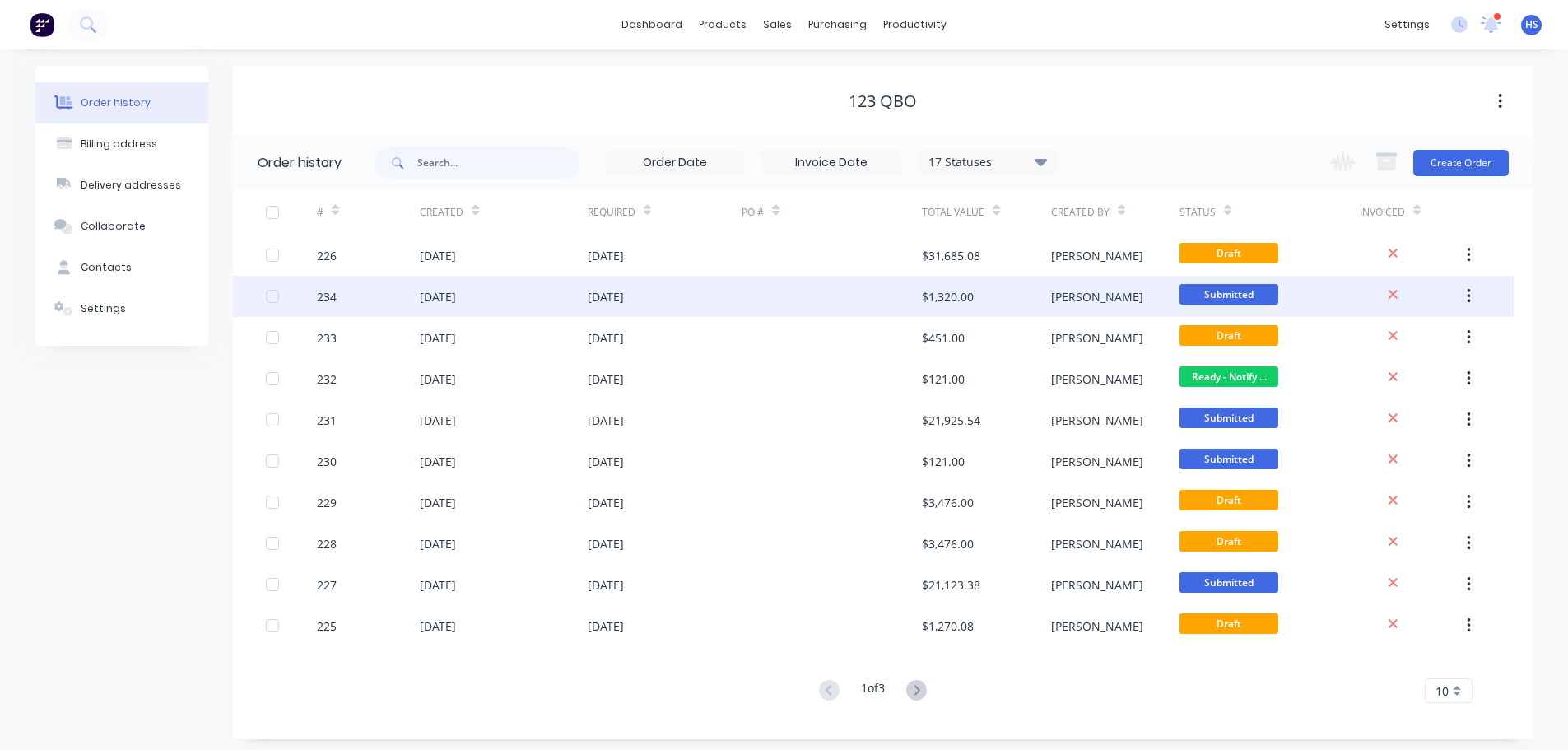
click at [483, 285] on div "[DATE]" at bounding box center [504, 296] width 167 height 41
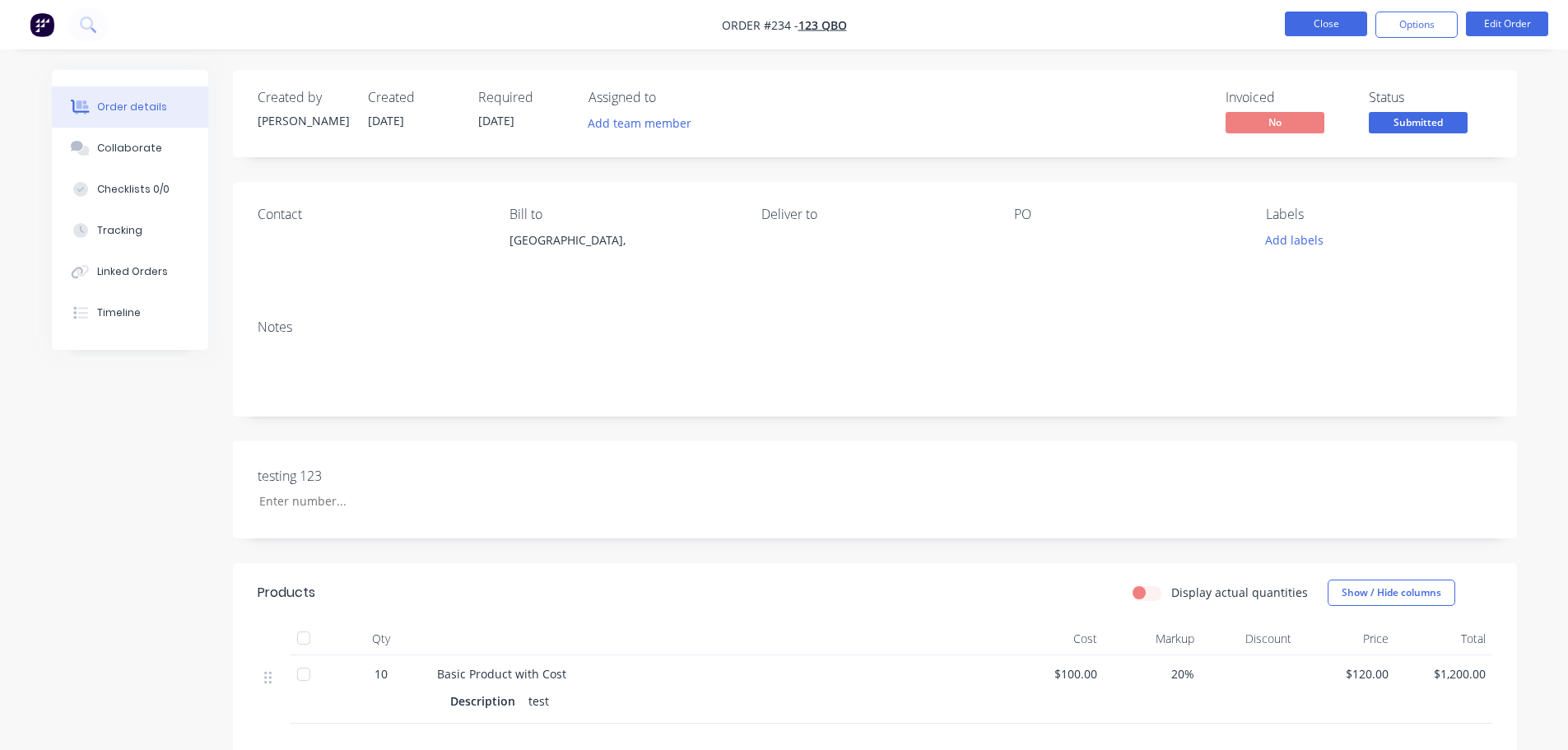
click at [1325, 34] on button "Close" at bounding box center [1326, 24] width 82 height 24
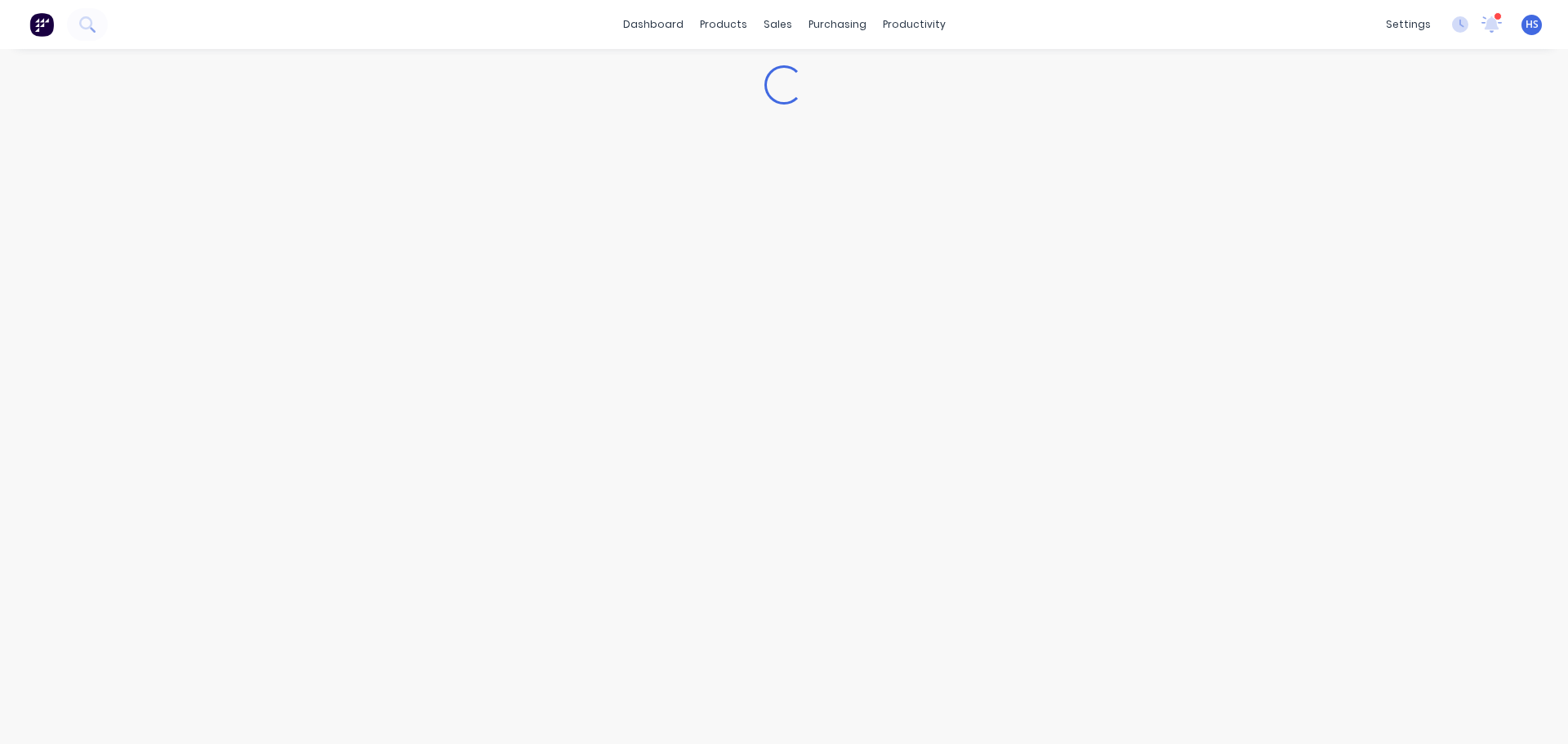
click at [1322, 22] on div "dashboard products sales purchasing productivity dashboard products Product Cat…" at bounding box center [784, 24] width 1568 height 49
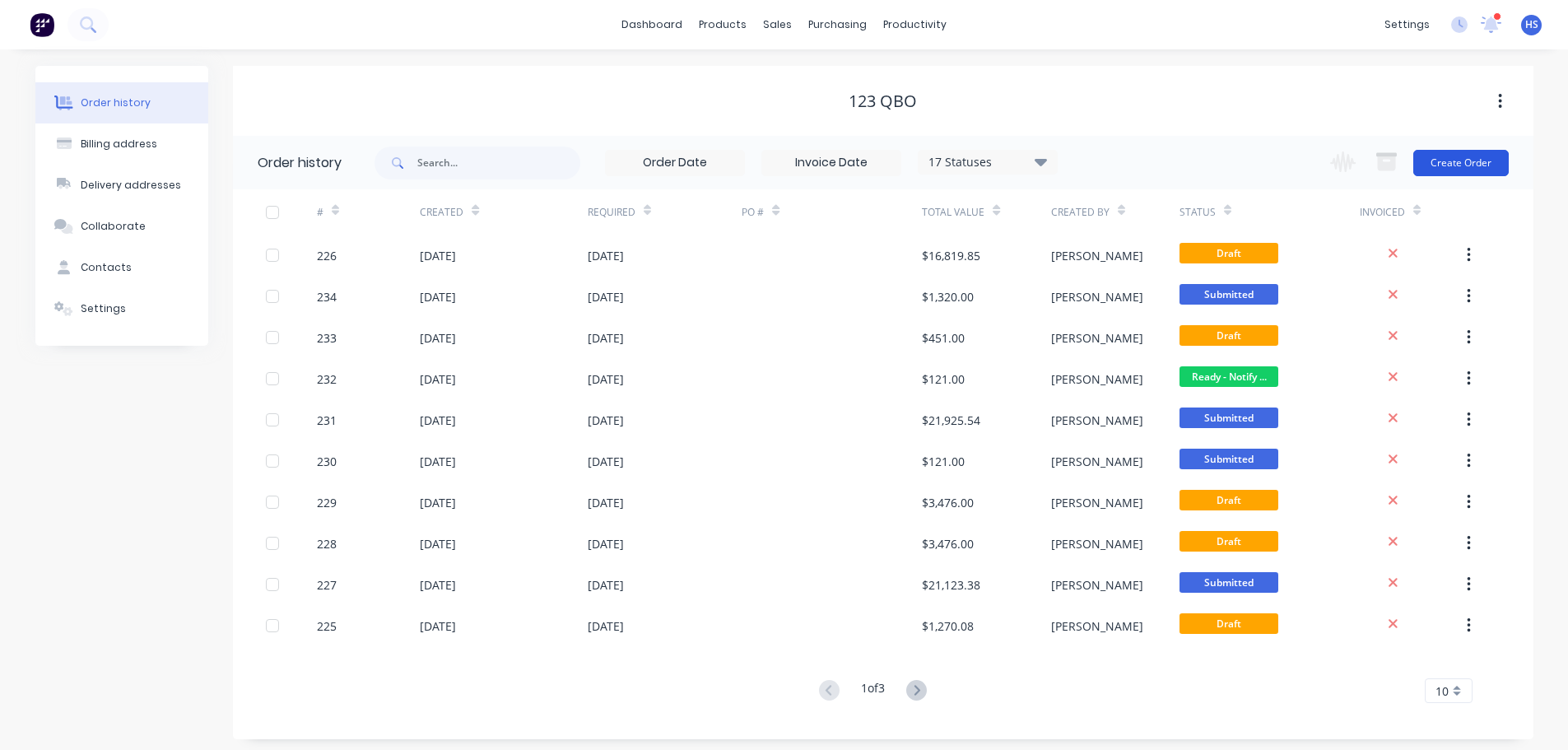
click at [1469, 173] on button "Create Order" at bounding box center [1461, 163] width 96 height 26
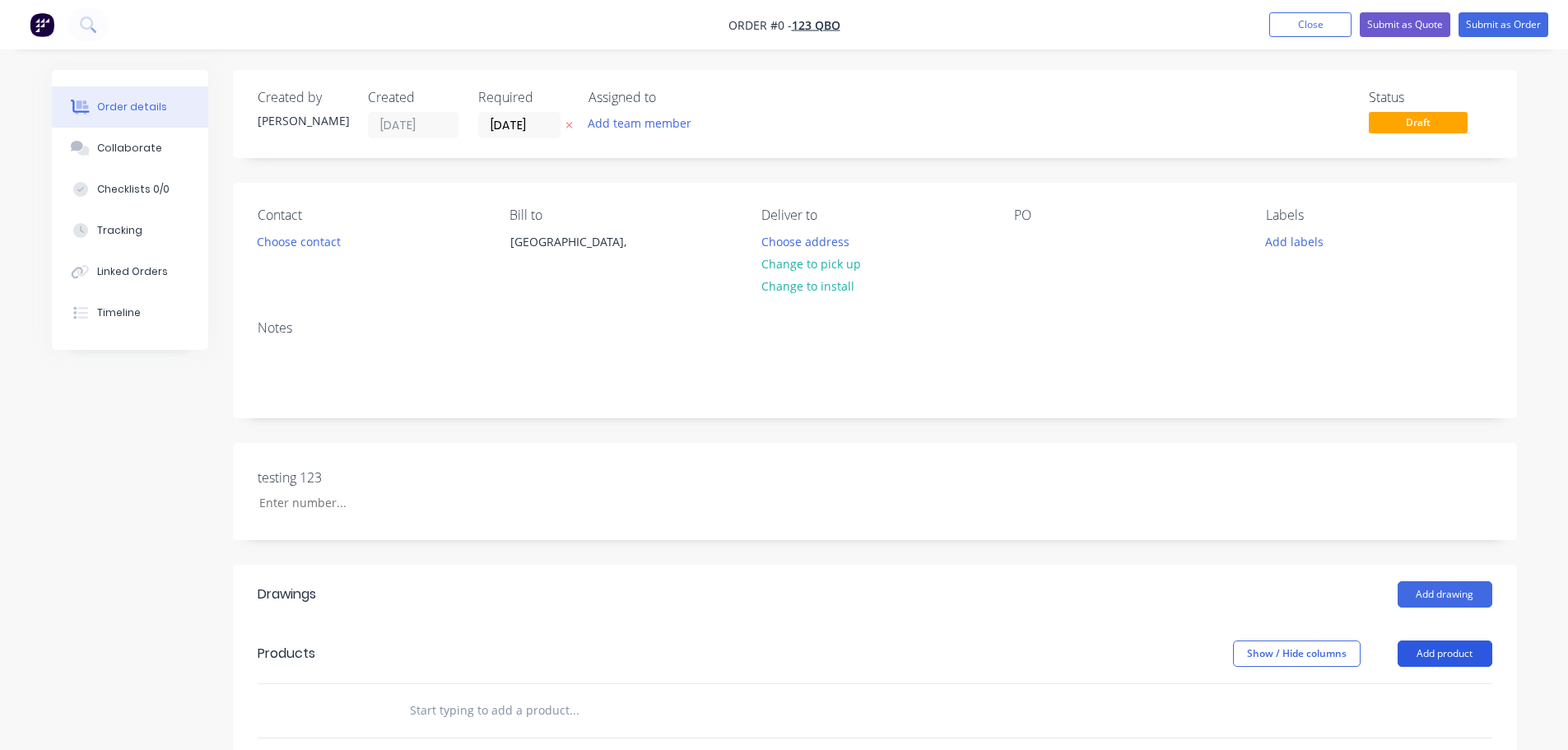
click at [1478, 646] on button "Add product" at bounding box center [1444, 654] width 95 height 26
click at [1397, 693] on div "Product catalogue" at bounding box center [1413, 695] width 126 height 24
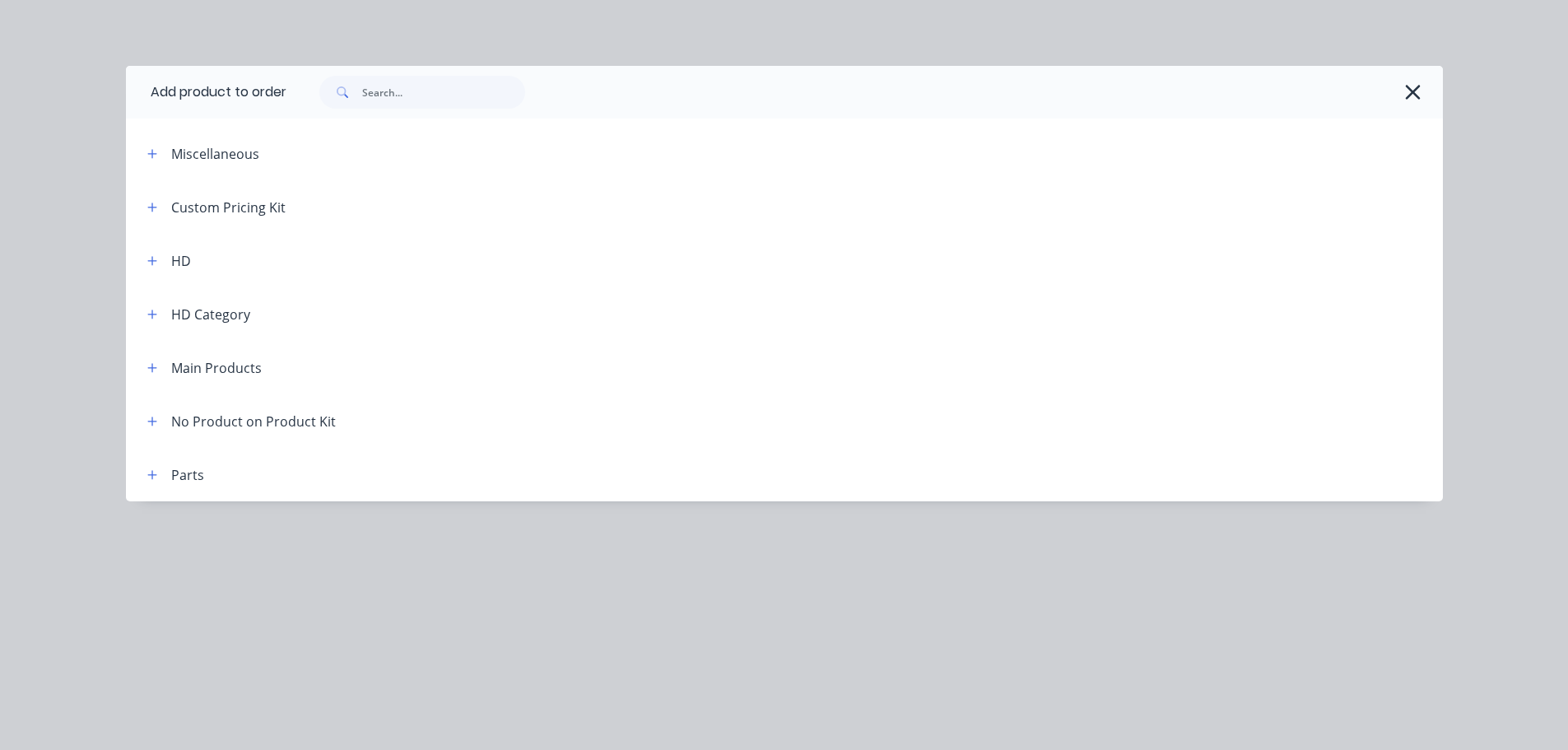
click at [144, 253] on span at bounding box center [153, 261] width 21 height 21
click at [153, 256] on icon "button" at bounding box center [152, 261] width 10 height 11
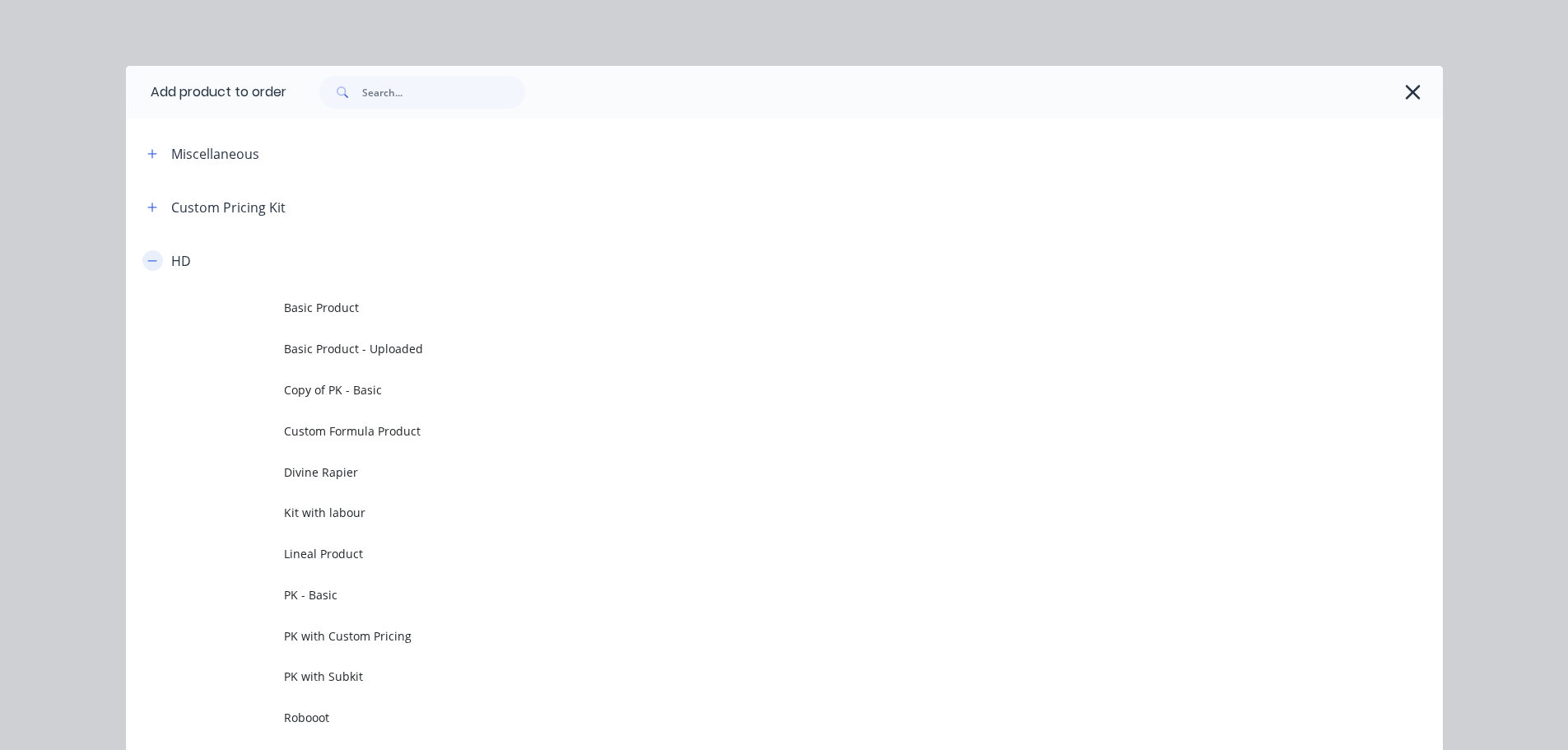
click at [151, 263] on icon "button" at bounding box center [152, 261] width 10 height 11
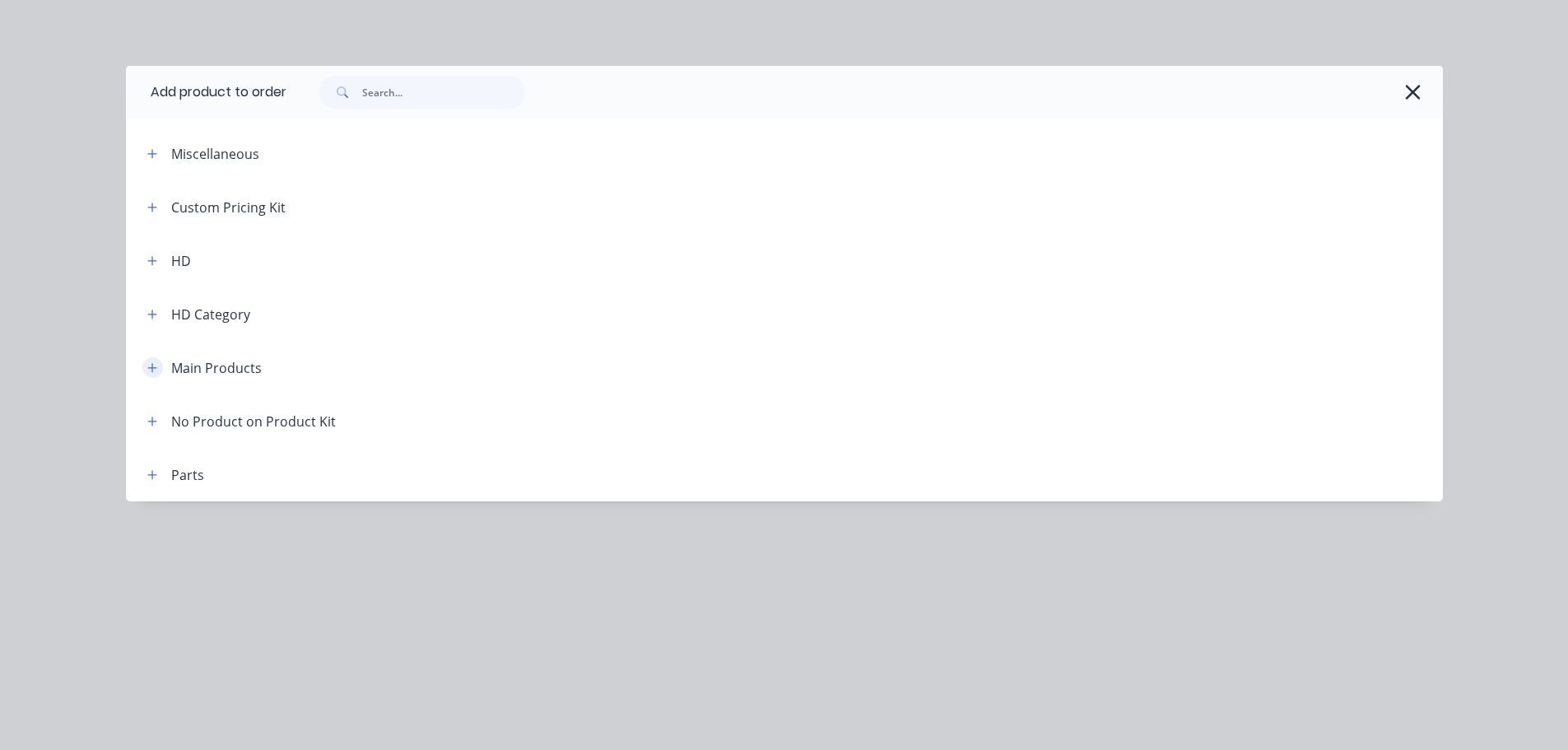
click at [149, 363] on icon "button" at bounding box center [152, 367] width 10 height 11
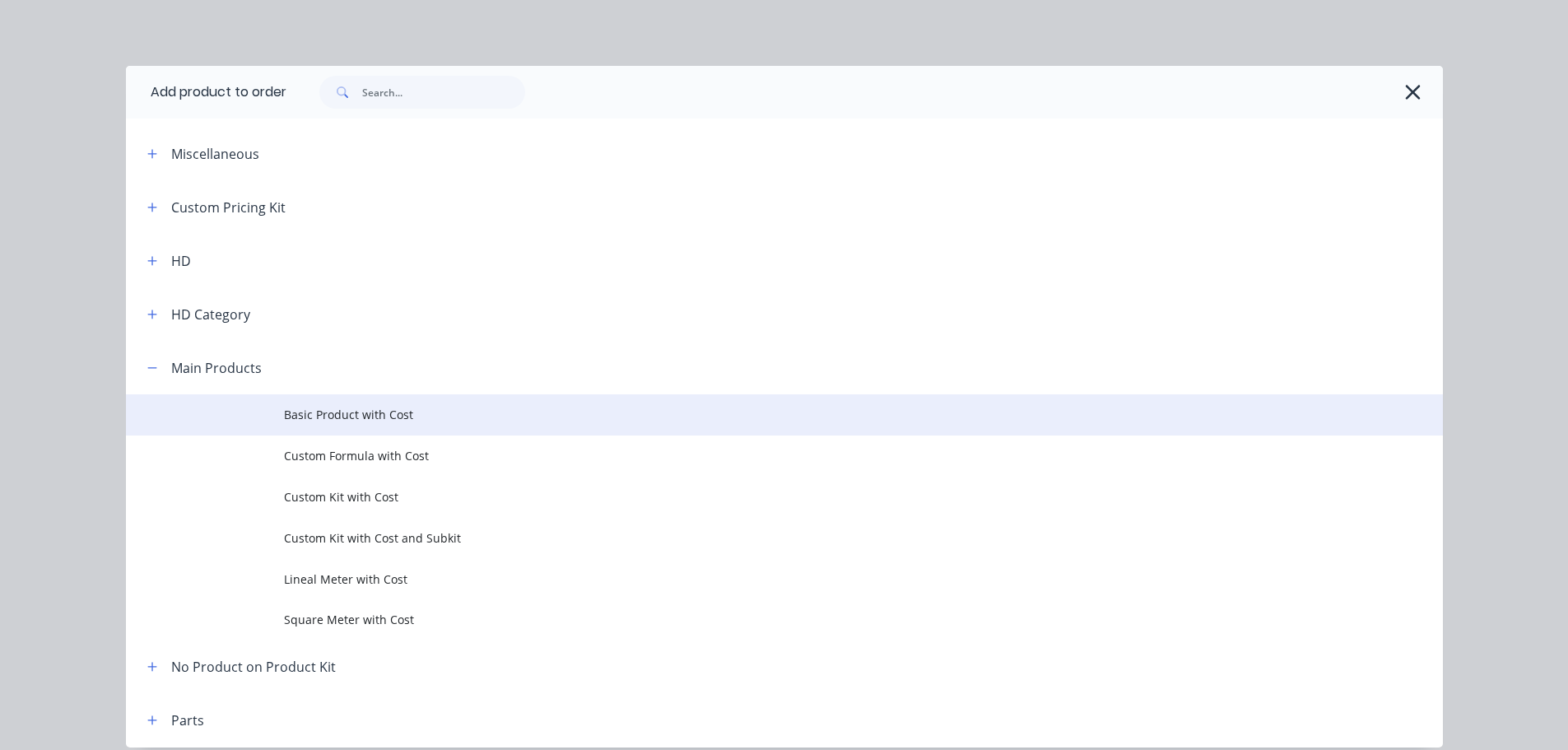
click at [331, 405] on td "Basic Product with Cost" at bounding box center [863, 414] width 1158 height 41
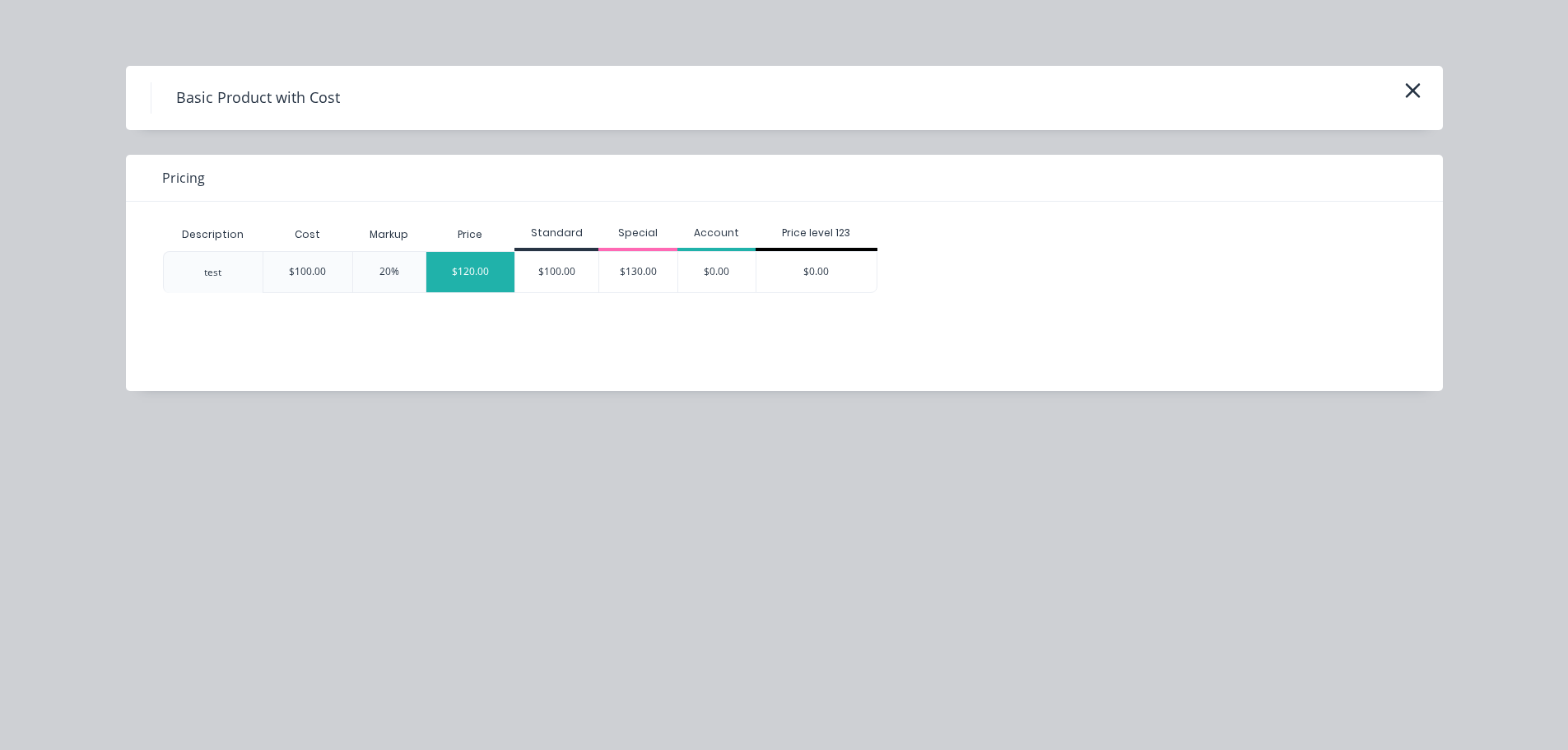
click at [452, 269] on div "$120.00" at bounding box center [471, 272] width 89 height 40
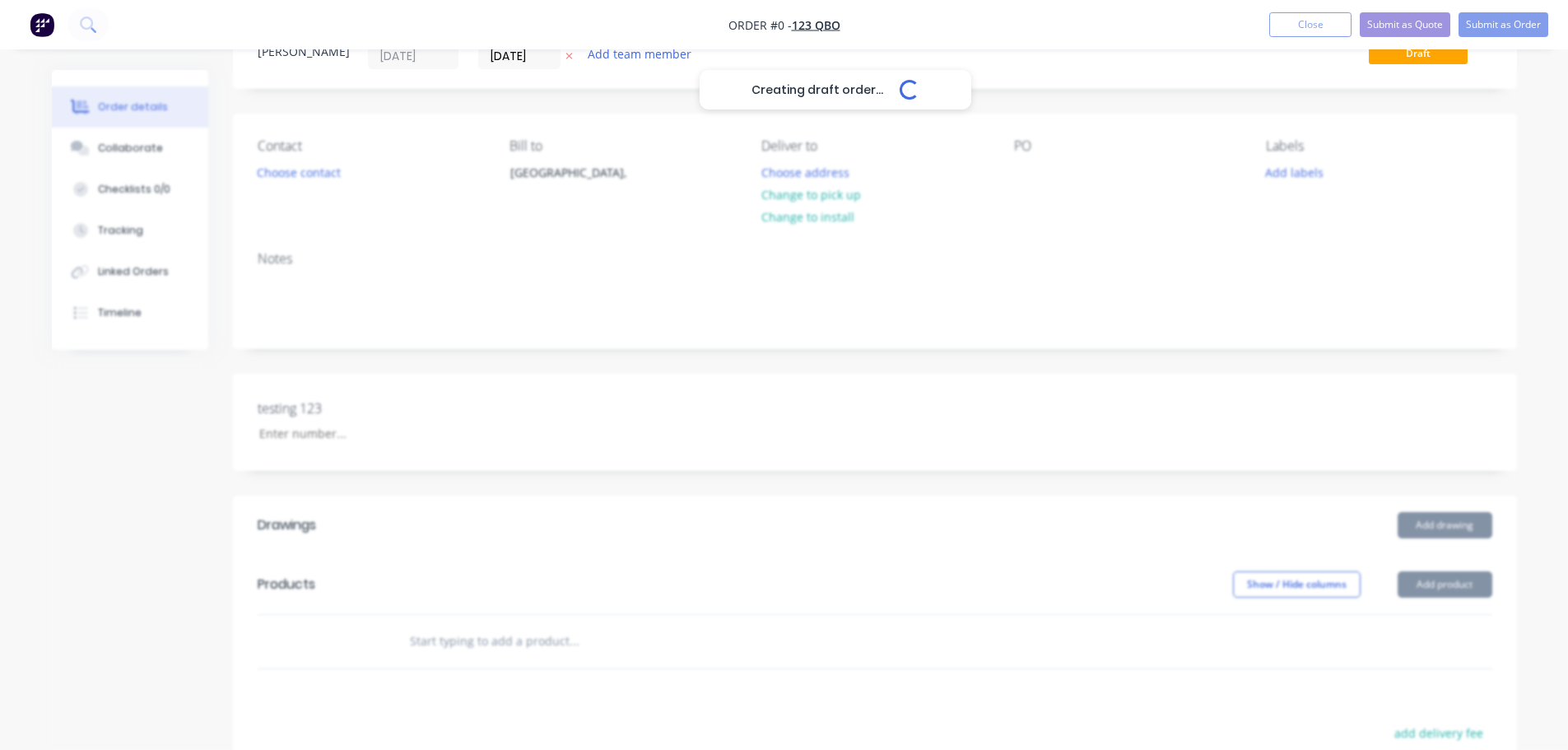
scroll to position [165, 0]
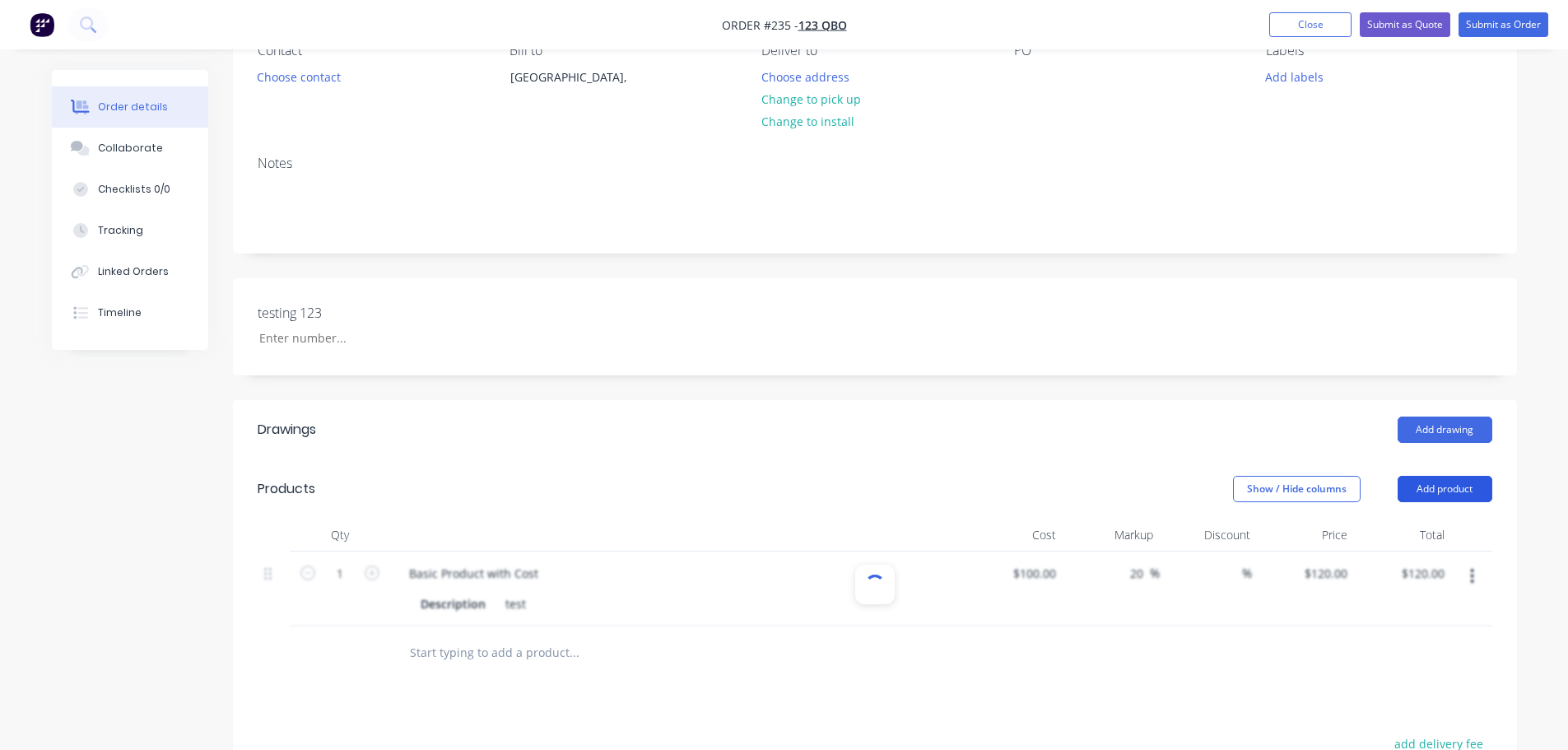
click at [1468, 494] on button "Add product" at bounding box center [1444, 489] width 95 height 26
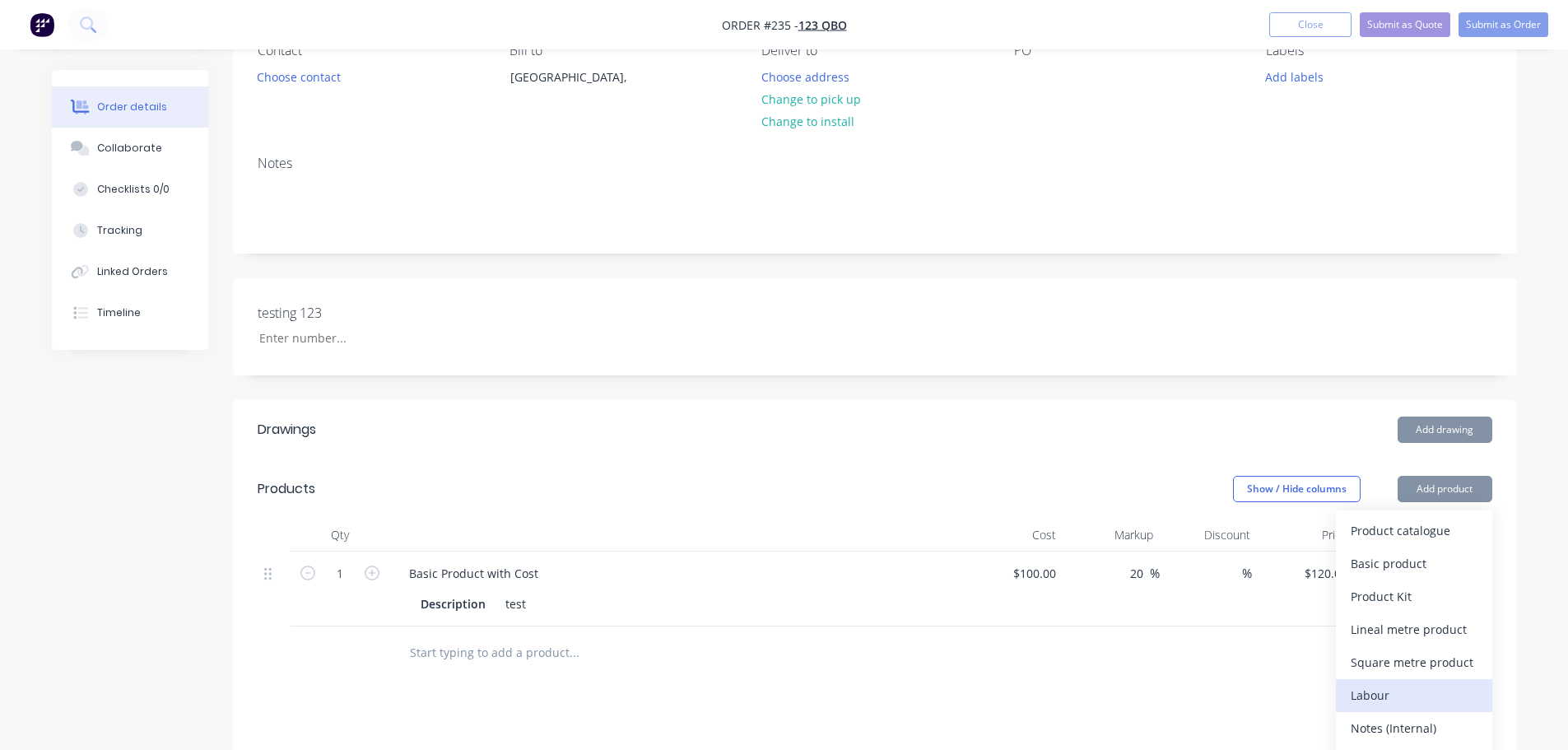
click at [1404, 693] on div "Labour" at bounding box center [1413, 695] width 126 height 24
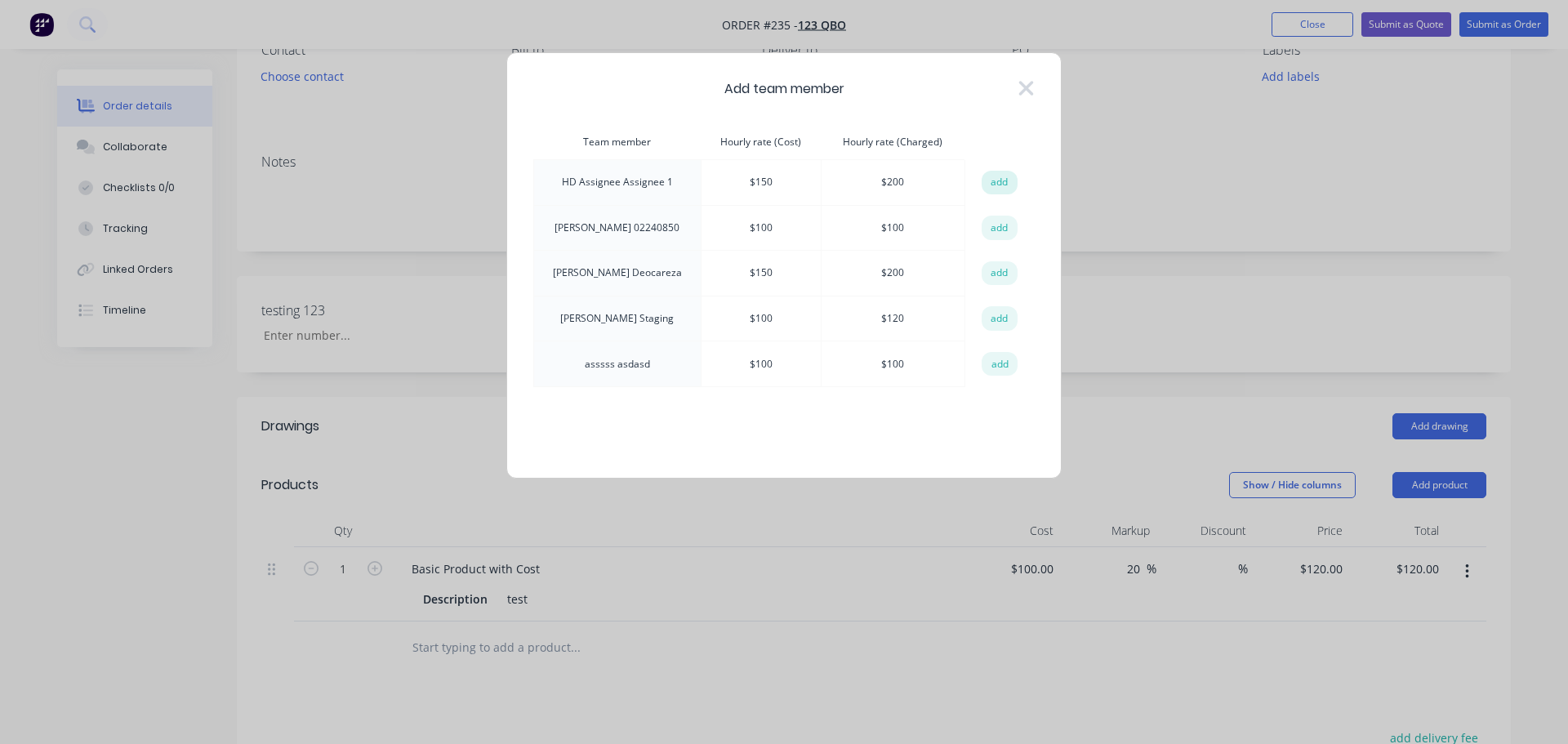
click at [990, 182] on button "add" at bounding box center [1000, 183] width 36 height 24
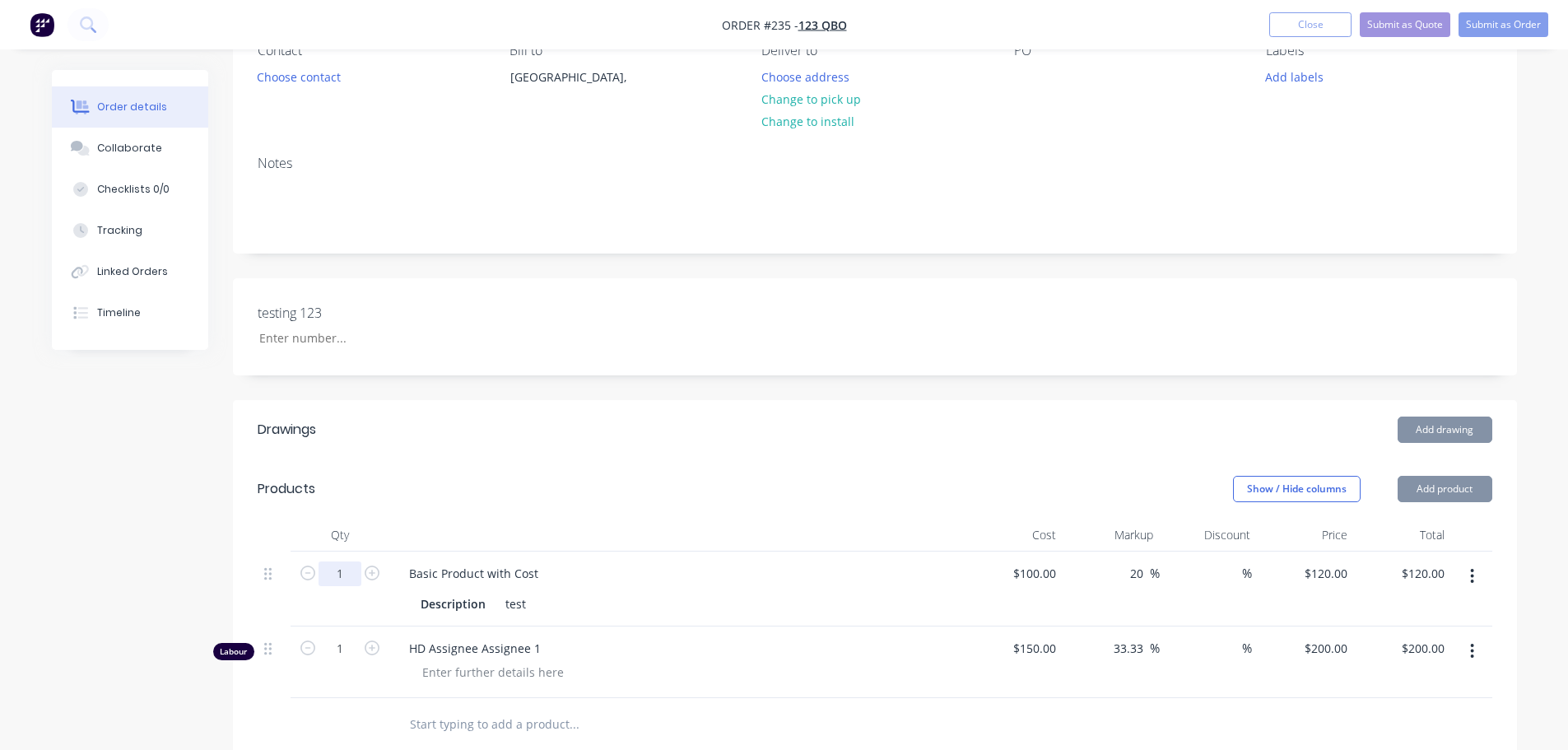
click at [343, 565] on input "1" at bounding box center [339, 574] width 43 height 24
type input "5"
type input "$600.00"
click at [340, 586] on input "1" at bounding box center [339, 574] width 43 height 24
type input "5"
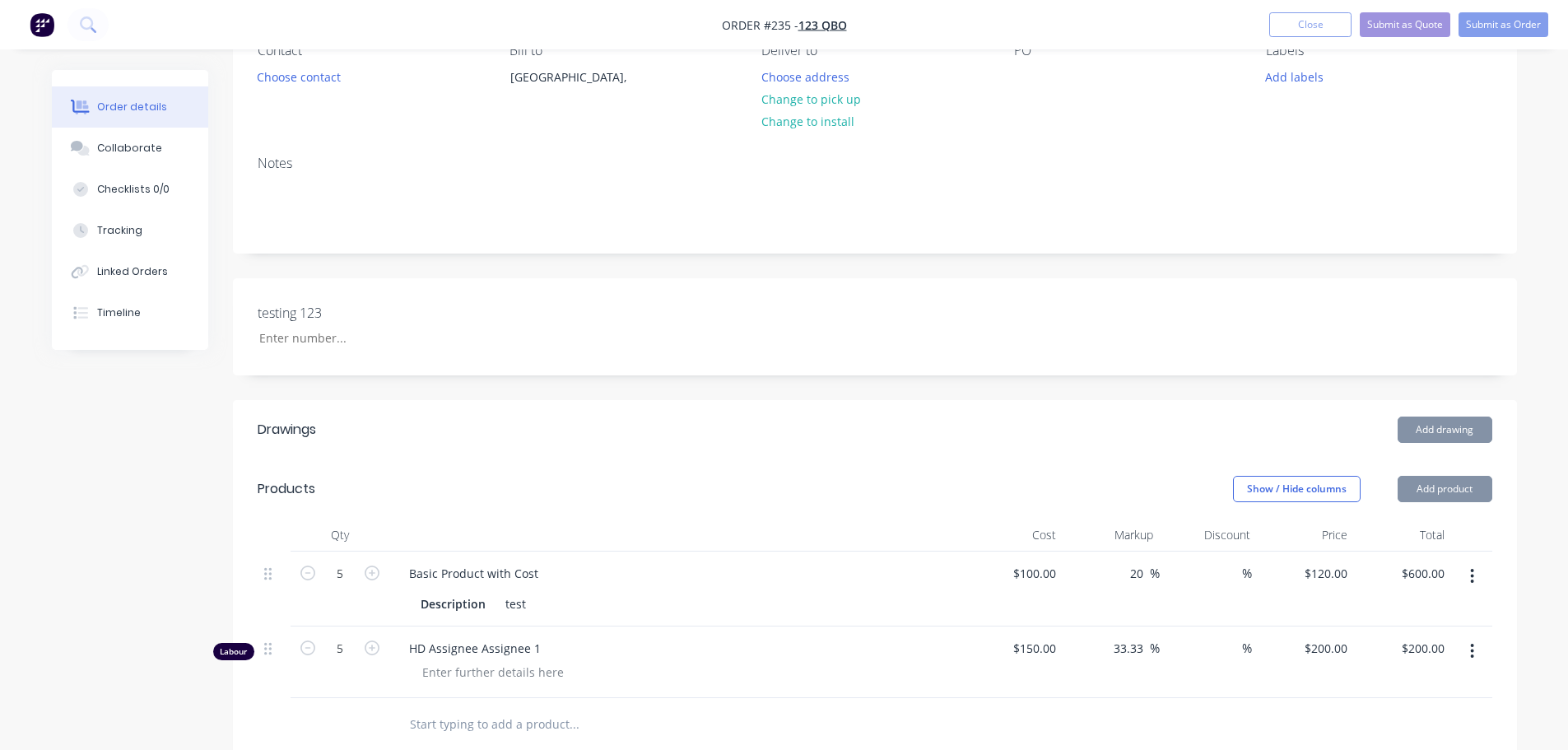
type input "$1,000.00"
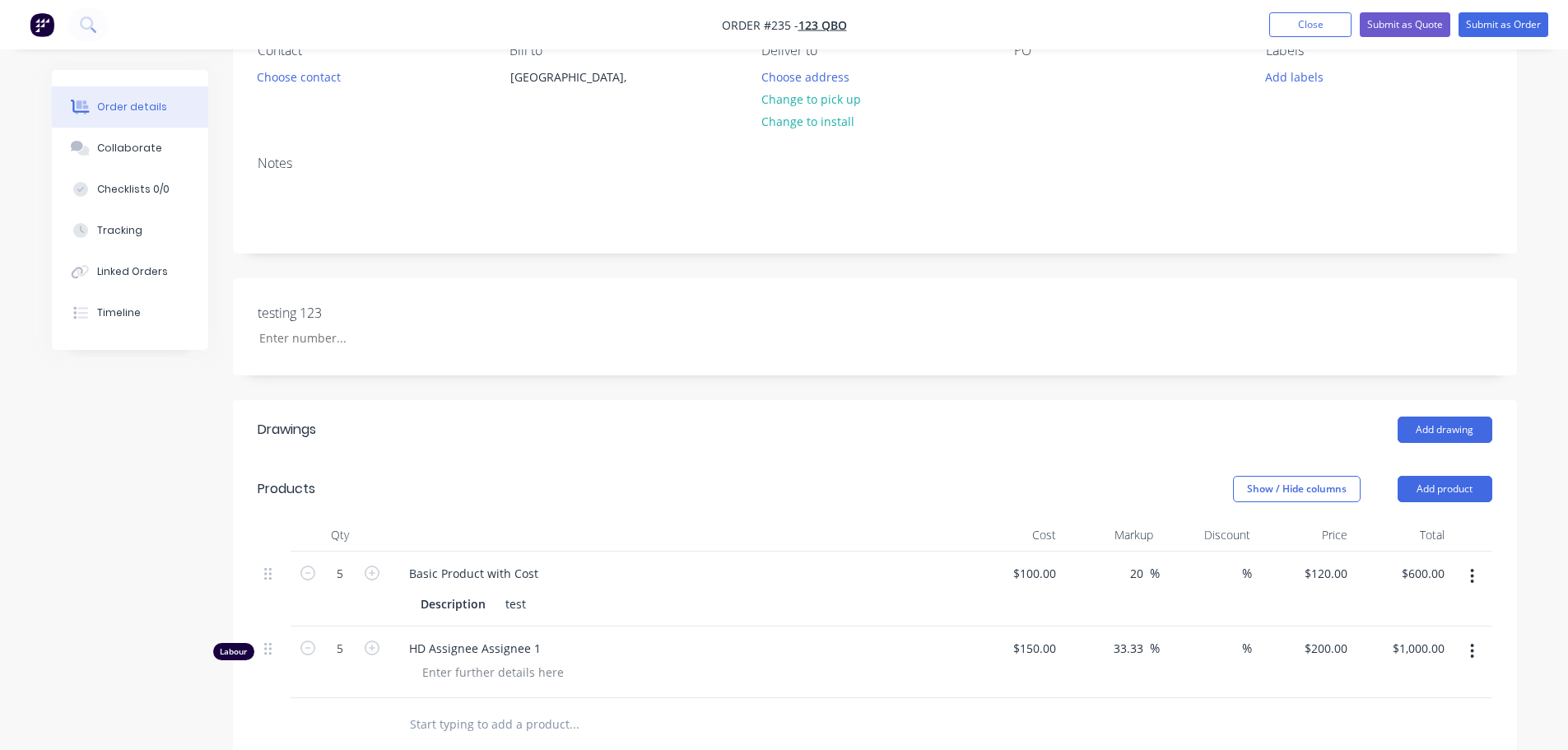
click at [563, 511] on header "Products Show / Hide columns Add product" at bounding box center [874, 489] width 1284 height 59
click at [1521, 22] on button "Submit as Order" at bounding box center [1503, 24] width 90 height 24
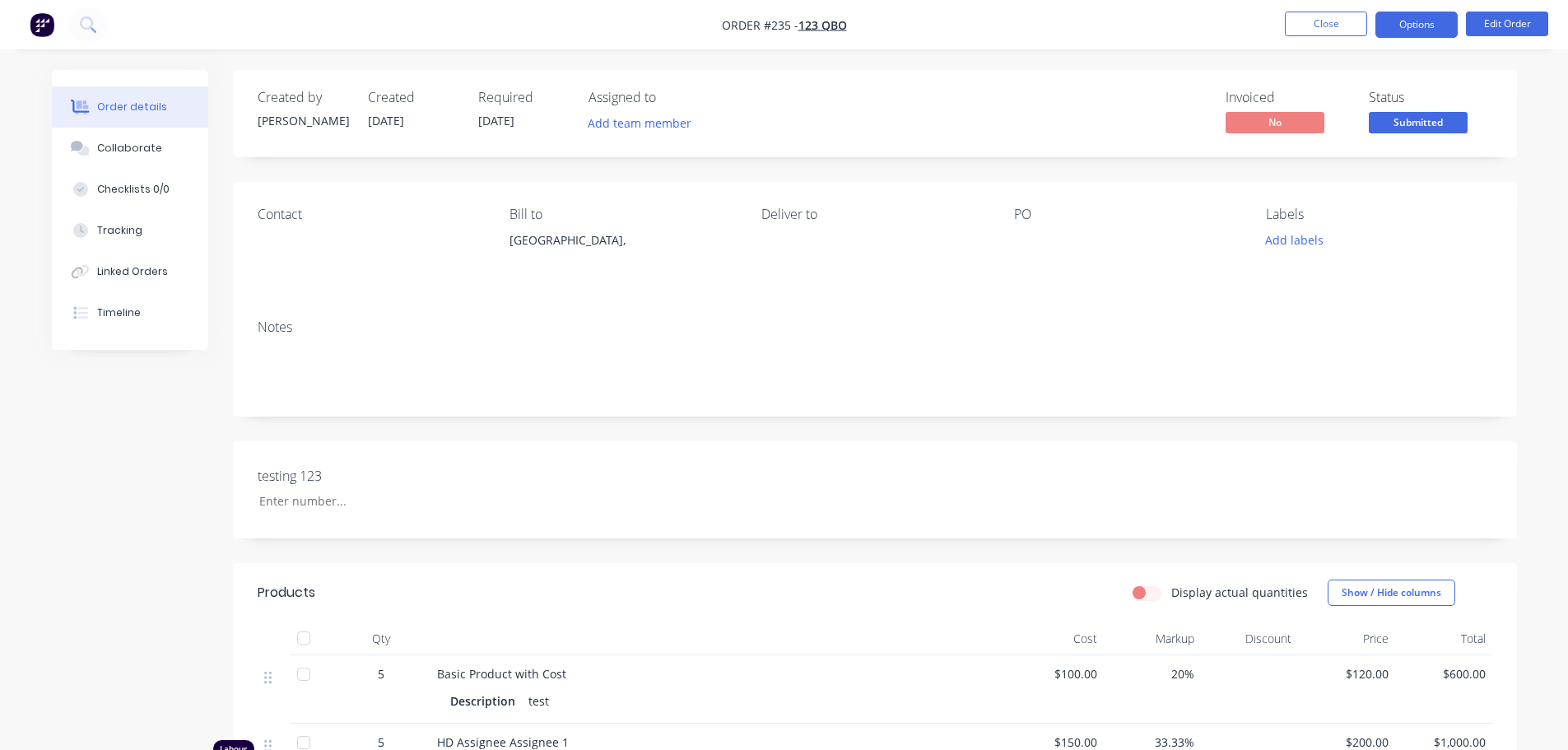
click at [1430, 34] on button "Options" at bounding box center [1416, 24] width 82 height 26
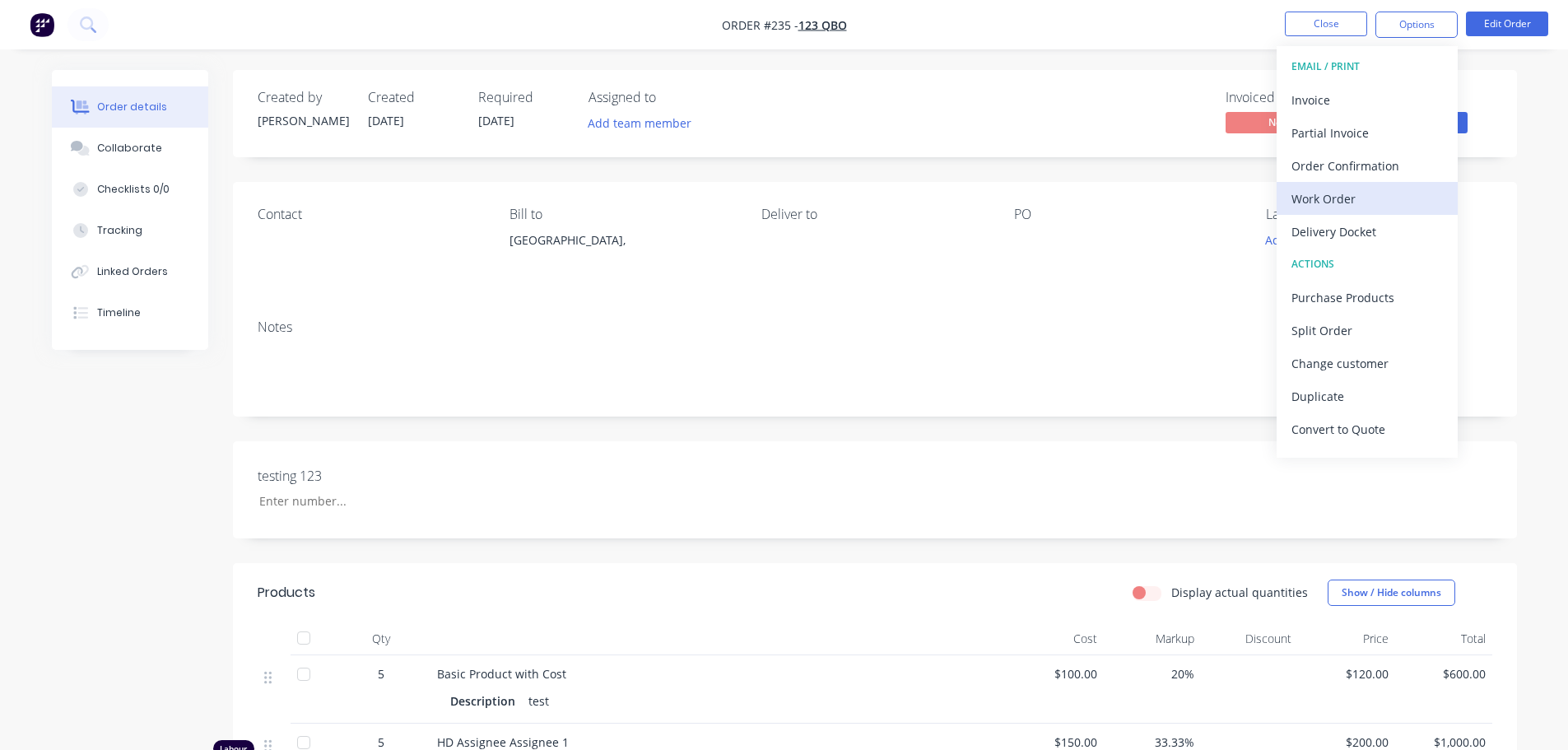
click at [1376, 202] on div "Work Order" at bounding box center [1367, 198] width 152 height 24
click at [1357, 192] on div "Custom" at bounding box center [1367, 198] width 152 height 24
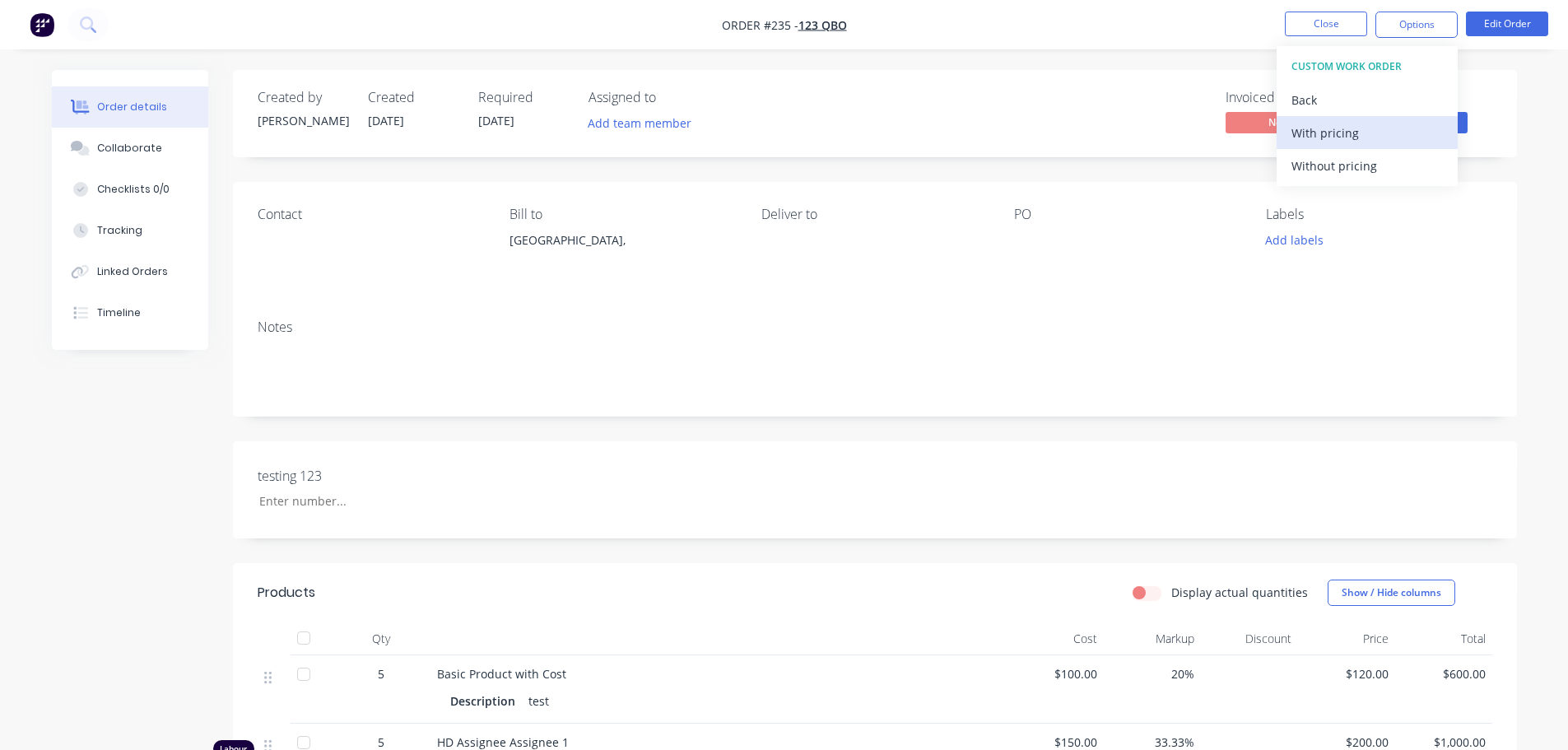
click at [1376, 137] on div "With pricing" at bounding box center [1367, 133] width 152 height 24
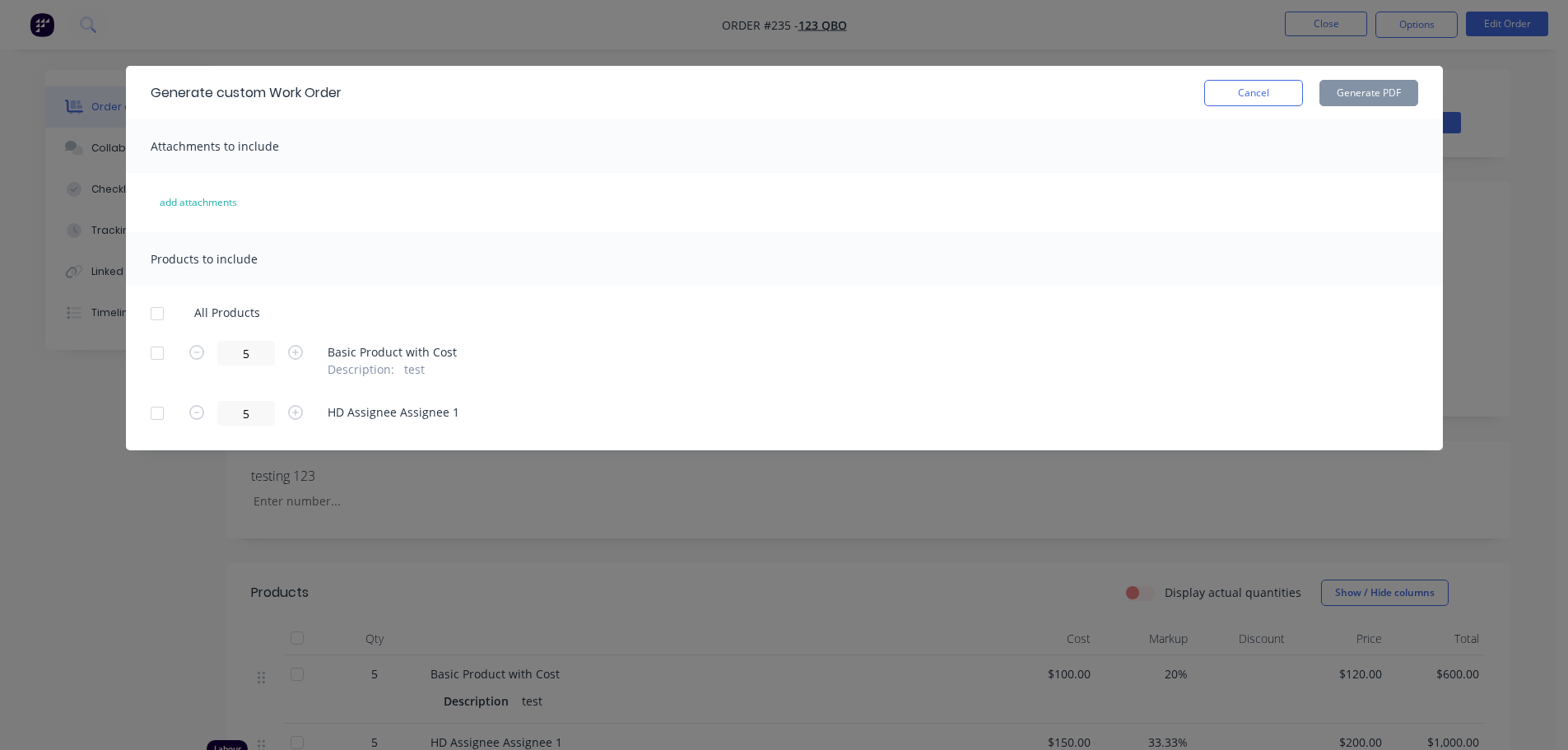
click at [154, 312] on div at bounding box center [157, 314] width 33 height 33
drag, startPoint x: 241, startPoint y: 412, endPoint x: 300, endPoint y: 410, distance: 59.0
click at [320, 418] on div "5 HD Assignee Assignee 1" at bounding box center [784, 413] width 1267 height 24
type input "3"
drag, startPoint x: 246, startPoint y: 356, endPoint x: 422, endPoint y: 364, distance: 176.2
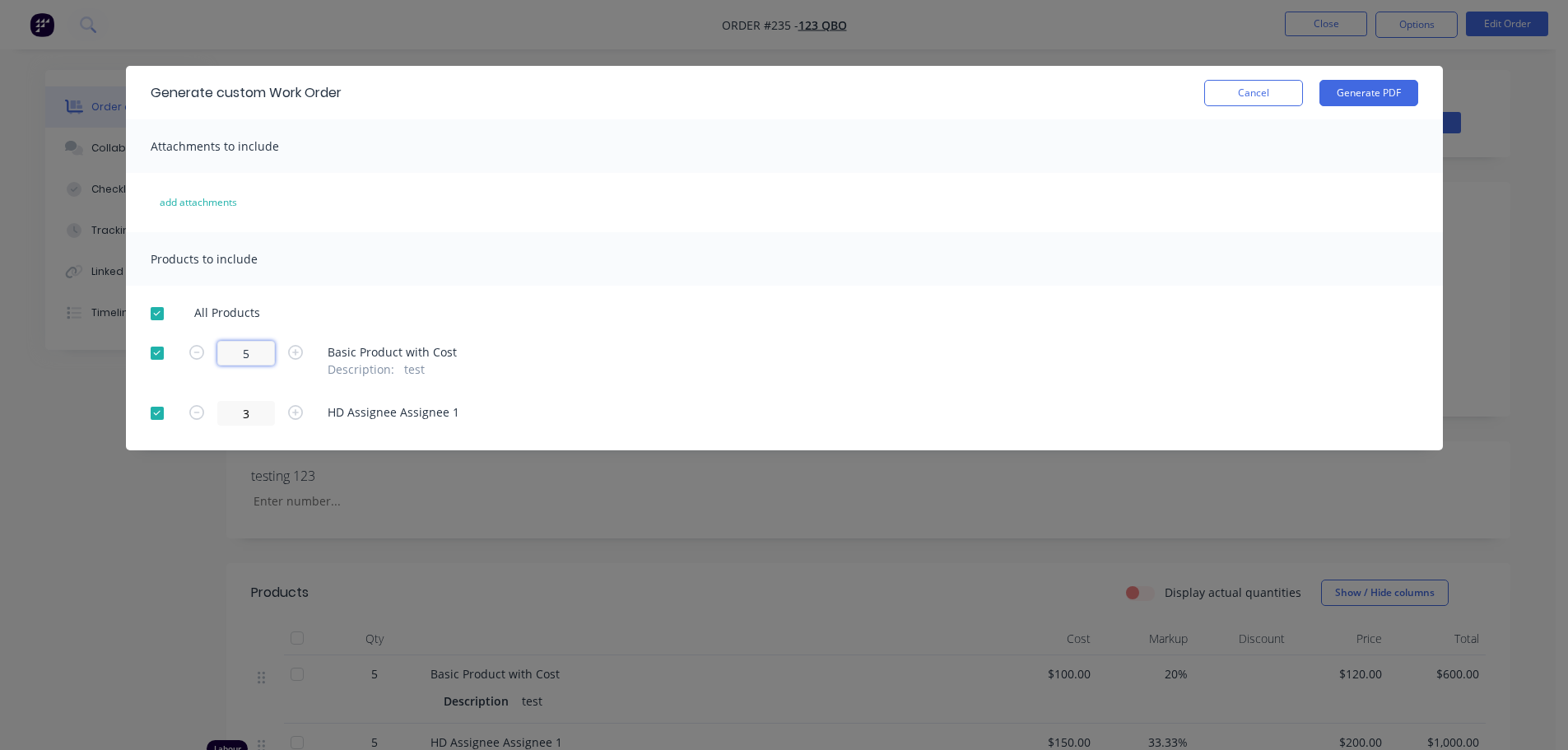
click at [349, 361] on div "5 Basic Product with Cost Description : test" at bounding box center [784, 359] width 1267 height 37
type input "3"
click at [773, 351] on div "3 Basic Product with Cost Description : test" at bounding box center [784, 359] width 1267 height 37
click at [1402, 94] on button "Generate PDF" at bounding box center [1368, 93] width 98 height 26
click at [158, 312] on div at bounding box center [157, 314] width 33 height 33
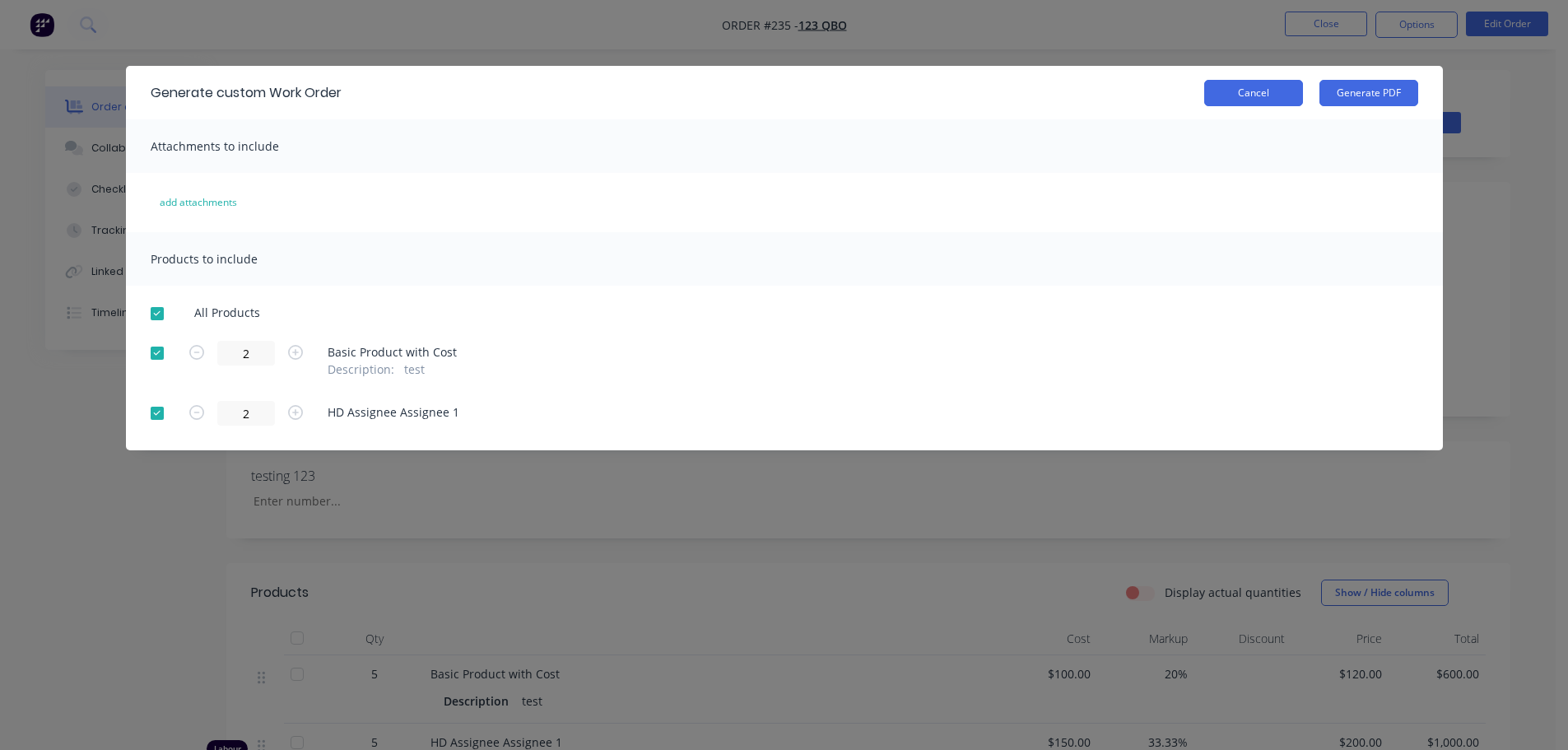
click at [1258, 94] on button "Cancel" at bounding box center [1252, 93] width 98 height 26
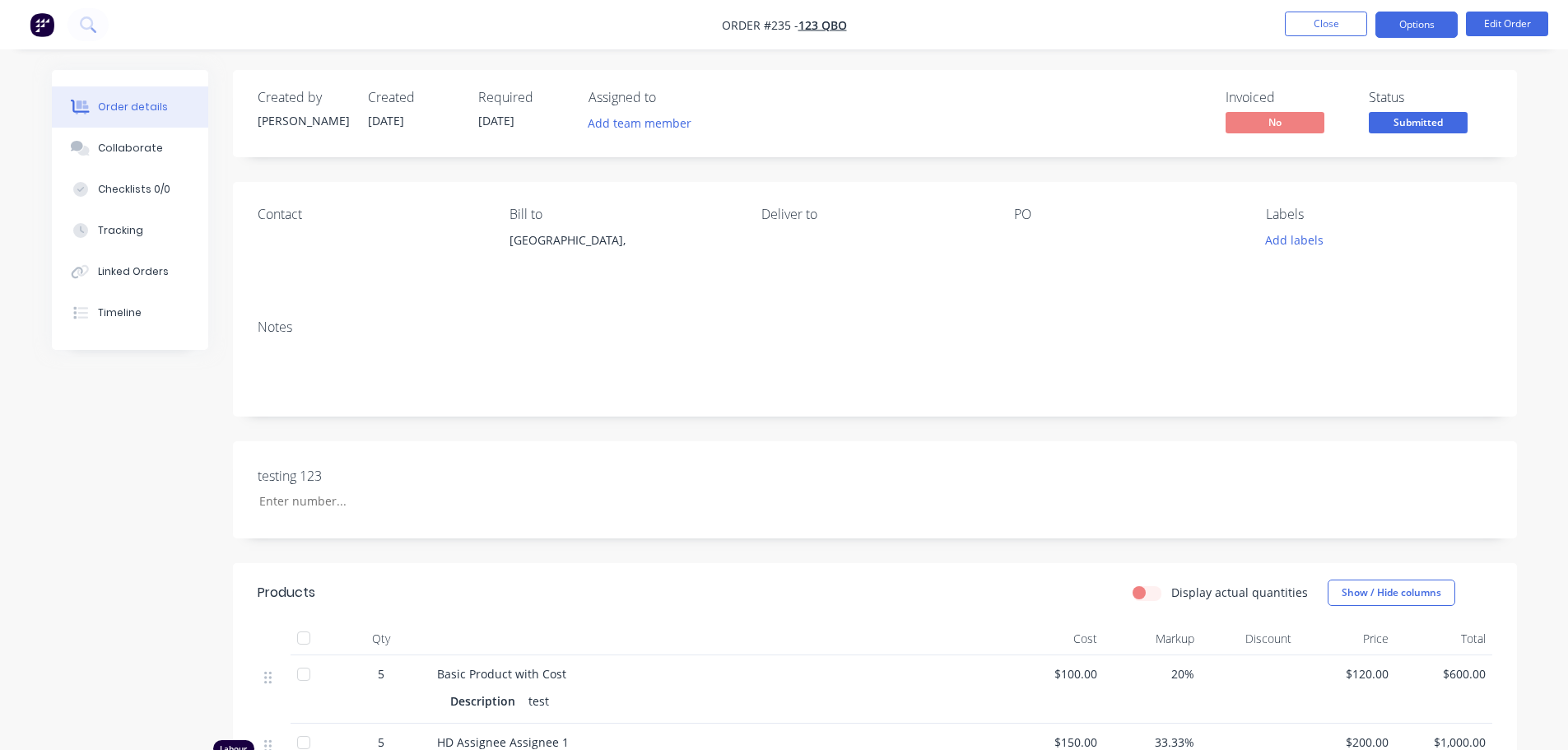
click at [1427, 27] on button "Options" at bounding box center [1416, 24] width 82 height 26
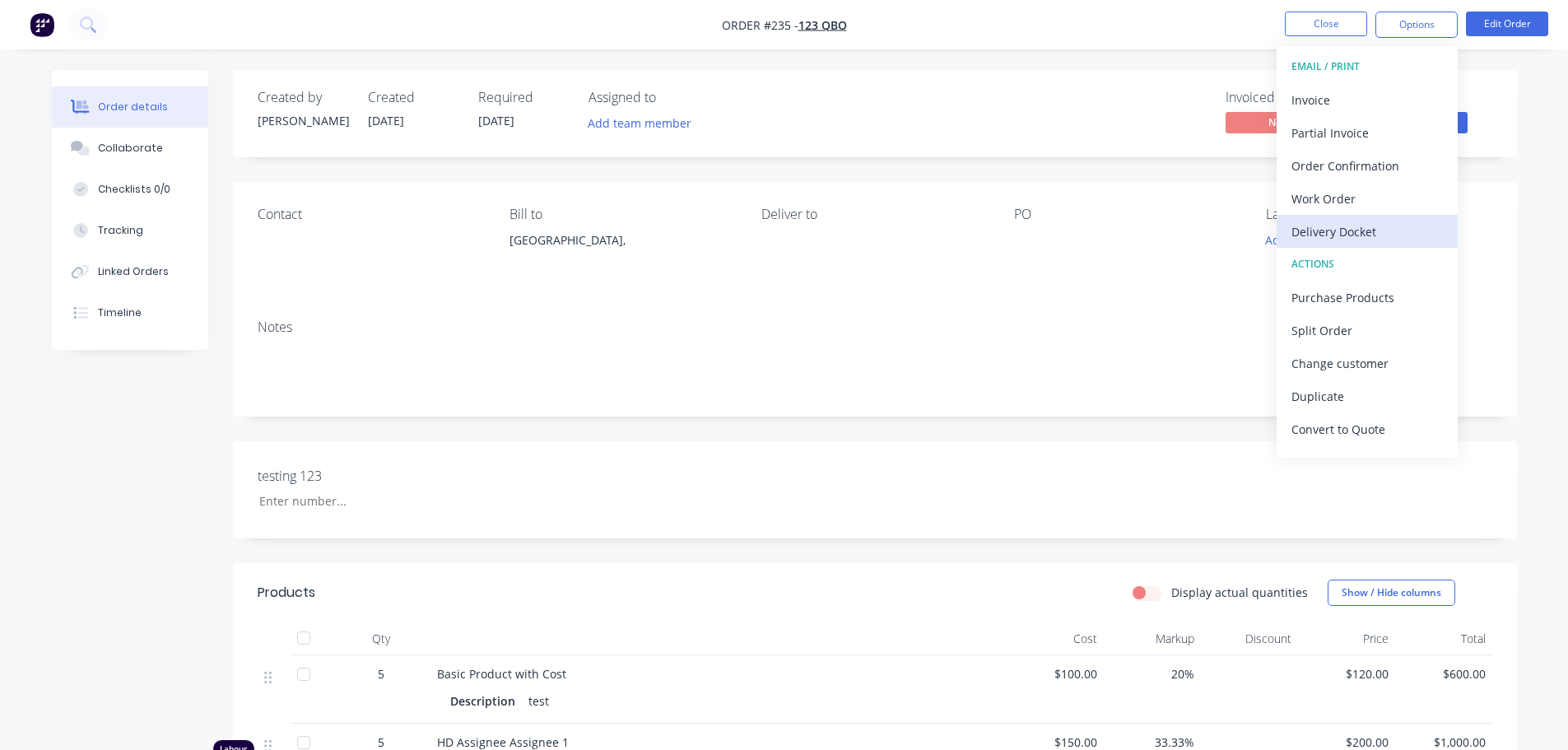
click at [1349, 228] on div "Delivery Docket" at bounding box center [1367, 231] width 152 height 24
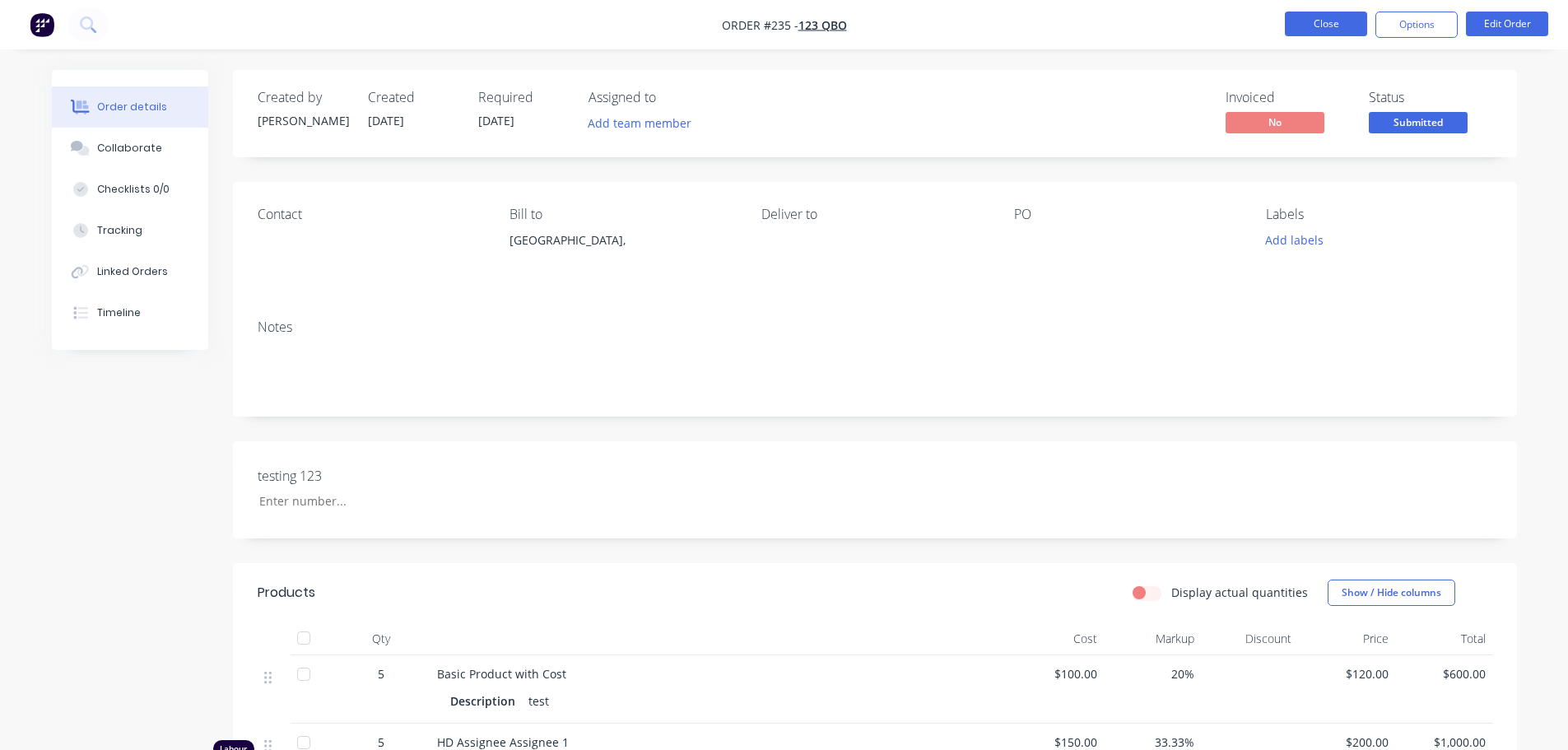
click at [1331, 23] on button "Close" at bounding box center [1326, 24] width 82 height 24
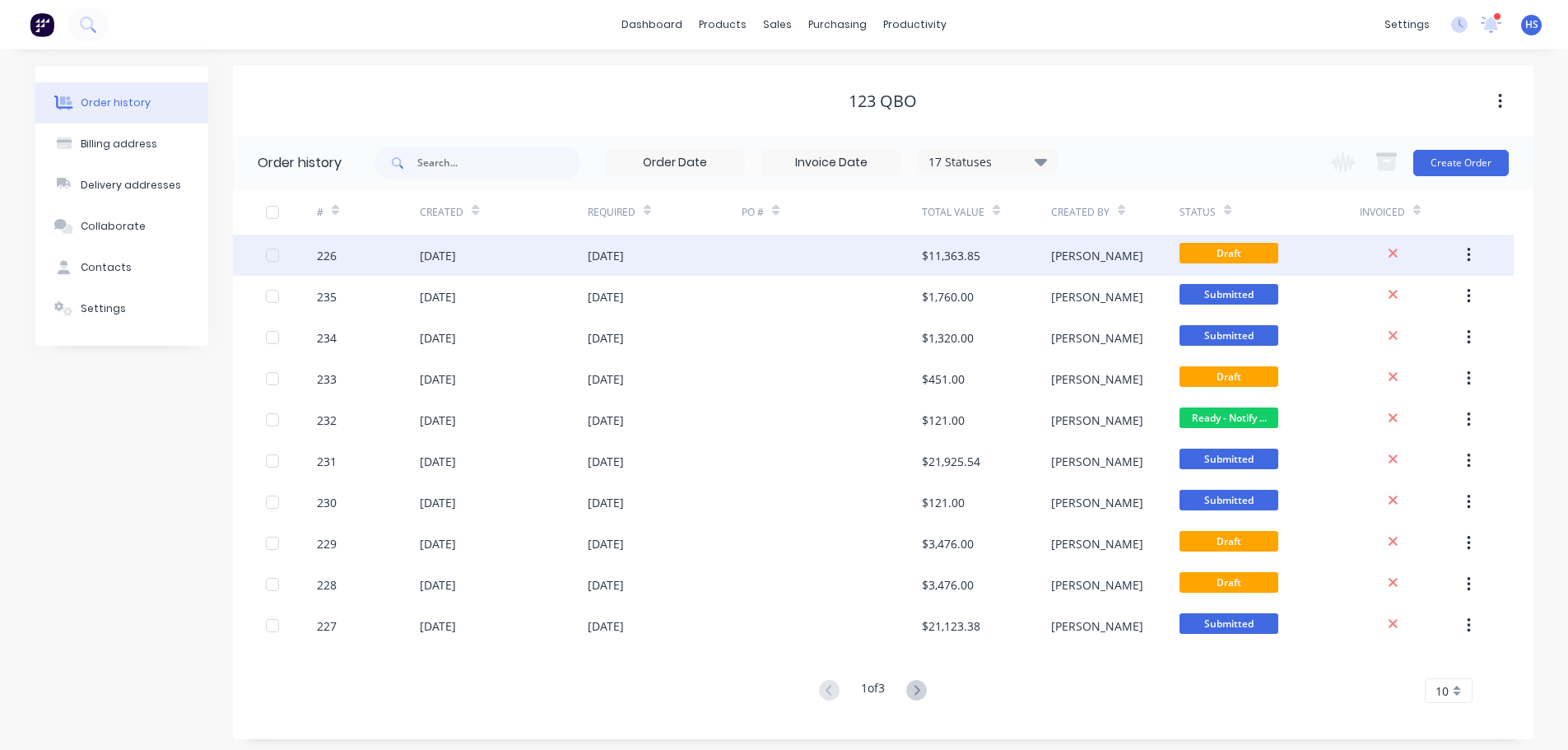
click at [331, 252] on div "226" at bounding box center [326, 256] width 20 height 17
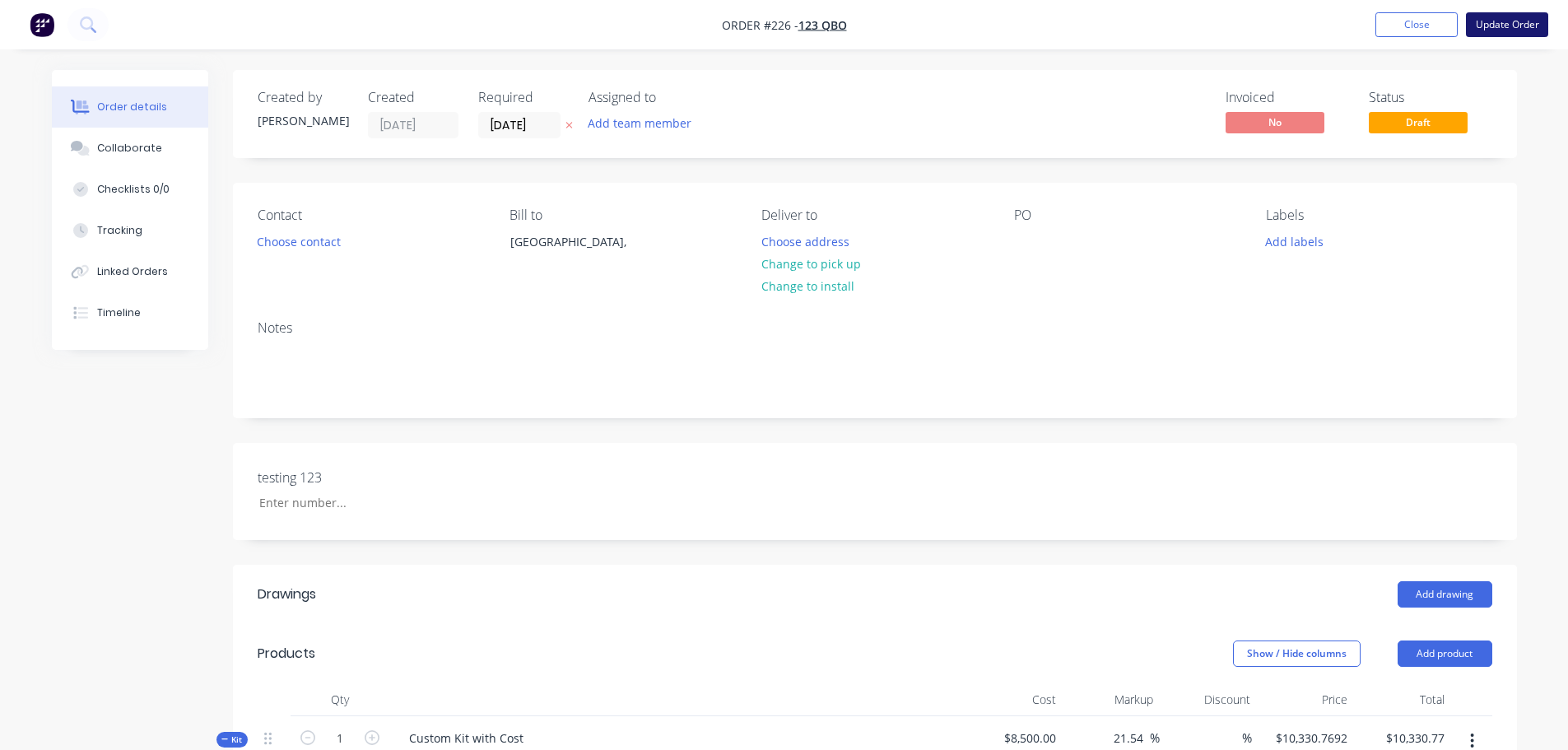
click at [1509, 23] on button "Update Order" at bounding box center [1506, 24] width 82 height 24
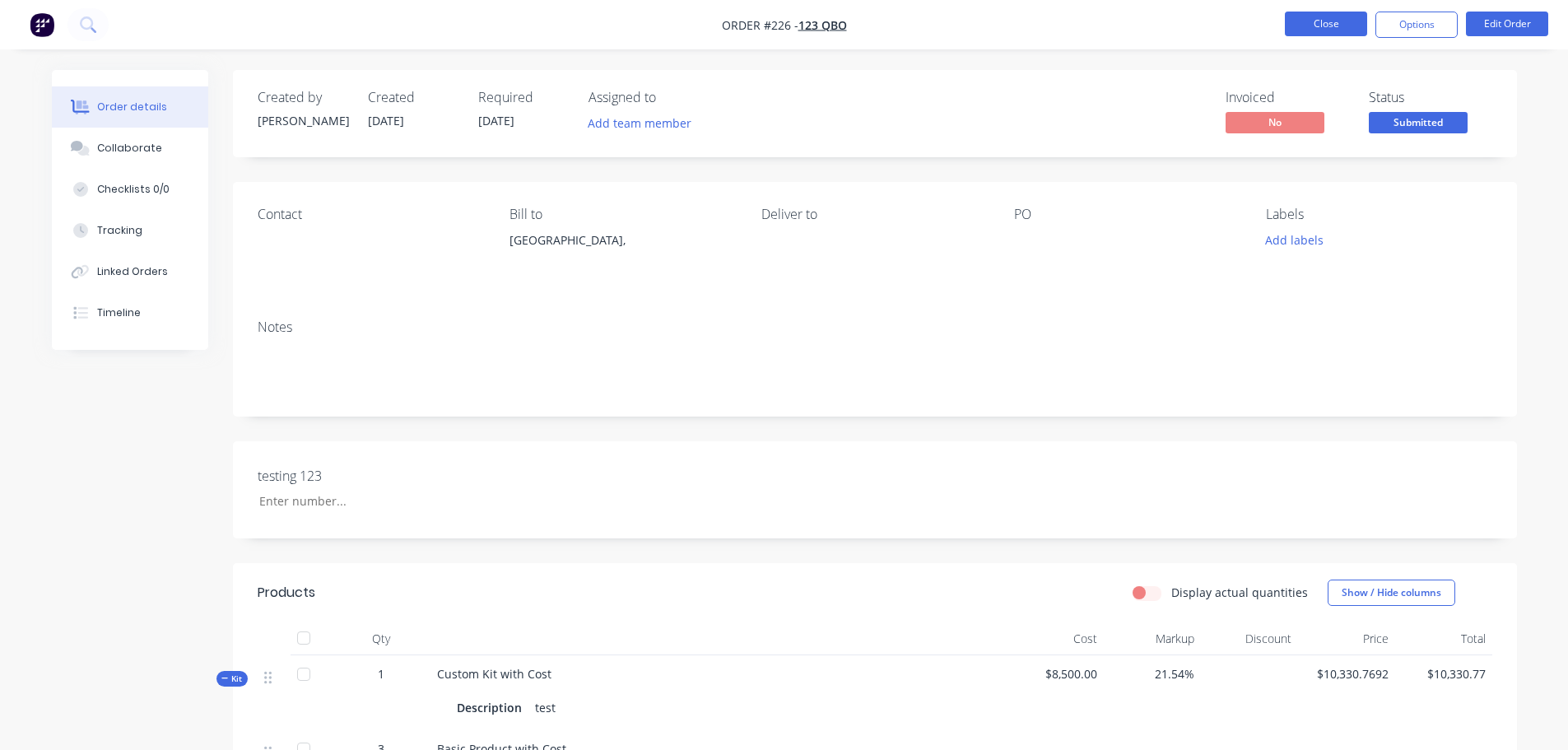
click at [1308, 19] on button "Close" at bounding box center [1326, 24] width 82 height 24
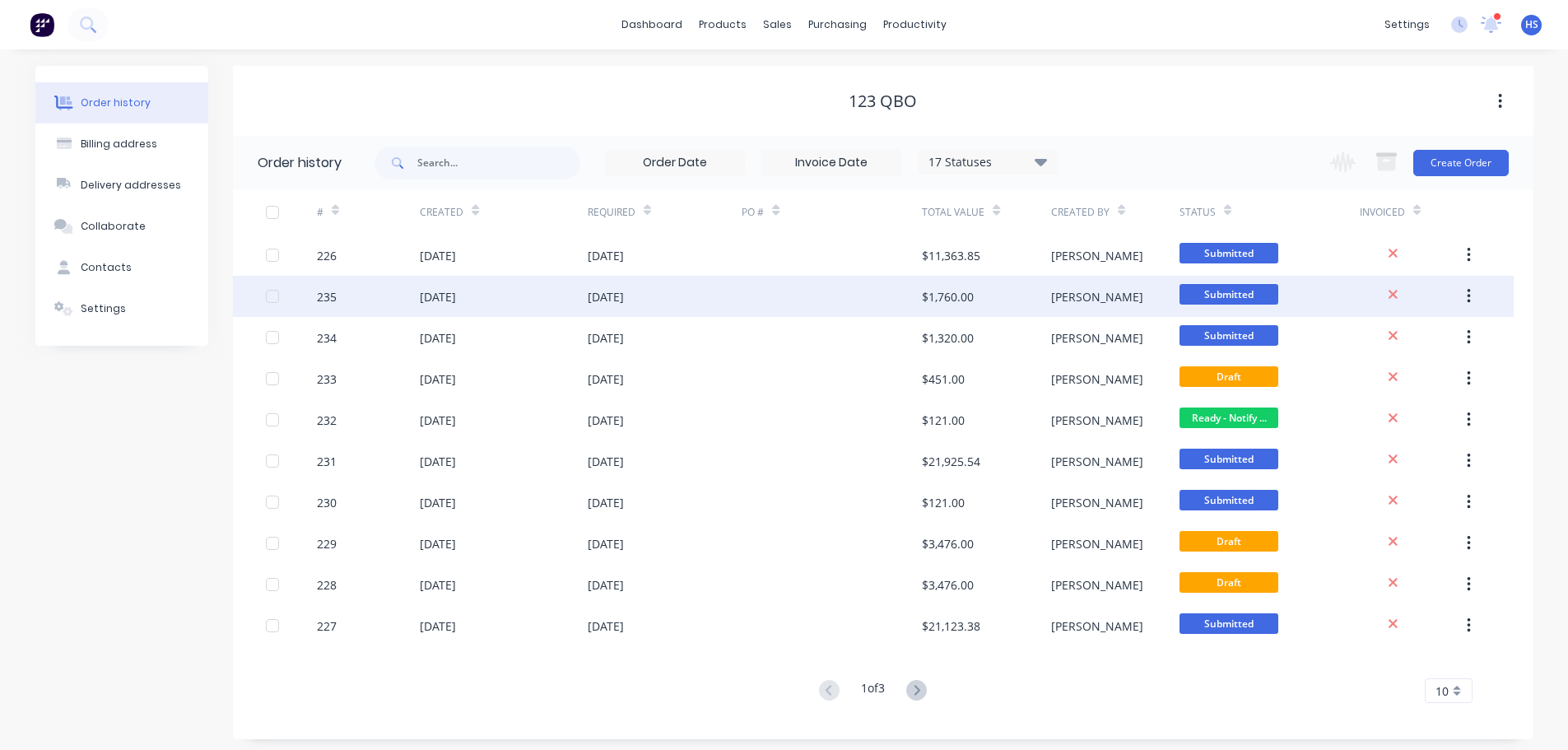
click at [384, 295] on div "235" at bounding box center [368, 296] width 103 height 41
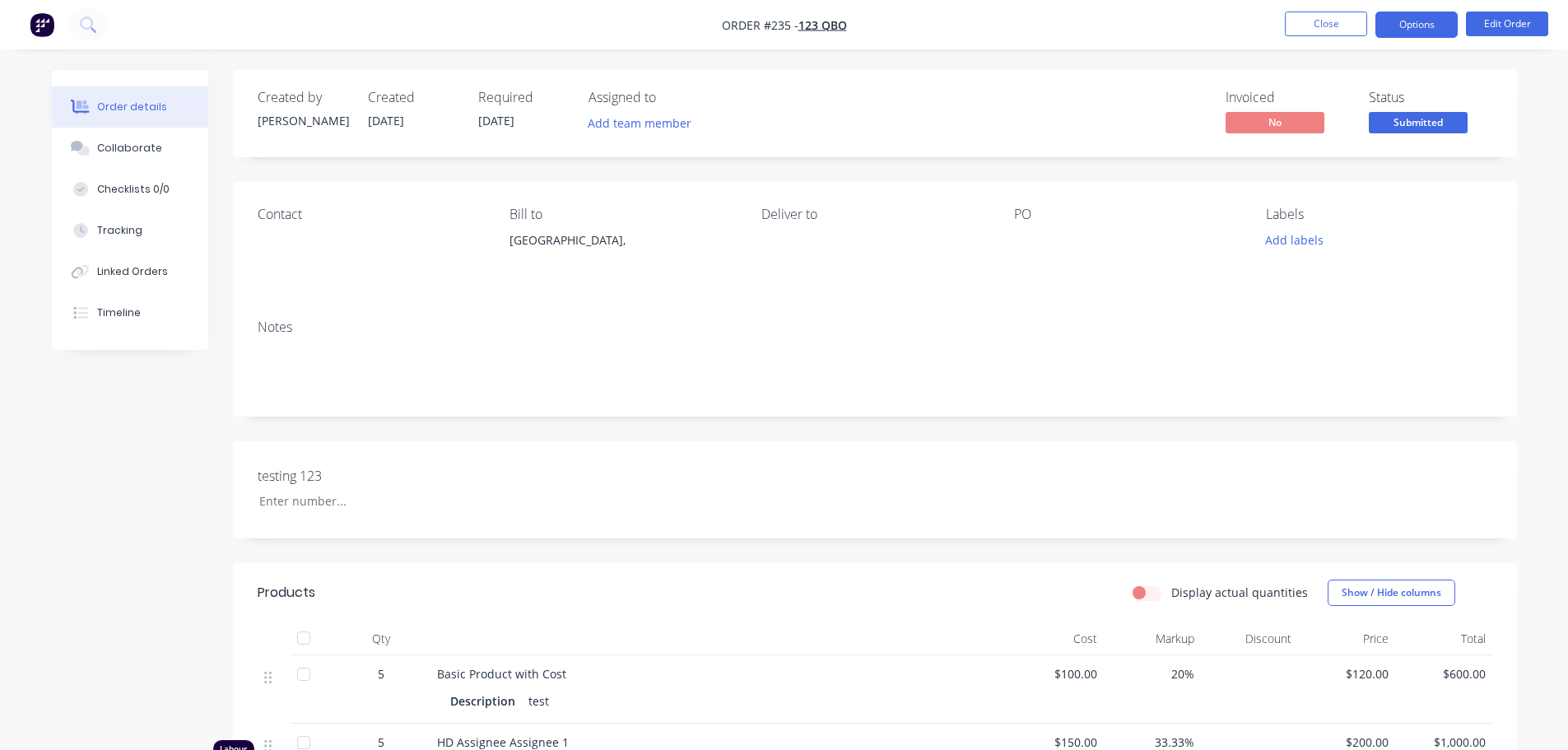
click at [1416, 26] on button "Options" at bounding box center [1416, 24] width 82 height 26
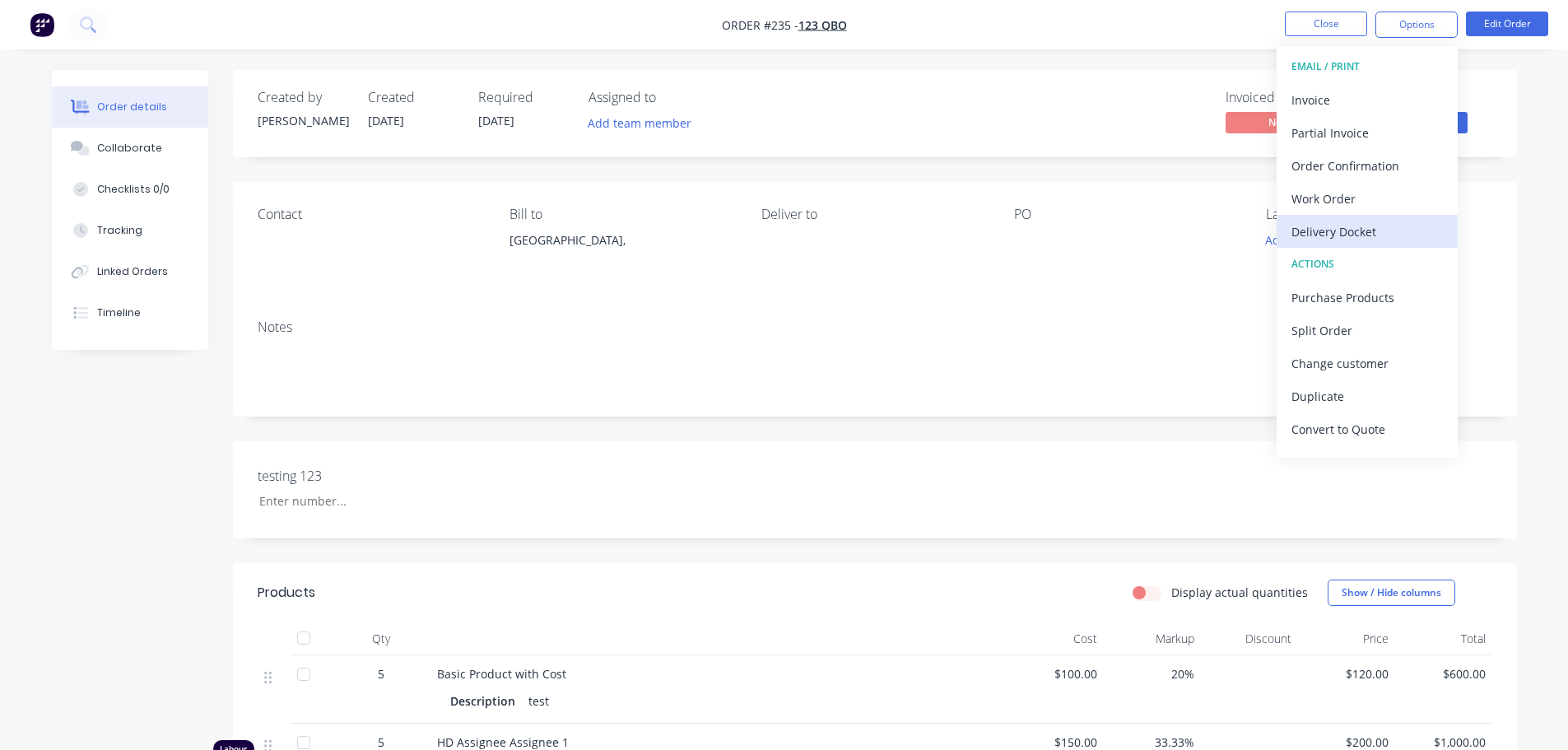
click at [1362, 235] on div "Delivery Docket" at bounding box center [1367, 231] width 152 height 24
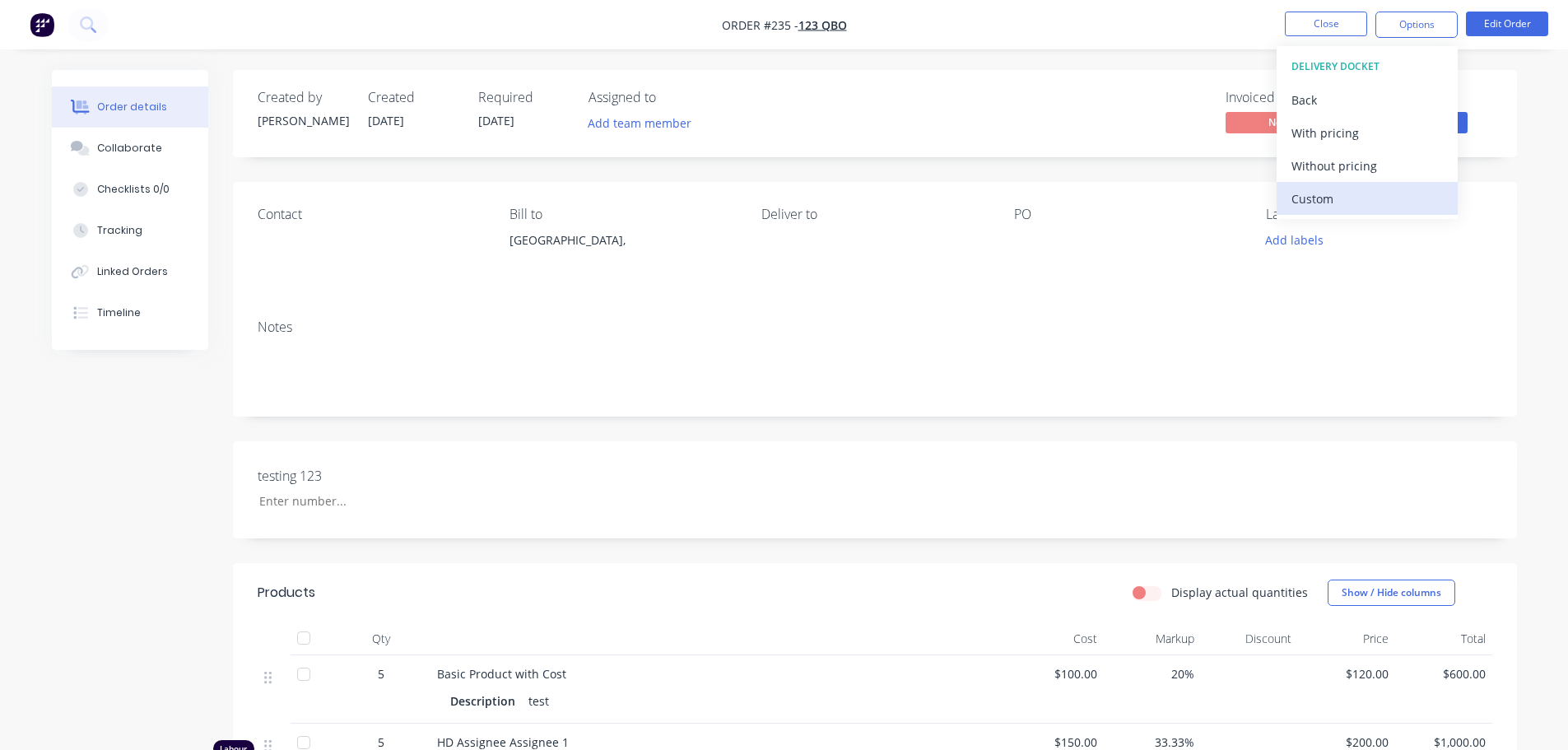
click at [1347, 194] on div "Custom" at bounding box center [1367, 198] width 152 height 24
click at [1374, 137] on div "With pricing" at bounding box center [1367, 133] width 152 height 24
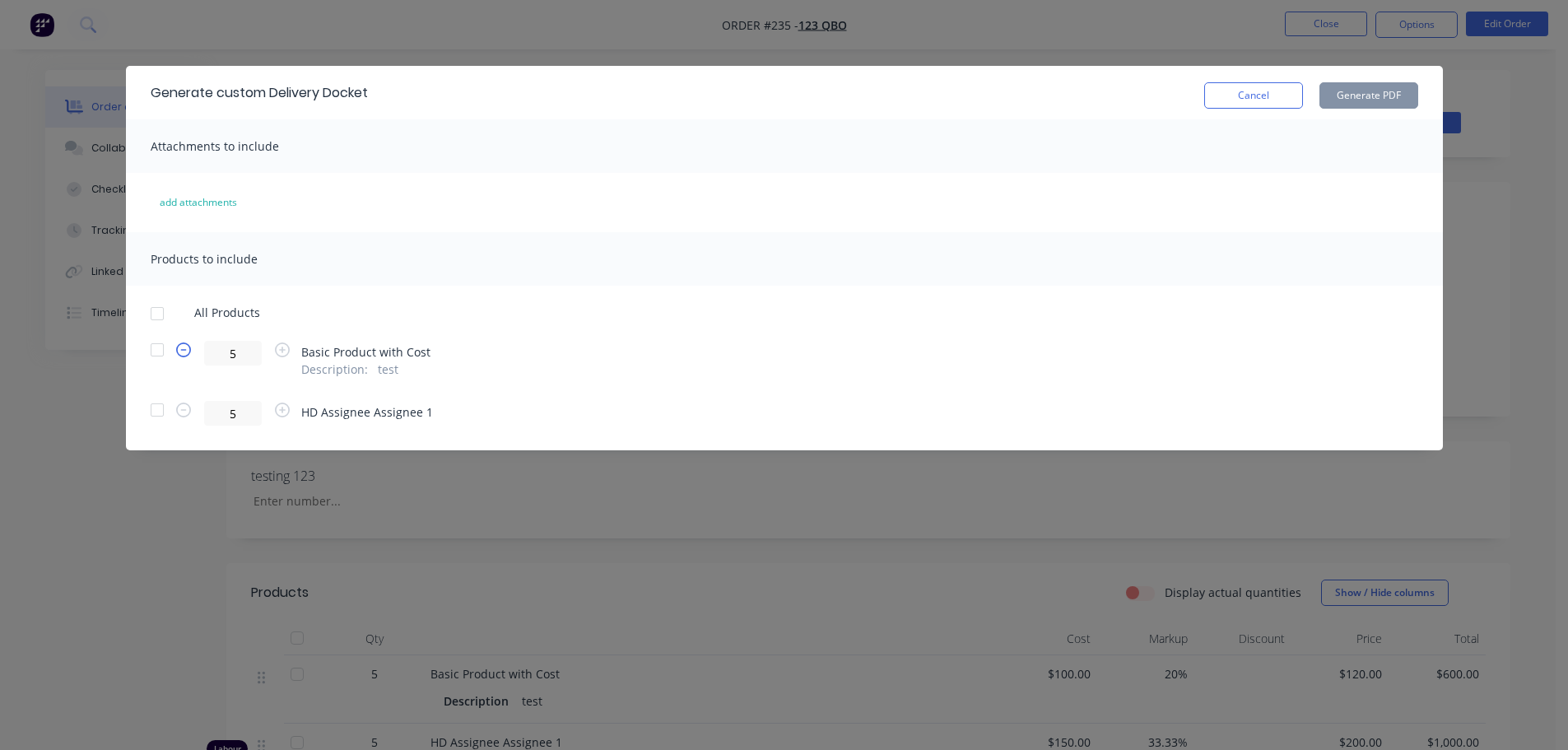
click at [187, 345] on icon "button" at bounding box center [183, 350] width 15 height 15
type input "3"
click at [178, 408] on icon "button" at bounding box center [183, 410] width 15 height 15
click at [180, 408] on icon "button" at bounding box center [183, 410] width 15 height 15
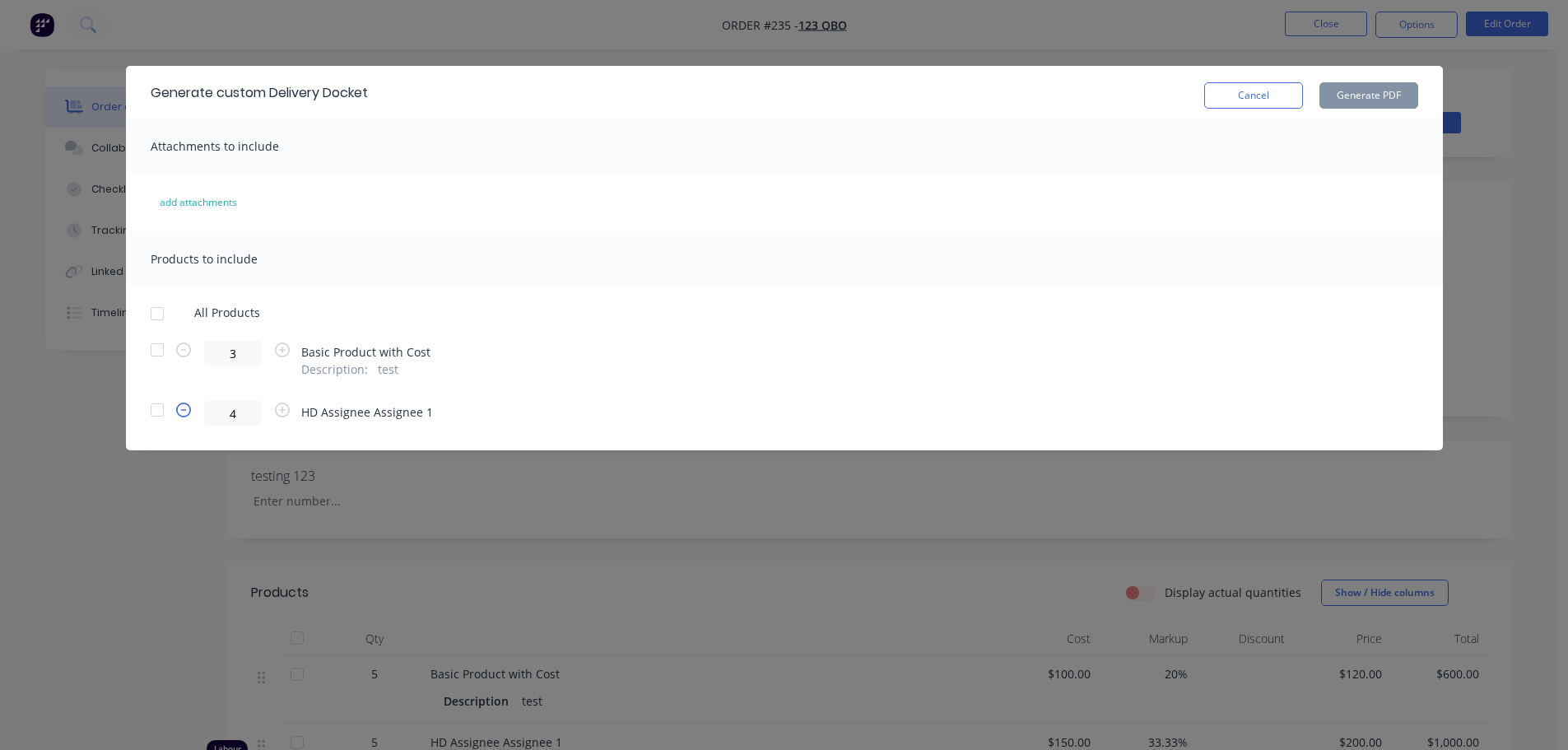
type input "3"
click at [160, 318] on div at bounding box center [157, 314] width 33 height 33
click at [1361, 85] on button "Generate PDF" at bounding box center [1368, 95] width 98 height 26
click at [153, 316] on div at bounding box center [157, 314] width 33 height 33
click at [1396, 100] on button "Generate PDF" at bounding box center [1368, 95] width 98 height 26
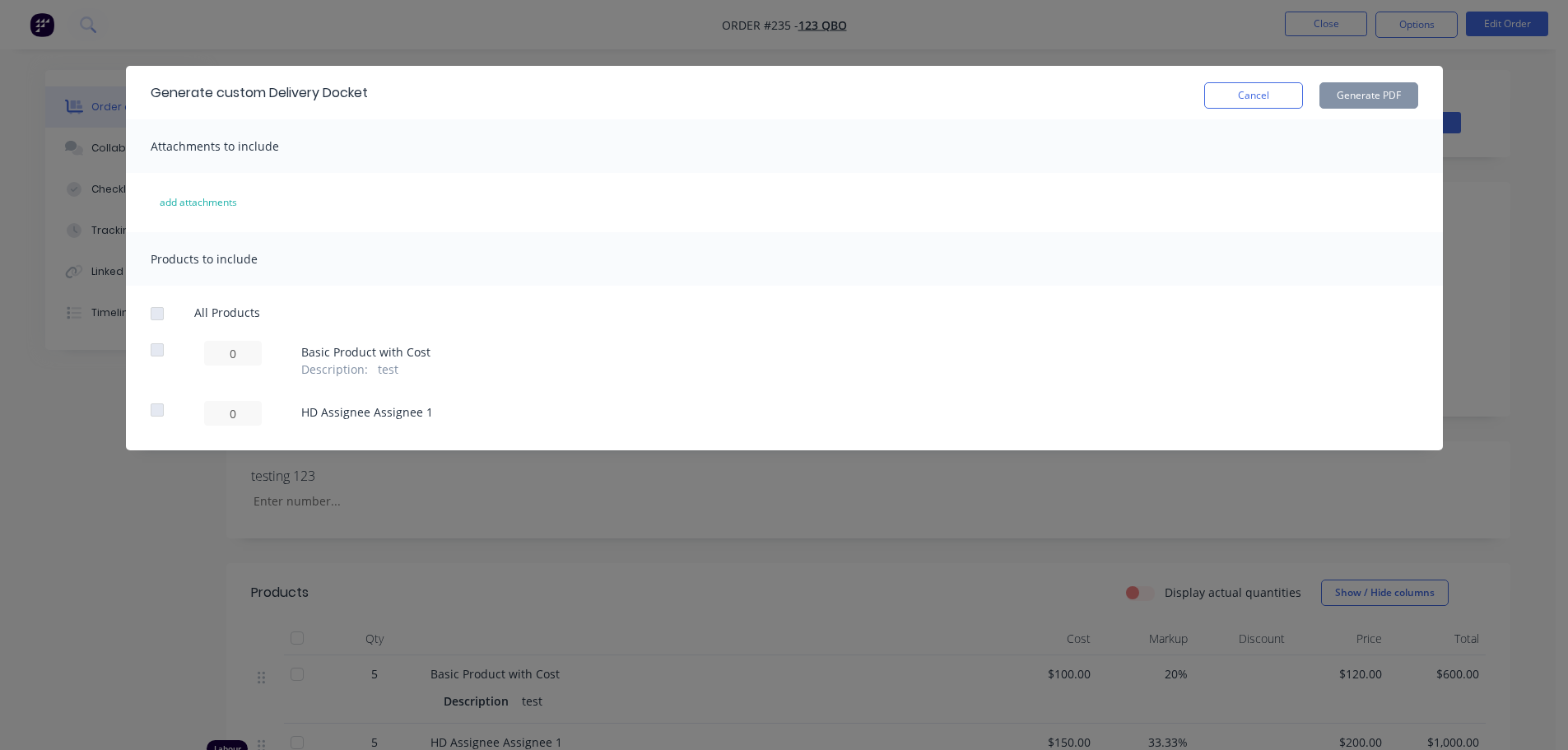
drag, startPoint x: 1244, startPoint y: 84, endPoint x: 1237, endPoint y: 109, distance: 26.0
click at [1241, 97] on div "Cancel Generate PDF" at bounding box center [1310, 92] width 214 height 32
click at [1237, 109] on div "Generate custom Delivery Docket Cancel Generate PDF" at bounding box center [784, 92] width 1317 height 53
drag, startPoint x: 1261, startPoint y: 97, endPoint x: 1250, endPoint y: 107, distance: 14.9
click at [1260, 98] on button "Cancel" at bounding box center [1252, 95] width 98 height 26
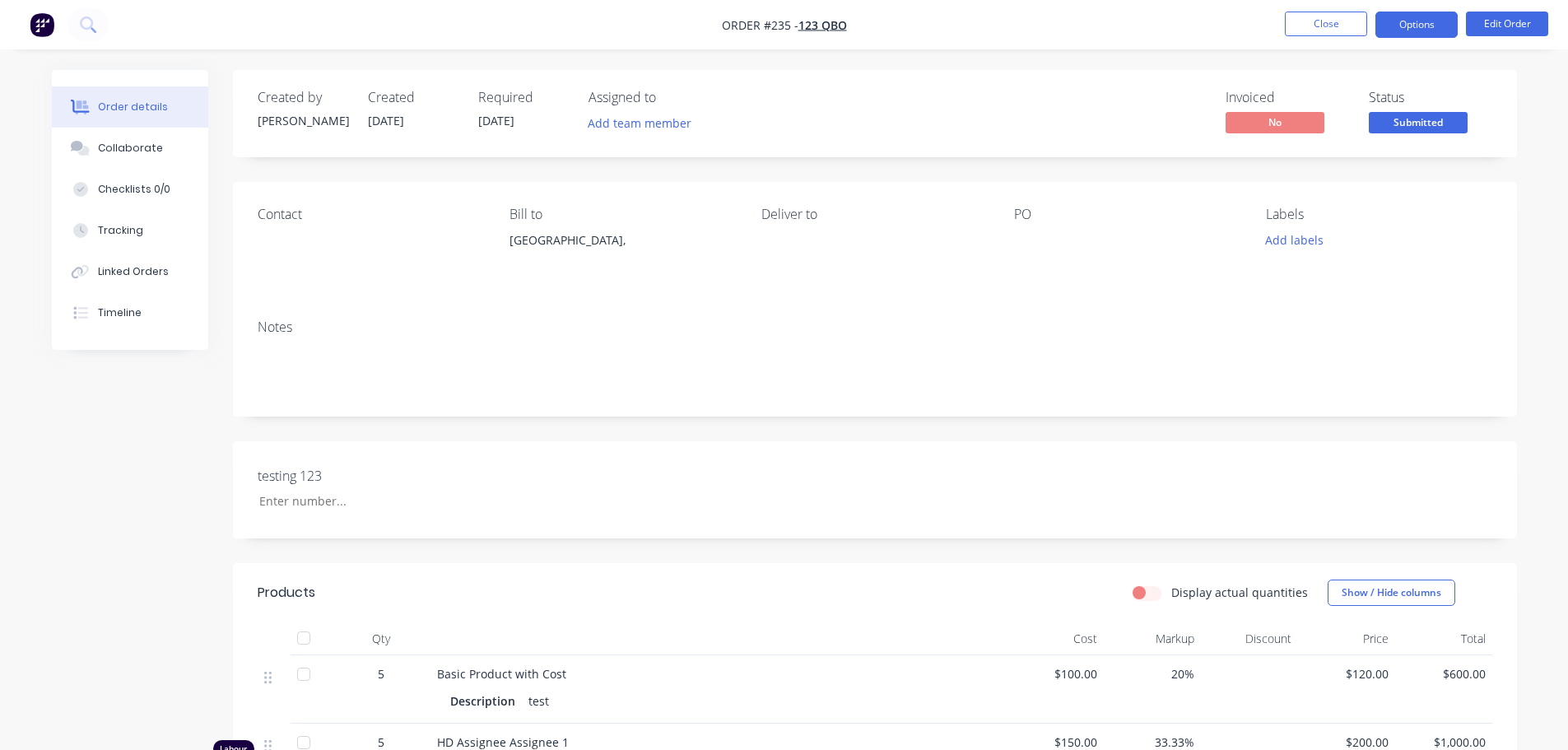
click at [1412, 18] on button "Options" at bounding box center [1416, 24] width 82 height 26
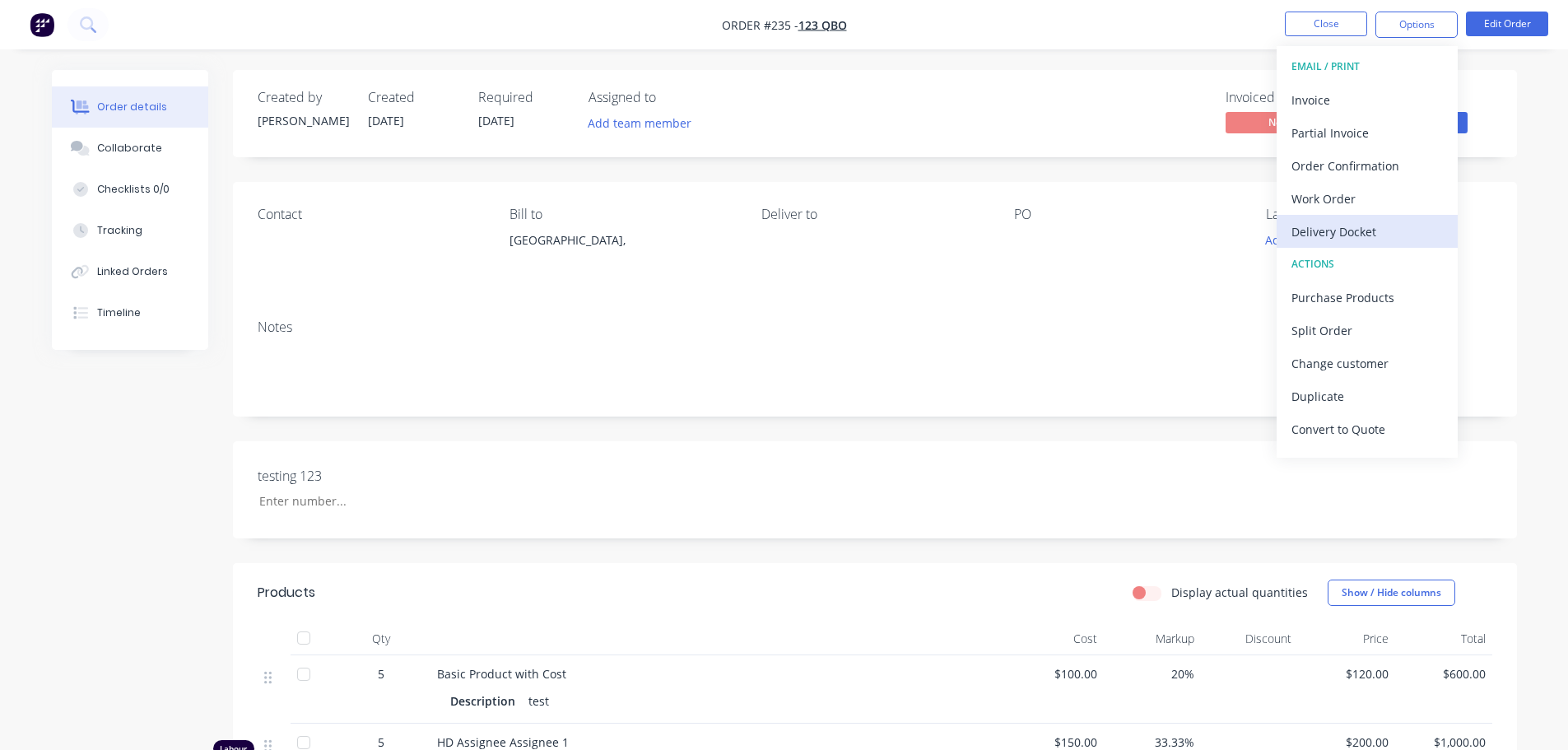
click at [1341, 230] on div "Delivery Docket" at bounding box center [1367, 231] width 152 height 24
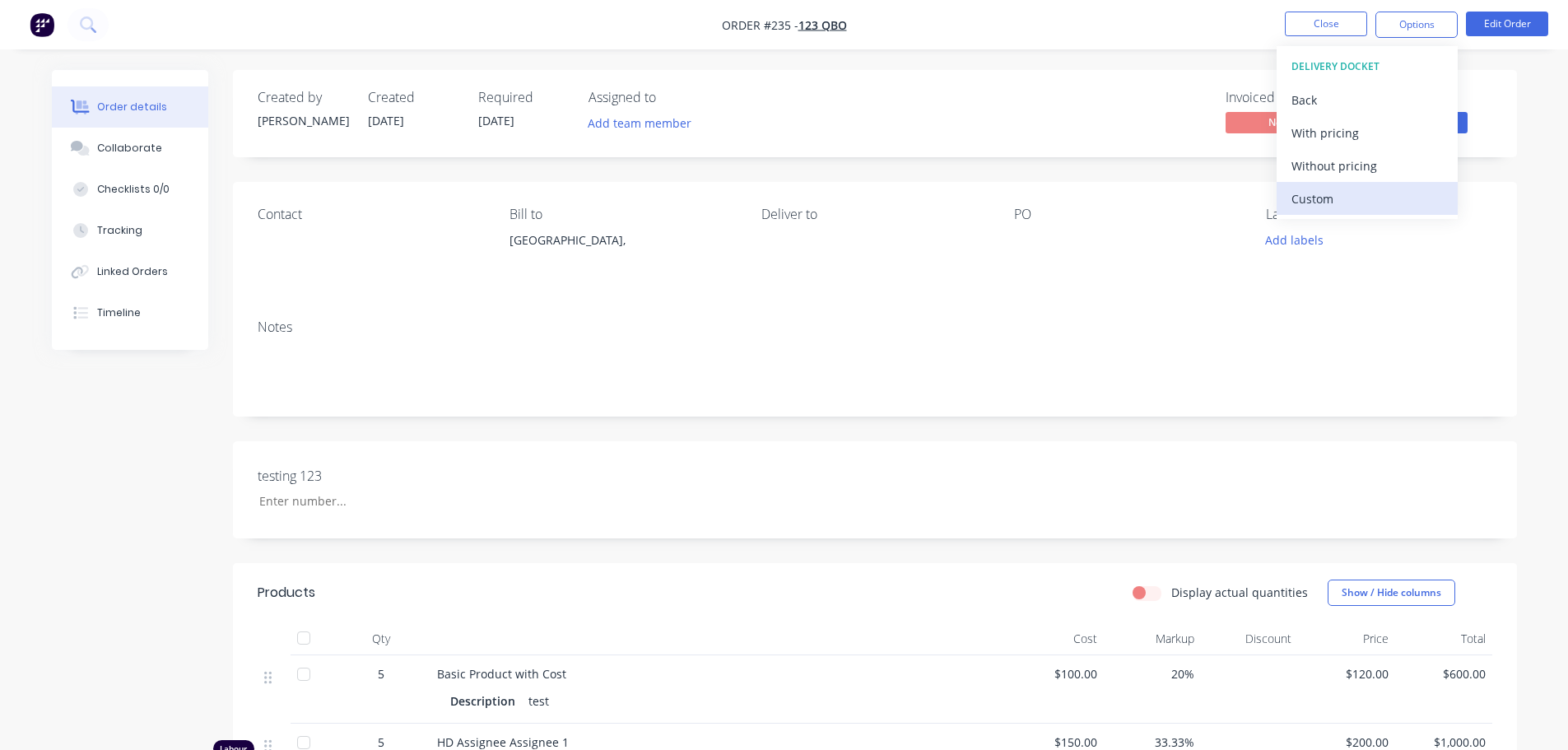
click at [1347, 199] on div "Custom" at bounding box center [1367, 198] width 152 height 24
click at [1349, 133] on div "With pricing" at bounding box center [1367, 133] width 152 height 24
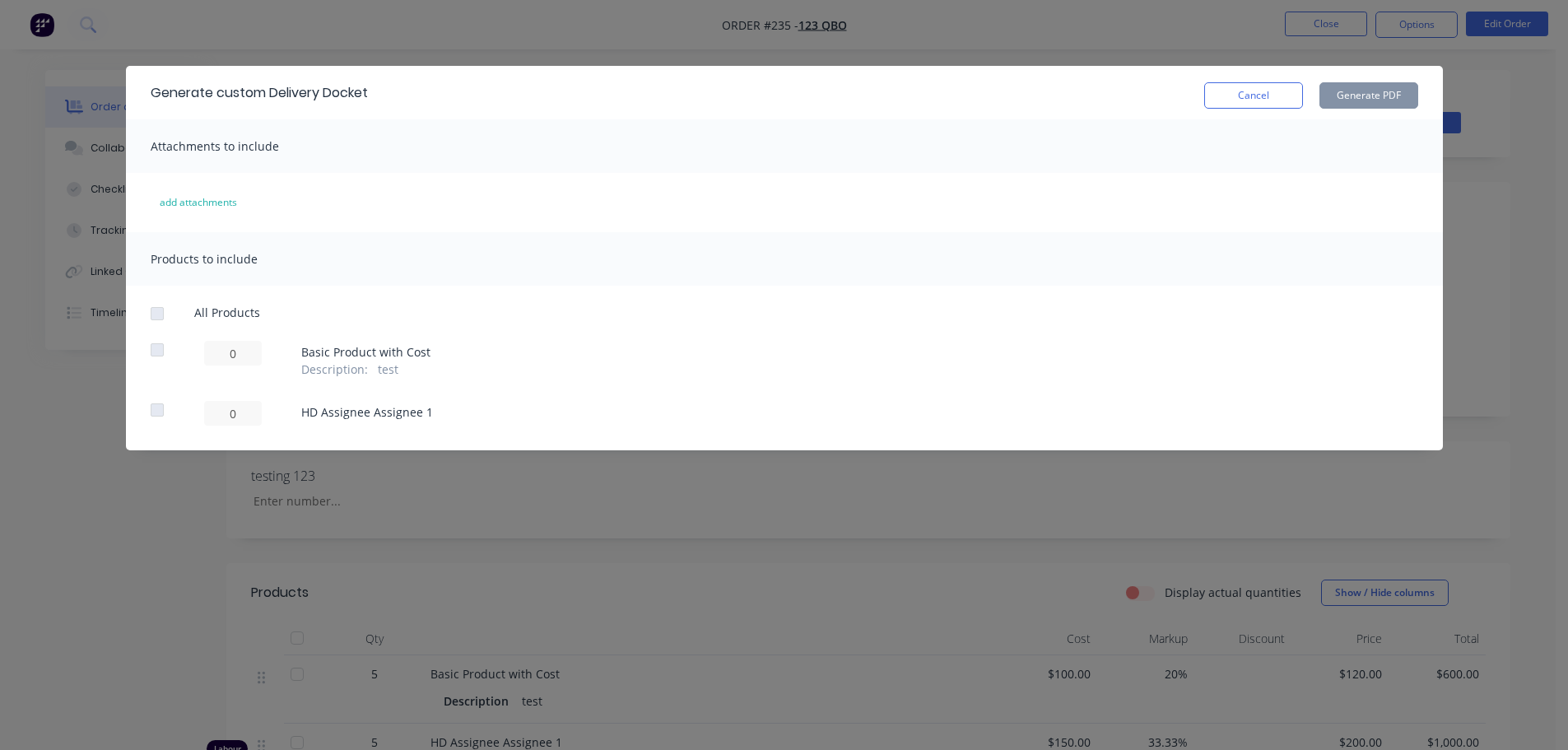
drag, startPoint x: 1203, startPoint y: 100, endPoint x: 1286, endPoint y: 75, distance: 86.7
click at [1207, 100] on div "Cancel Generate PDF" at bounding box center [893, 92] width 1050 height 32
drag, startPoint x: 1254, startPoint y: 94, endPoint x: 1303, endPoint y: 81, distance: 50.7
click at [1255, 94] on button "Cancel" at bounding box center [1252, 95] width 98 height 26
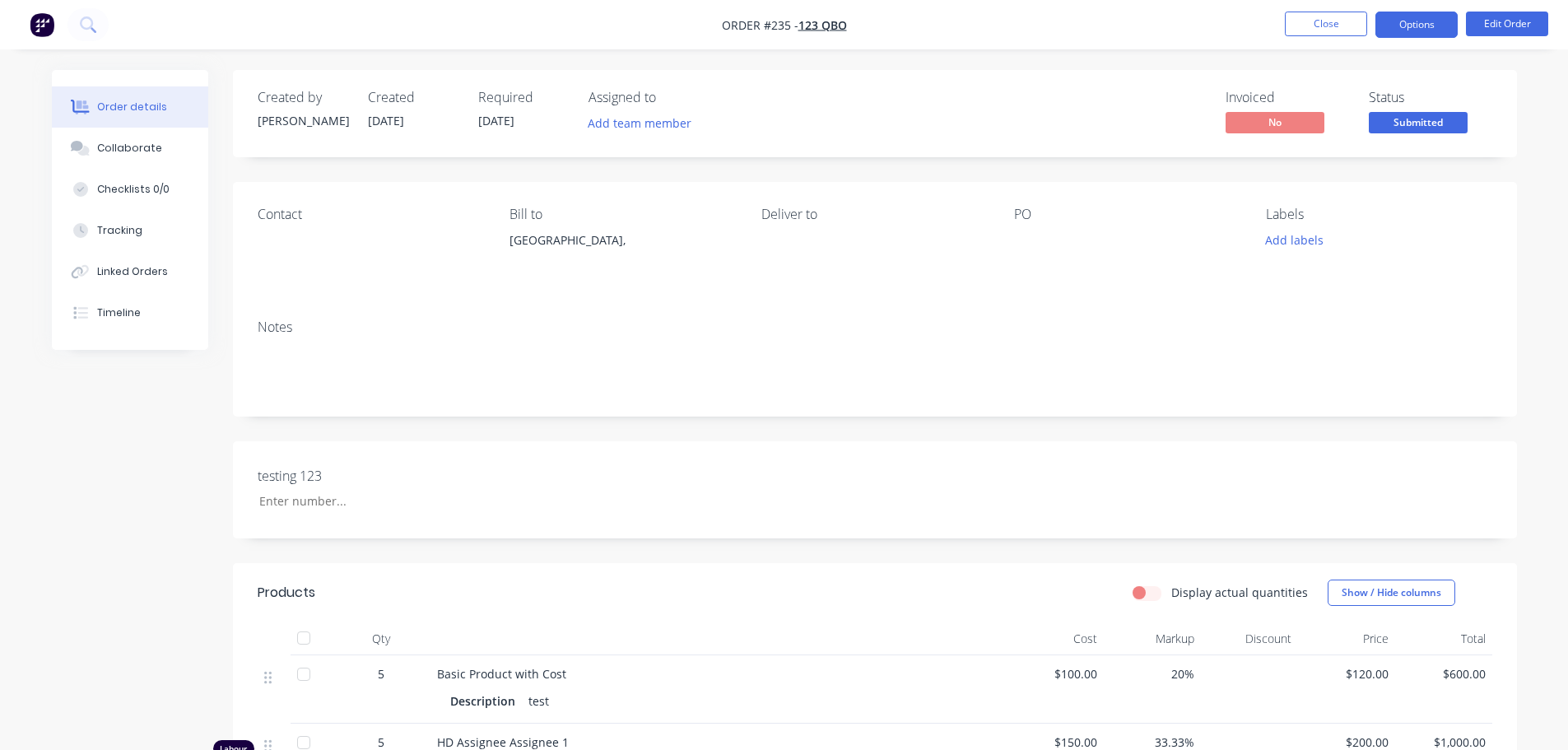
click at [1405, 28] on button "Options" at bounding box center [1416, 24] width 82 height 26
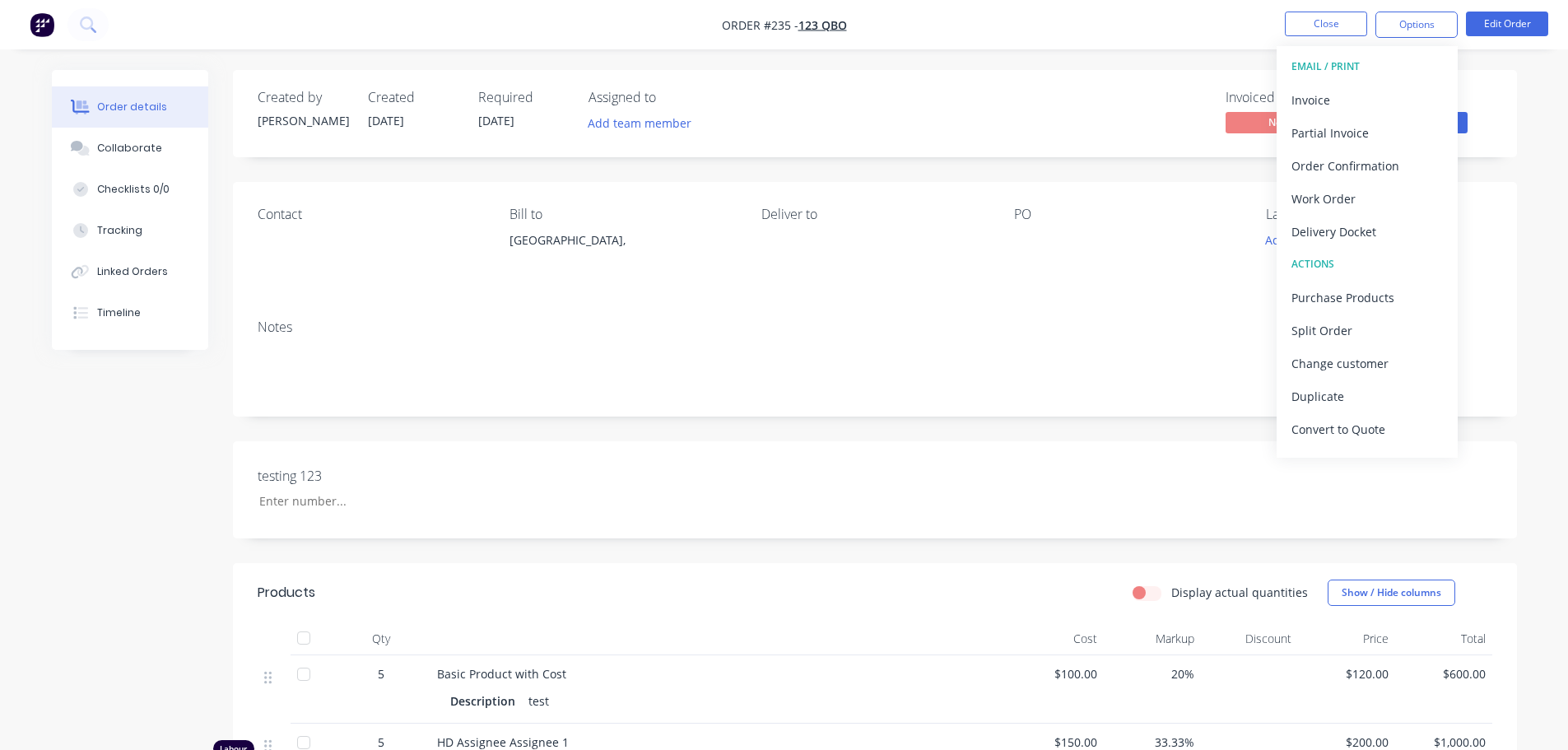
click at [1339, 228] on div "Delivery Docket" at bounding box center [1367, 231] width 152 height 24
click at [1347, 124] on div "With pricing" at bounding box center [1367, 133] width 152 height 24
click at [1344, 227] on div "Delivery Docket" at bounding box center [1367, 231] width 152 height 24
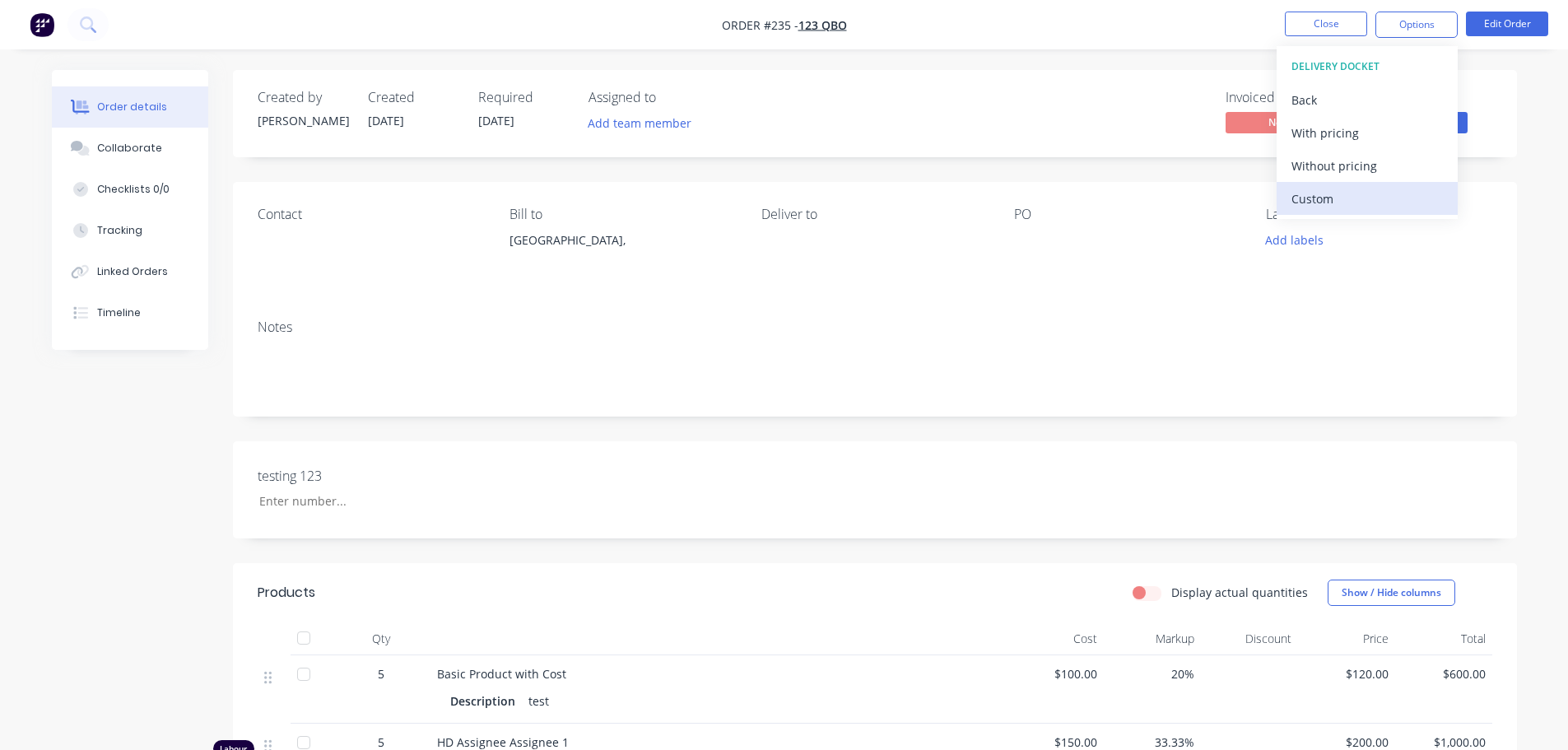
click at [1324, 194] on div "Custom" at bounding box center [1367, 198] width 152 height 24
click at [1355, 160] on div "Without pricing" at bounding box center [1367, 166] width 152 height 24
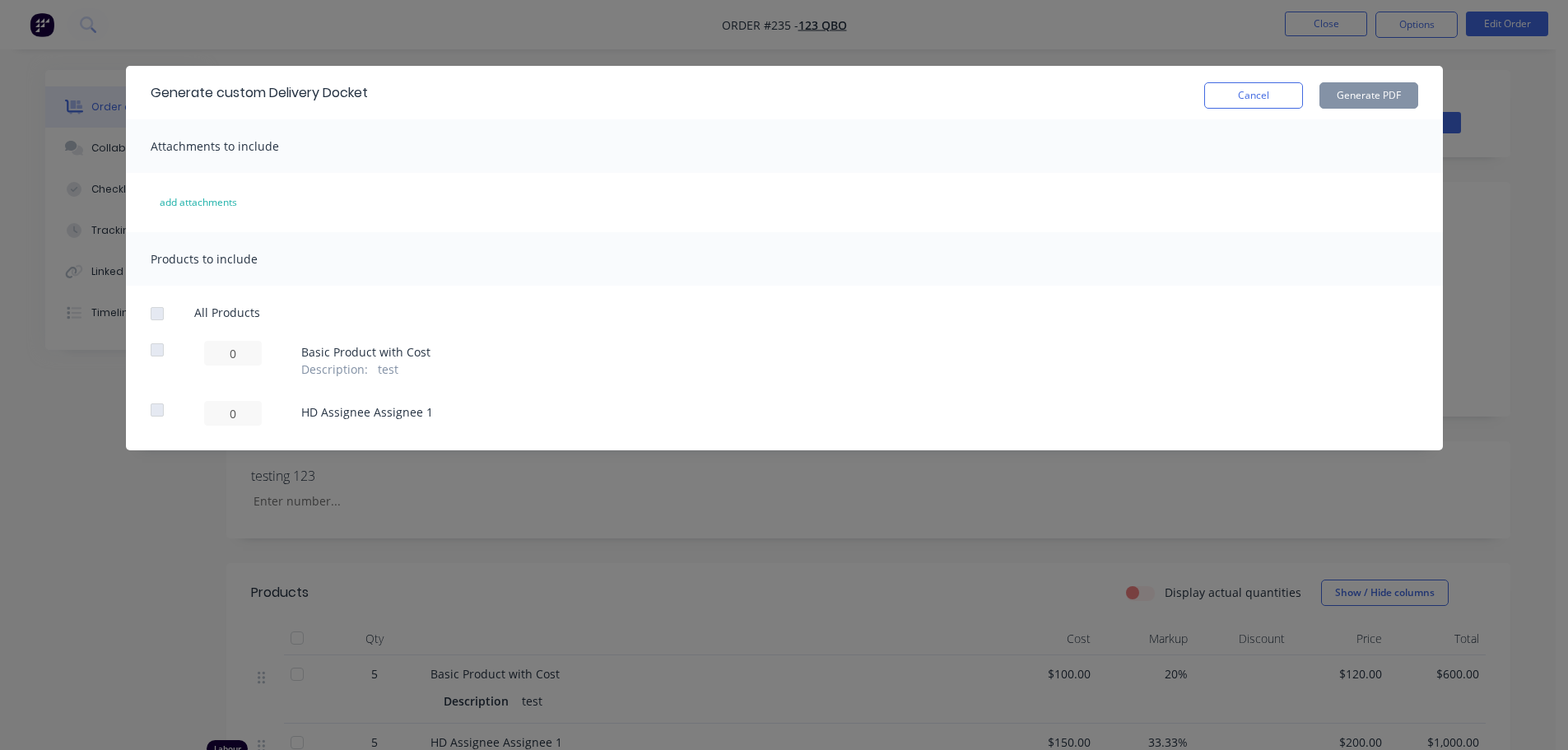
click at [160, 312] on div at bounding box center [157, 314] width 33 height 33
click at [1276, 98] on button "Cancel" at bounding box center [1252, 95] width 98 height 26
